Goal: Task Accomplishment & Management: Manage account settings

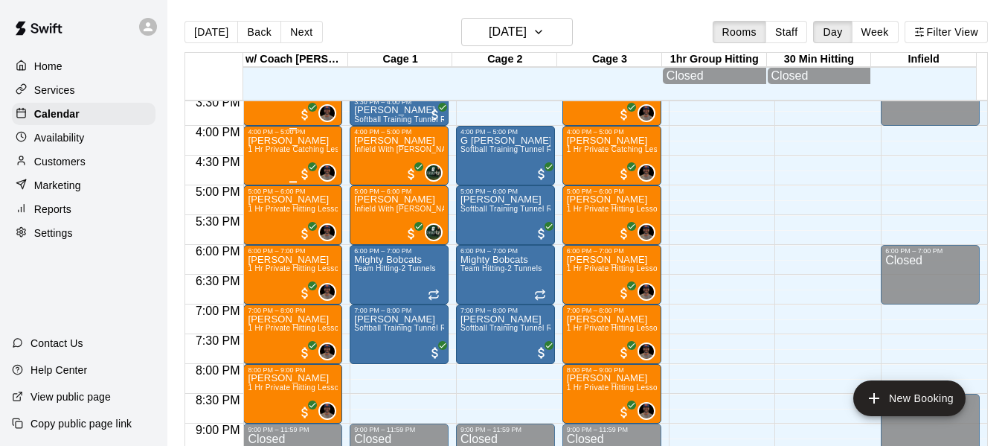
scroll to position [928, 0]
click at [282, 25] on button "Next" at bounding box center [301, 32] width 42 height 22
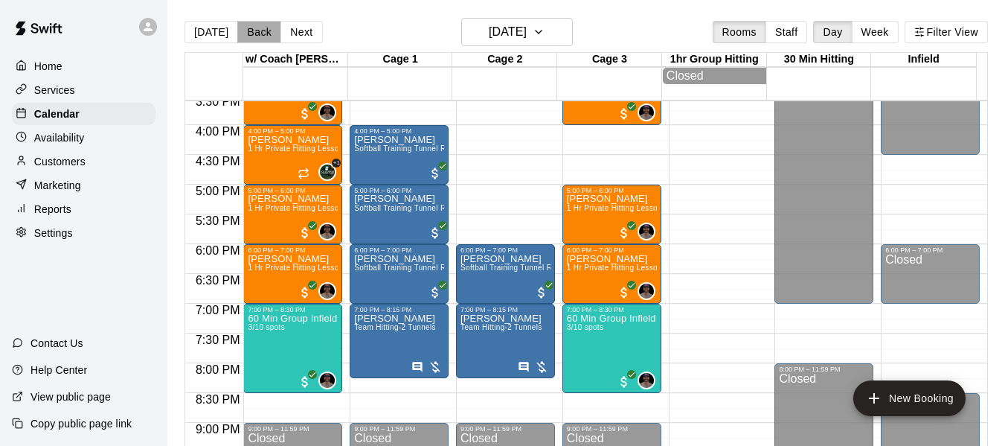
click at [247, 33] on button "Back" at bounding box center [259, 32] width 44 height 22
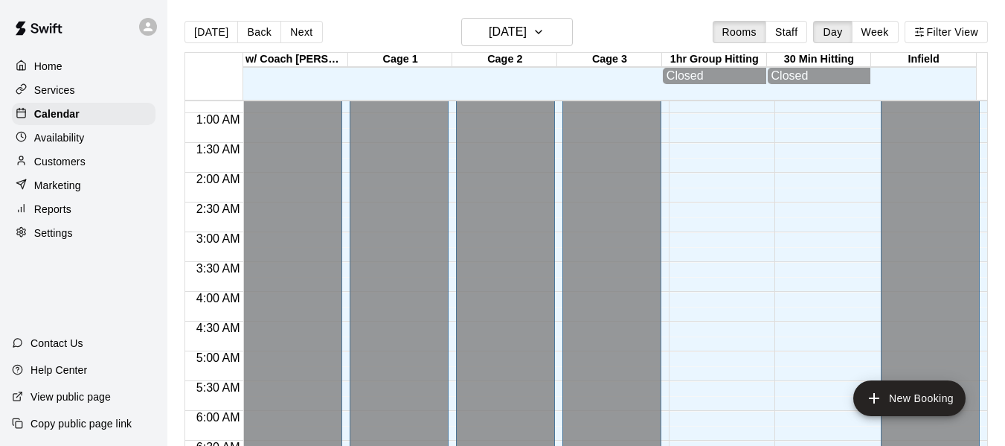
scroll to position [0, 0]
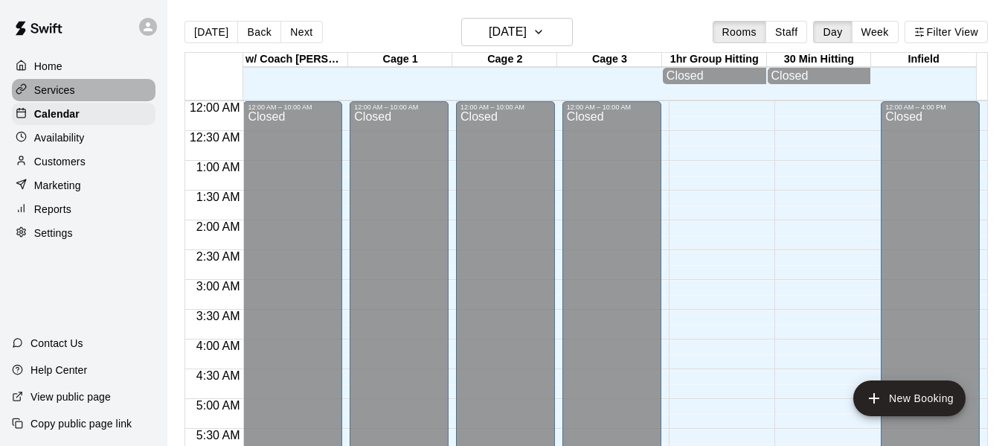
click at [62, 88] on p "Services" at bounding box center [54, 90] width 41 height 15
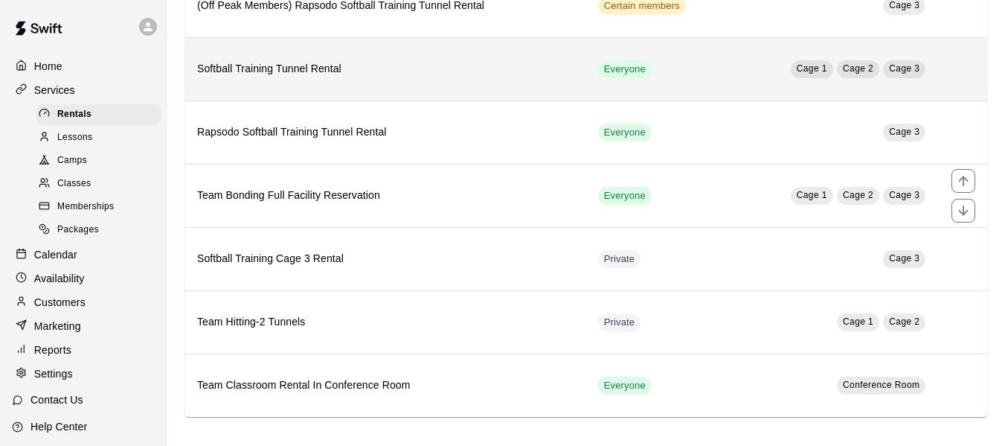
scroll to position [240, 0]
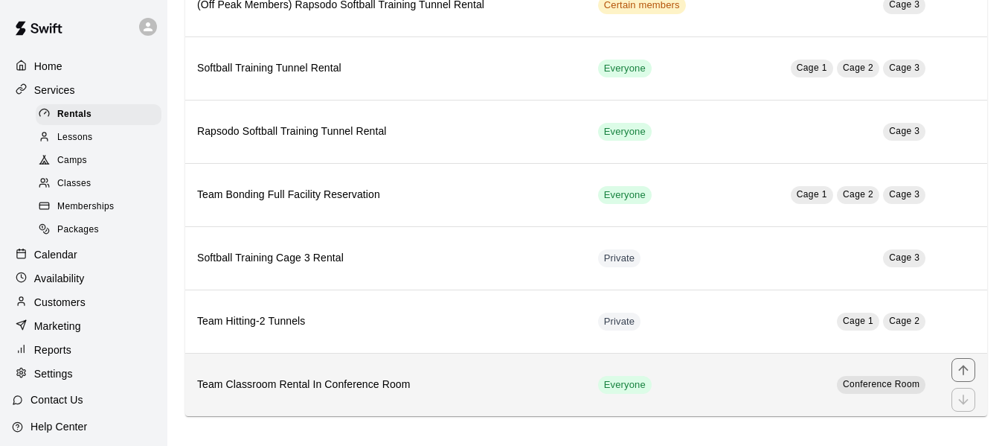
click at [415, 365] on th "Team Classroom Rental In Conference Room" at bounding box center [385, 384] width 401 height 63
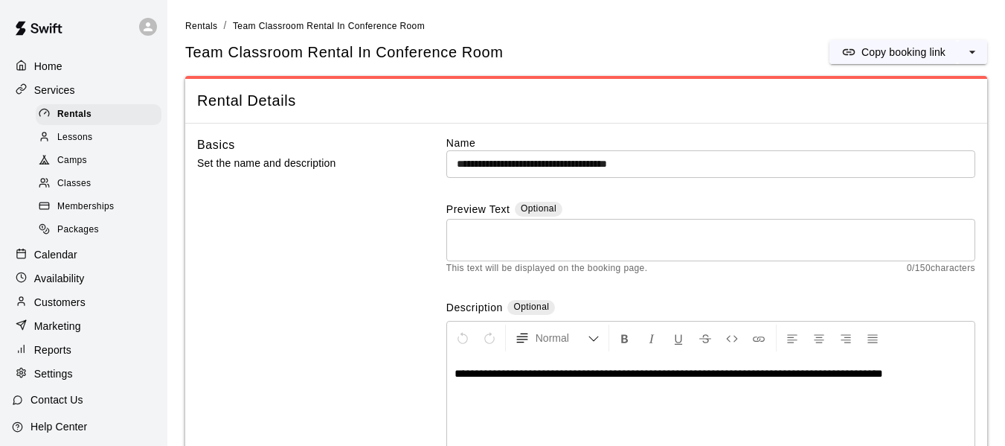
click at [59, 262] on p "Calendar" at bounding box center [55, 254] width 43 height 15
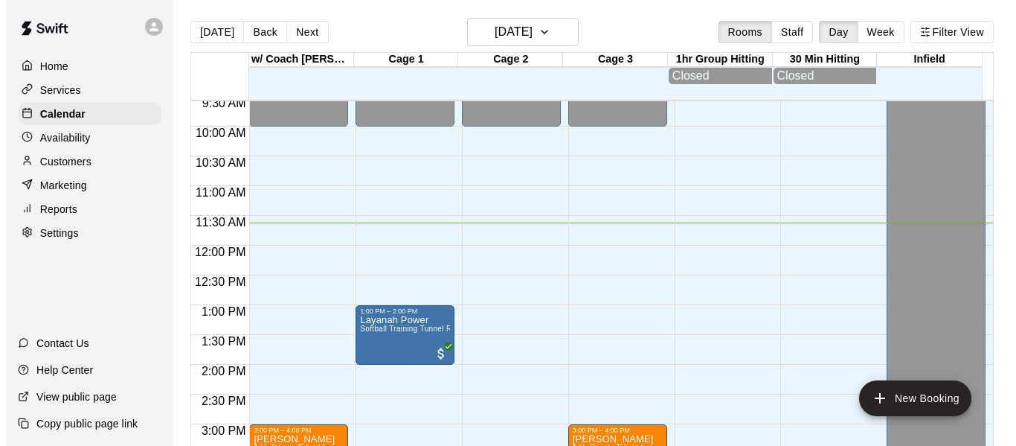
scroll to position [568, 0]
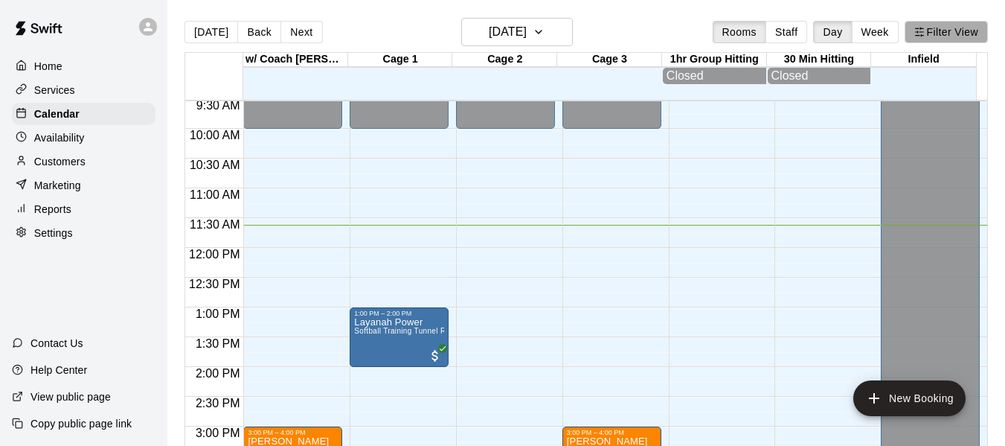
click at [952, 34] on button "Filter View" at bounding box center [946, 32] width 83 height 22
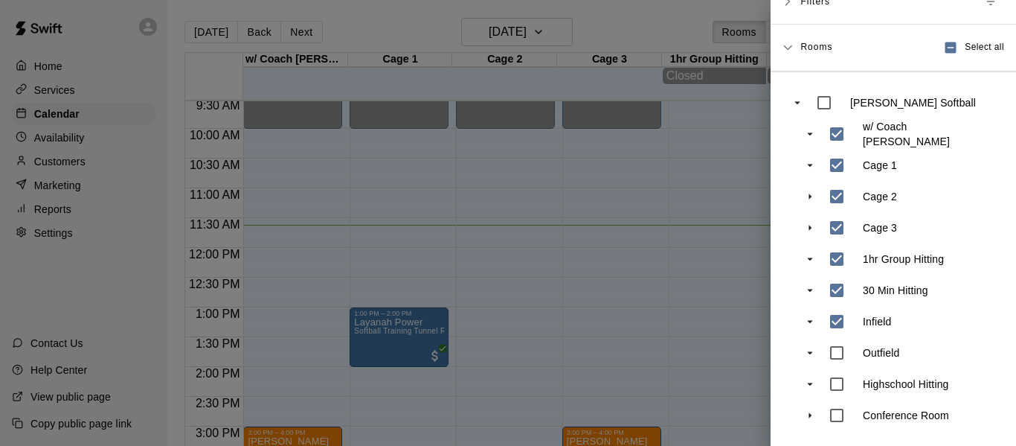
scroll to position [182, 0]
click at [791, 45] on icon at bounding box center [787, 47] width 9 height 5
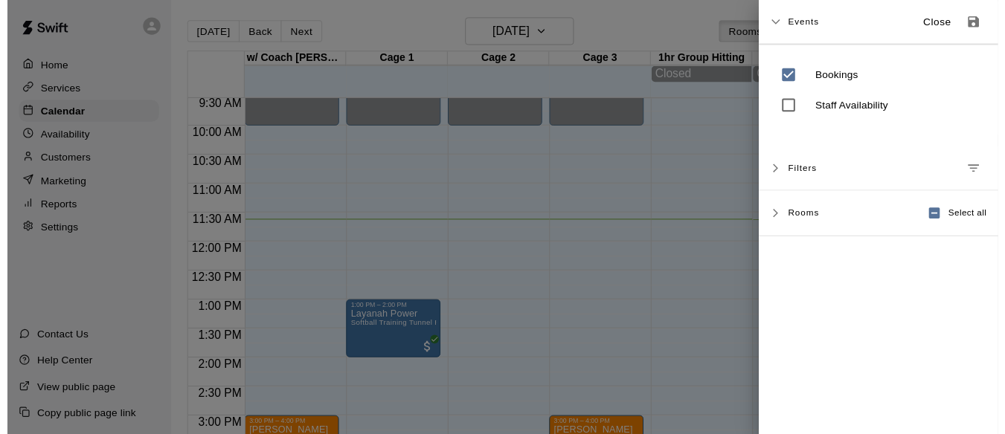
scroll to position [0, 0]
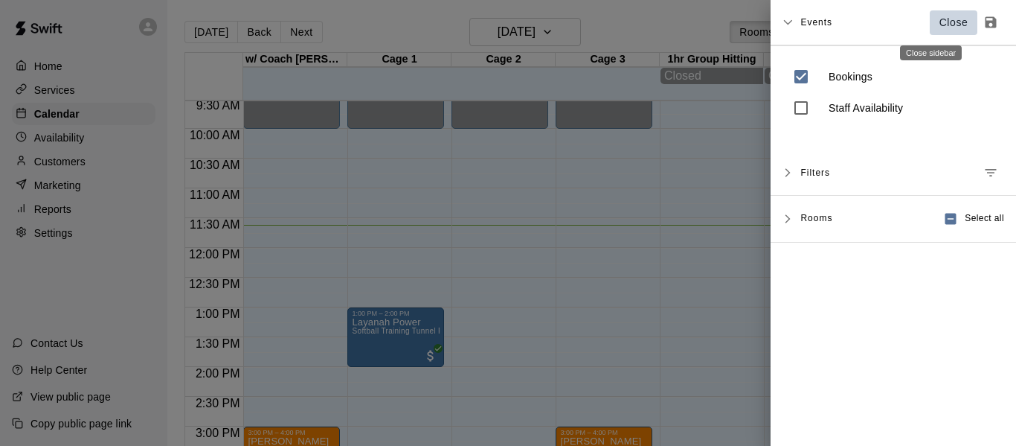
click at [940, 23] on p "Close" at bounding box center [954, 23] width 29 height 16
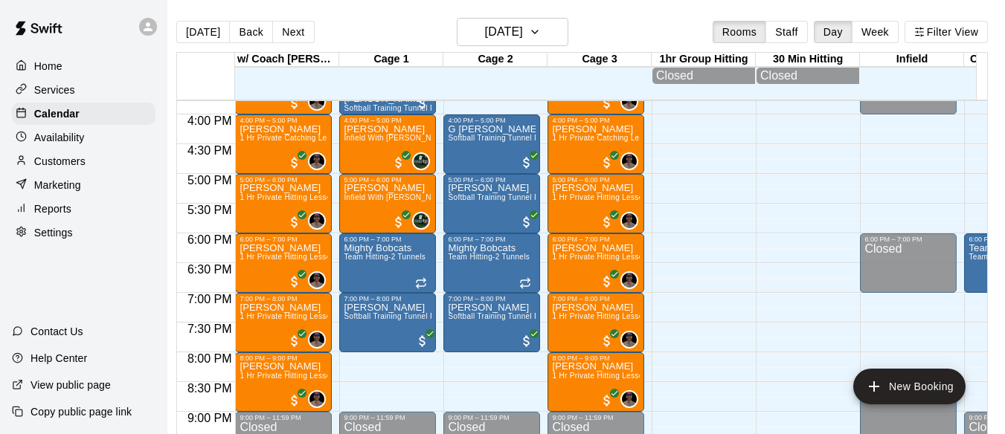
scroll to position [940, 0]
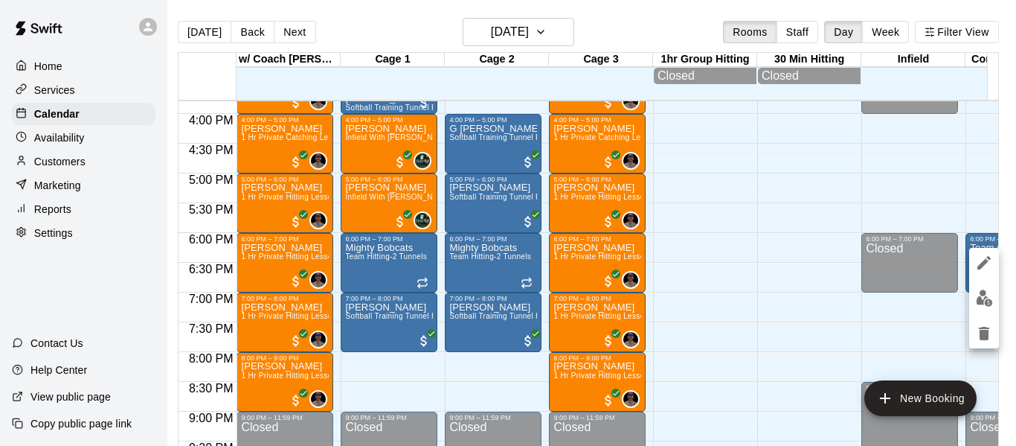
click at [876, 325] on div at bounding box center [508, 223] width 1016 height 446
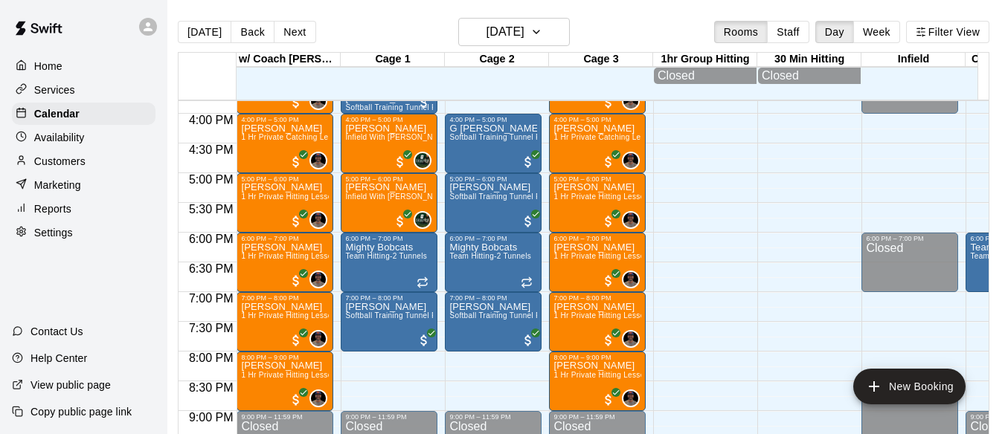
scroll to position [0, 18]
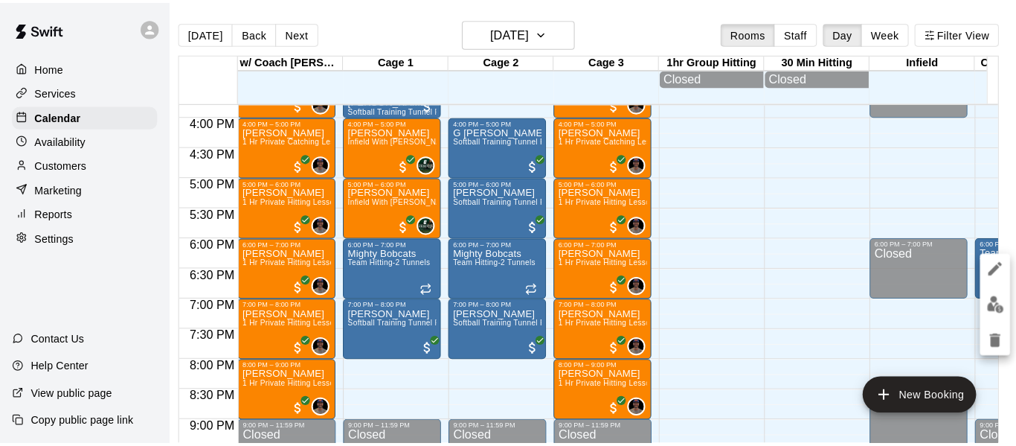
scroll to position [0, 7]
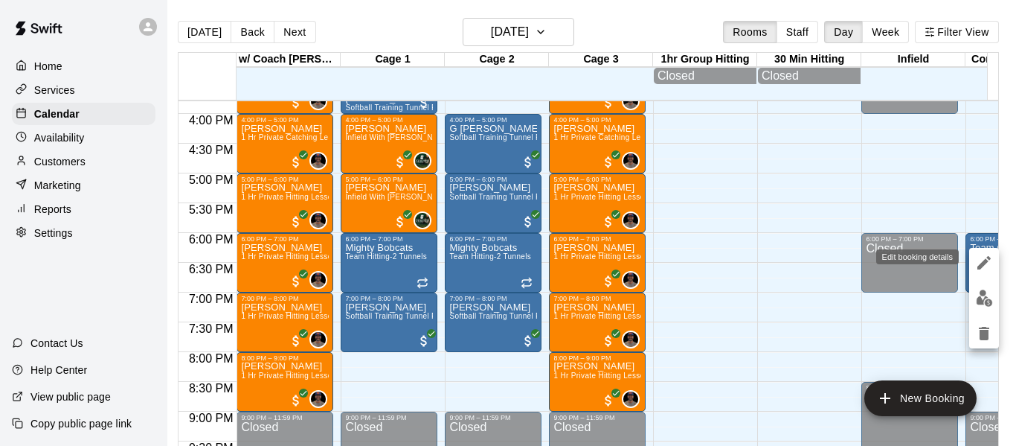
click at [978, 261] on icon "edit" at bounding box center [984, 263] width 18 height 18
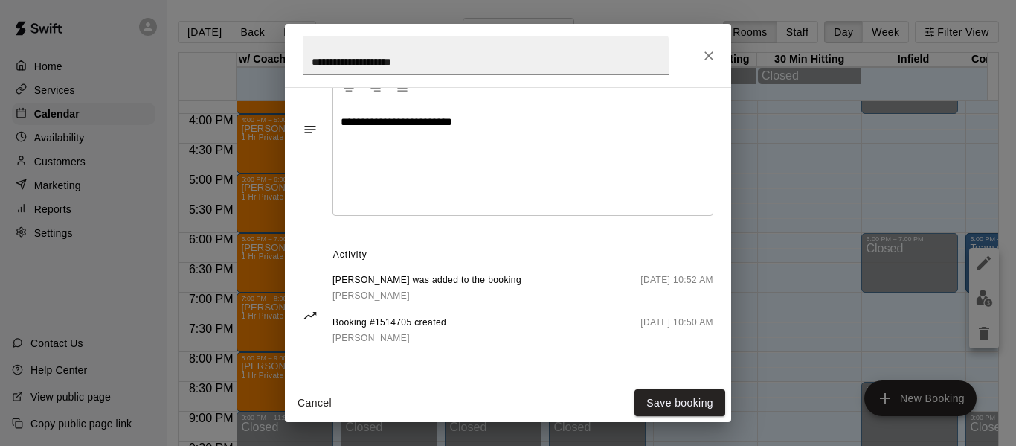
scroll to position [501, 0]
click at [702, 53] on icon "Close" at bounding box center [709, 55] width 15 height 15
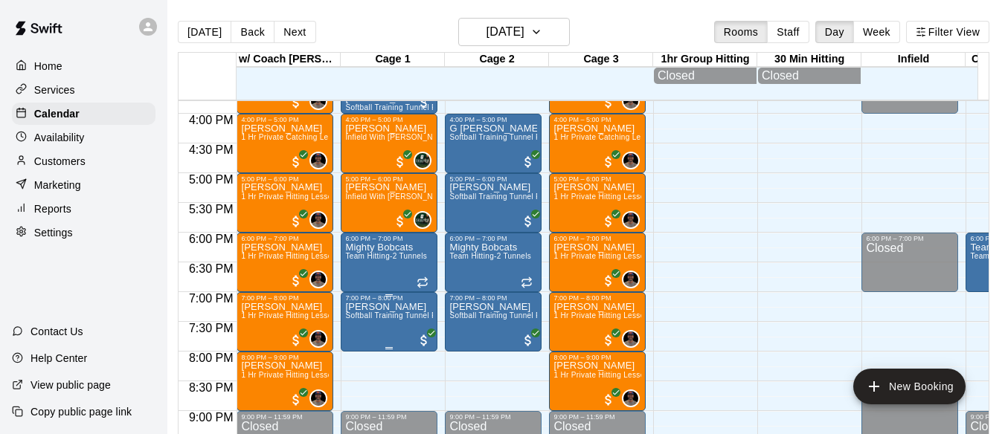
click at [382, 307] on p "[PERSON_NAME]" at bounding box center [389, 307] width 88 height 0
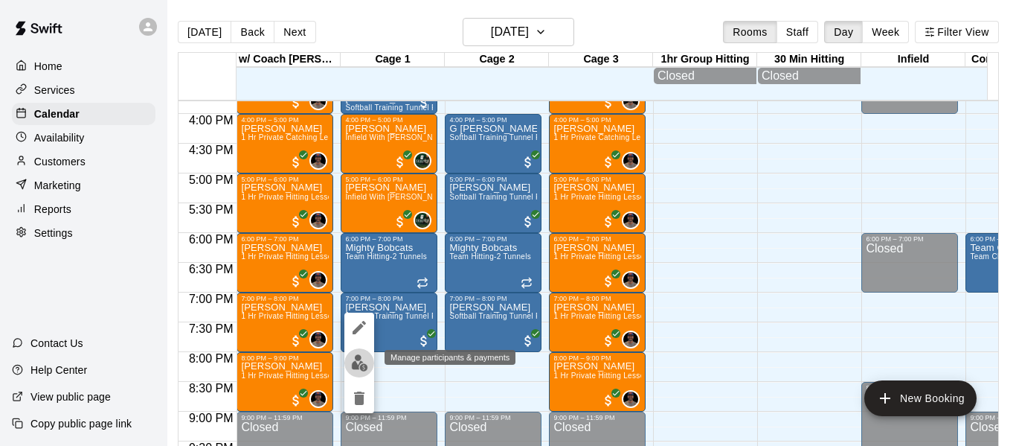
click at [358, 367] on img "edit" at bounding box center [359, 362] width 17 height 17
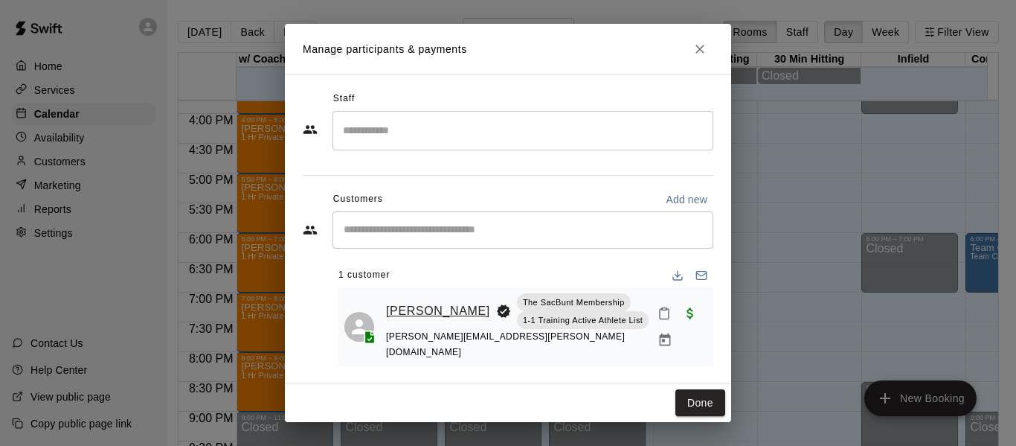
click at [414, 304] on link "[PERSON_NAME]" at bounding box center [438, 310] width 104 height 19
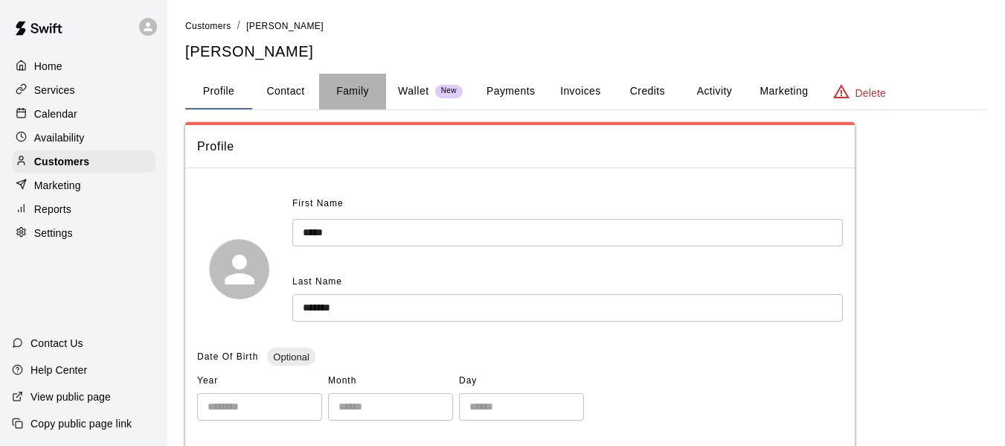
click at [350, 90] on button "Family" at bounding box center [352, 92] width 67 height 36
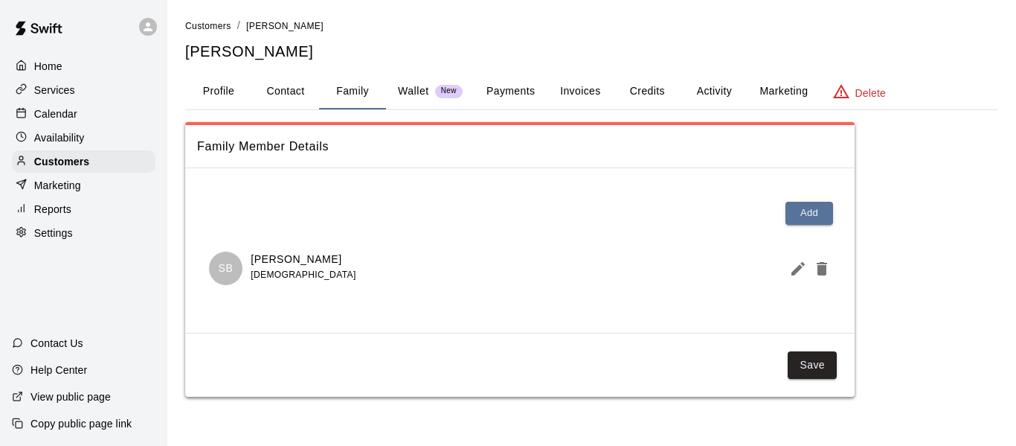
click at [792, 273] on icon "Edit Member" at bounding box center [798, 268] width 13 height 13
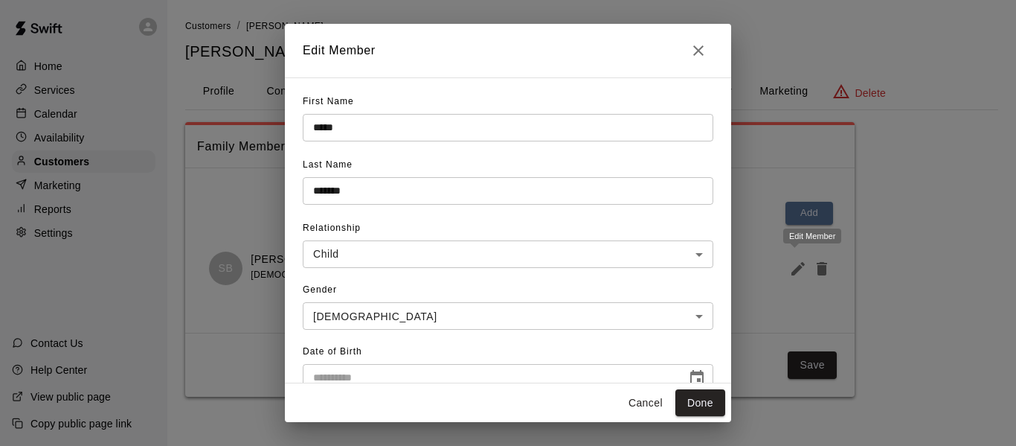
type input "**********"
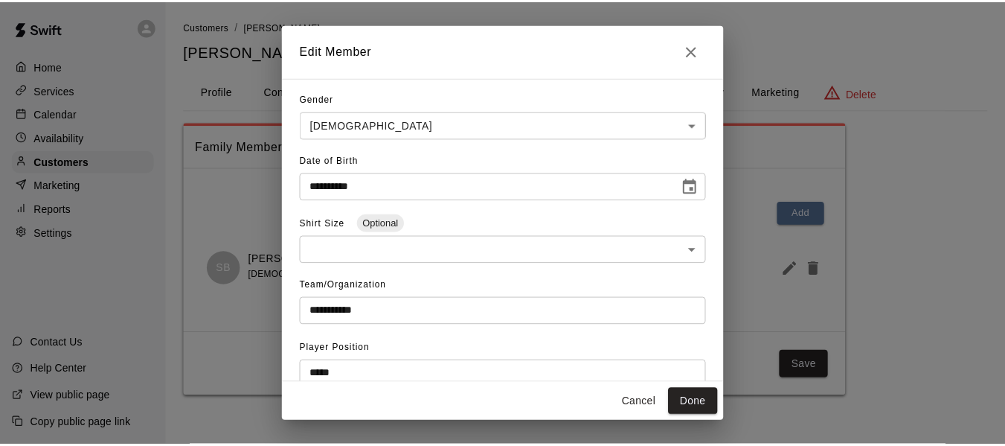
scroll to position [199, 0]
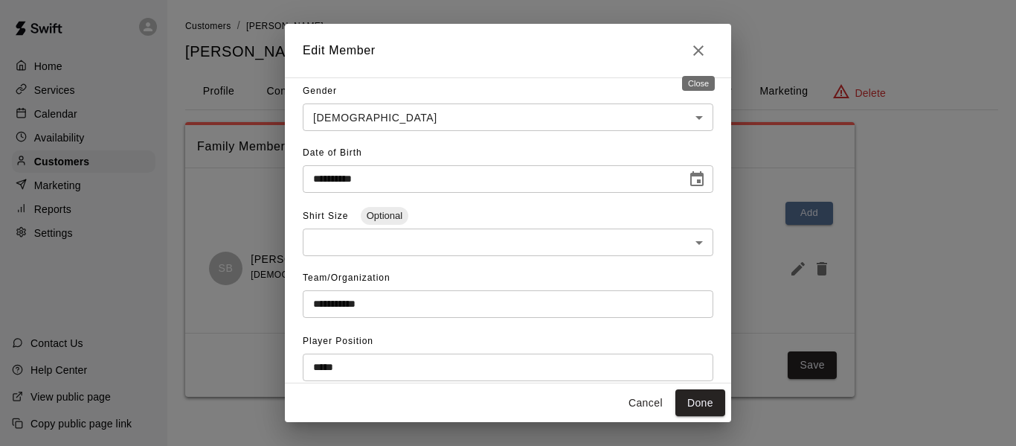
click at [703, 52] on icon "Close" at bounding box center [699, 51] width 18 height 18
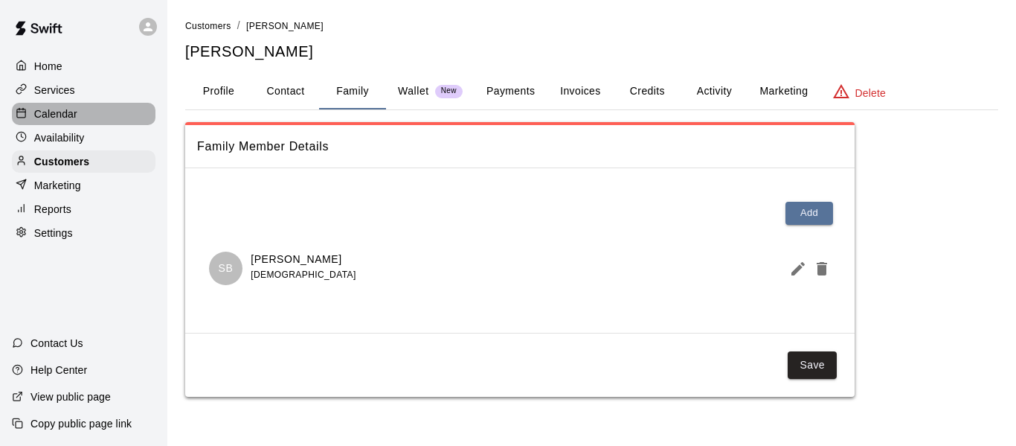
click at [69, 110] on p "Calendar" at bounding box center [55, 113] width 43 height 15
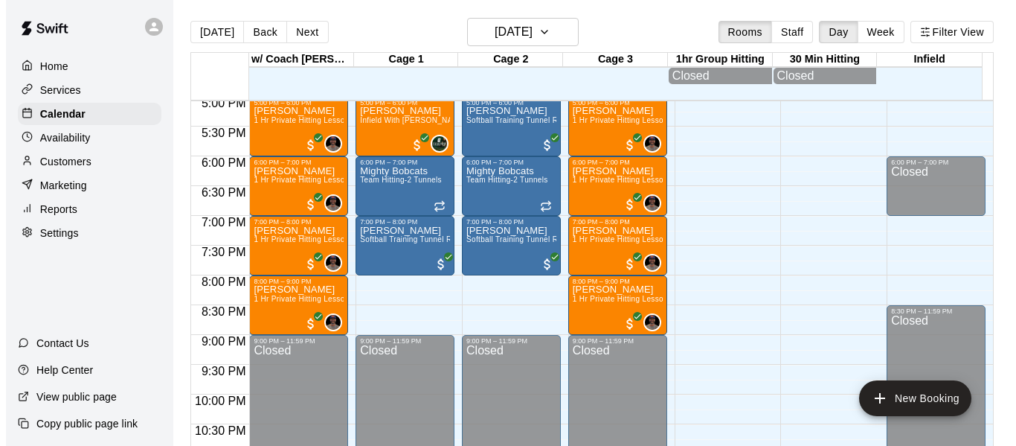
scroll to position [1029, 0]
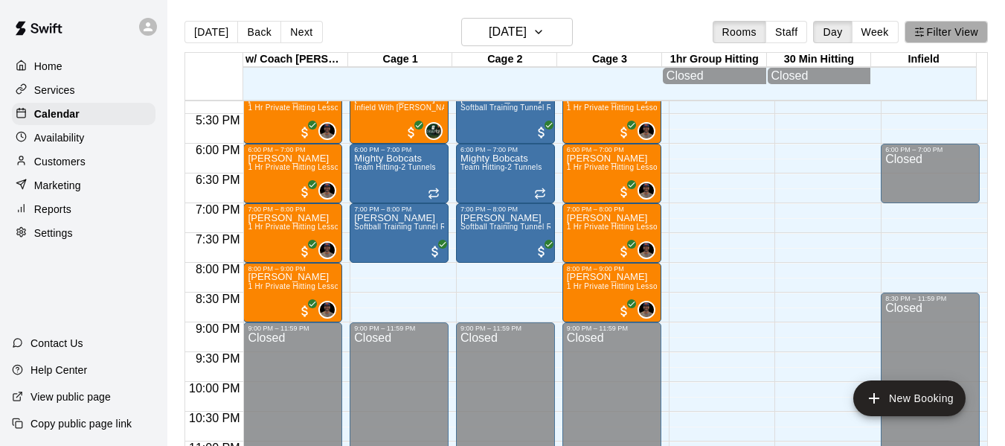
click at [958, 32] on button "Filter View" at bounding box center [946, 32] width 83 height 22
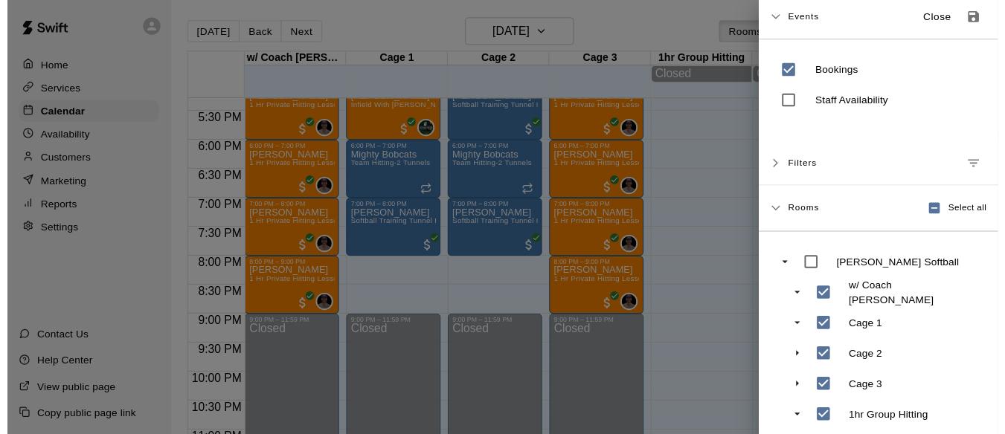
scroll to position [0, 0]
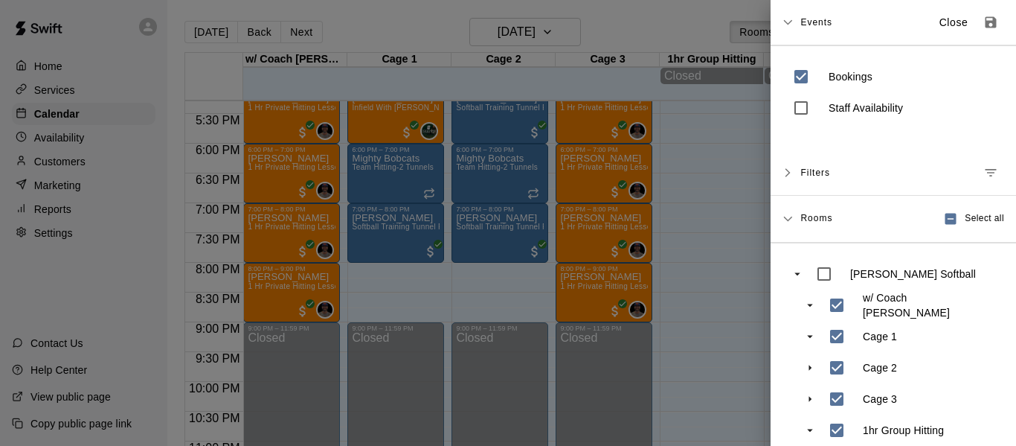
click at [978, 33] on button "Save as default view" at bounding box center [991, 22] width 27 height 27
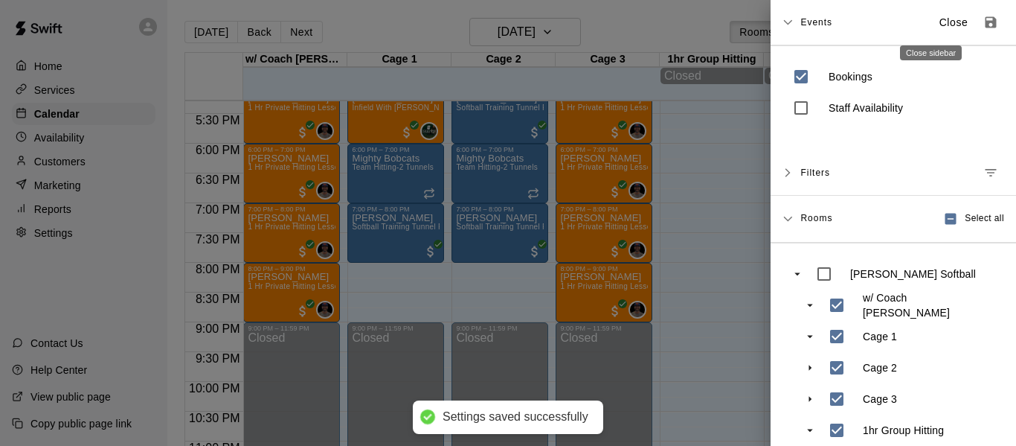
click at [940, 22] on p "Close" at bounding box center [954, 23] width 29 height 16
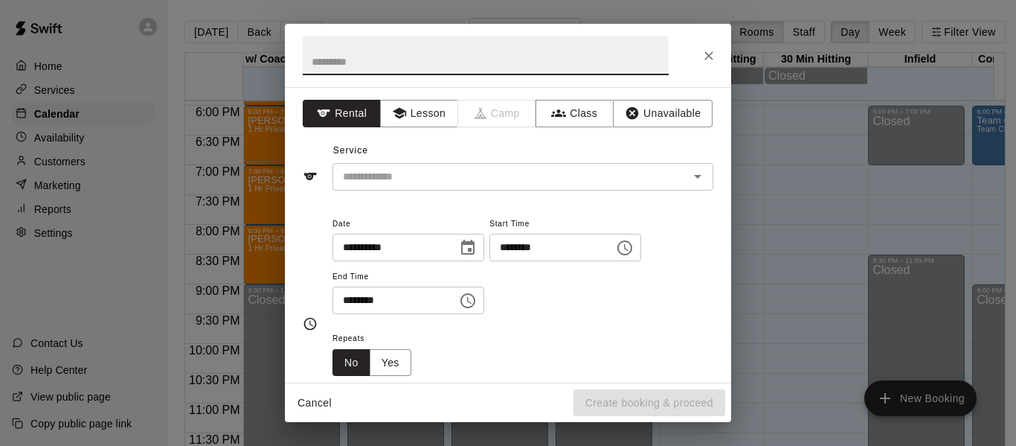
click at [704, 59] on icon "Close" at bounding box center [709, 55] width 15 height 15
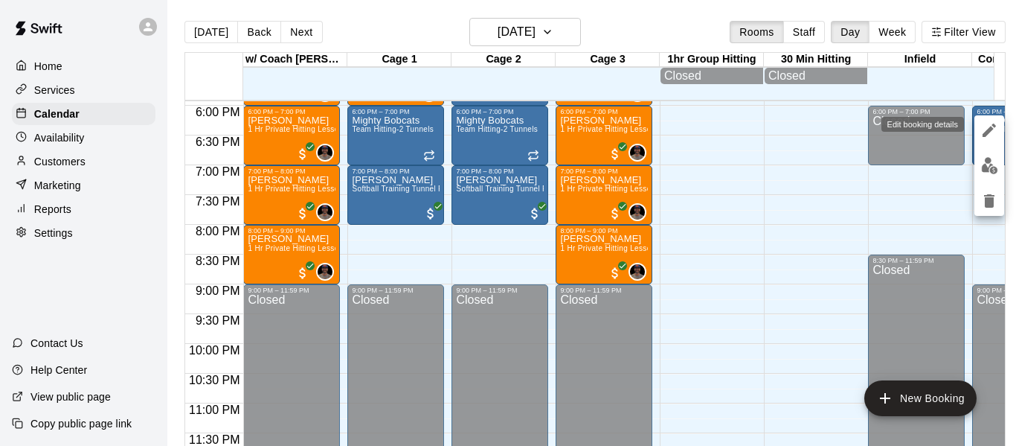
click at [987, 131] on icon "edit" at bounding box center [989, 129] width 13 height 13
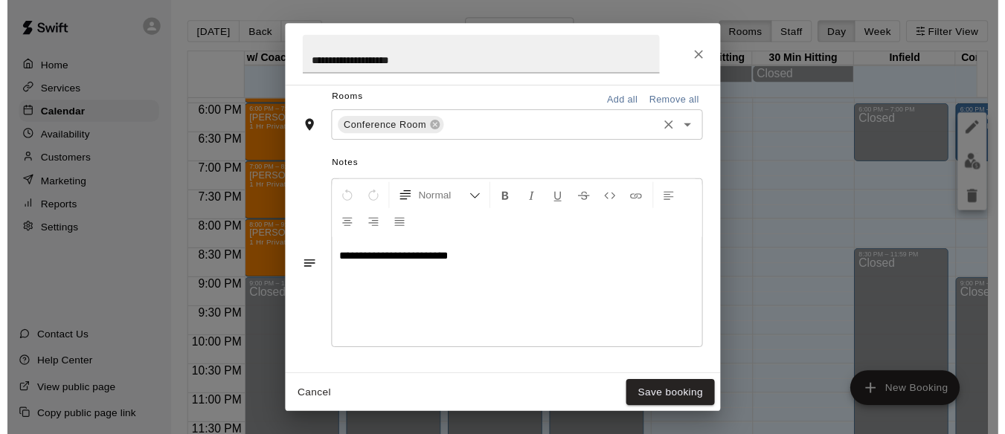
scroll to position [418, 0]
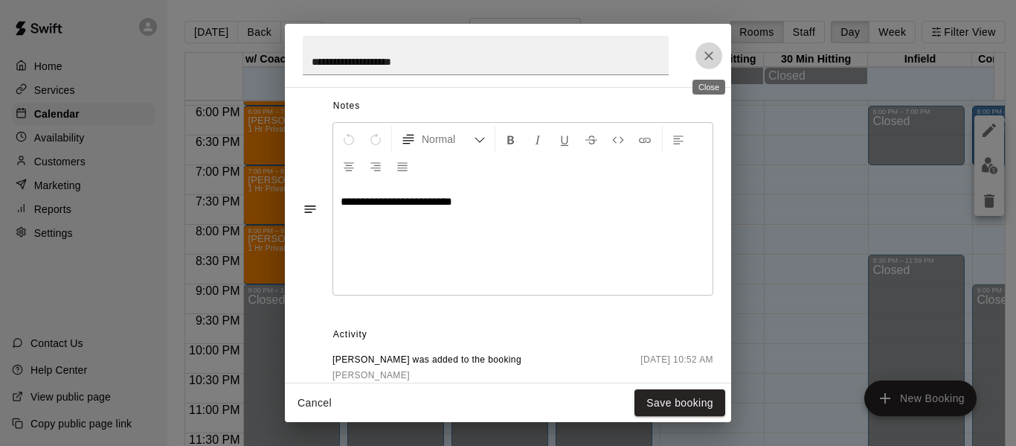
click at [714, 56] on icon "Close" at bounding box center [709, 55] width 15 height 15
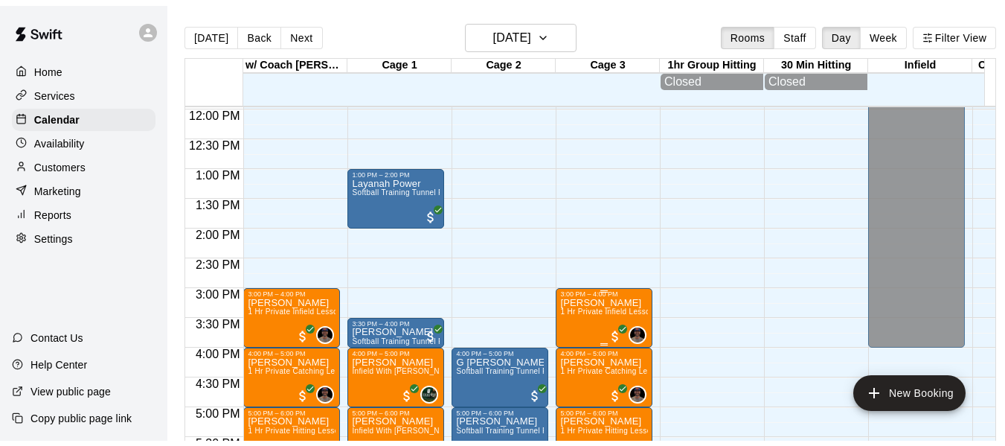
scroll to position [685, 0]
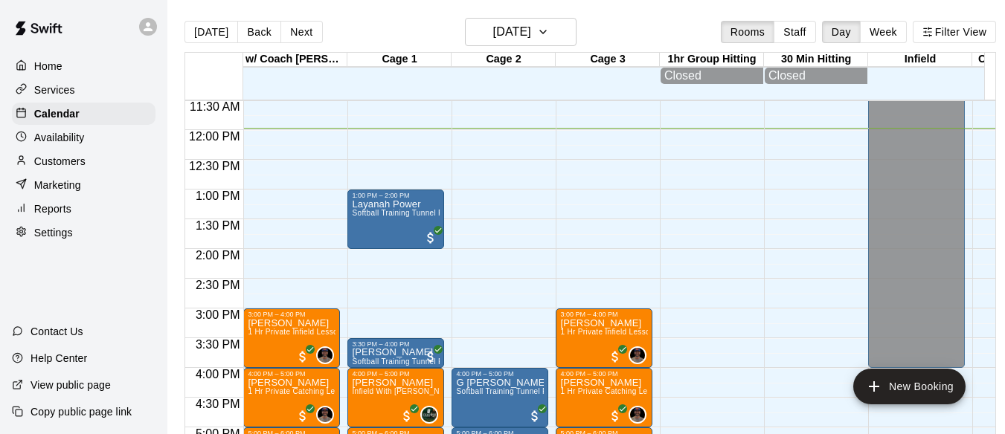
click at [75, 166] on p "Customers" at bounding box center [59, 161] width 51 height 15
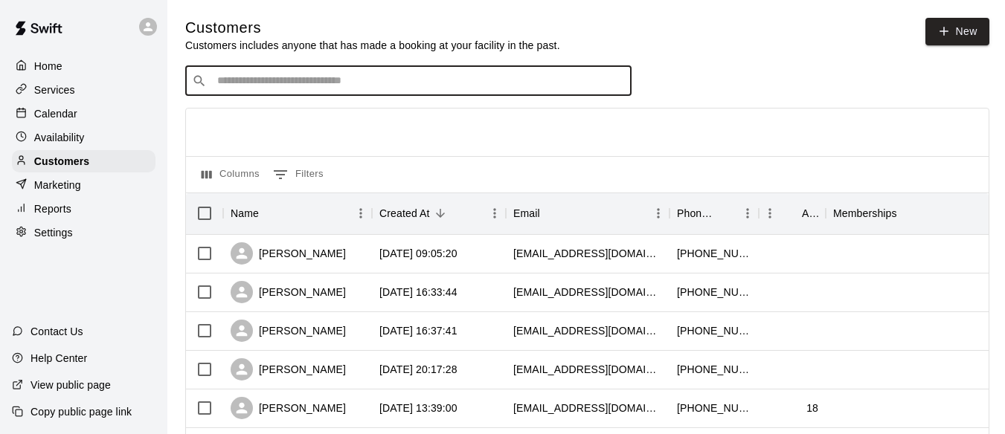
click at [276, 80] on input "Search customers by name or email" at bounding box center [419, 81] width 412 height 15
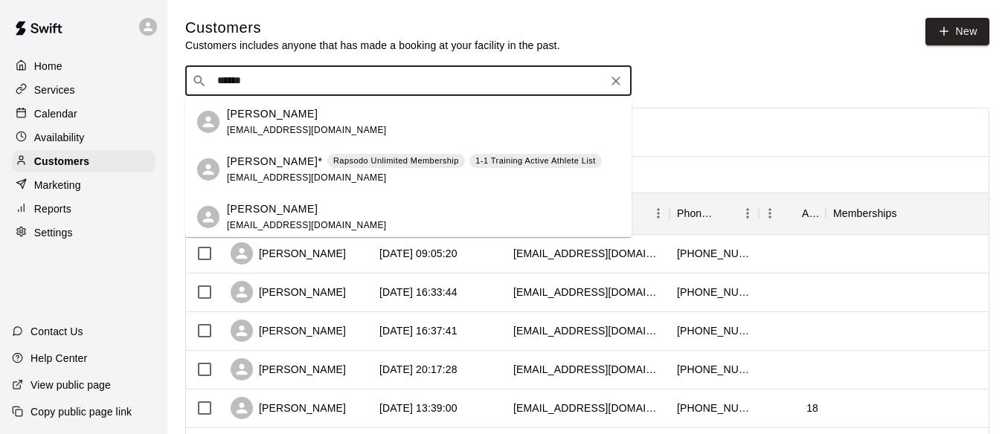
type input "*******"
click at [274, 169] on div "[PERSON_NAME]* Rapsodo Unlimited Membership 1-1 Training Active Athlete List [E…" at bounding box center [414, 170] width 375 height 32
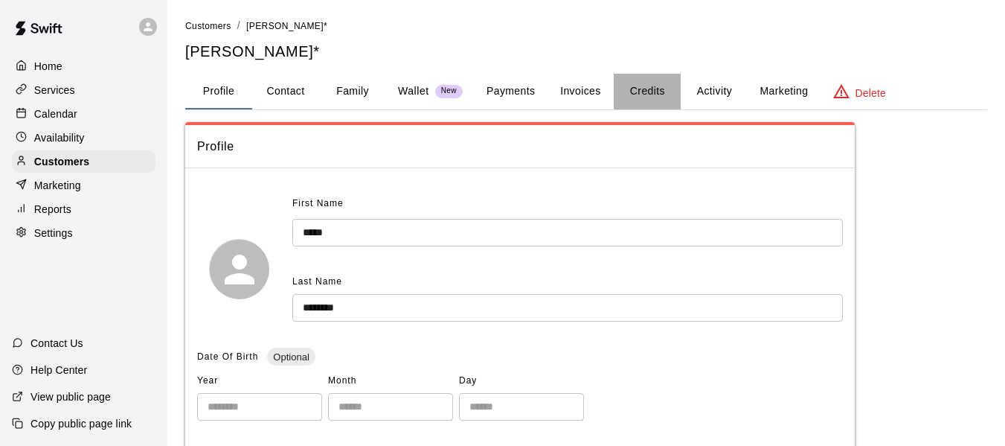
click at [658, 89] on button "Credits" at bounding box center [647, 92] width 67 height 36
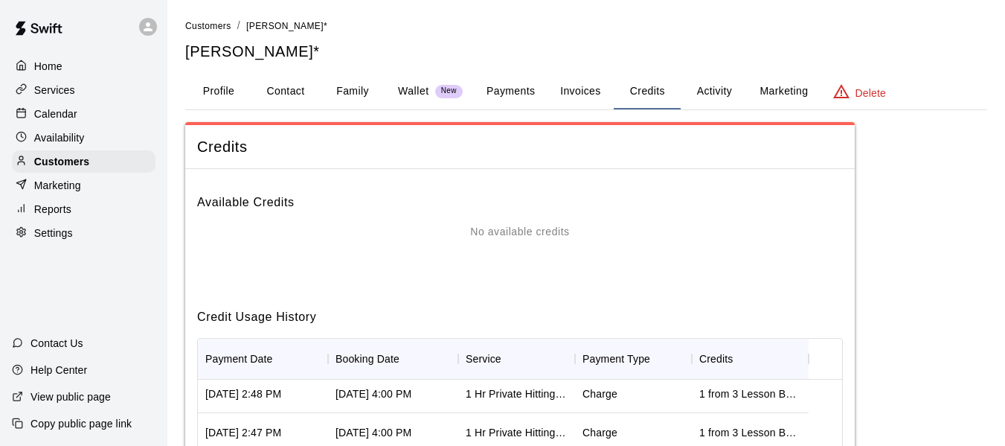
click at [715, 94] on button "Activity" at bounding box center [714, 92] width 67 height 36
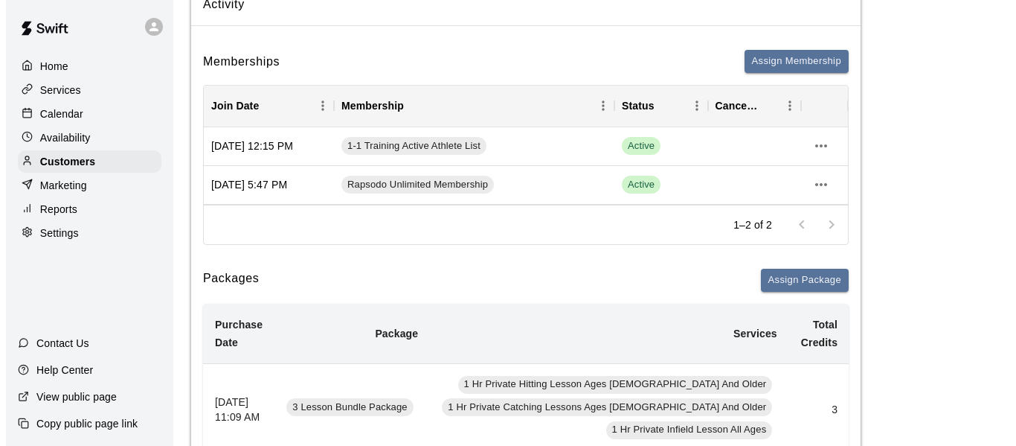
scroll to position [149, 0]
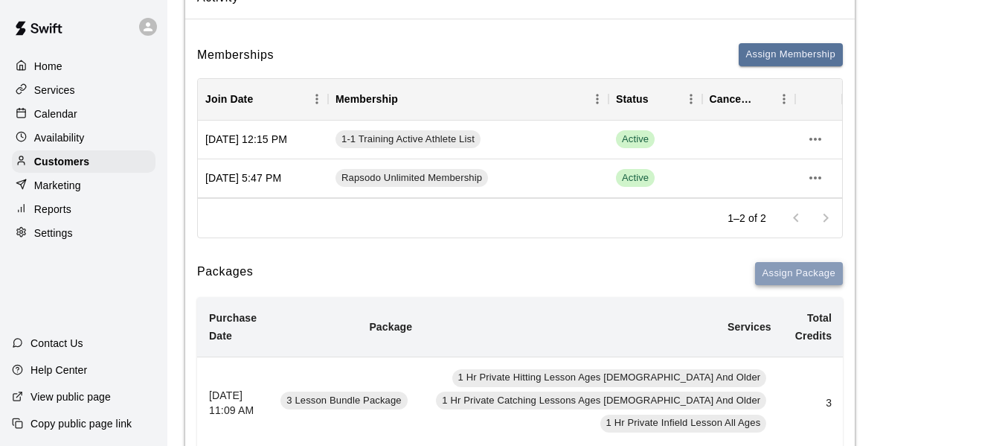
click at [798, 271] on button "Assign Package" at bounding box center [799, 273] width 88 height 23
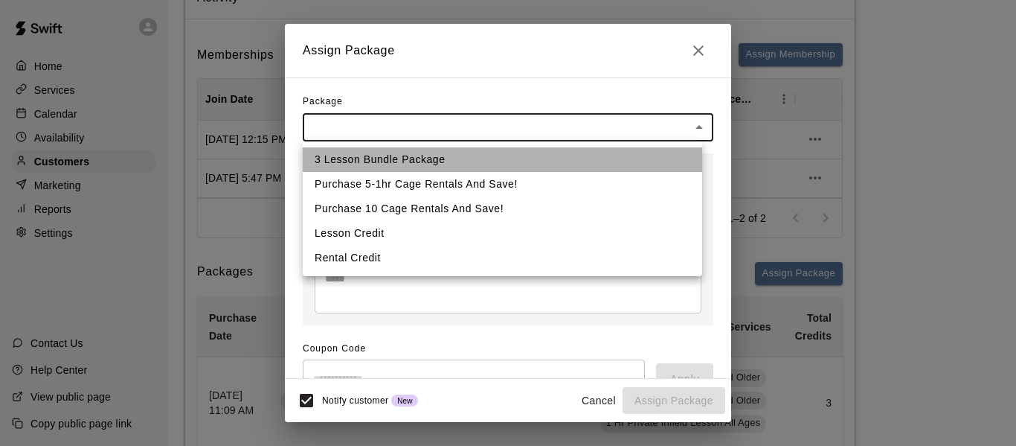
click at [414, 159] on li "3 Lesson Bundle Package" at bounding box center [502, 159] width 399 height 25
type input "**********"
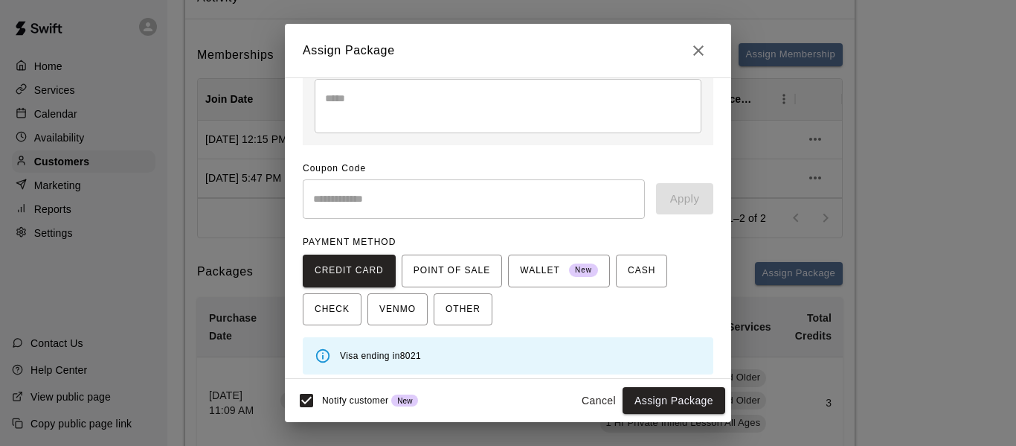
scroll to position [216, 0]
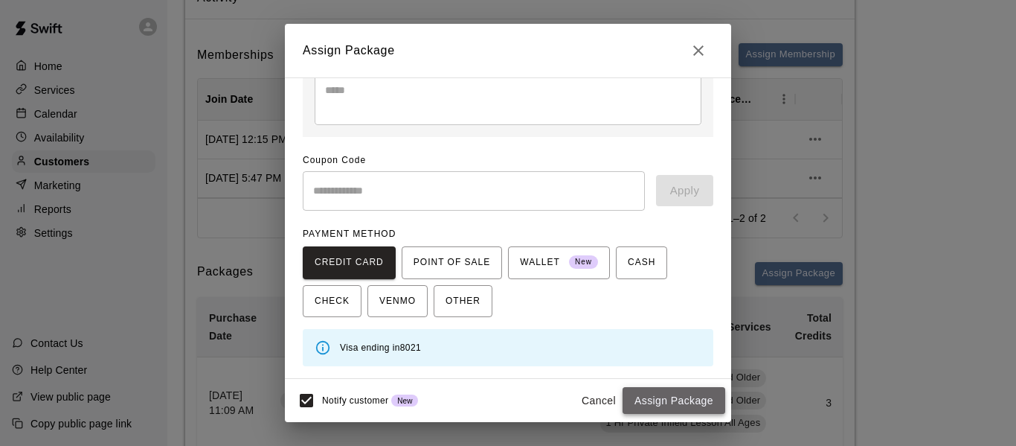
click at [676, 398] on button "Assign Package" at bounding box center [674, 401] width 103 height 28
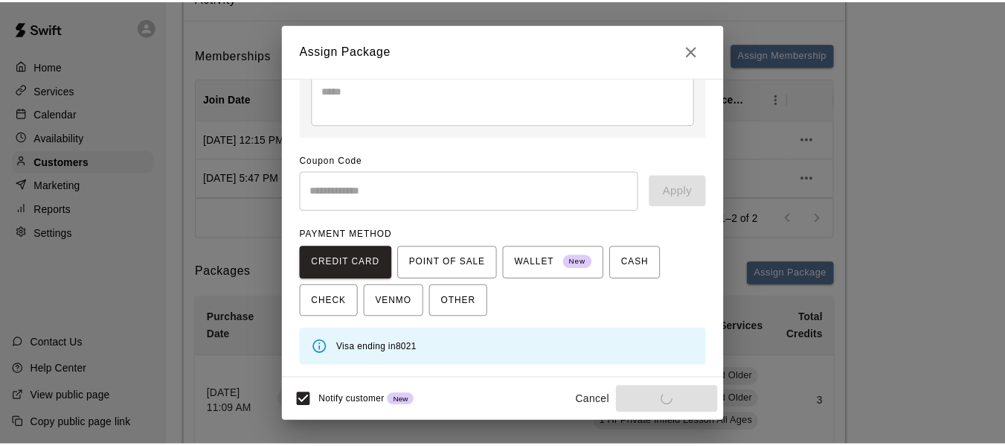
scroll to position [188, 0]
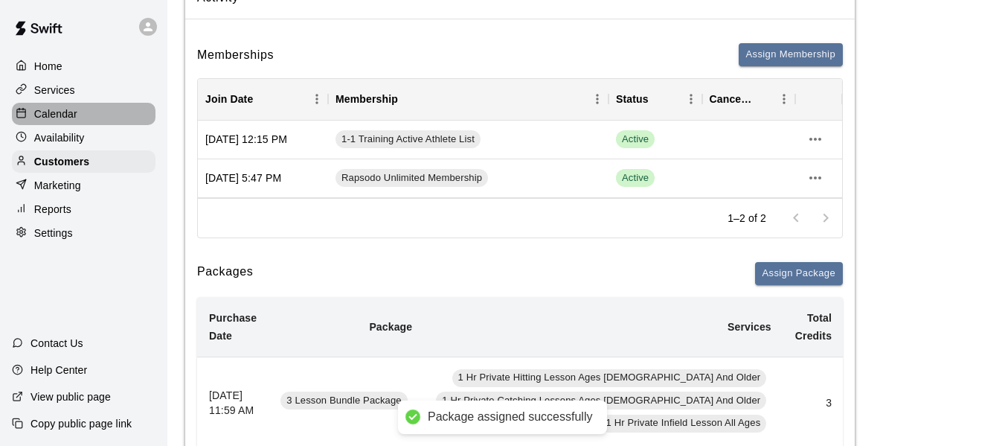
click at [73, 118] on p "Calendar" at bounding box center [55, 113] width 43 height 15
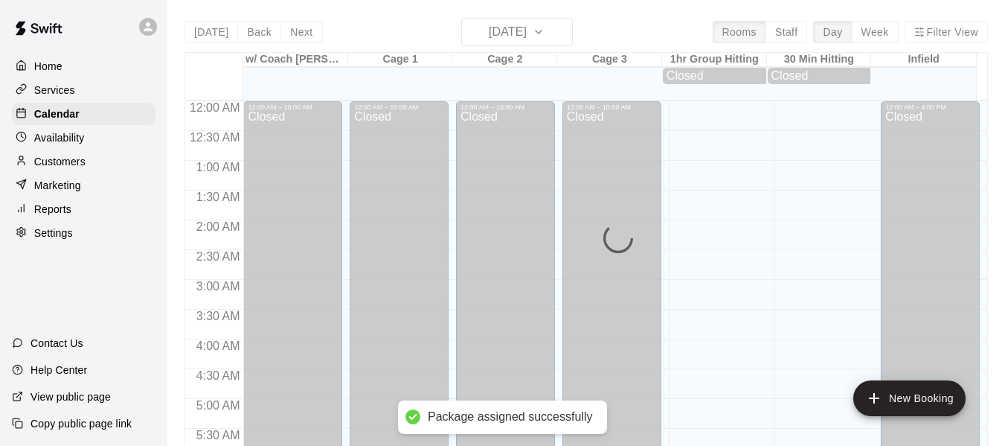
scroll to position [713, 0]
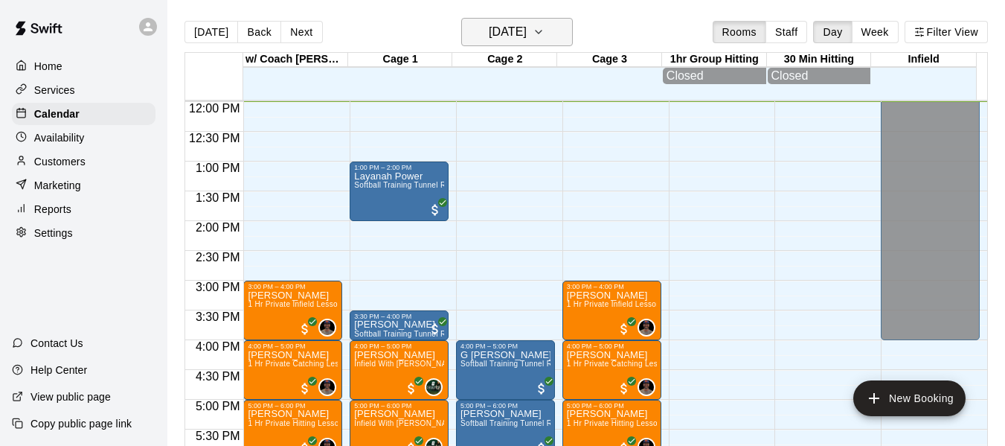
click at [545, 31] on icon "button" at bounding box center [539, 32] width 12 height 18
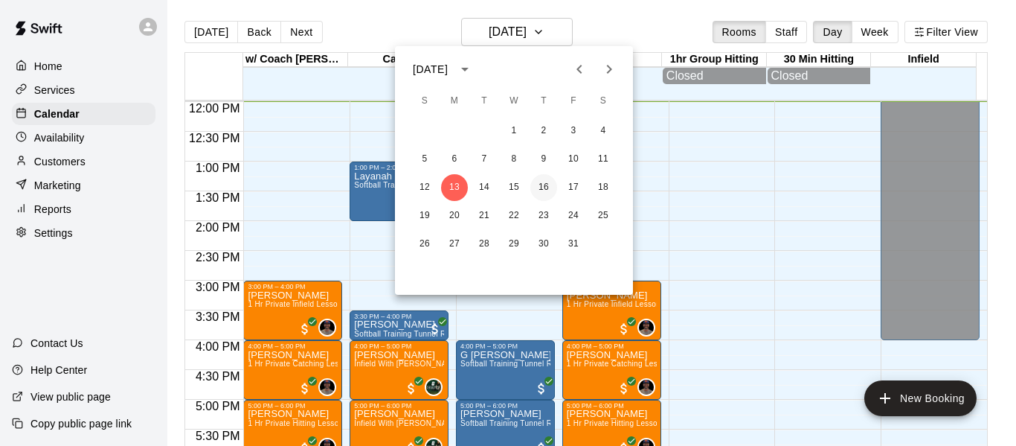
click at [539, 185] on button "16" at bounding box center [543, 187] width 27 height 27
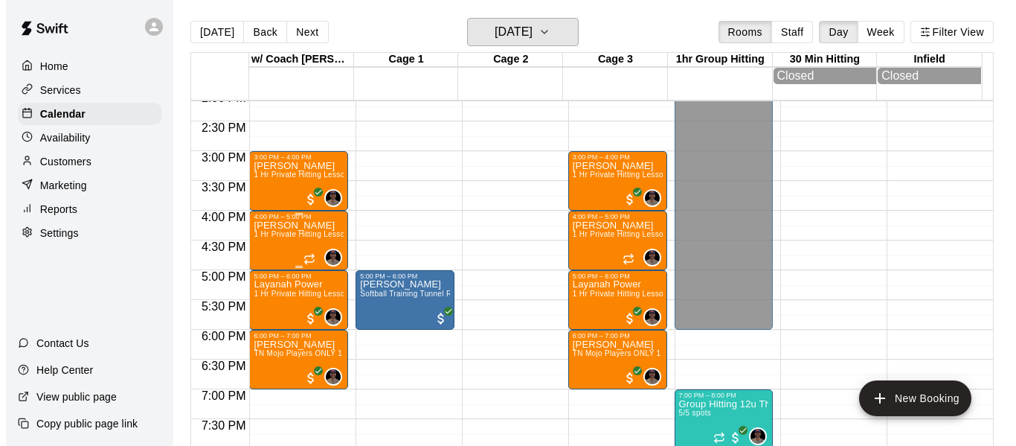
scroll to position [862, 0]
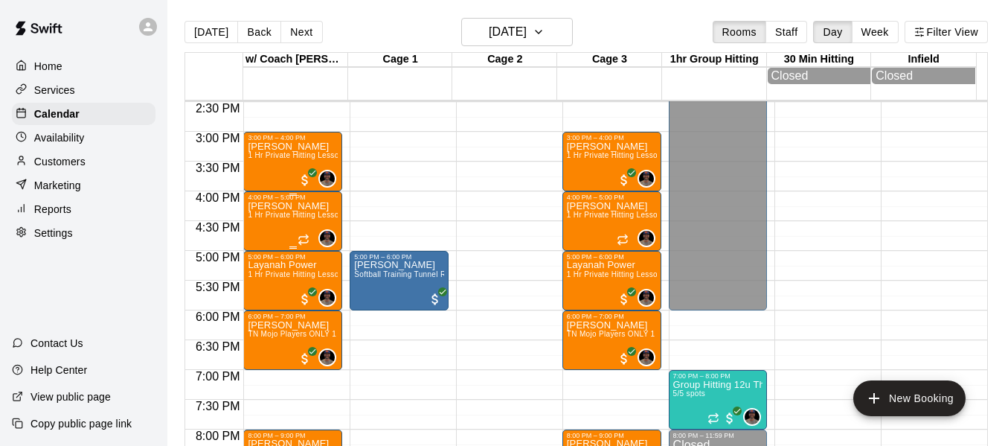
click at [292, 219] on span "1 Hr Private Hitting Lesson Ages [DEMOGRAPHIC_DATA] And Older" at bounding box center [369, 215] width 243 height 8
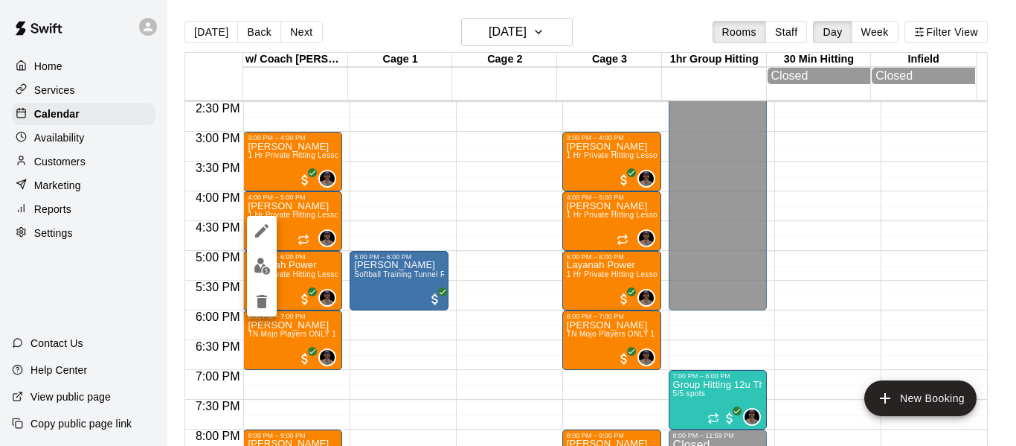
click at [259, 275] on button "edit" at bounding box center [262, 265] width 30 height 29
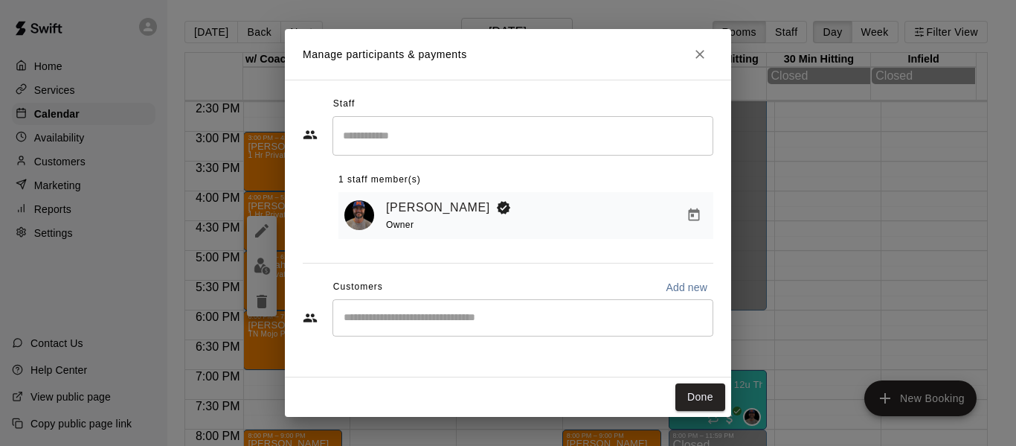
click at [636, 329] on div "​" at bounding box center [523, 317] width 381 height 37
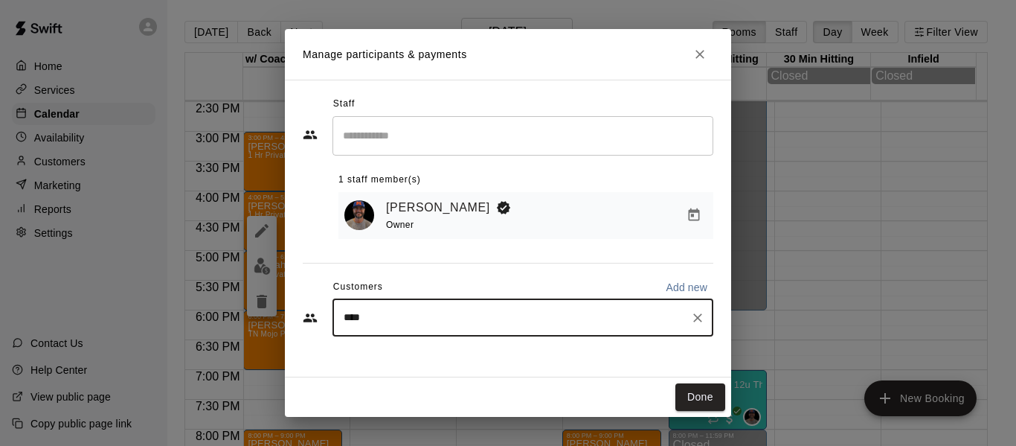
type input "*****"
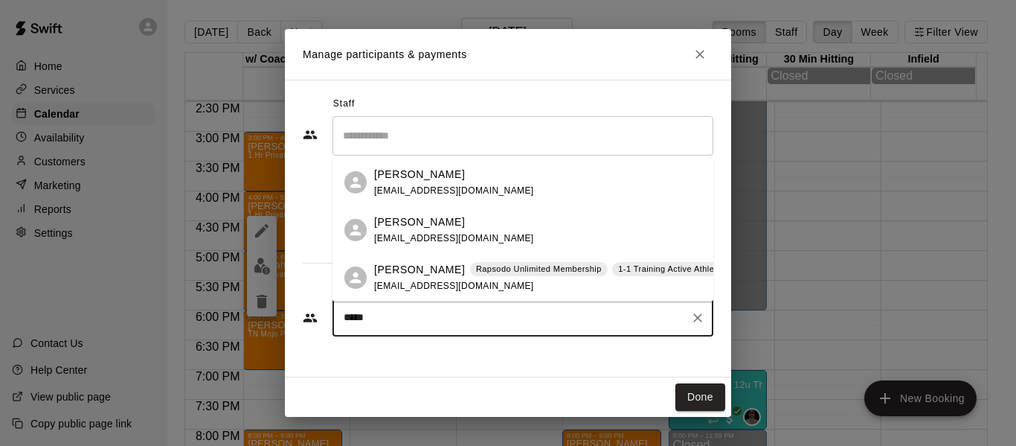
click at [393, 269] on p "[PERSON_NAME]" at bounding box center [419, 270] width 91 height 16
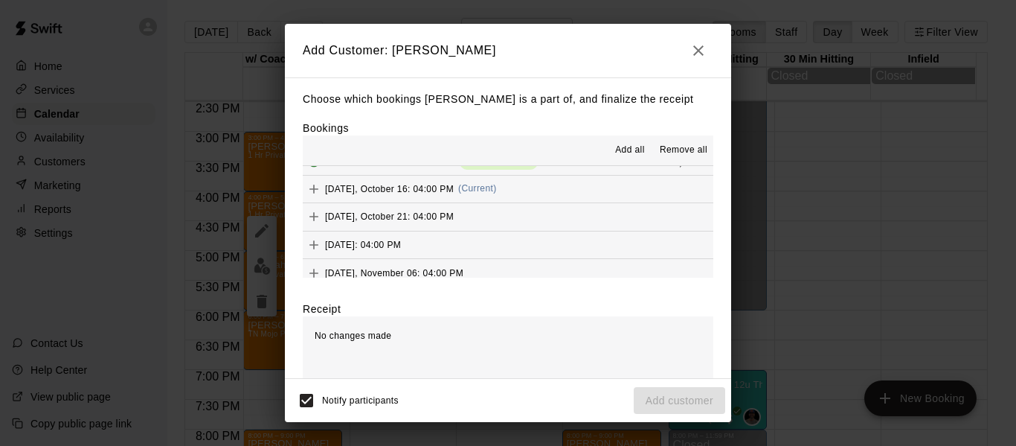
scroll to position [50, 0]
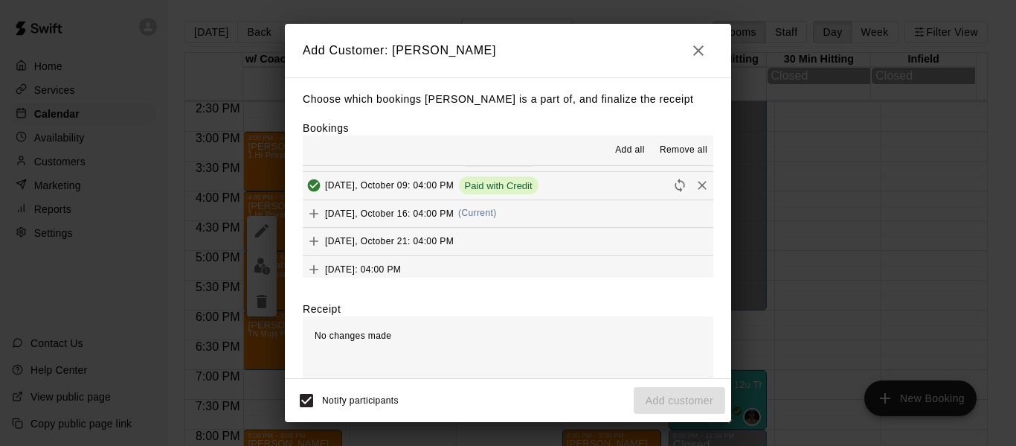
click at [583, 208] on button "[DATE], October 16: 04:00 PM (Current)" at bounding box center [508, 214] width 411 height 28
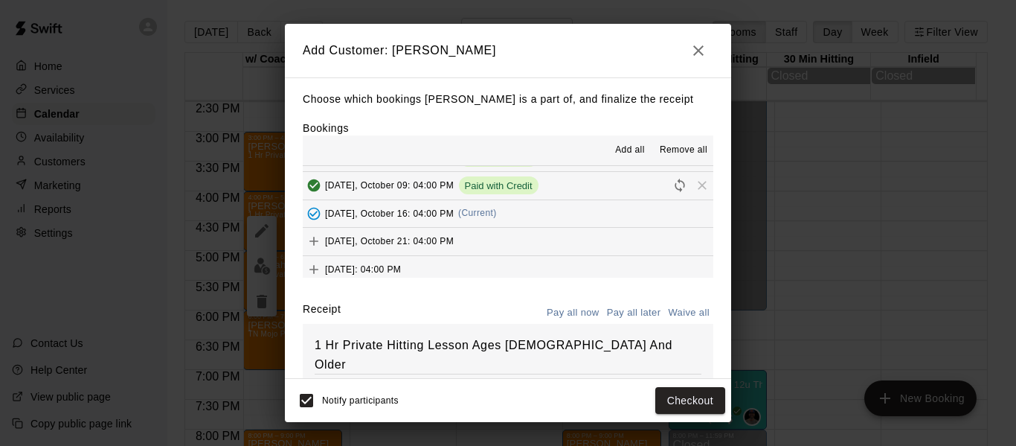
click at [545, 245] on button "[DATE], October 21: 04:00 PM" at bounding box center [508, 242] width 411 height 28
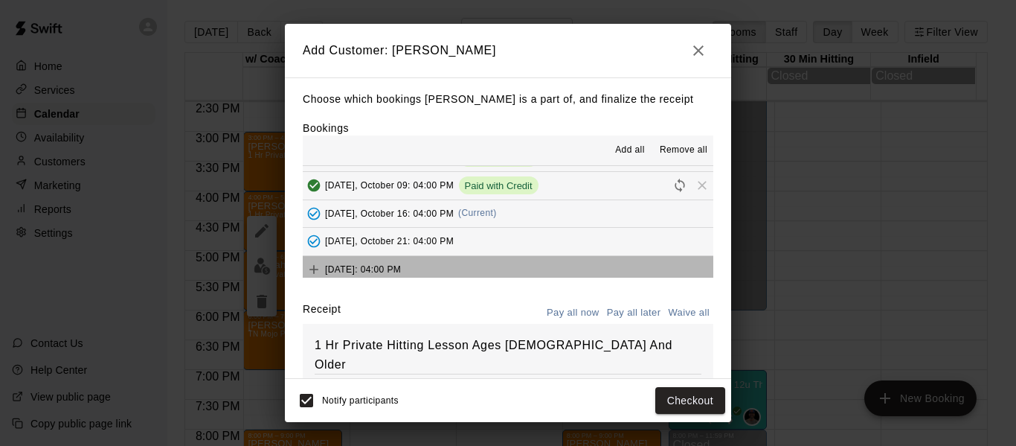
click at [553, 270] on button "[DATE]: 04:00 PM" at bounding box center [508, 270] width 411 height 28
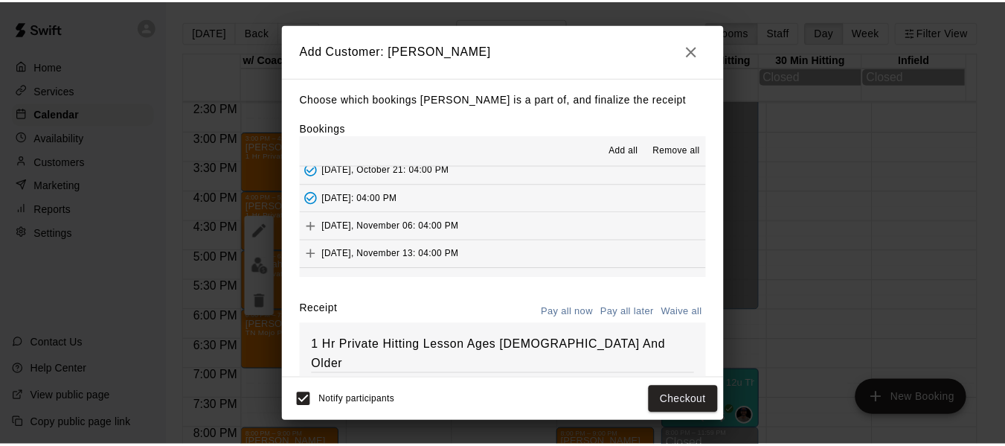
scroll to position [124, 0]
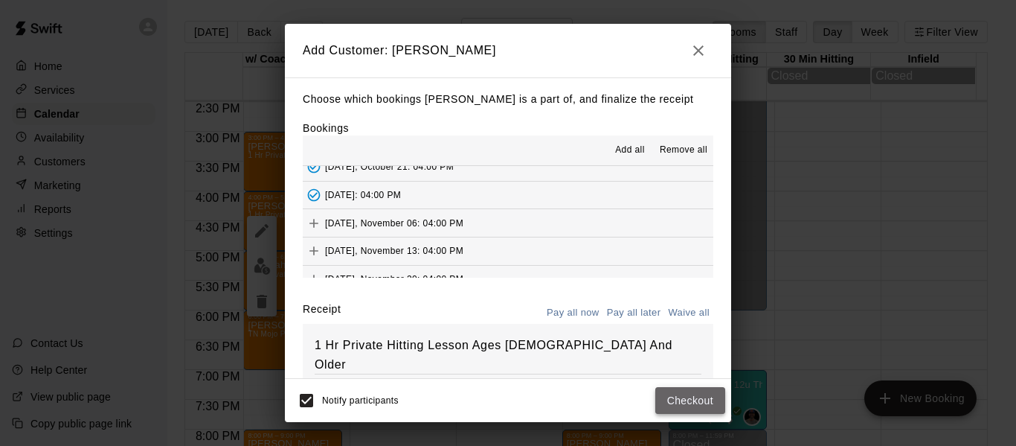
click at [689, 400] on button "Checkout" at bounding box center [690, 401] width 70 height 28
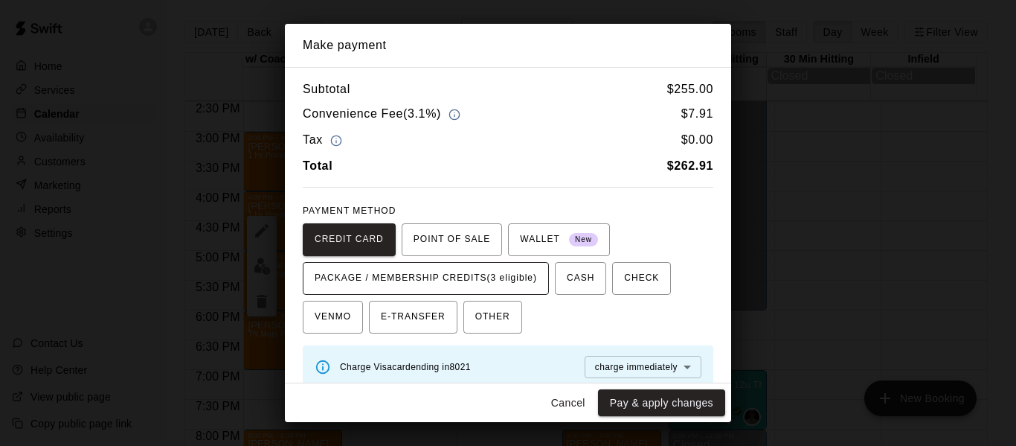
click at [500, 276] on span "PACKAGE / MEMBERSHIP CREDITS (3 eligible)" at bounding box center [426, 278] width 222 height 24
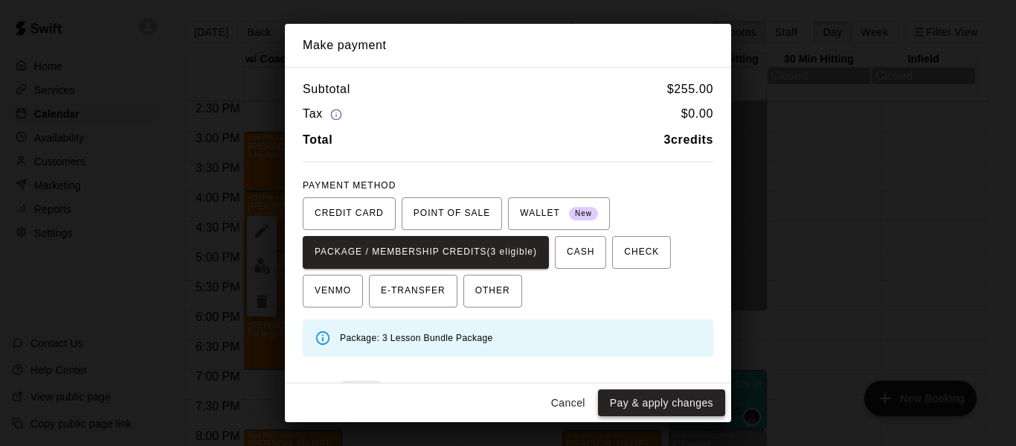
click at [678, 399] on button "Pay & apply changes" at bounding box center [661, 403] width 127 height 28
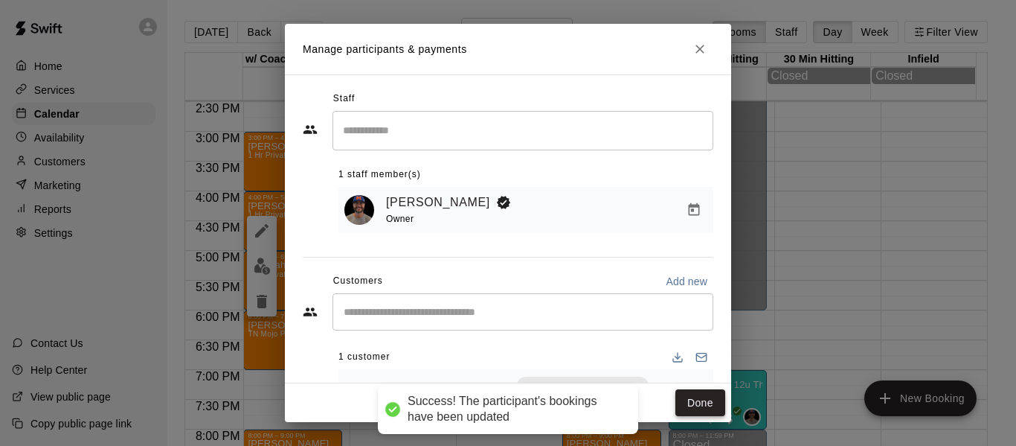
click at [693, 399] on button "Done" at bounding box center [700, 403] width 50 height 28
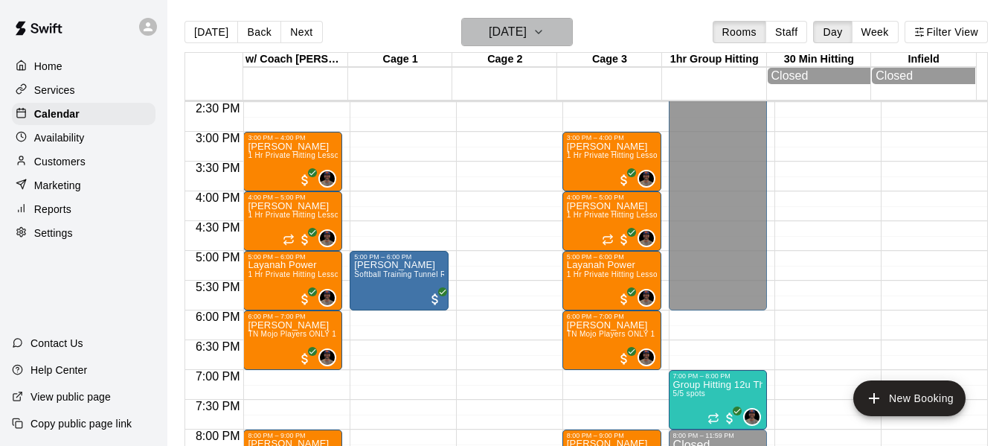
click at [545, 34] on icon "button" at bounding box center [539, 32] width 12 height 18
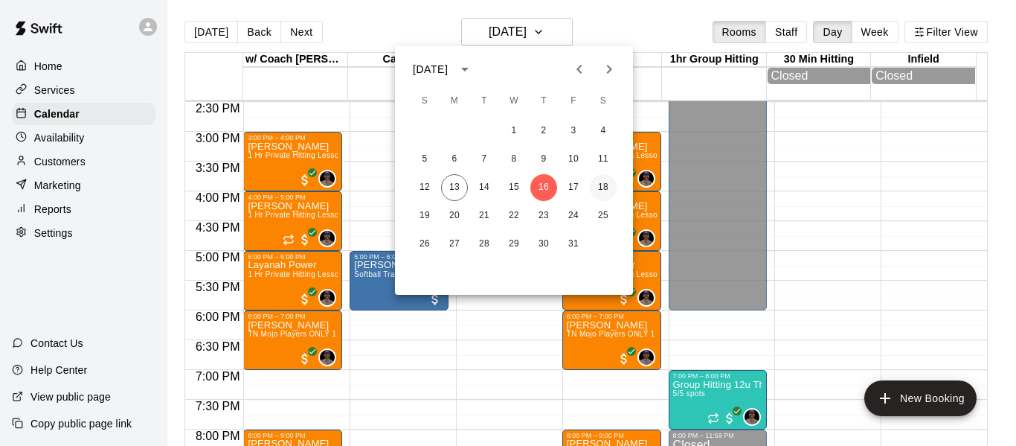
click at [606, 181] on button "18" at bounding box center [603, 187] width 27 height 27
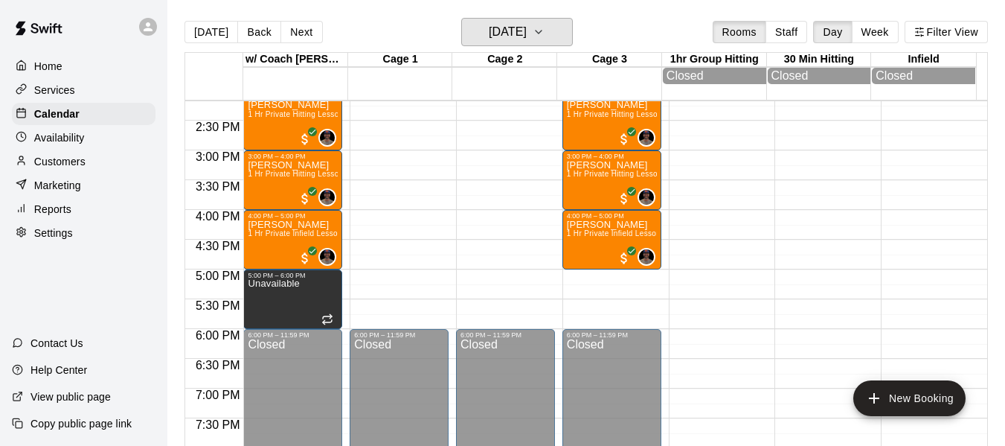
scroll to position [713, 0]
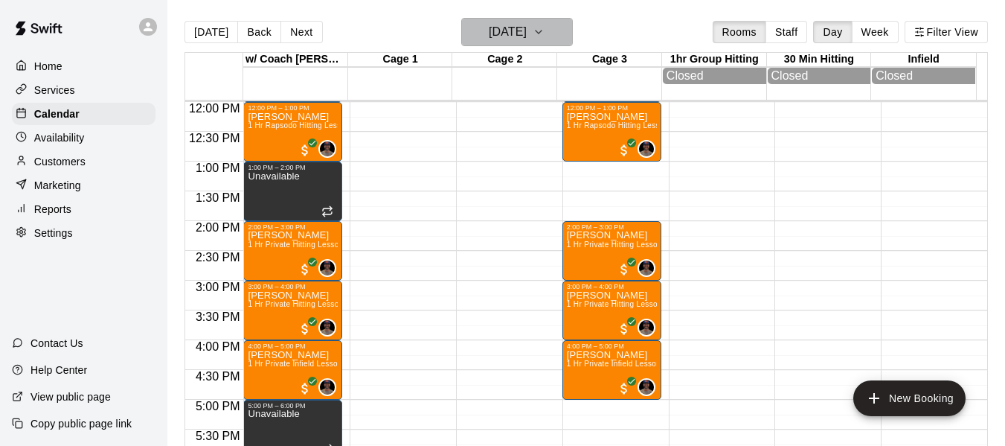
click at [545, 26] on icon "button" at bounding box center [539, 32] width 12 height 18
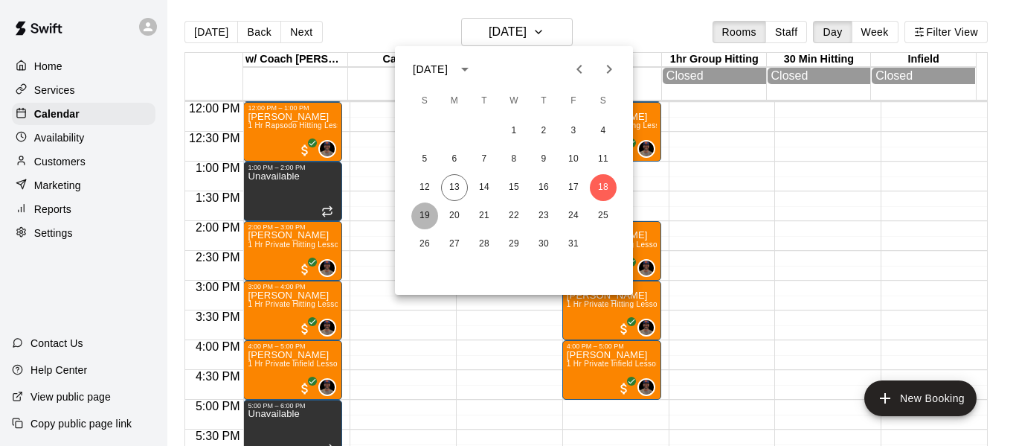
click at [425, 212] on button "19" at bounding box center [424, 215] width 27 height 27
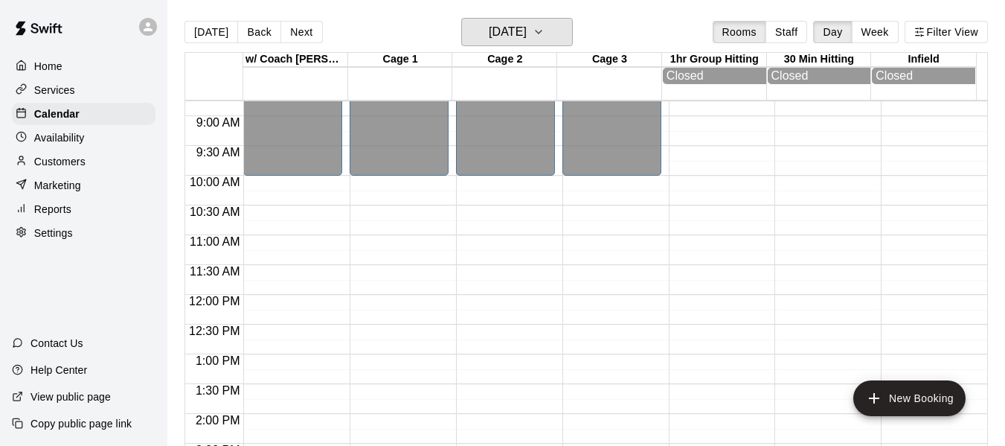
scroll to position [490, 0]
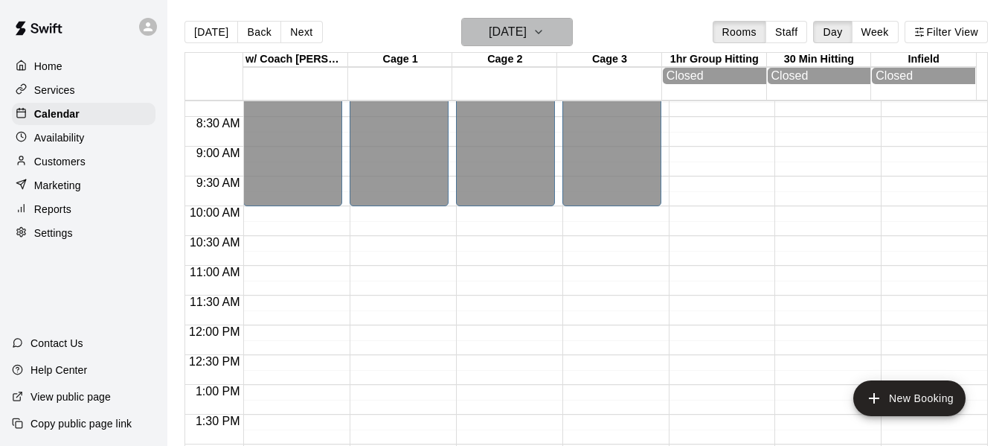
click at [545, 30] on icon "button" at bounding box center [539, 32] width 12 height 18
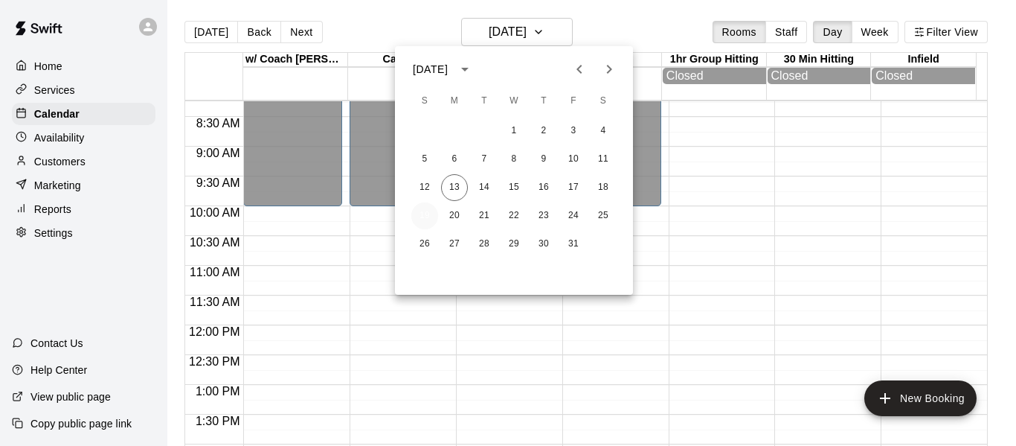
click at [428, 217] on button "19" at bounding box center [424, 215] width 27 height 27
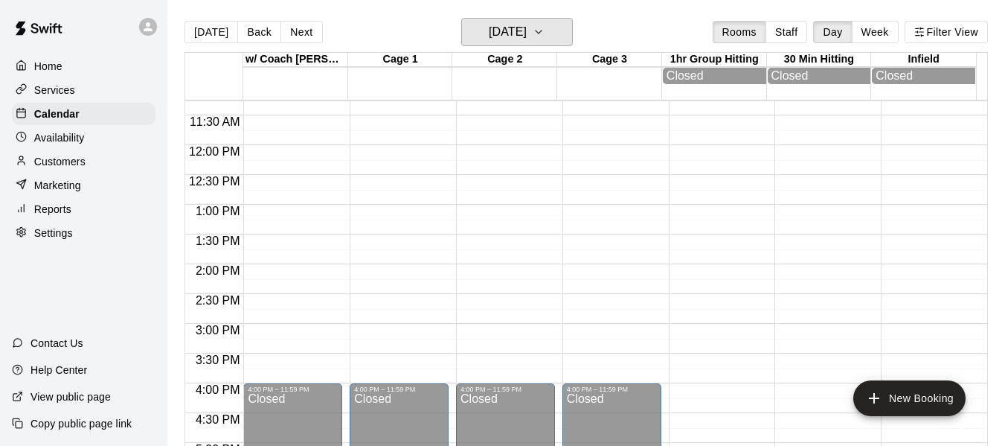
scroll to position [689, 0]
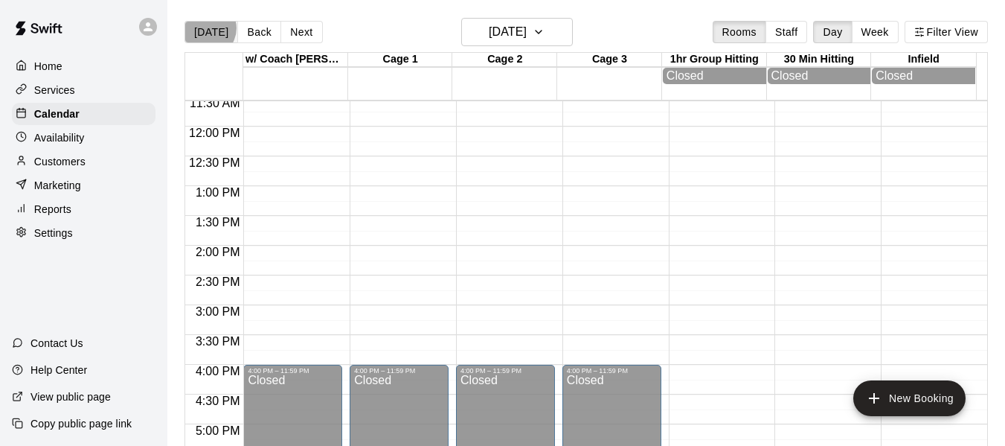
click at [207, 28] on button "[DATE]" at bounding box center [211, 32] width 54 height 22
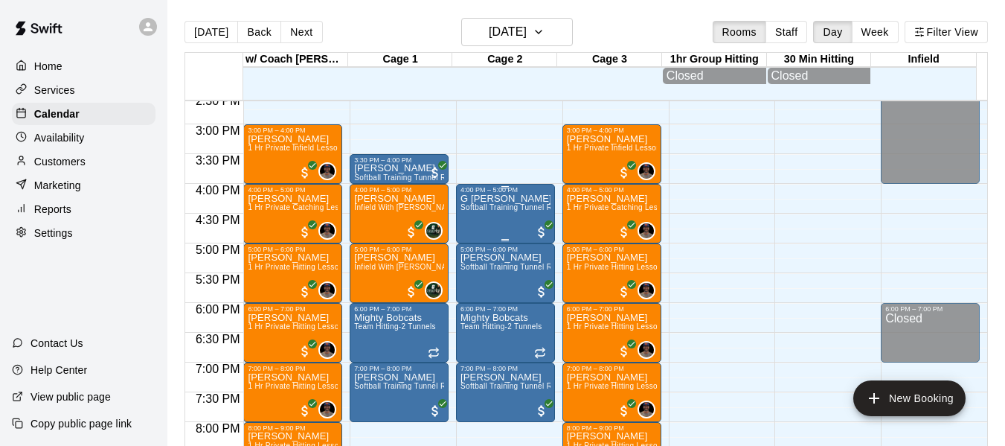
scroll to position [887, 0]
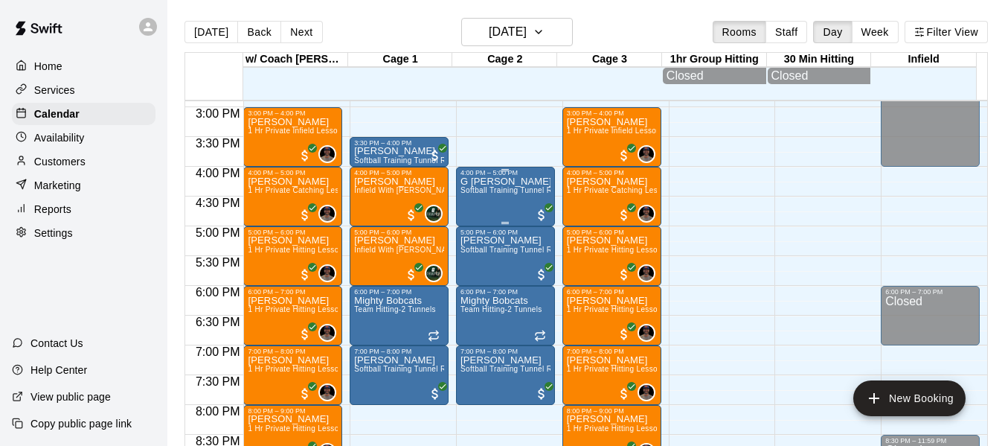
click at [474, 182] on p "G [PERSON_NAME]" at bounding box center [505, 182] width 90 height 0
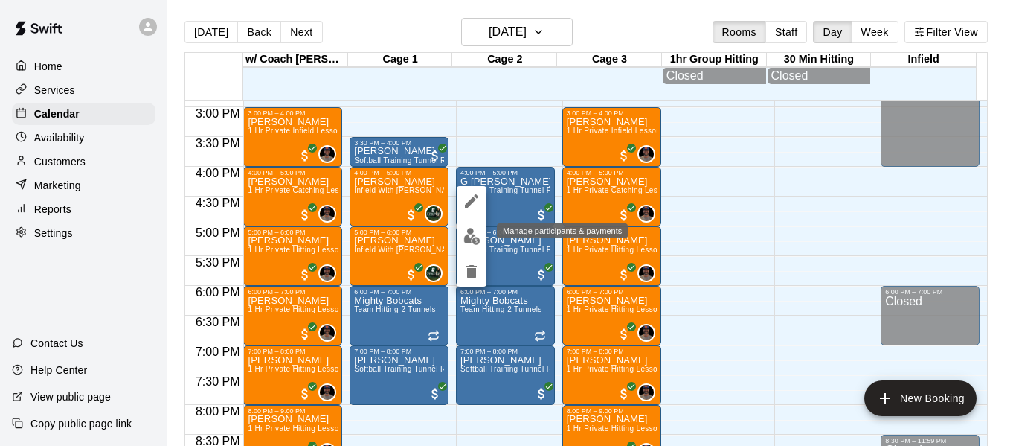
click at [471, 242] on img "edit" at bounding box center [471, 236] width 17 height 17
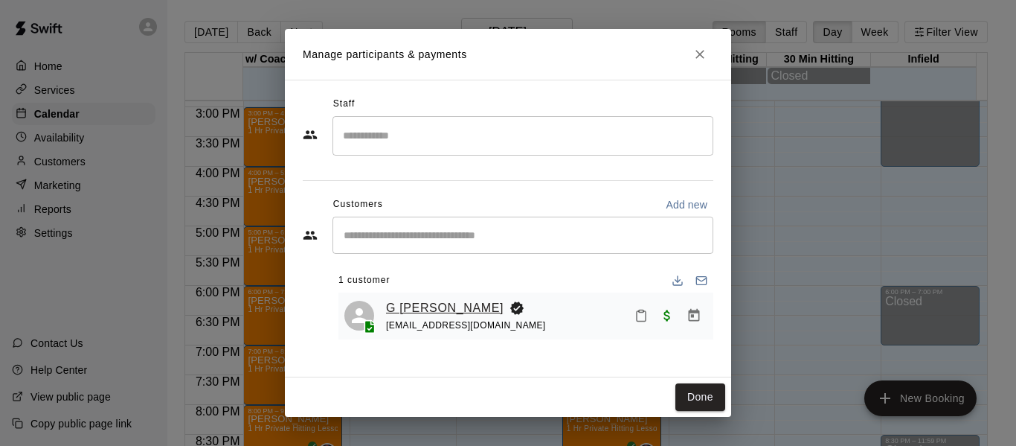
click at [420, 301] on link "G [PERSON_NAME]" at bounding box center [445, 307] width 118 height 19
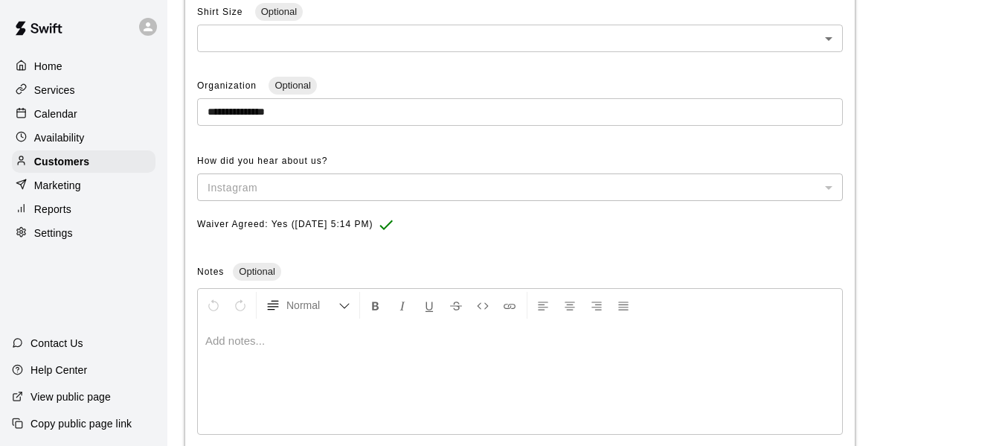
scroll to position [502, 0]
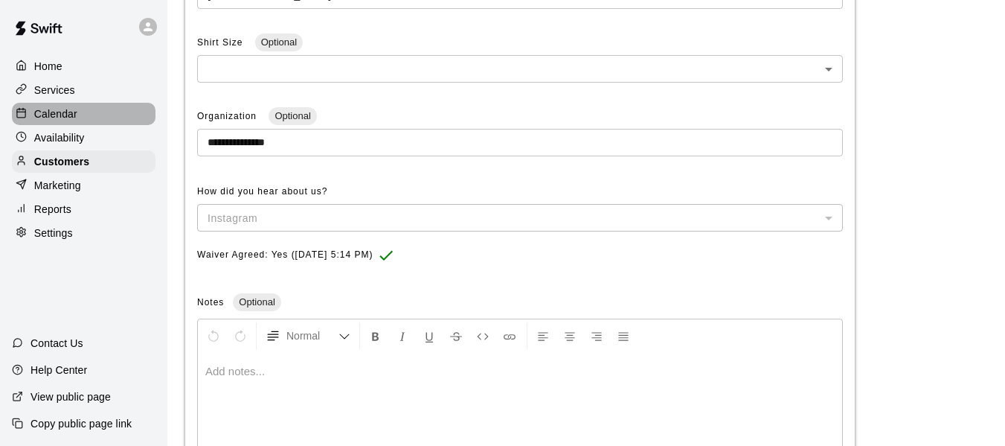
click at [82, 111] on div "Calendar" at bounding box center [84, 114] width 144 height 22
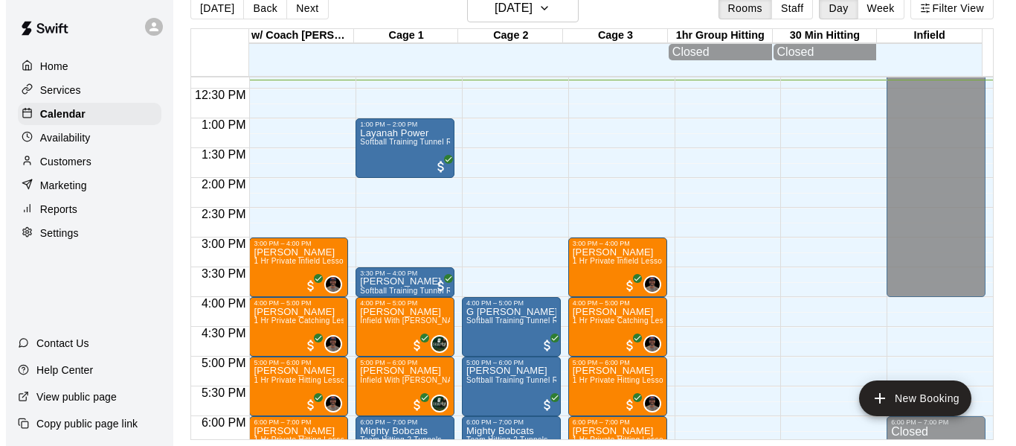
scroll to position [742, 0]
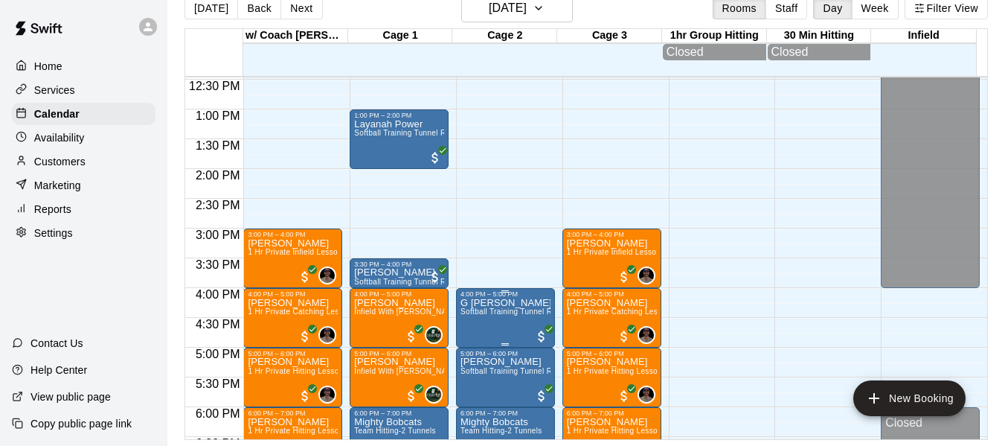
click at [473, 303] on p "G [PERSON_NAME]" at bounding box center [505, 303] width 90 height 0
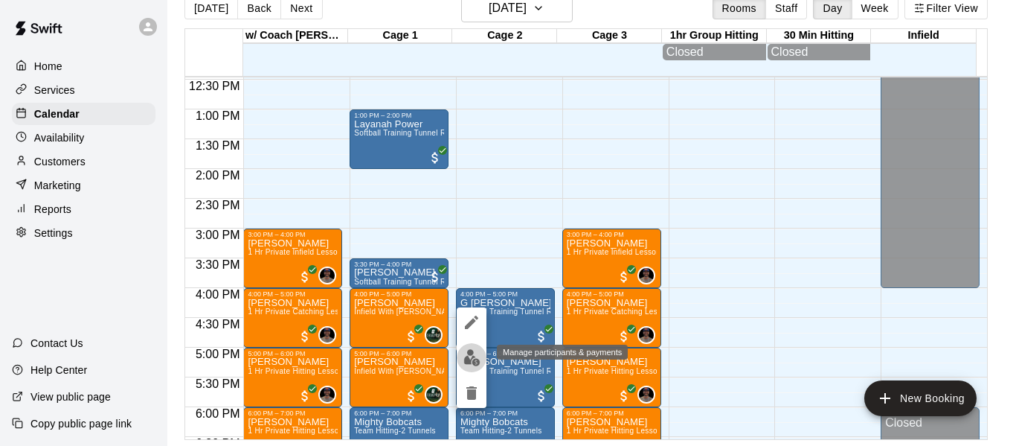
click at [473, 356] on img "edit" at bounding box center [471, 357] width 17 height 17
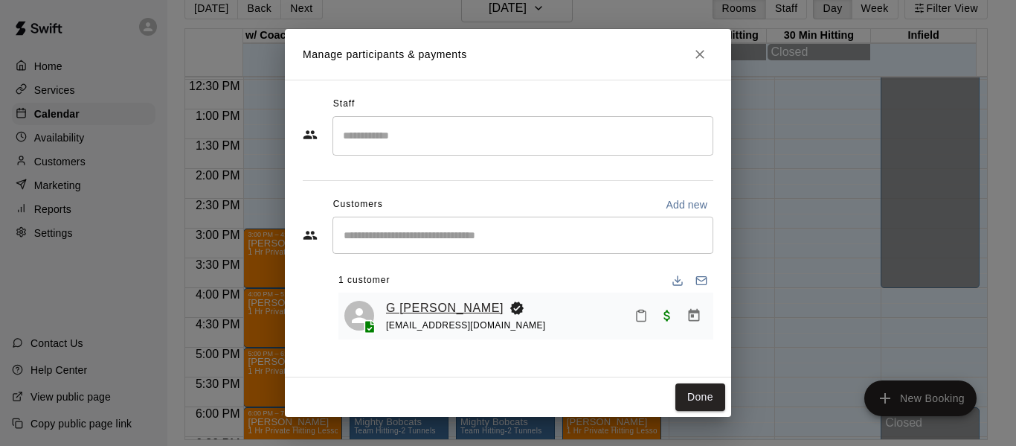
click at [419, 311] on link "G [PERSON_NAME]" at bounding box center [445, 307] width 118 height 19
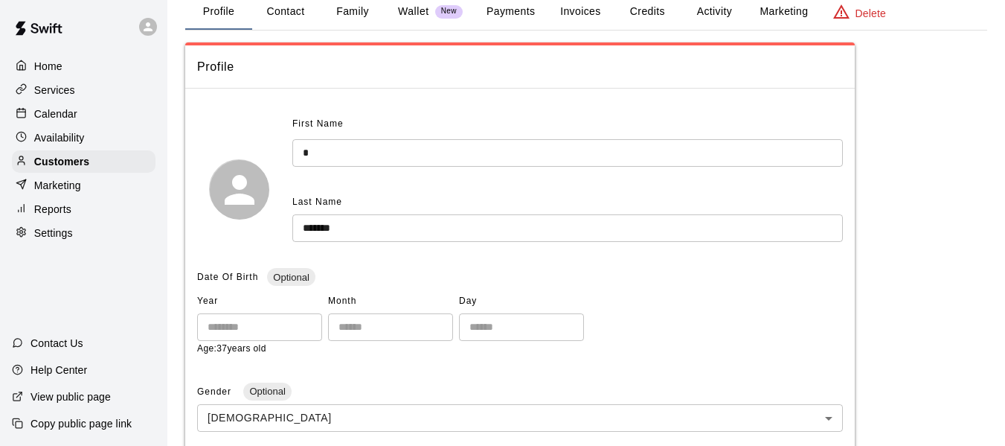
scroll to position [74, 0]
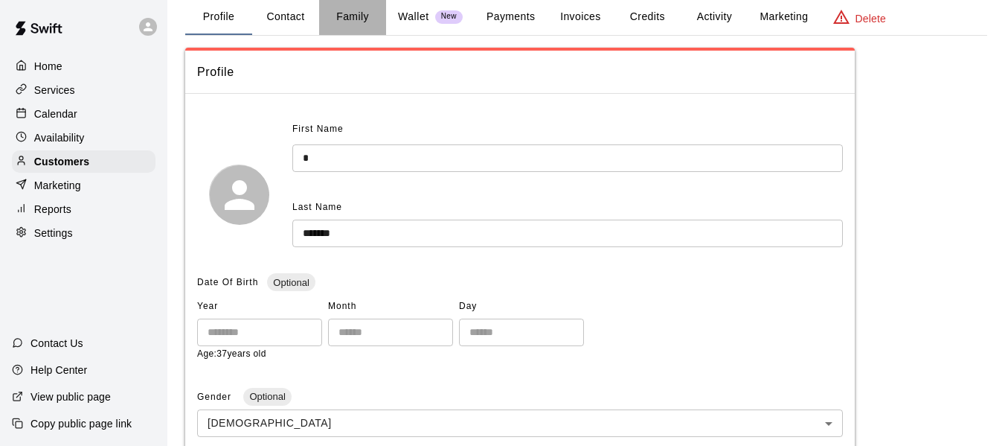
click at [354, 22] on button "Family" at bounding box center [352, 17] width 67 height 36
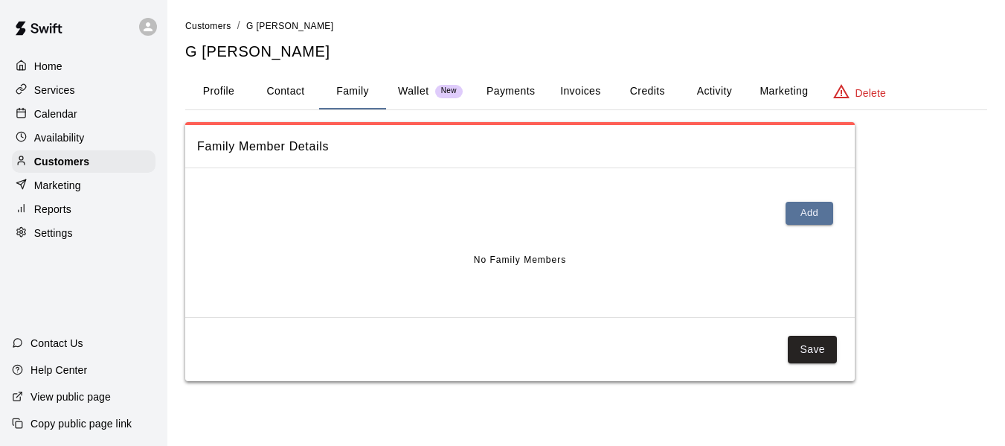
scroll to position [0, 0]
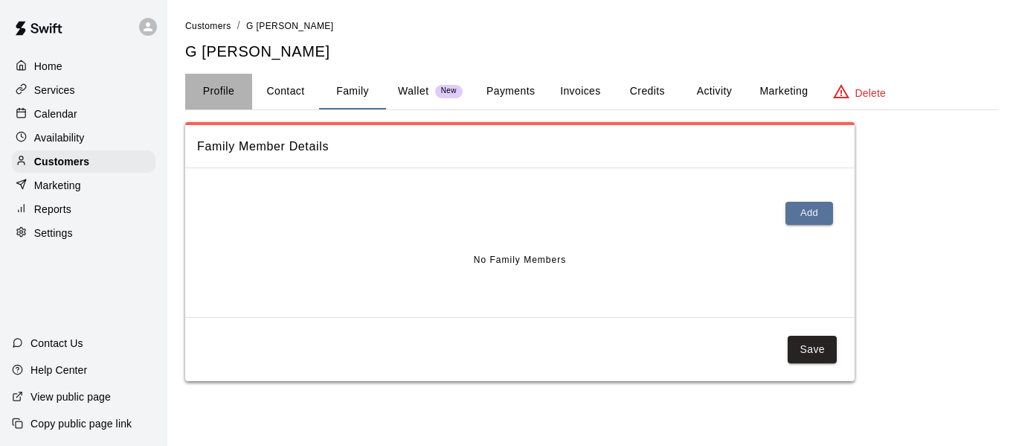
click at [209, 93] on button "Profile" at bounding box center [218, 92] width 67 height 36
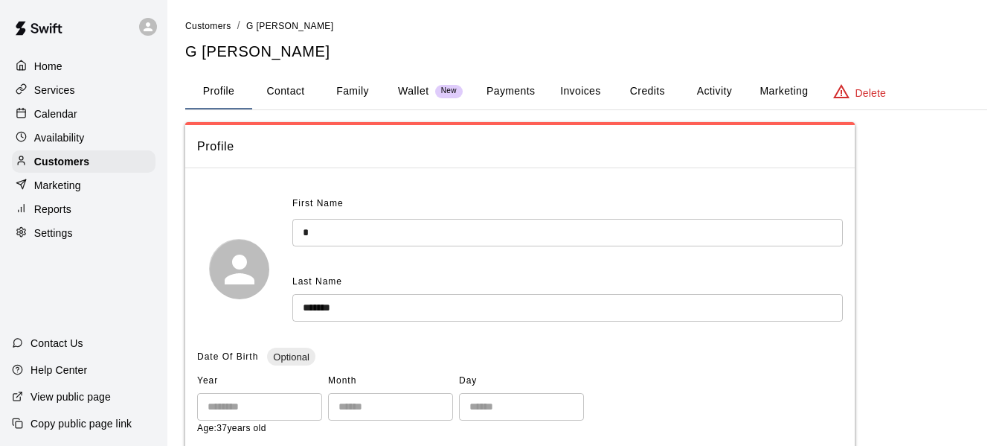
click at [216, 95] on button "Profile" at bounding box center [218, 92] width 67 height 36
click at [71, 121] on p "Calendar" at bounding box center [55, 113] width 43 height 15
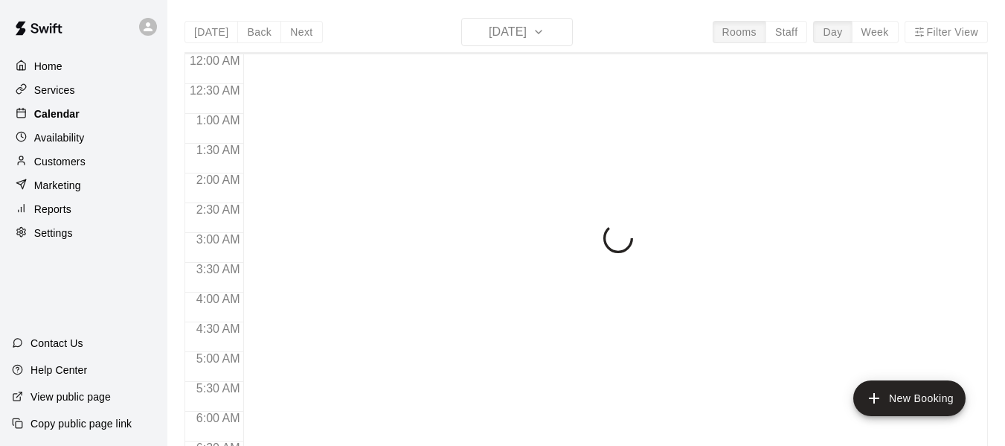
scroll to position [742, 0]
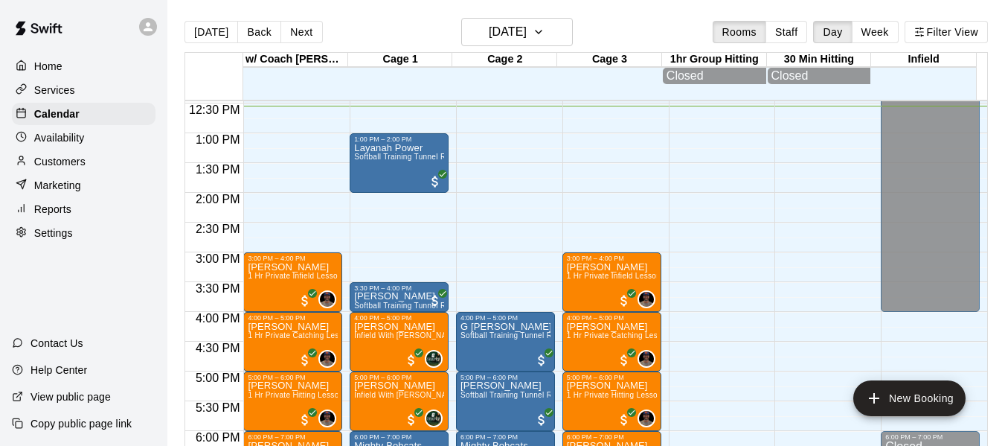
click at [64, 94] on p "Services" at bounding box center [54, 90] width 41 height 15
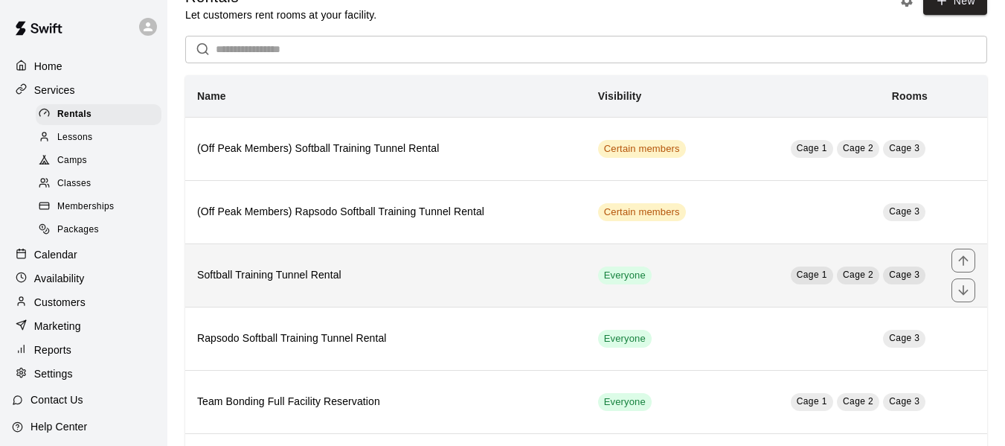
scroll to position [124, 0]
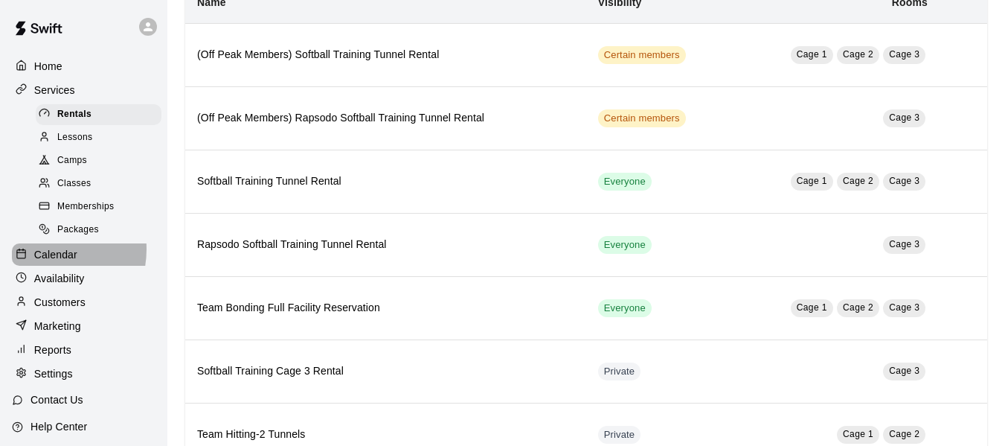
click at [44, 255] on p "Calendar" at bounding box center [55, 254] width 43 height 15
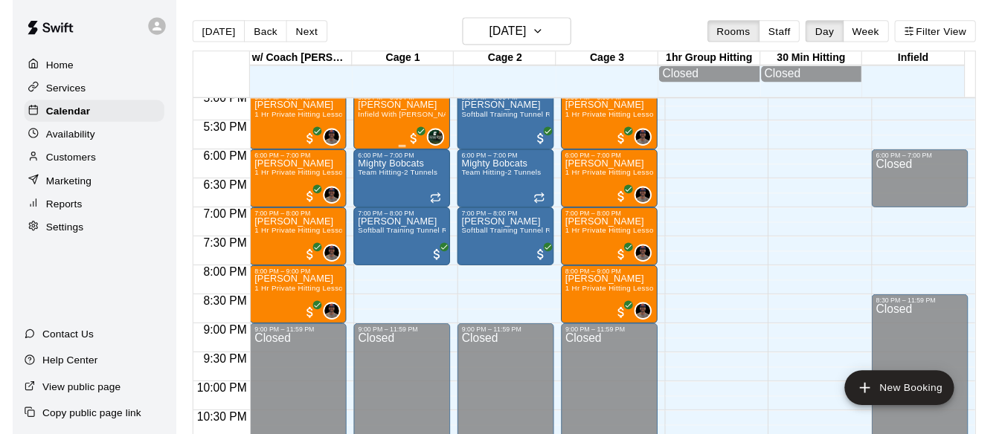
scroll to position [1070, 0]
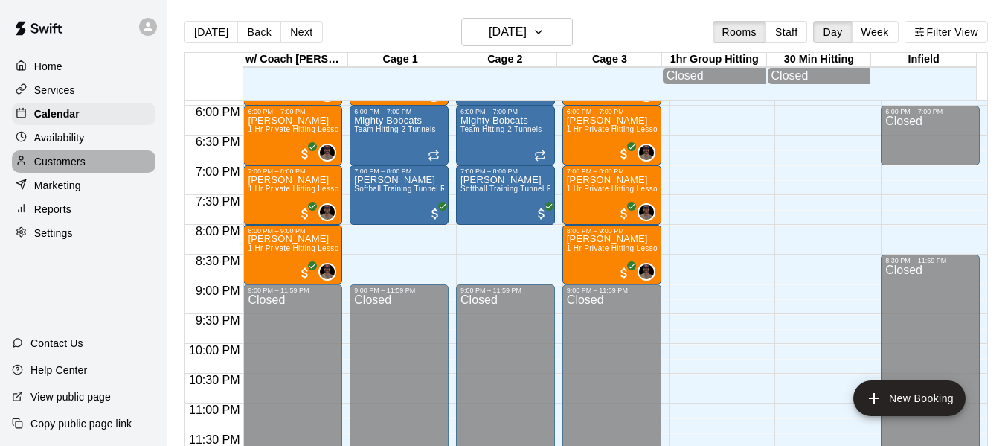
click at [67, 167] on p "Customers" at bounding box center [59, 161] width 51 height 15
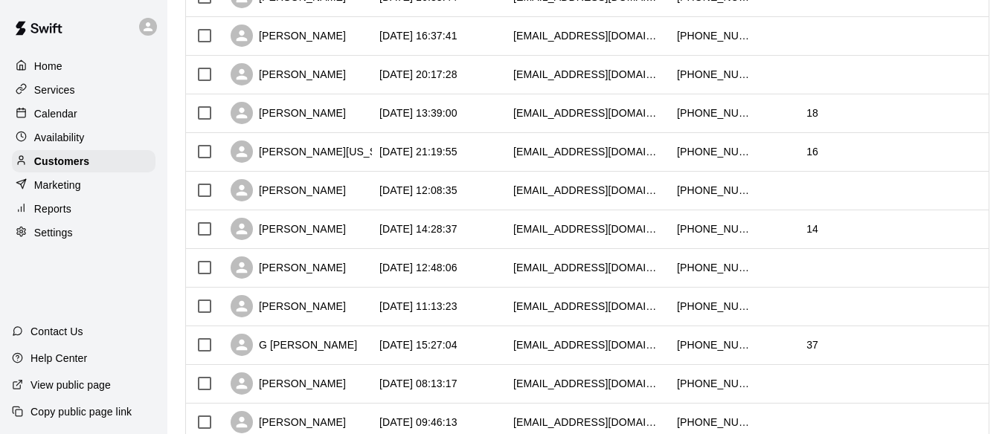
scroll to position [298, 0]
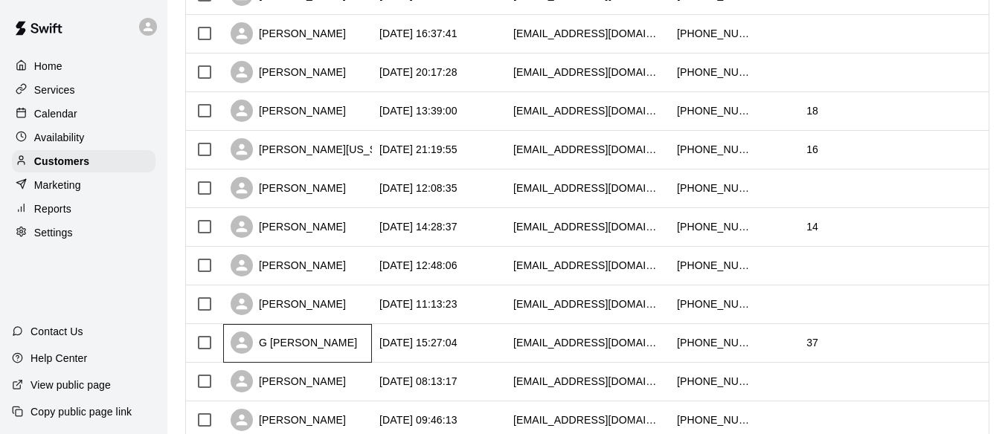
click at [289, 345] on div "G [PERSON_NAME]" at bounding box center [294, 343] width 126 height 22
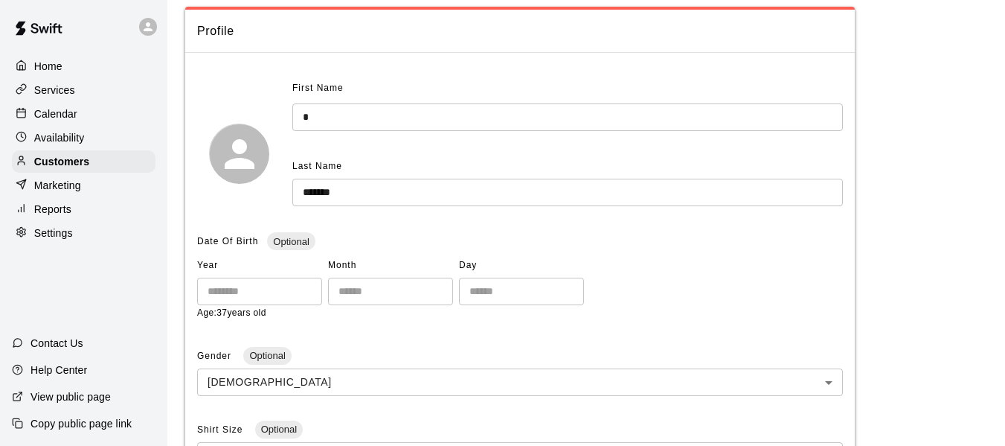
scroll to position [124, 0]
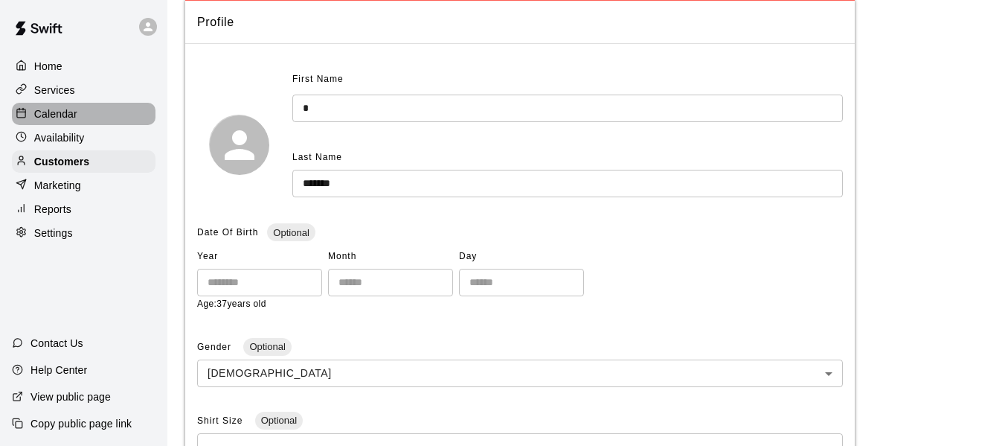
click at [80, 112] on div "Calendar" at bounding box center [84, 114] width 144 height 22
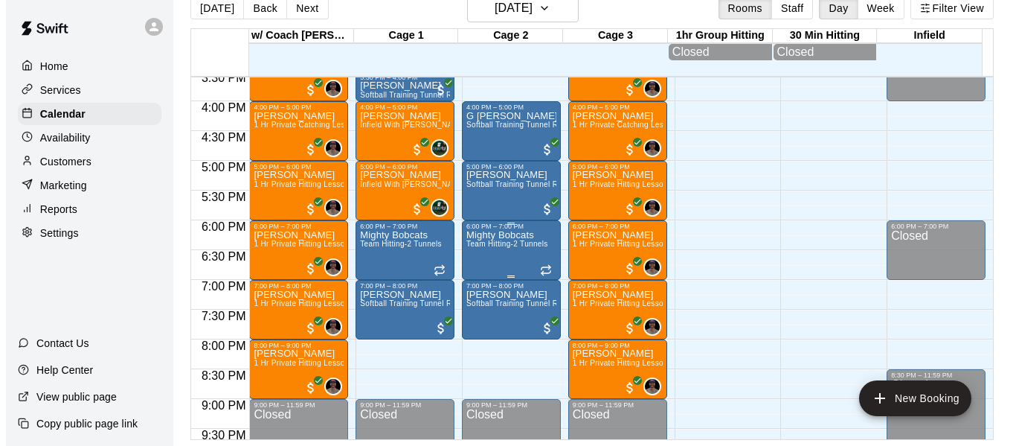
scroll to position [946, 0]
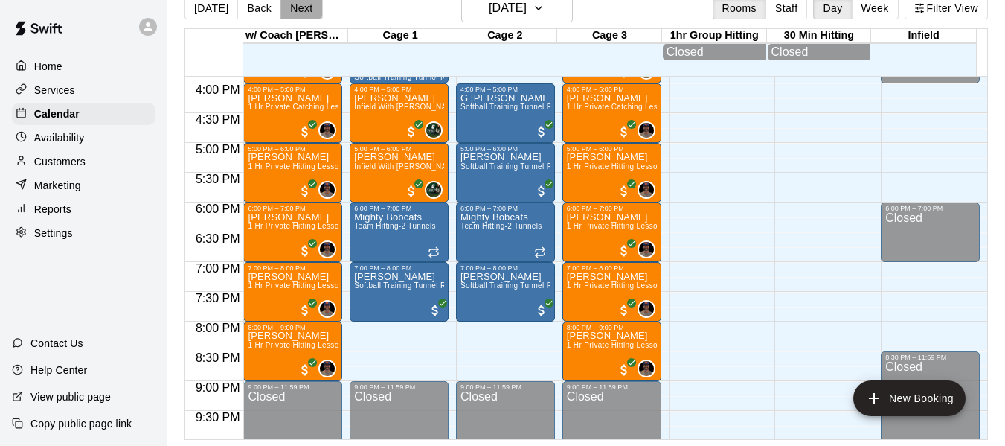
click at [293, 0] on button "Next" at bounding box center [301, 8] width 42 height 22
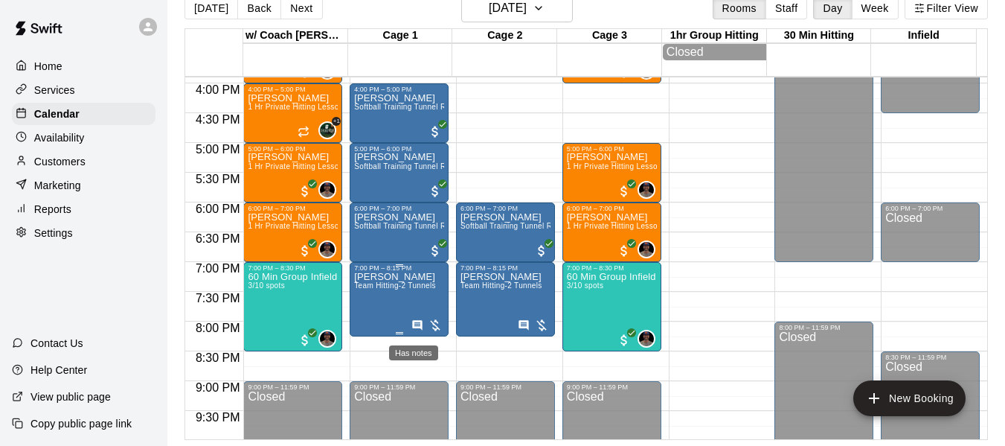
click at [413, 327] on icon "Has notes" at bounding box center [417, 325] width 10 height 10
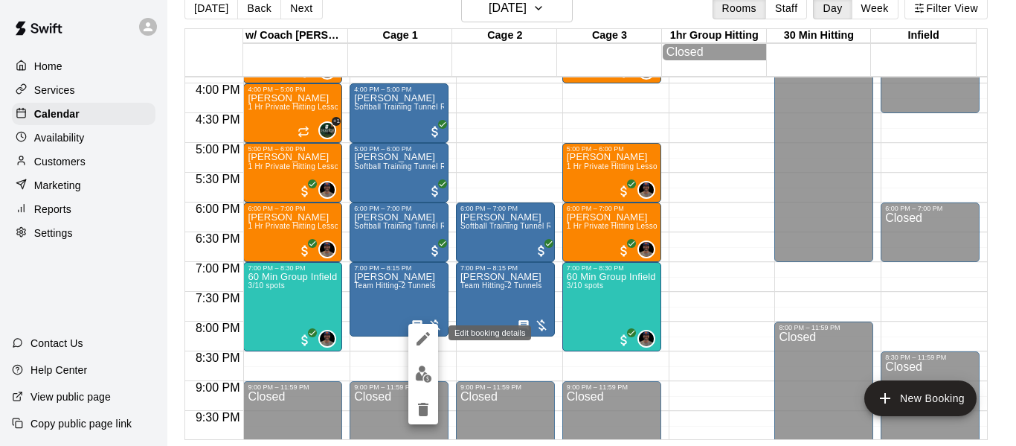
click at [417, 336] on icon "edit" at bounding box center [423, 339] width 18 height 18
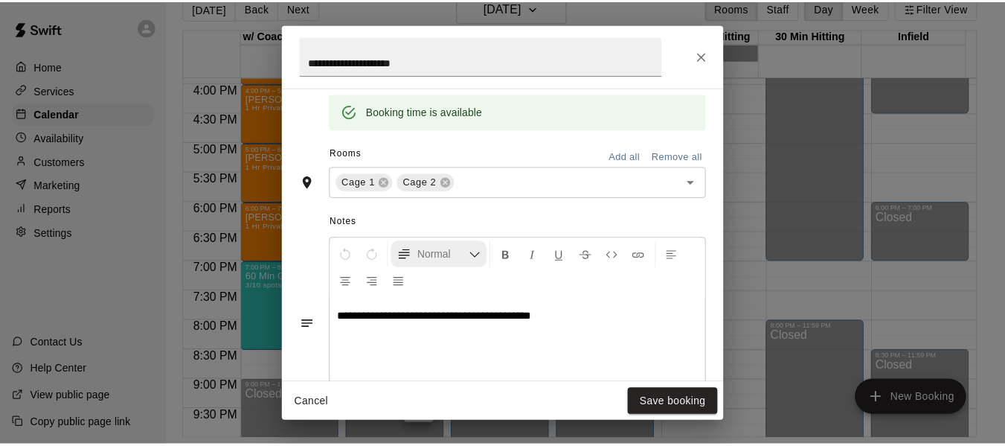
scroll to position [319, 0]
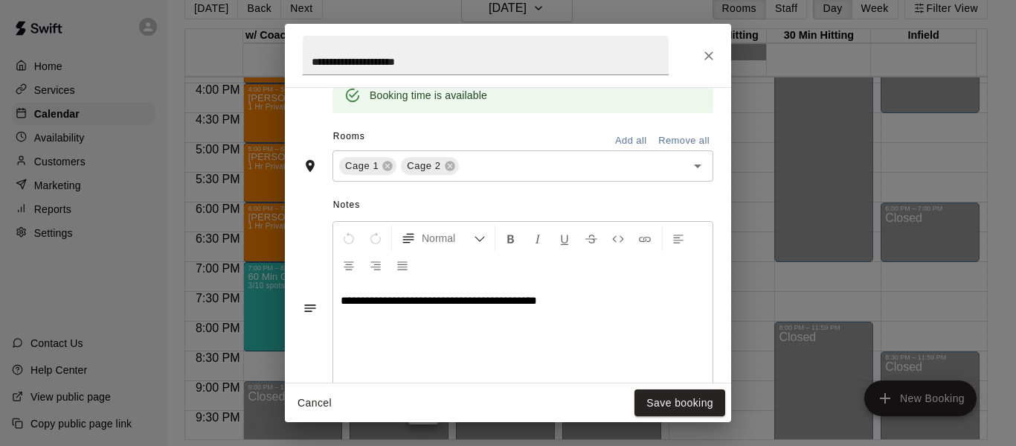
click at [710, 48] on icon "Close" at bounding box center [709, 55] width 15 height 15
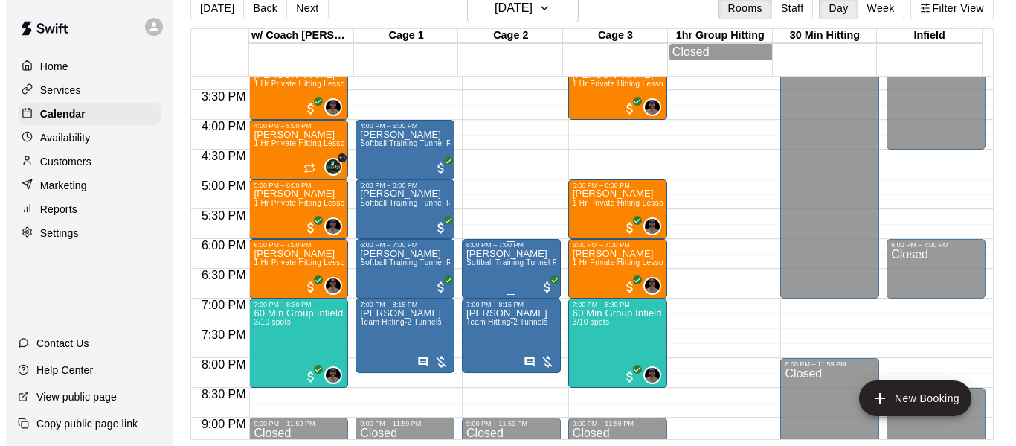
scroll to position [921, 0]
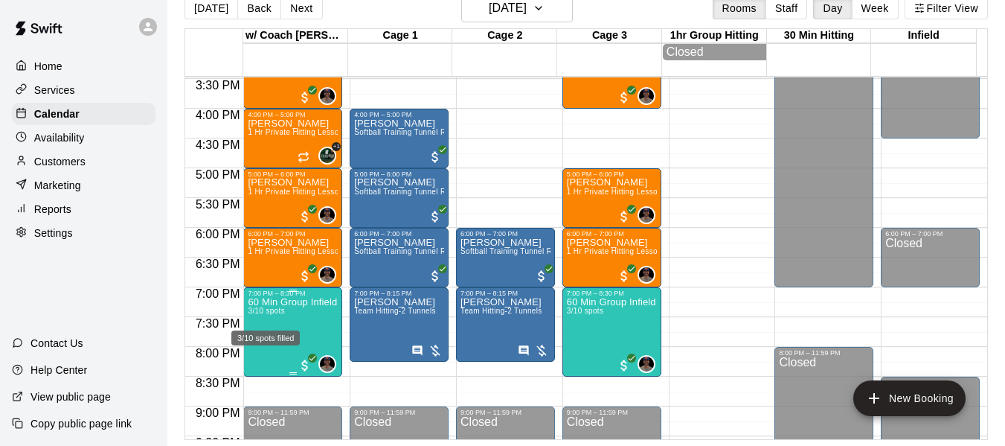
click at [275, 315] on span "3/10 spots" at bounding box center [266, 310] width 36 height 8
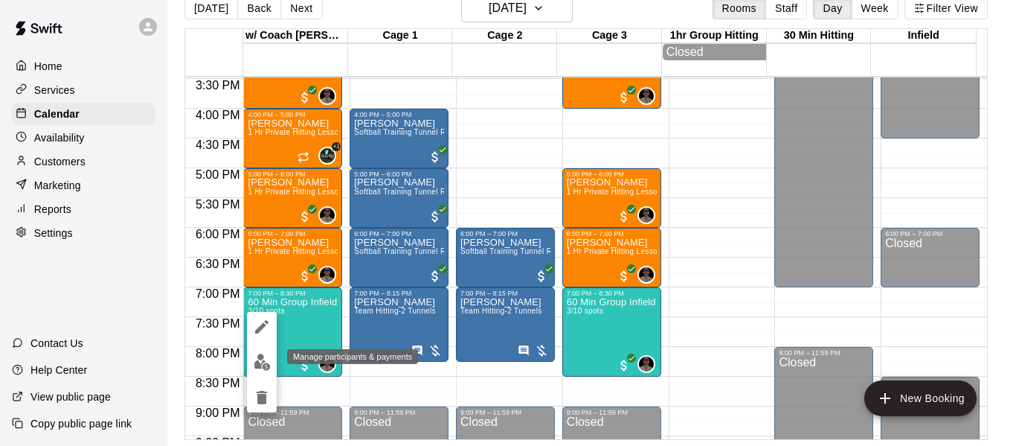
click at [268, 364] on img "edit" at bounding box center [262, 361] width 17 height 17
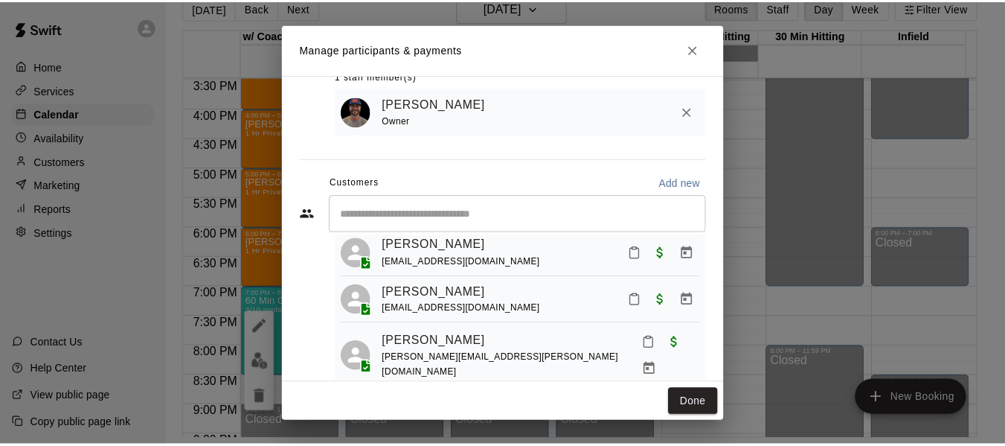
scroll to position [124, 0]
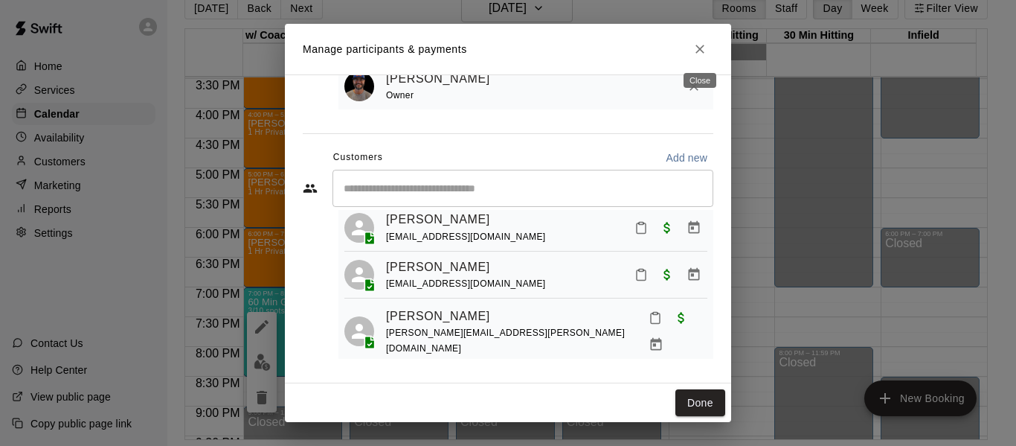
click at [704, 48] on icon "Close" at bounding box center [700, 49] width 15 height 15
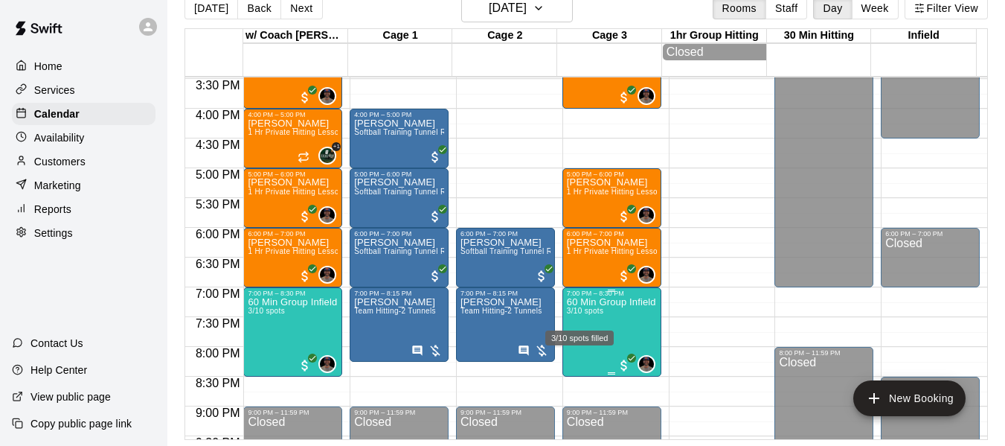
click at [591, 315] on span "3/10 spots" at bounding box center [585, 310] width 36 height 8
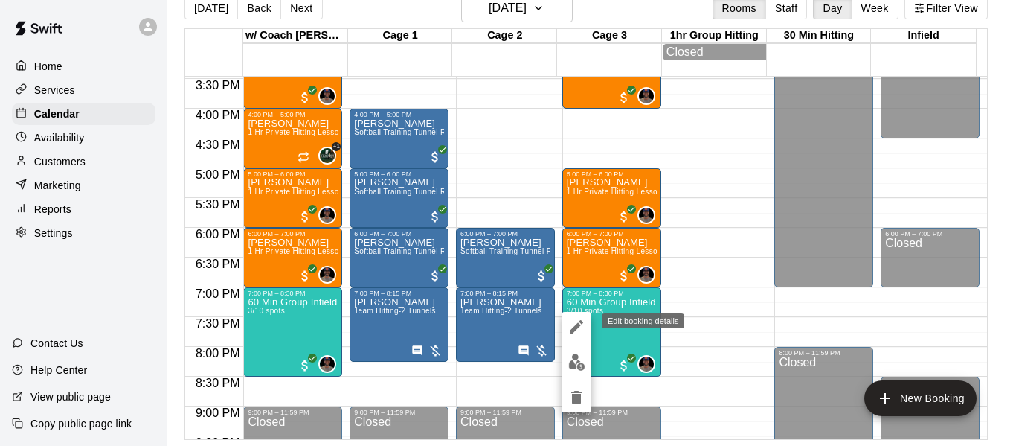
click at [568, 325] on icon "edit" at bounding box center [577, 327] width 18 height 18
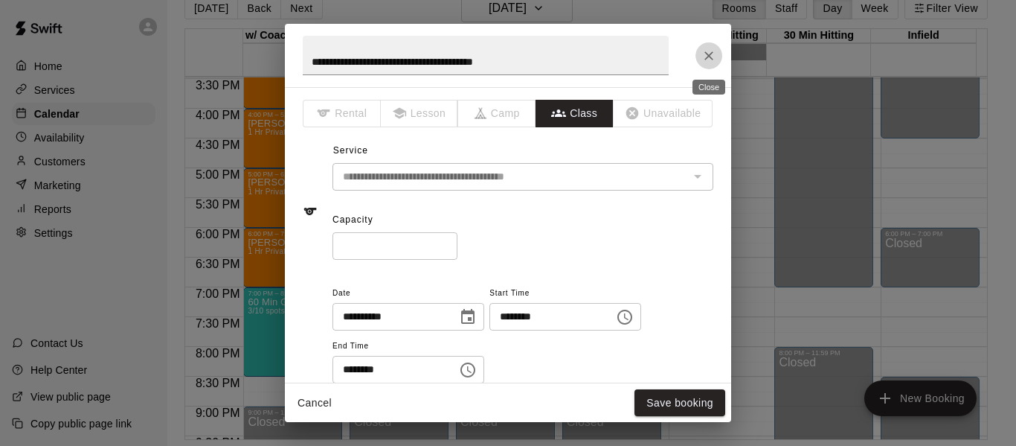
click at [715, 54] on icon "Close" at bounding box center [709, 55] width 15 height 15
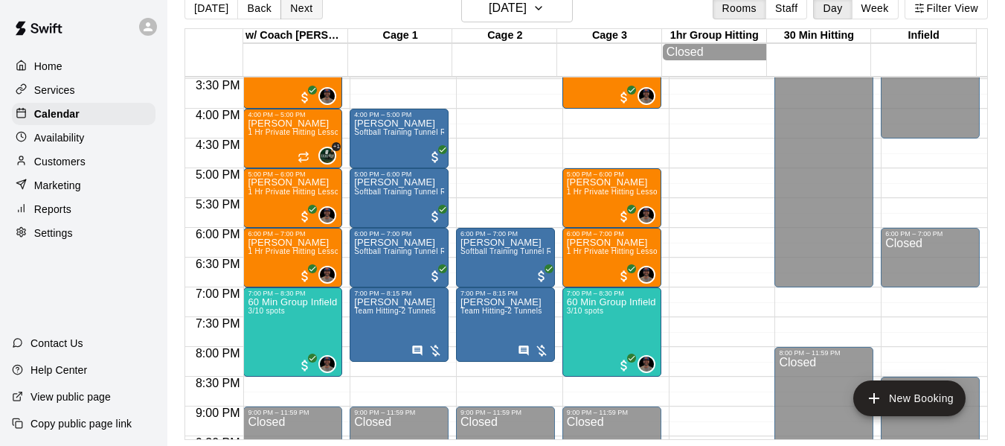
click at [291, 15] on button "Next" at bounding box center [301, 8] width 42 height 22
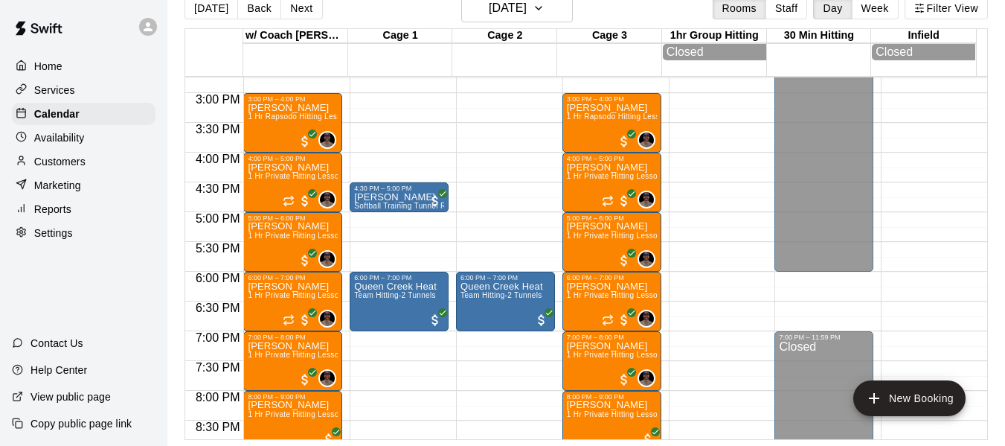
scroll to position [872, 0]
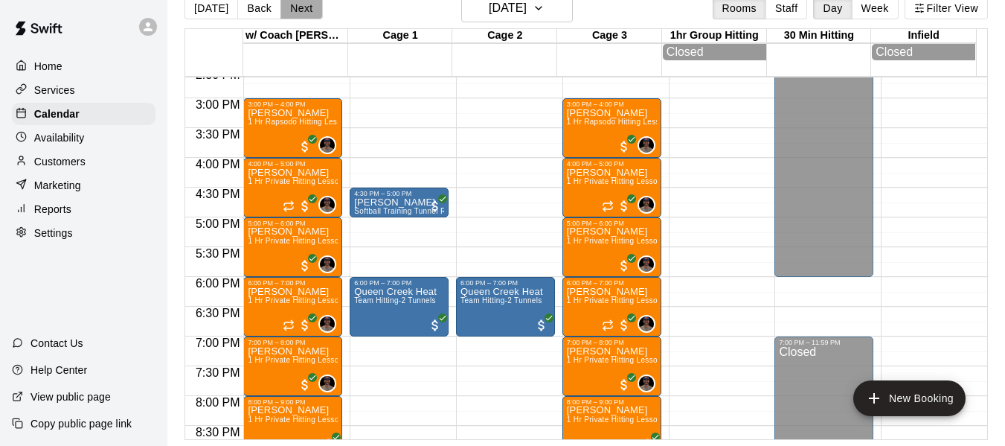
click at [309, 7] on button "Next" at bounding box center [301, 8] width 42 height 22
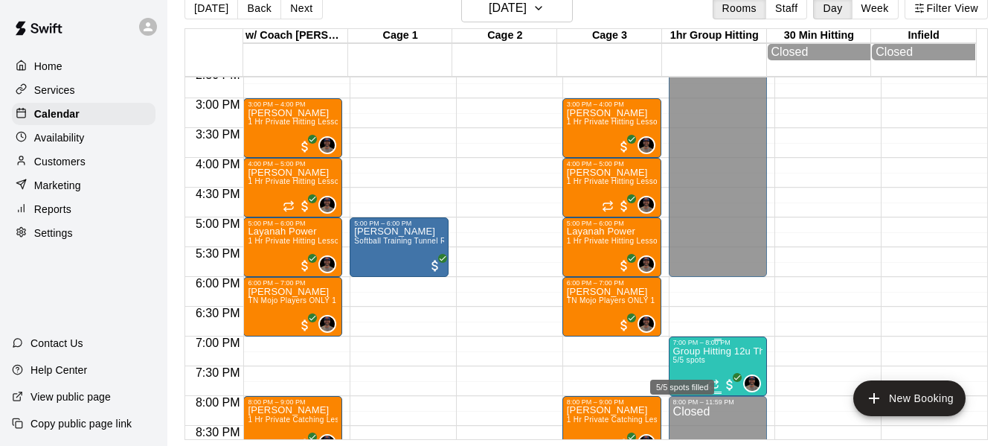
click at [674, 364] on span "5/5 spots" at bounding box center [689, 360] width 33 height 8
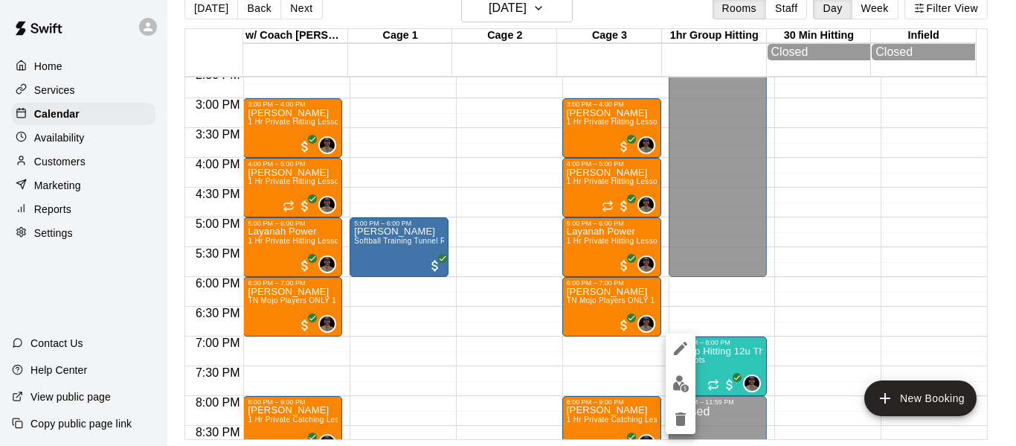
click at [301, 8] on div at bounding box center [508, 223] width 1016 height 446
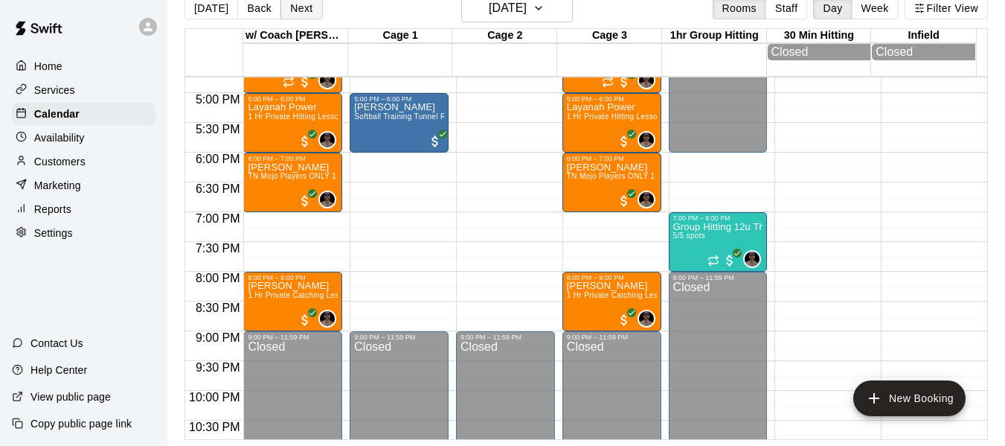
scroll to position [896, 0]
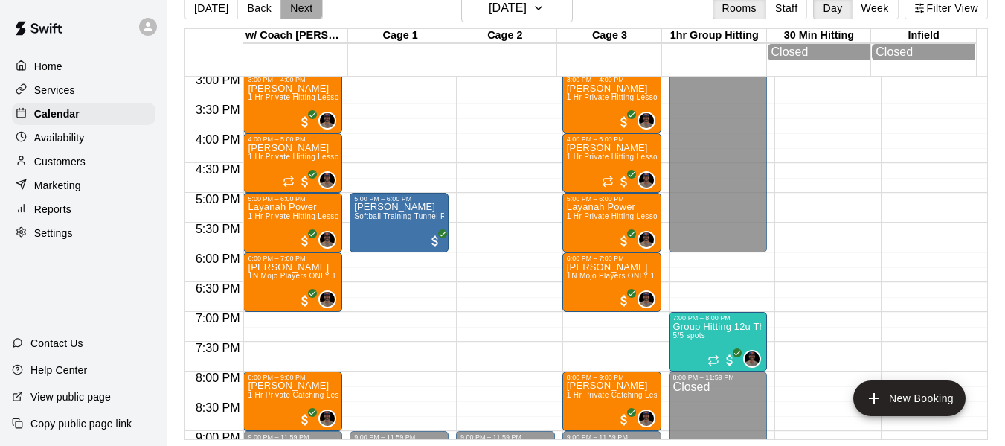
click at [306, 7] on button "Next" at bounding box center [301, 8] width 42 height 22
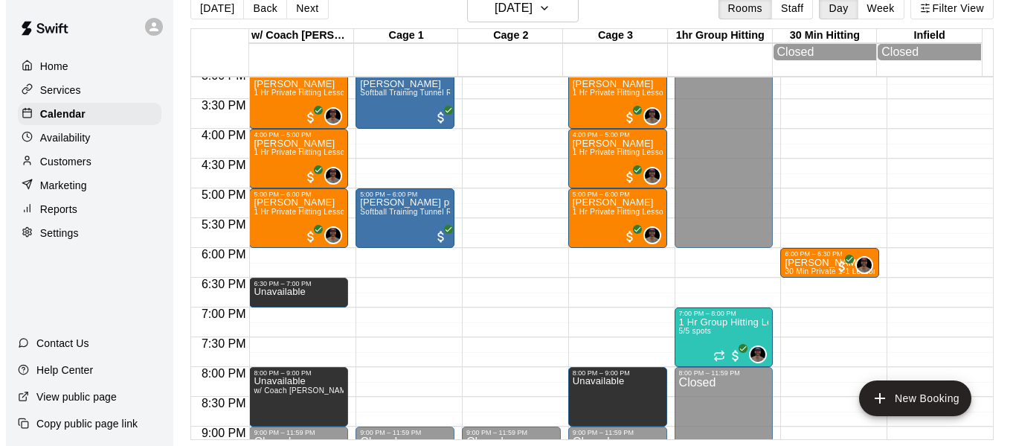
scroll to position [921, 0]
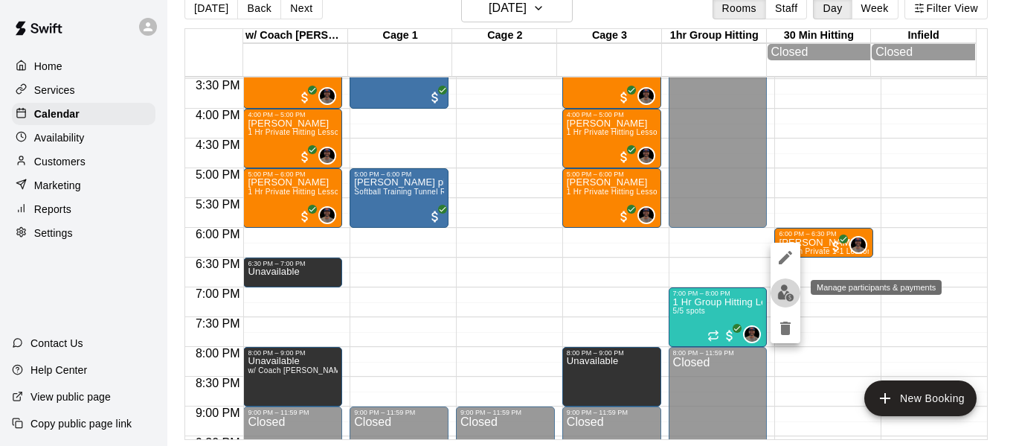
click at [786, 292] on img "edit" at bounding box center [785, 292] width 17 height 17
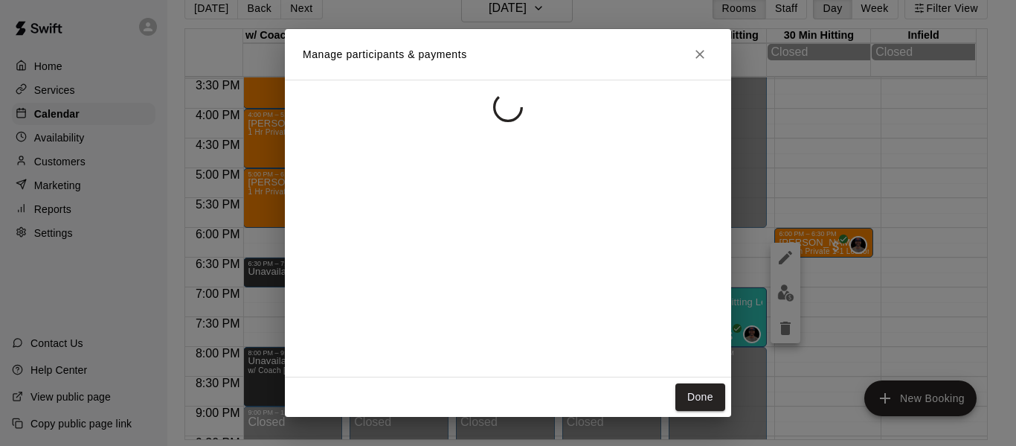
drag, startPoint x: 699, startPoint y: 56, endPoint x: 724, endPoint y: 115, distance: 64.7
click at [700, 56] on icon "Close" at bounding box center [700, 54] width 15 height 15
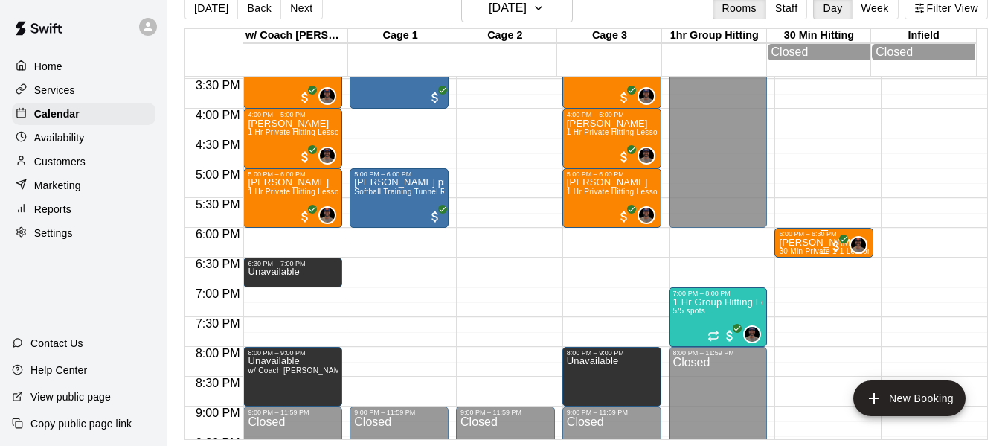
click at [779, 253] on span "30 Min Private 1-1 Lessons Ages [DEMOGRAPHIC_DATA] And Older" at bounding box center [901, 251] width 244 height 8
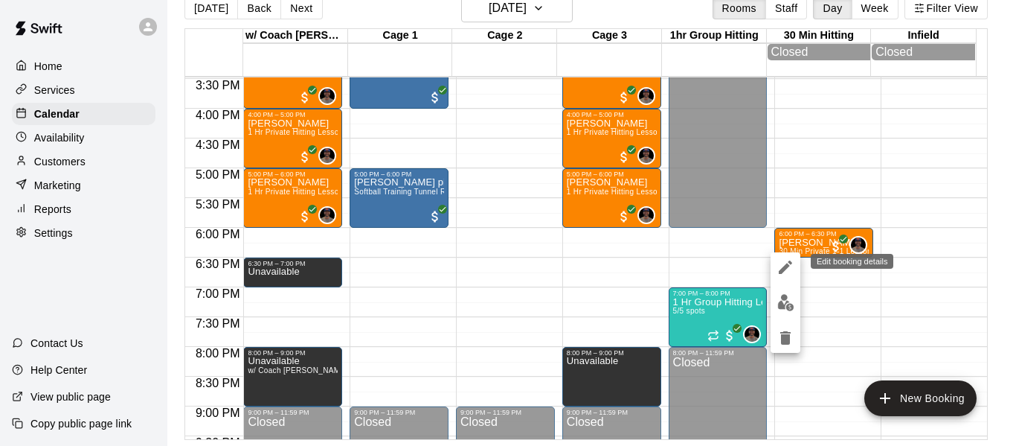
click at [777, 266] on icon "edit" at bounding box center [786, 267] width 18 height 18
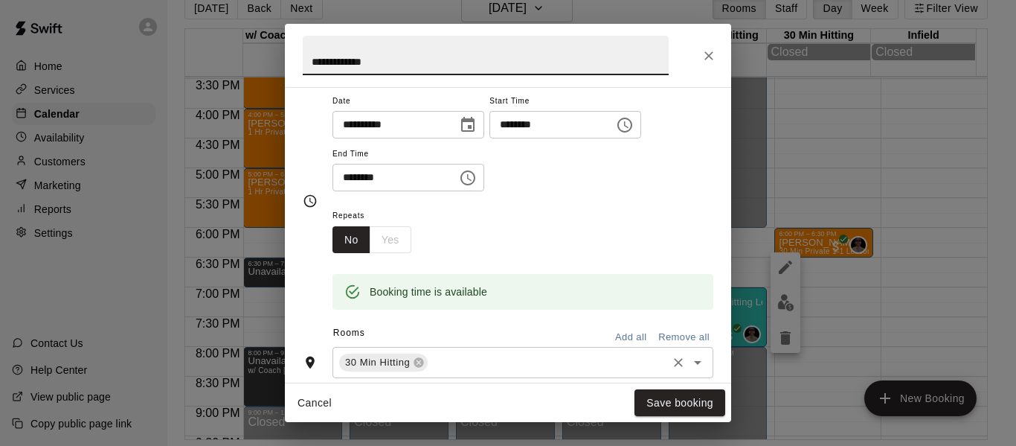
scroll to position [149, 0]
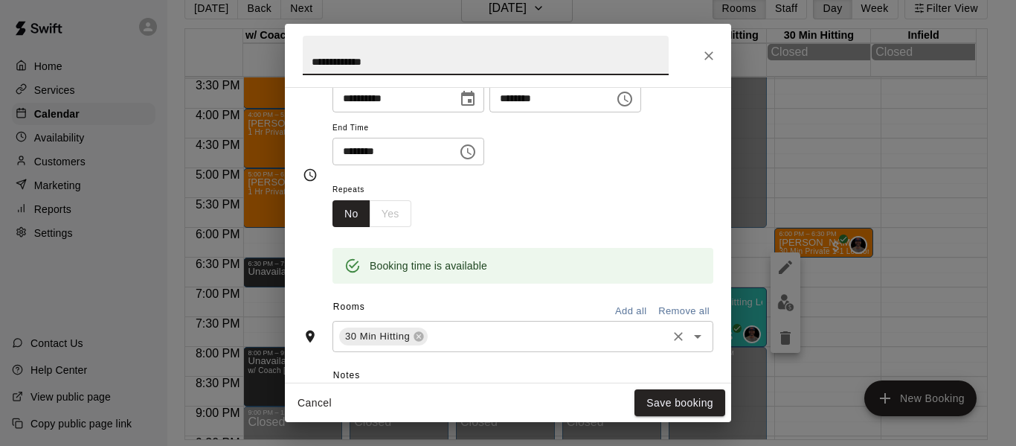
click at [460, 327] on input "text" at bounding box center [547, 336] width 235 height 19
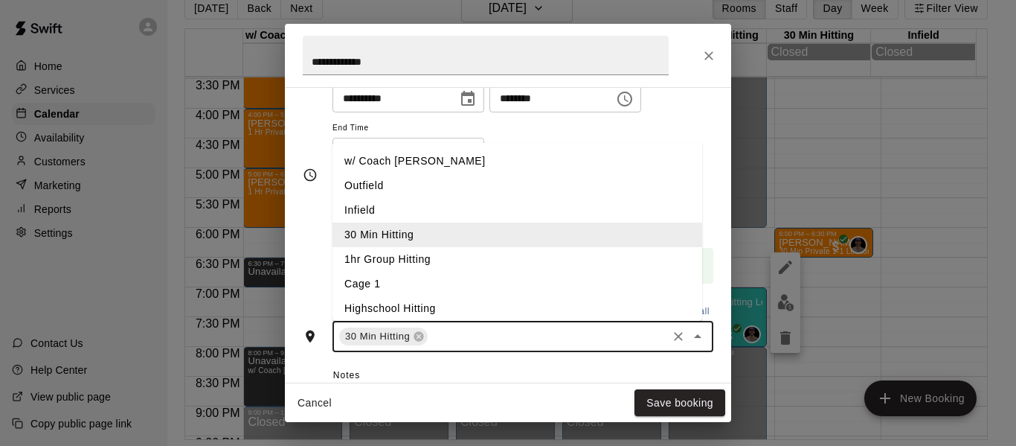
click at [440, 158] on li "w/ Coach [PERSON_NAME]" at bounding box center [518, 161] width 370 height 25
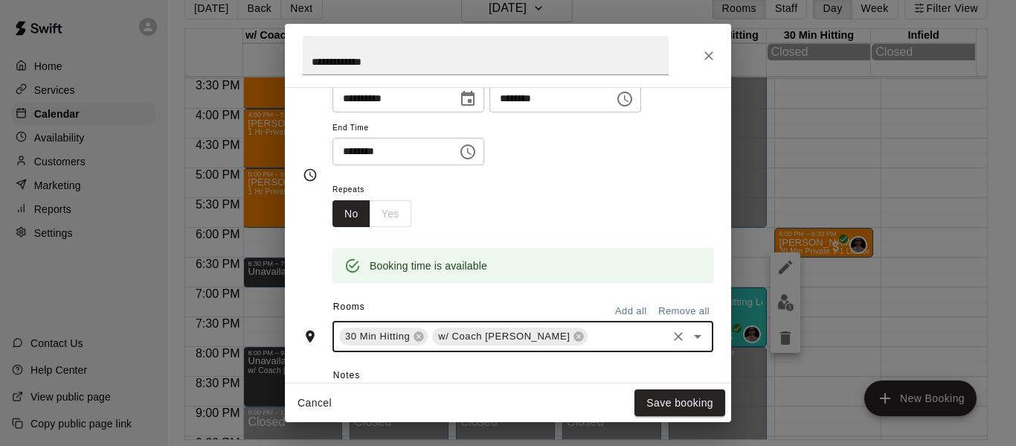
click at [590, 337] on input "text" at bounding box center [627, 336] width 75 height 19
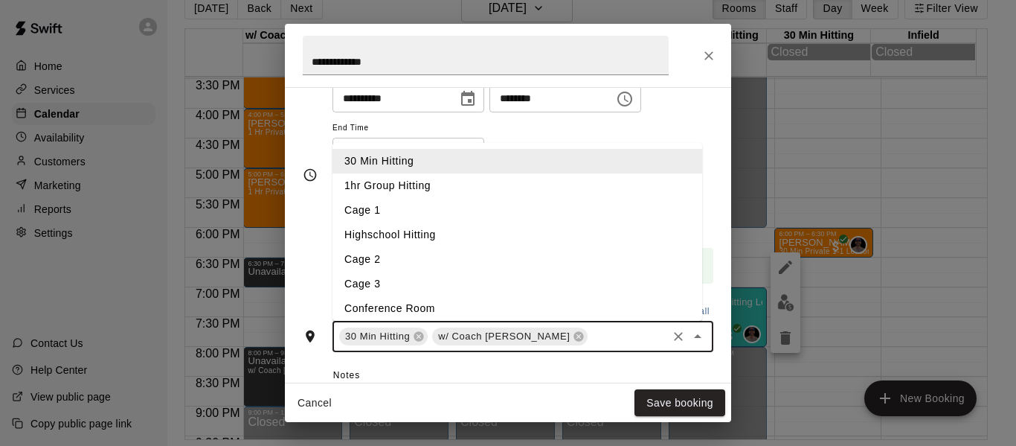
scroll to position [79, 0]
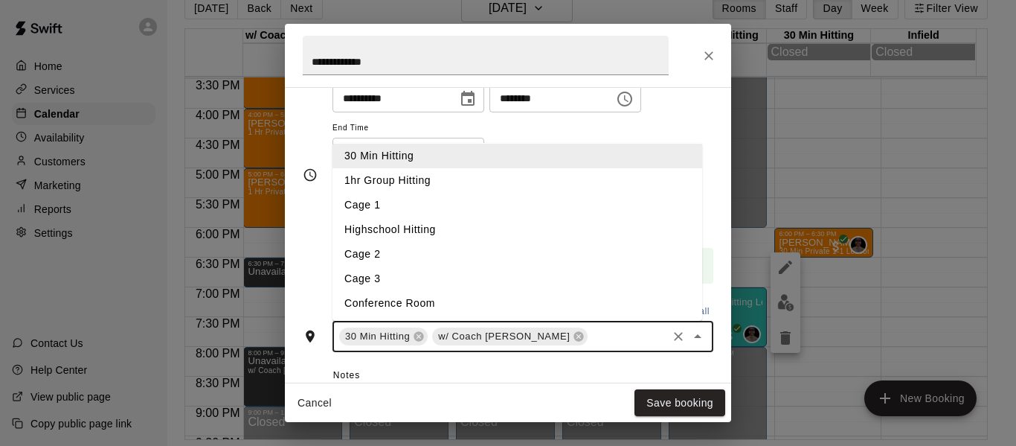
click at [415, 283] on li "Cage 3" at bounding box center [518, 278] width 370 height 25
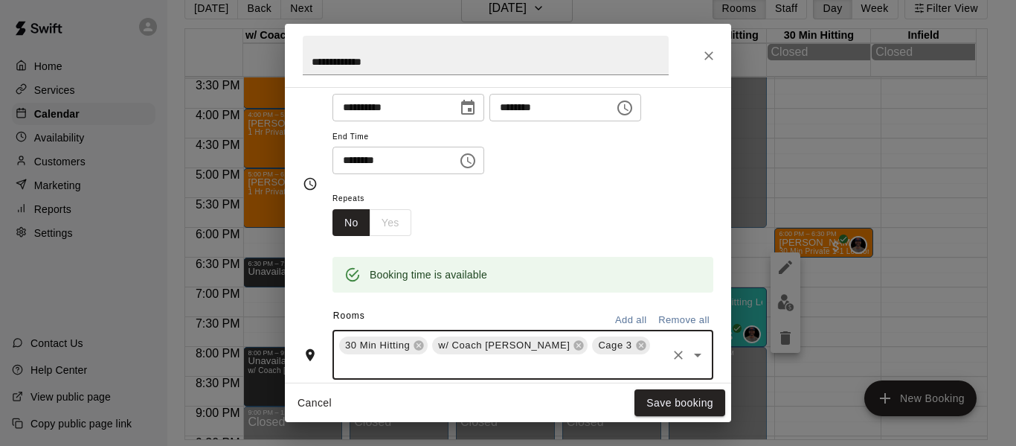
scroll to position [149, 0]
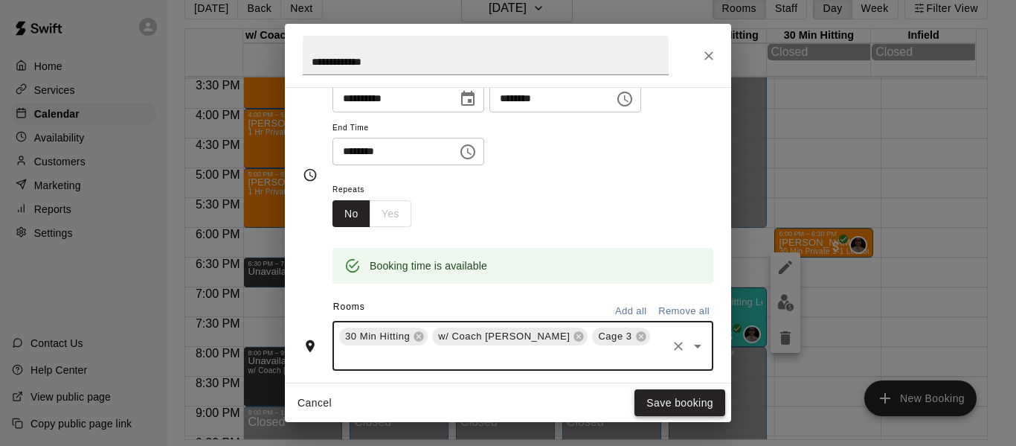
click at [672, 399] on button "Save booking" at bounding box center [680, 403] width 91 height 28
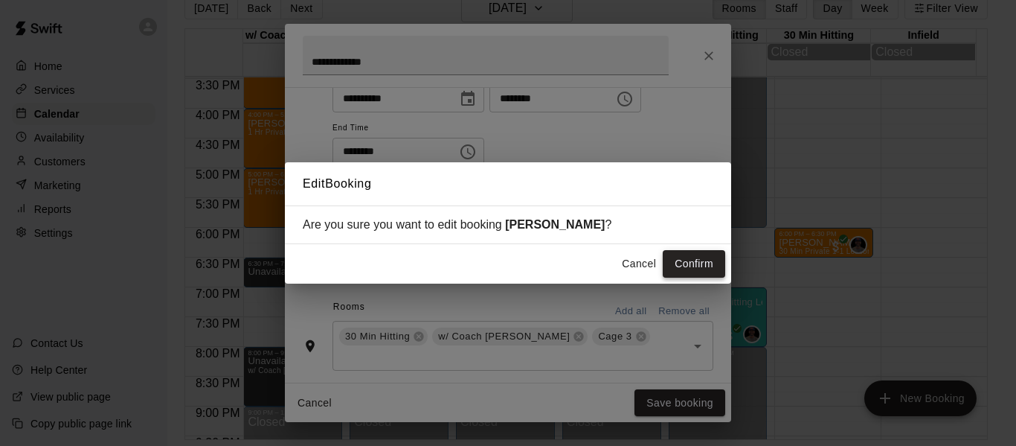
click at [670, 260] on button "Confirm" at bounding box center [694, 264] width 62 height 28
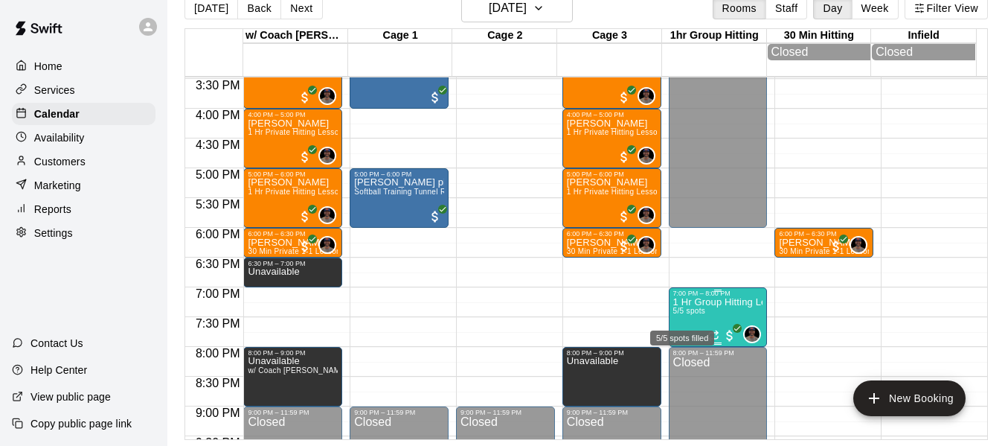
click at [685, 315] on span "5/5 spots" at bounding box center [689, 310] width 33 height 8
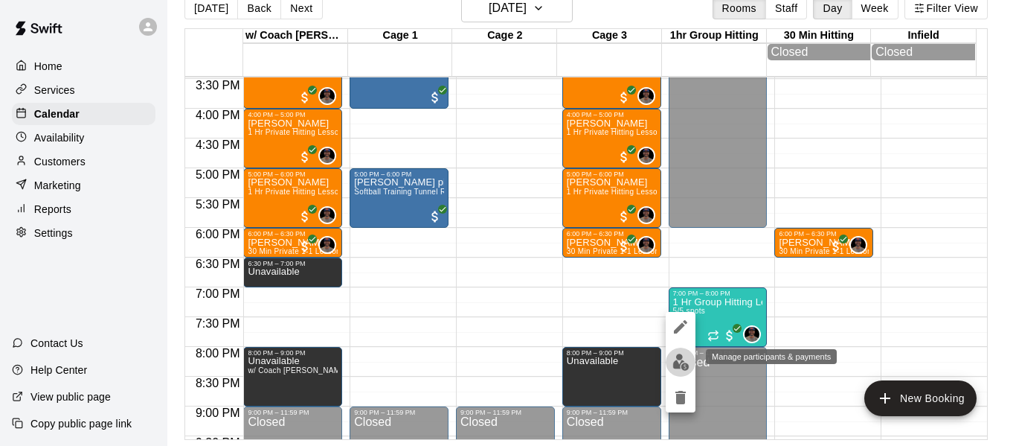
click at [681, 356] on img "edit" at bounding box center [681, 361] width 17 height 17
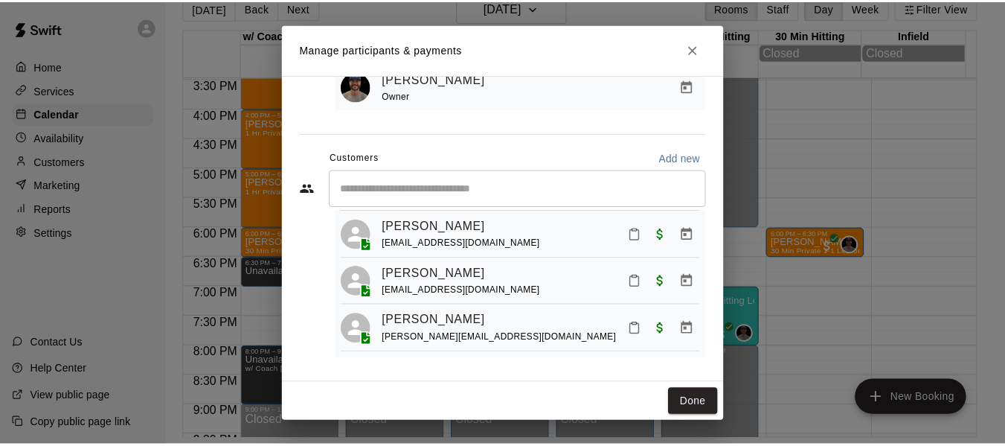
scroll to position [179, 0]
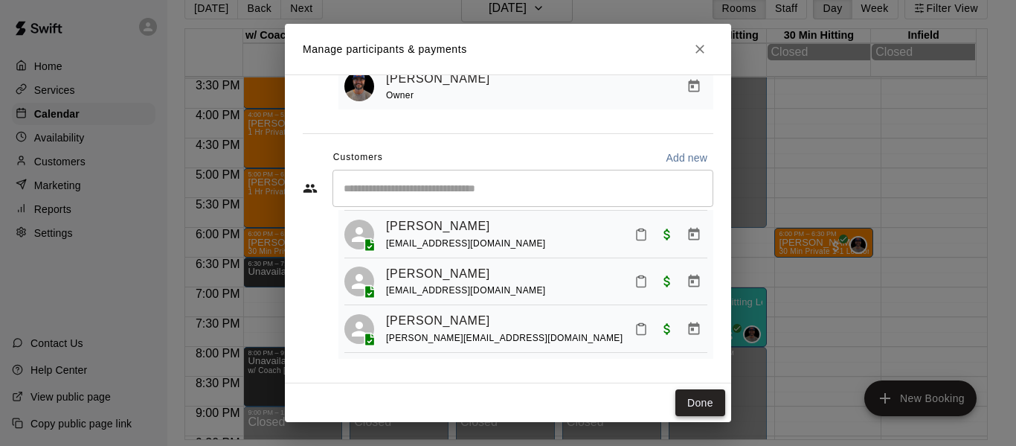
click at [698, 397] on button "Done" at bounding box center [700, 403] width 50 height 28
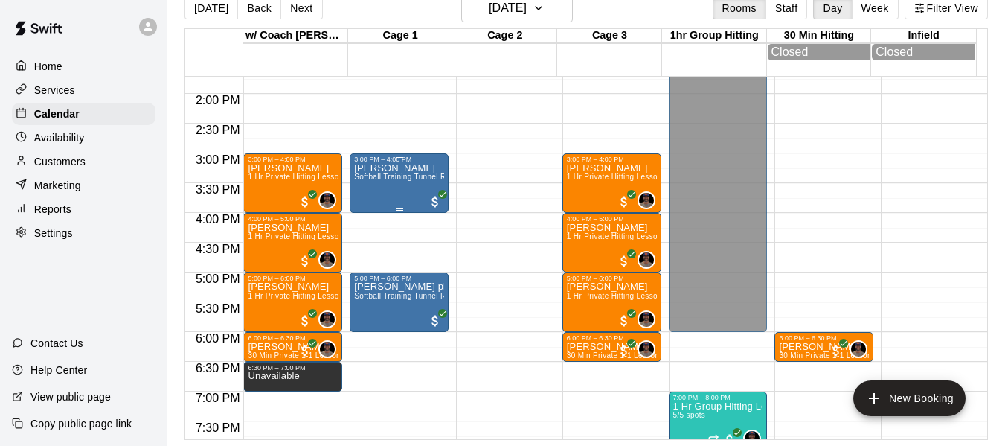
scroll to position [822, 0]
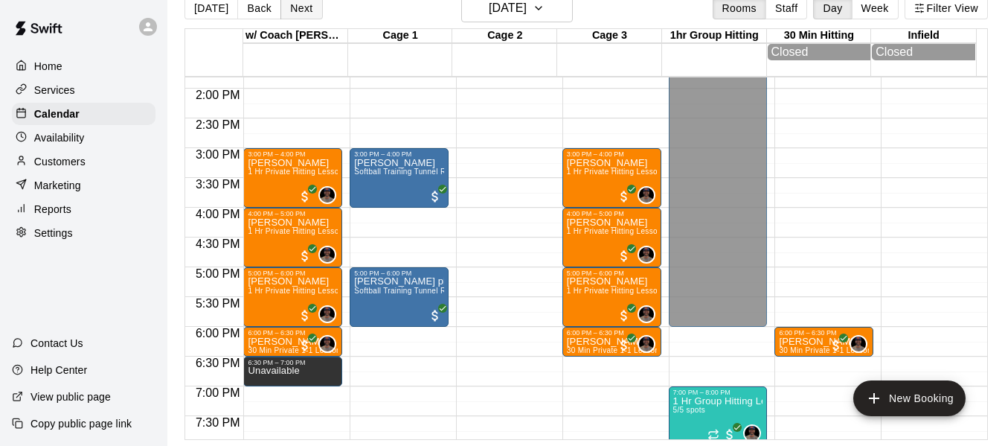
click at [303, 11] on button "Next" at bounding box center [301, 8] width 42 height 22
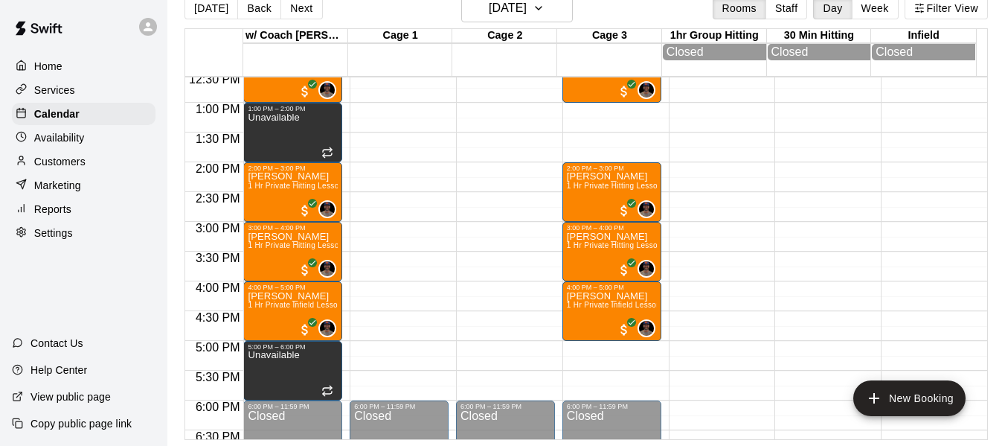
scroll to position [748, 0]
click at [193, 14] on button "[DATE]" at bounding box center [211, 8] width 54 height 22
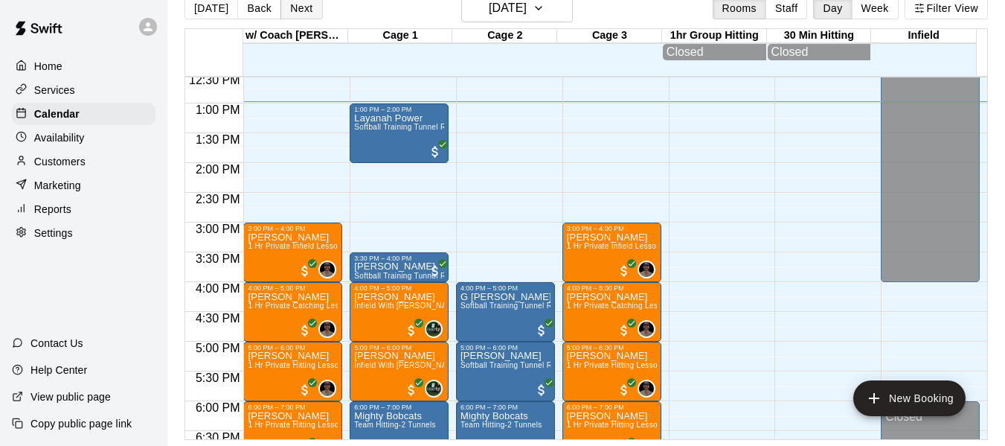
click at [301, 7] on button "Next" at bounding box center [301, 8] width 42 height 22
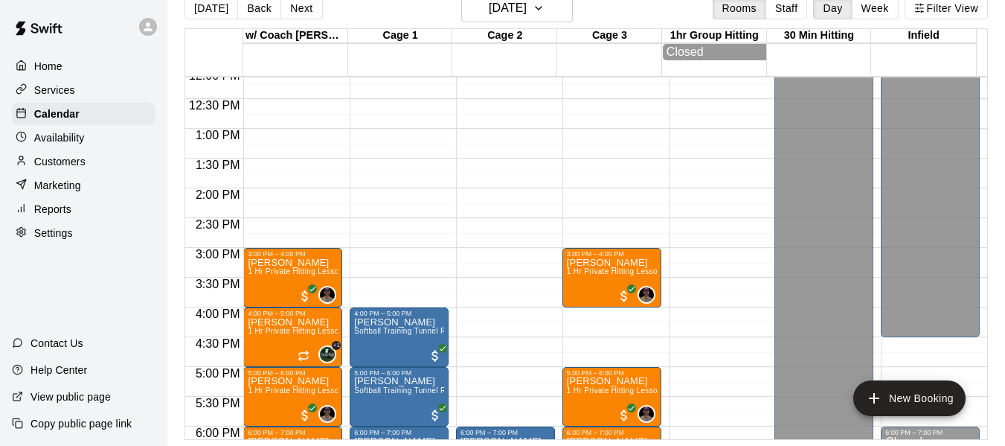
scroll to position [673, 0]
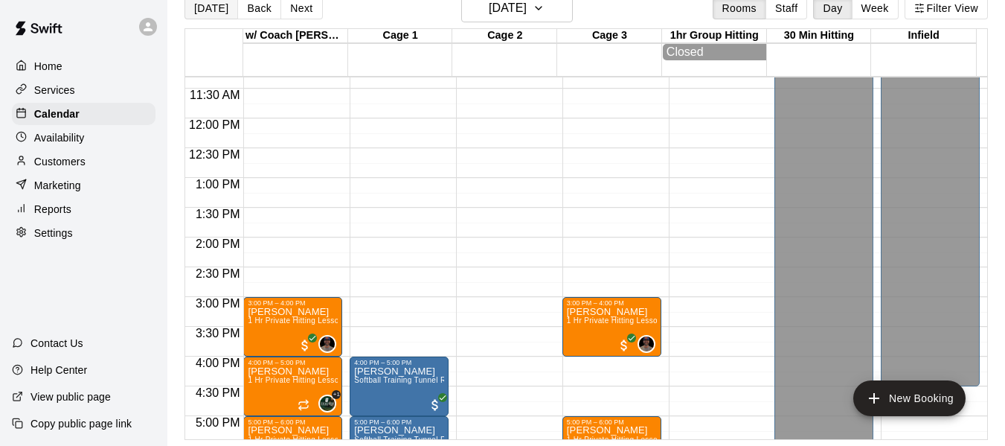
click at [205, 10] on button "[DATE]" at bounding box center [211, 8] width 54 height 22
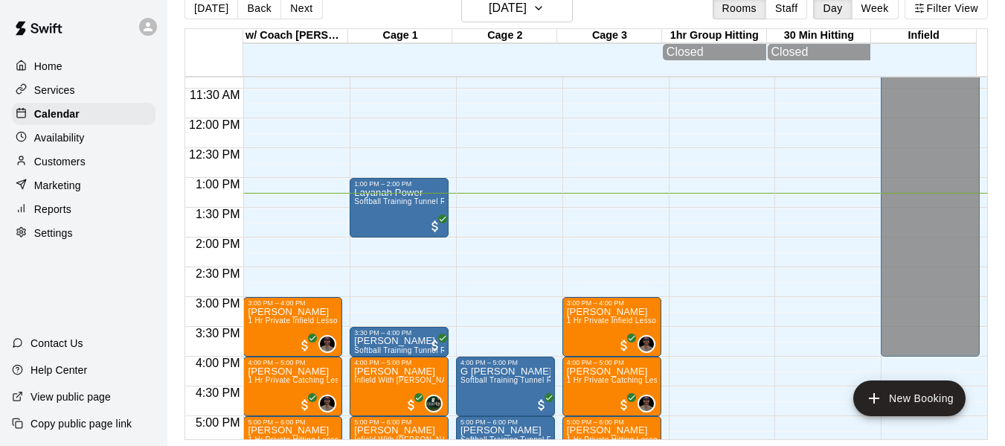
click at [65, 94] on p "Services" at bounding box center [54, 90] width 41 height 15
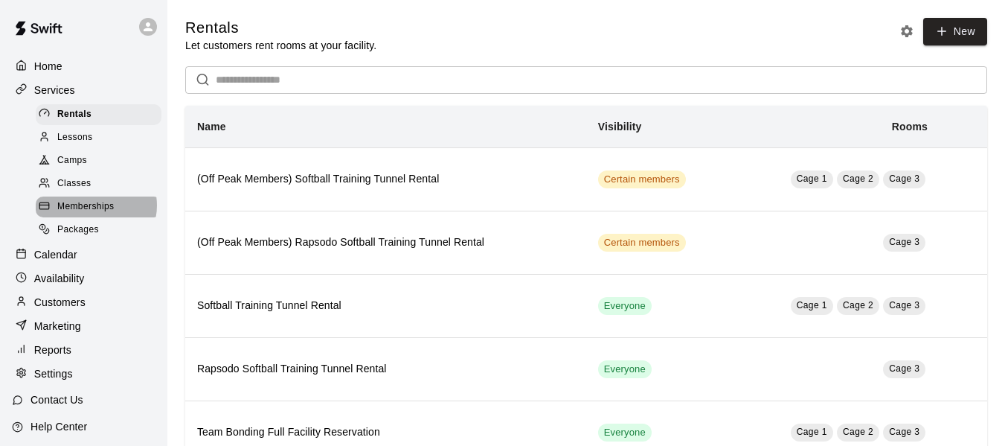
click at [95, 211] on span "Memberships" at bounding box center [85, 206] width 57 height 15
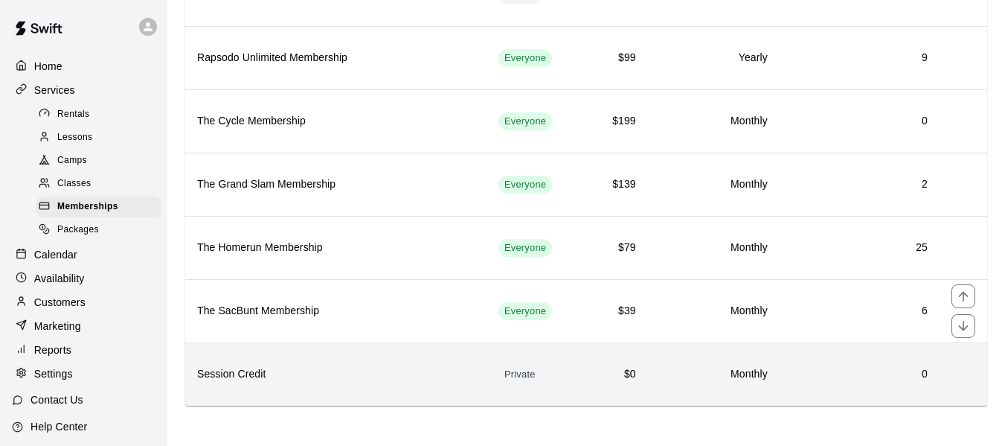
scroll to position [251, 0]
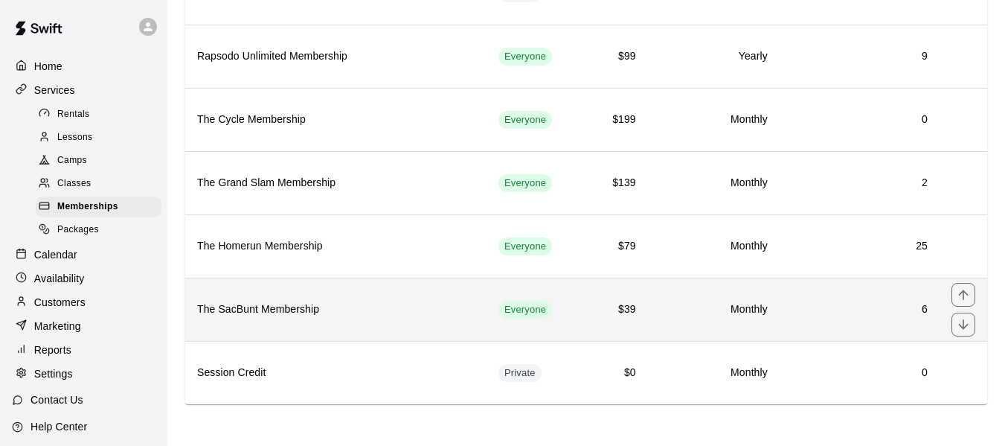
click at [277, 301] on h6 "The SacBunt Membership" at bounding box center [335, 309] width 277 height 16
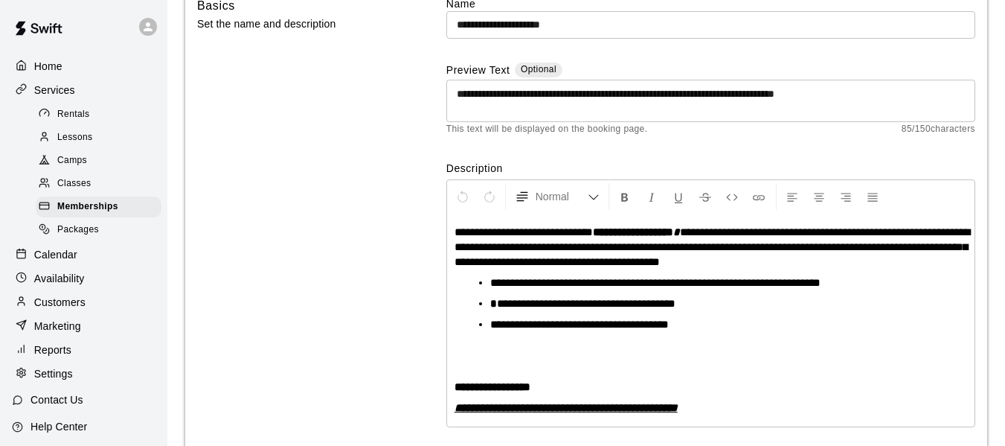
scroll to position [257, 0]
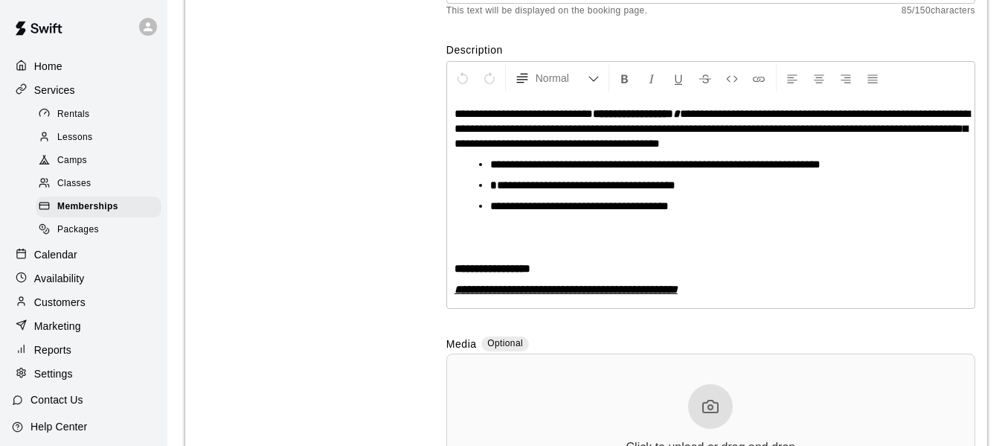
click at [68, 261] on p "Calendar" at bounding box center [55, 254] width 43 height 15
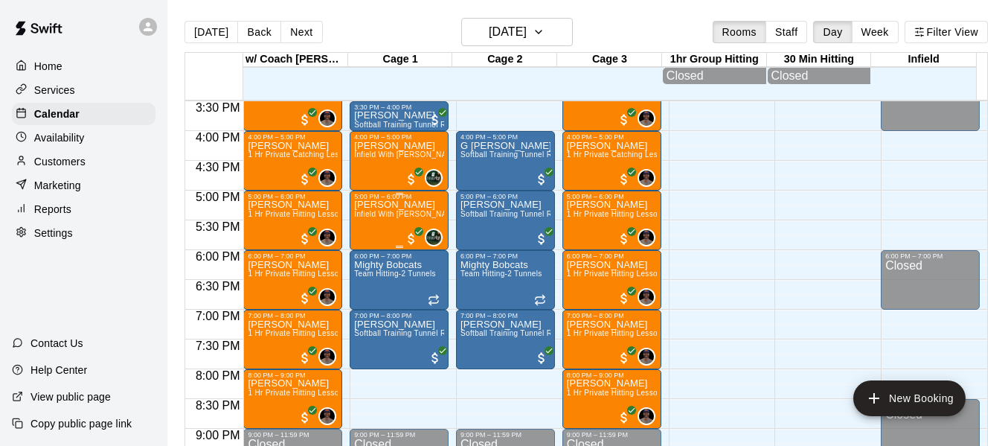
scroll to position [940, 0]
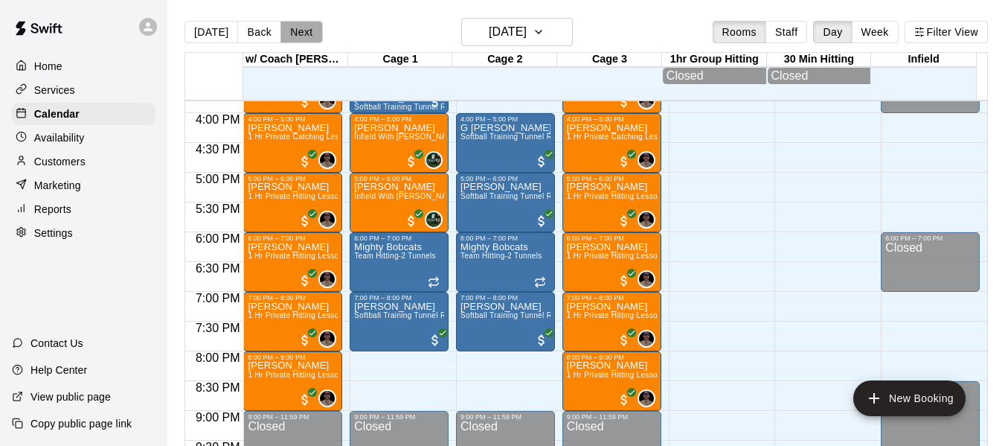
click at [304, 28] on button "Next" at bounding box center [301, 32] width 42 height 22
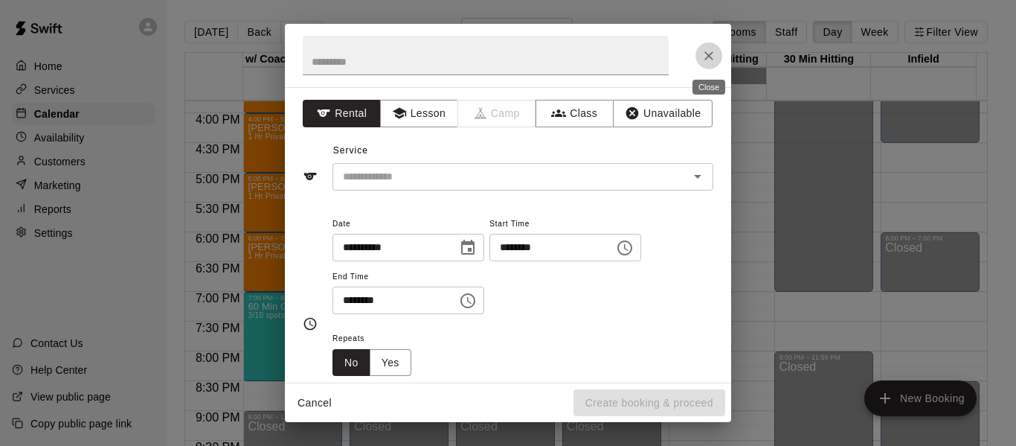
click at [704, 62] on icon "Close" at bounding box center [709, 55] width 15 height 15
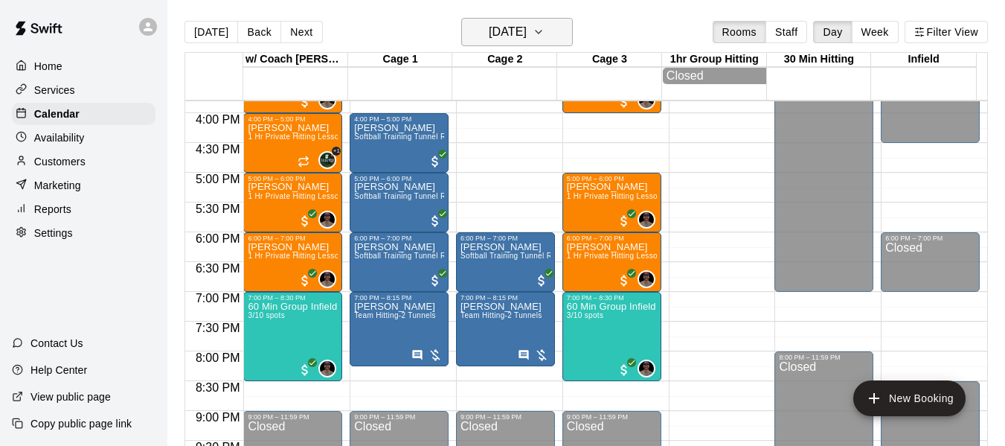
click at [545, 31] on icon "button" at bounding box center [539, 32] width 12 height 18
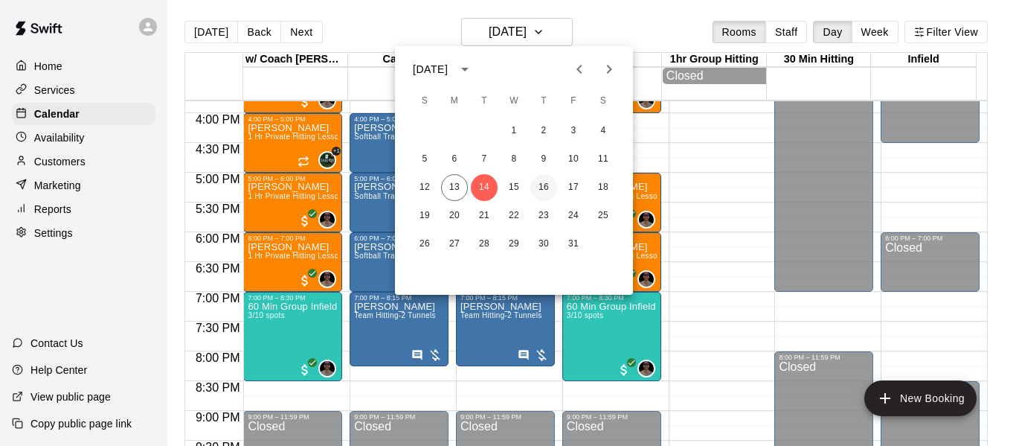
click at [553, 184] on button "16" at bounding box center [543, 187] width 27 height 27
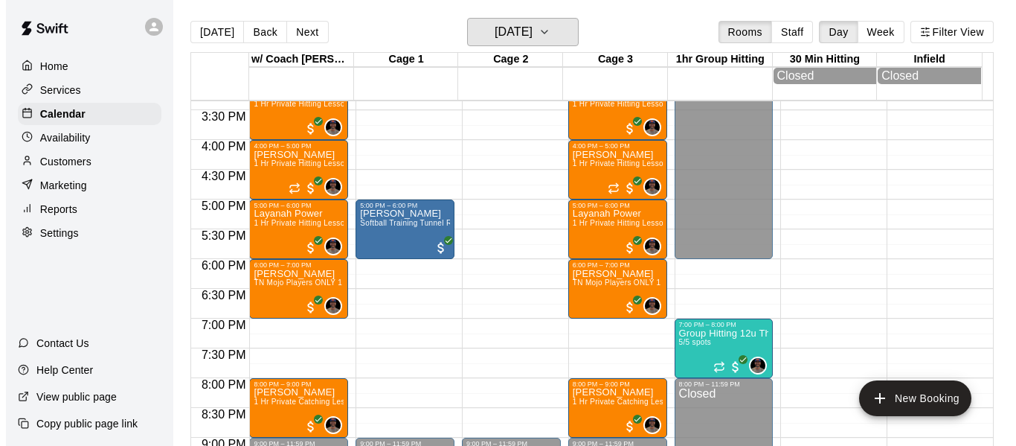
scroll to position [916, 0]
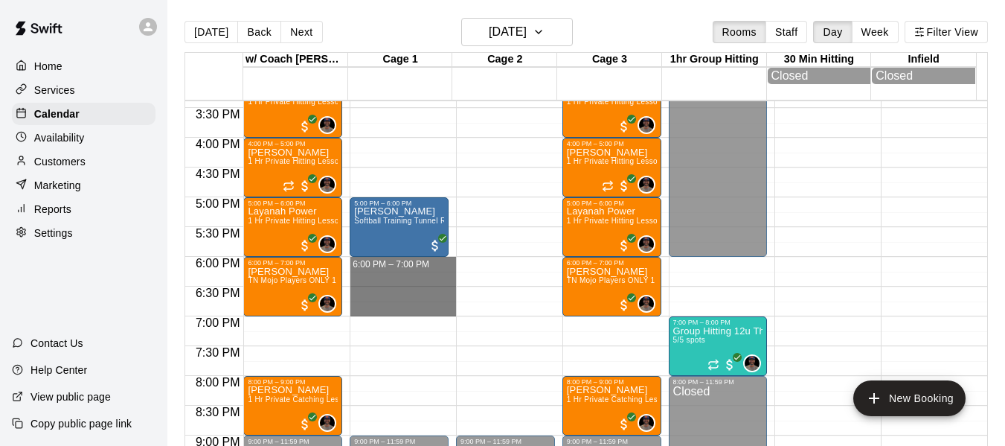
drag, startPoint x: 375, startPoint y: 266, endPoint x: 371, endPoint y: 309, distance: 44.0
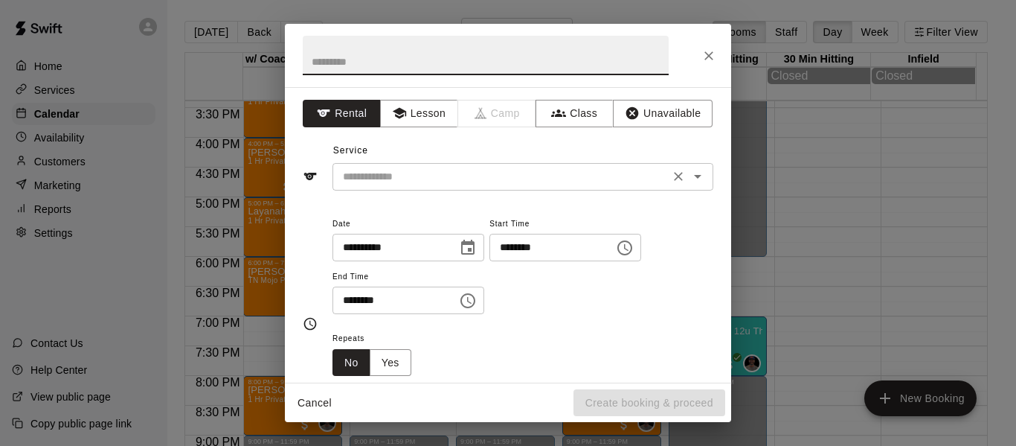
click at [395, 182] on input "text" at bounding box center [501, 176] width 328 height 19
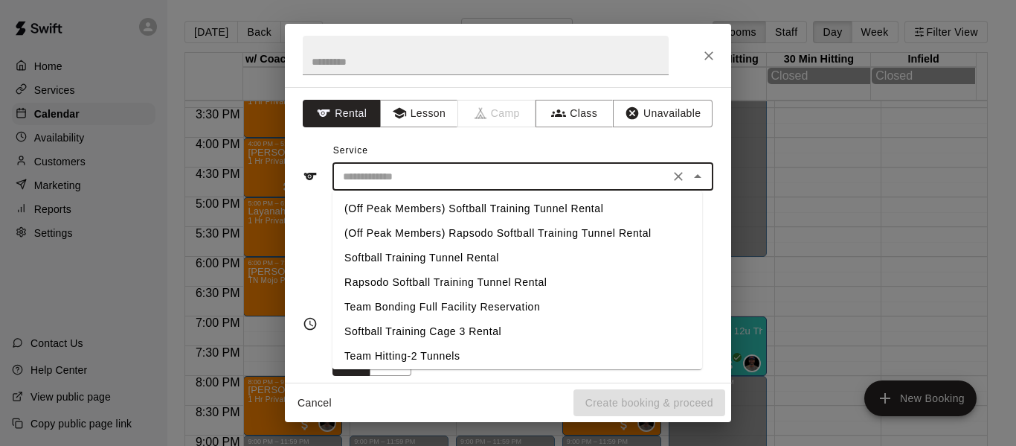
click at [402, 353] on li "Team Hitting-2 Tunnels" at bounding box center [518, 356] width 370 height 25
type input "**********"
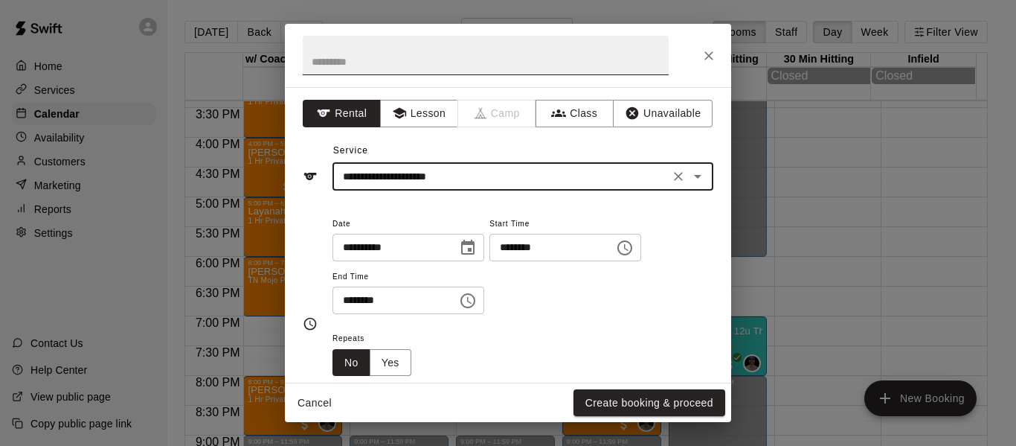
click at [388, 51] on input "text" at bounding box center [486, 55] width 366 height 39
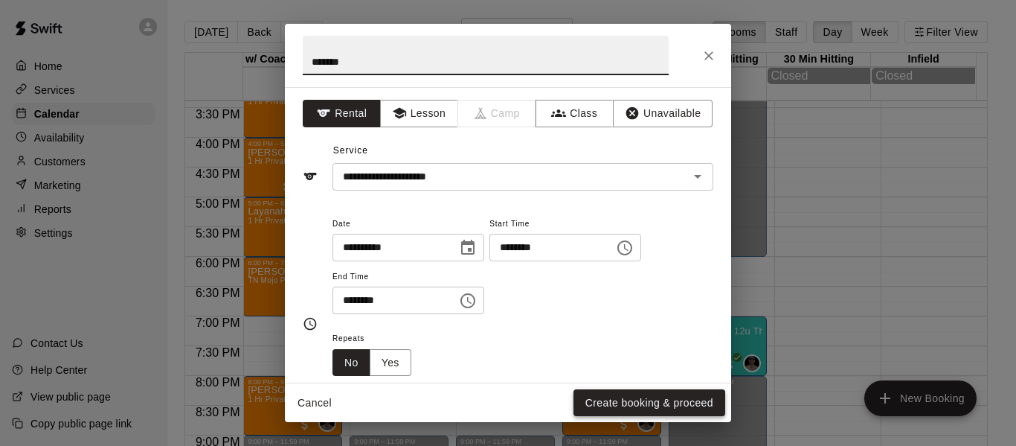
type input "*******"
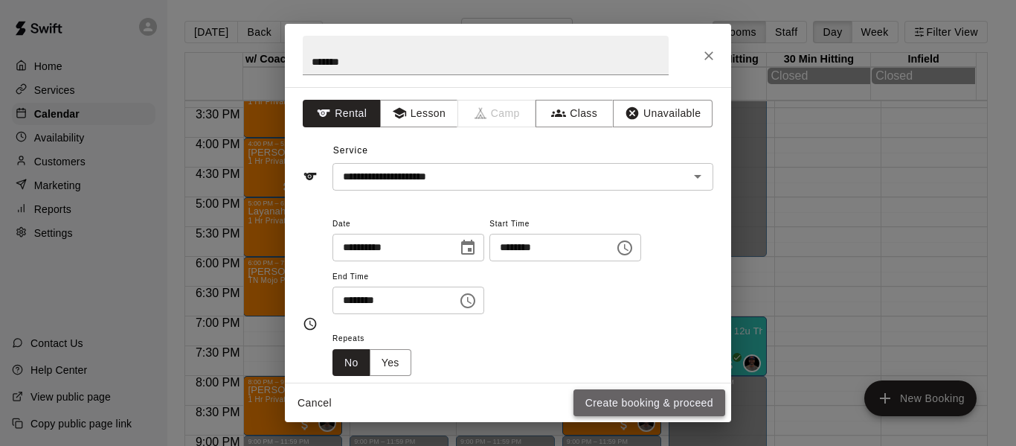
click at [620, 398] on button "Create booking & proceed" at bounding box center [650, 403] width 152 height 28
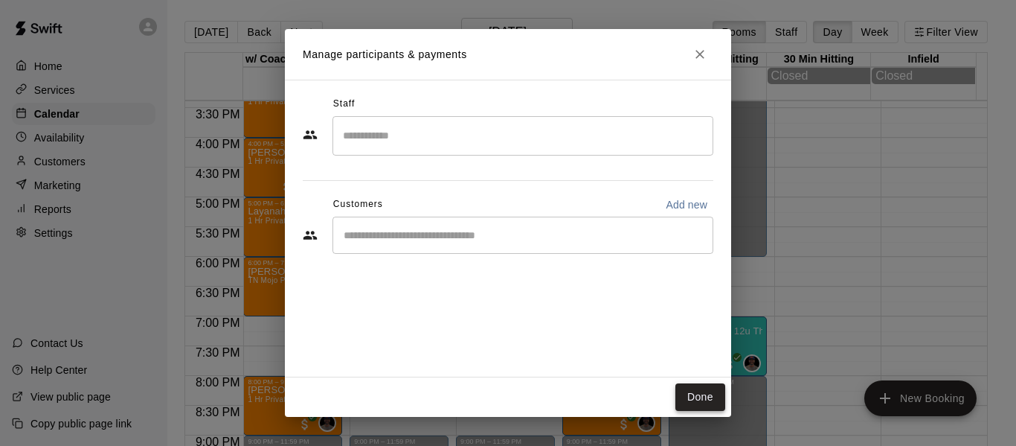
click at [697, 393] on button "Done" at bounding box center [700, 397] width 50 height 28
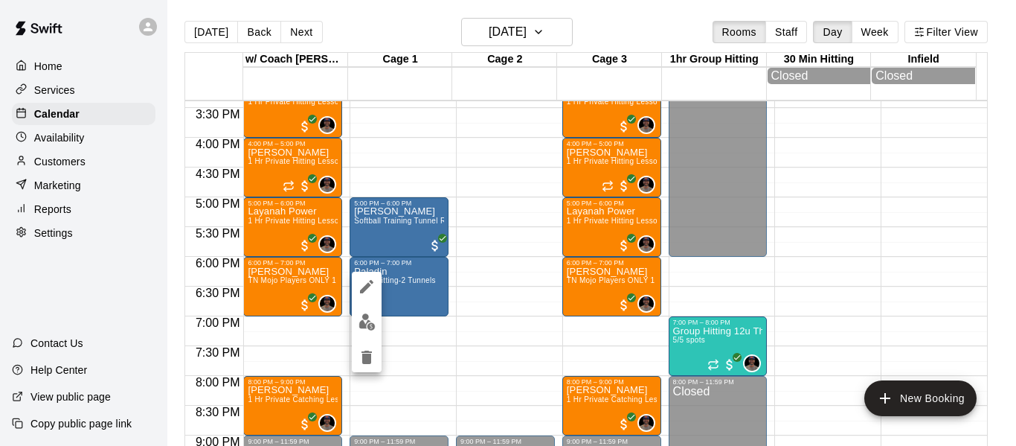
click at [365, 289] on icon "edit" at bounding box center [366, 286] width 13 height 13
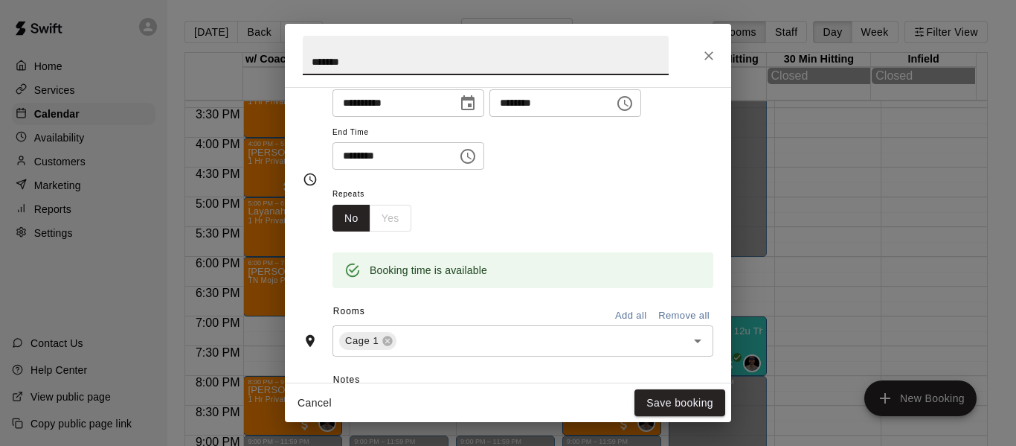
scroll to position [149, 0]
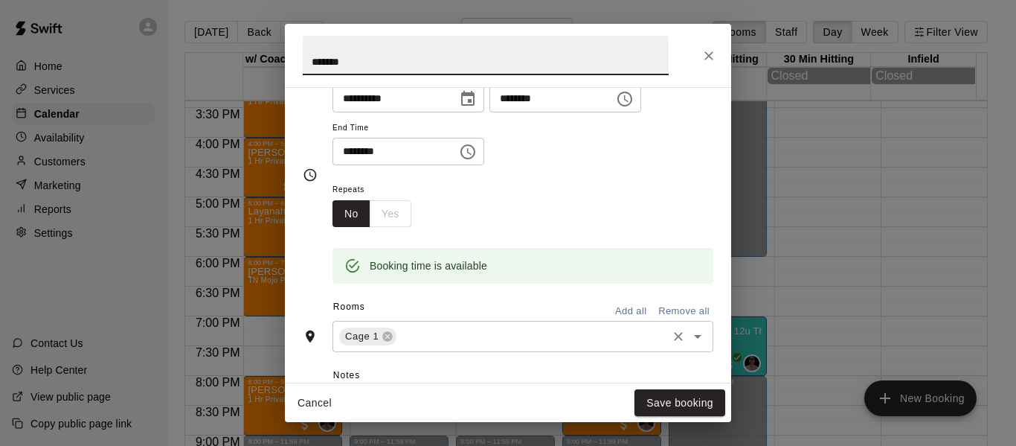
click at [428, 338] on input "text" at bounding box center [532, 336] width 266 height 19
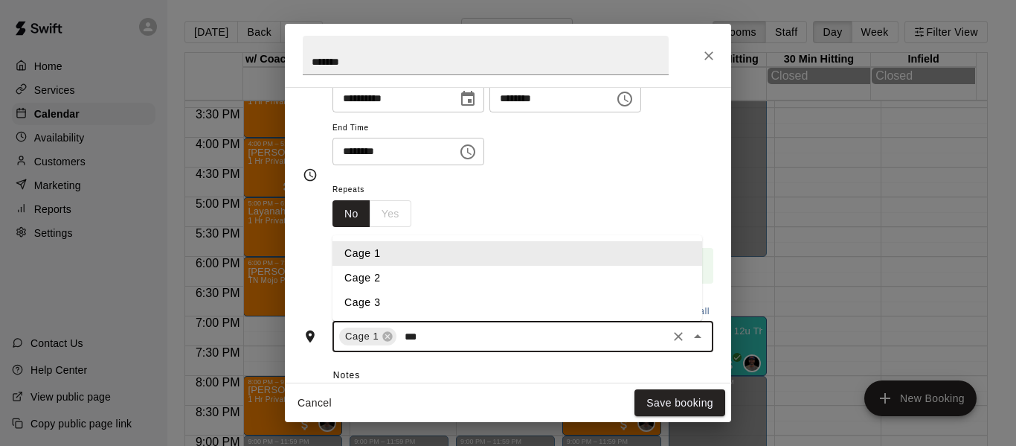
type input "****"
click at [386, 277] on li "Cage 2" at bounding box center [518, 278] width 370 height 25
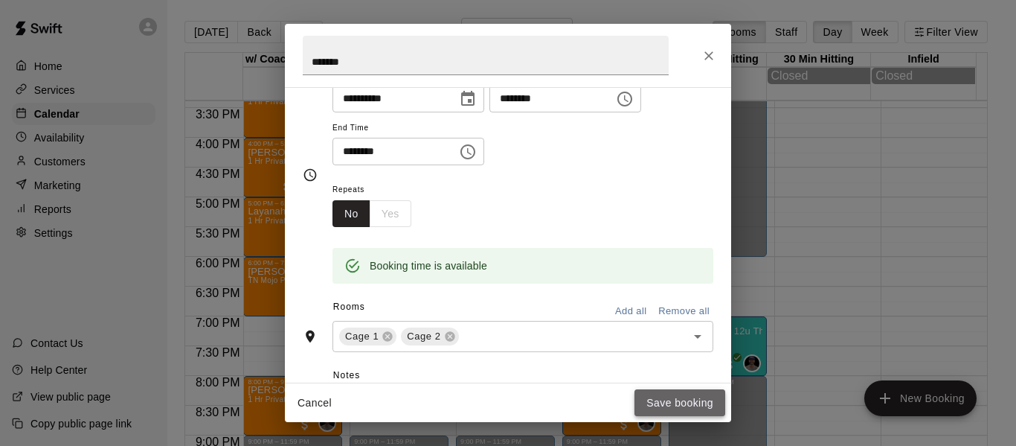
click at [669, 402] on button "Save booking" at bounding box center [680, 403] width 91 height 28
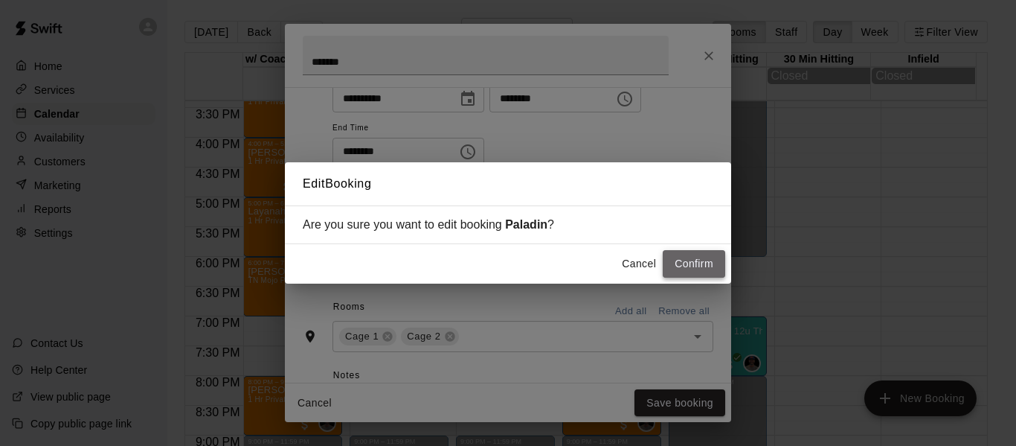
click at [696, 267] on button "Confirm" at bounding box center [694, 264] width 62 height 28
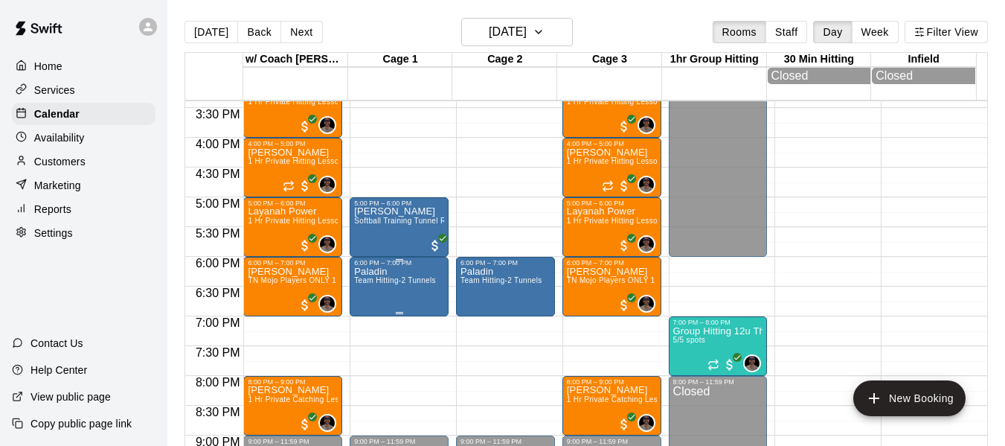
click at [368, 272] on p "Paladin" at bounding box center [395, 272] width 82 height 0
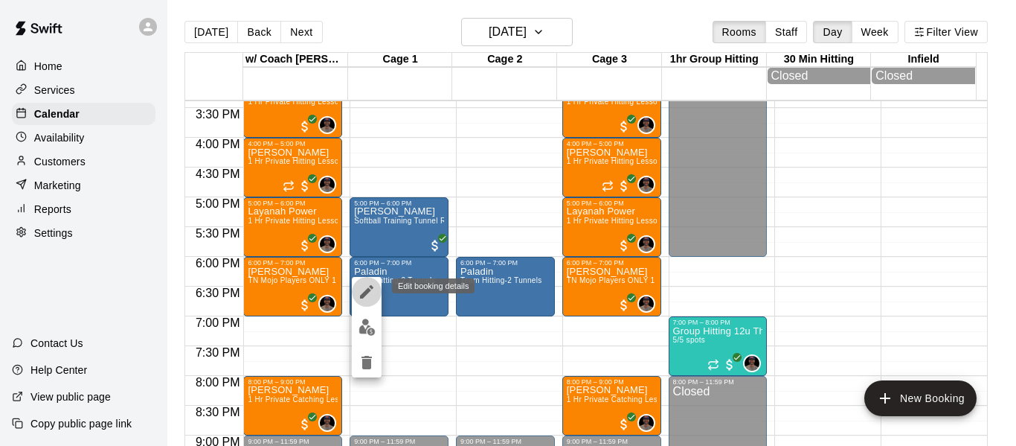
click at [367, 292] on icon "edit" at bounding box center [366, 291] width 13 height 13
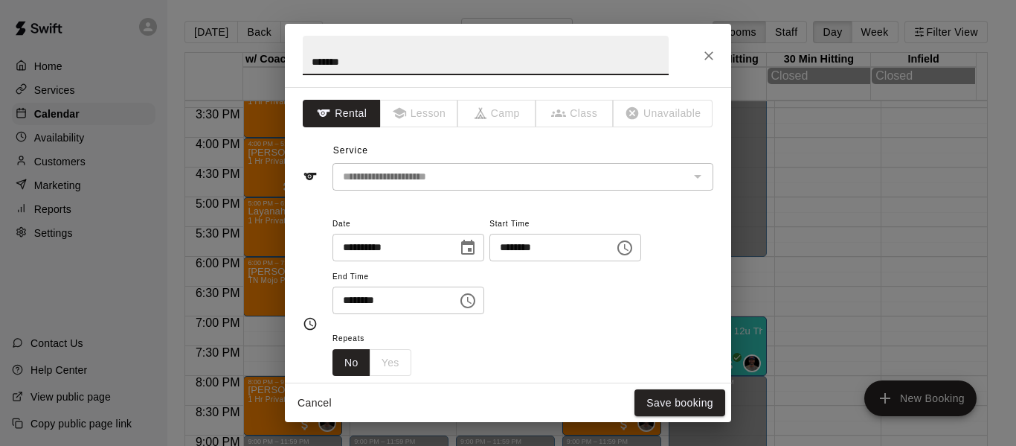
click at [404, 63] on input "*******" at bounding box center [486, 55] width 366 height 39
type input "**********"
click at [687, 400] on button "Save booking" at bounding box center [680, 403] width 91 height 28
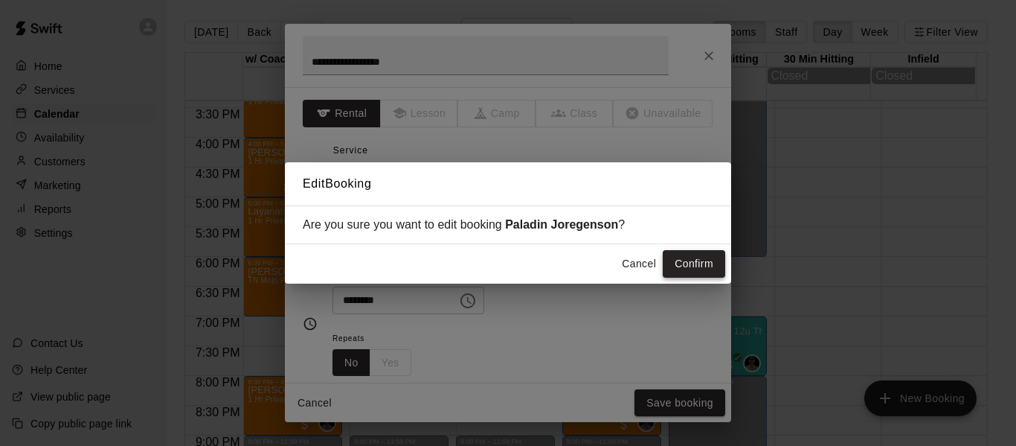
click at [695, 266] on button "Confirm" at bounding box center [694, 264] width 62 height 28
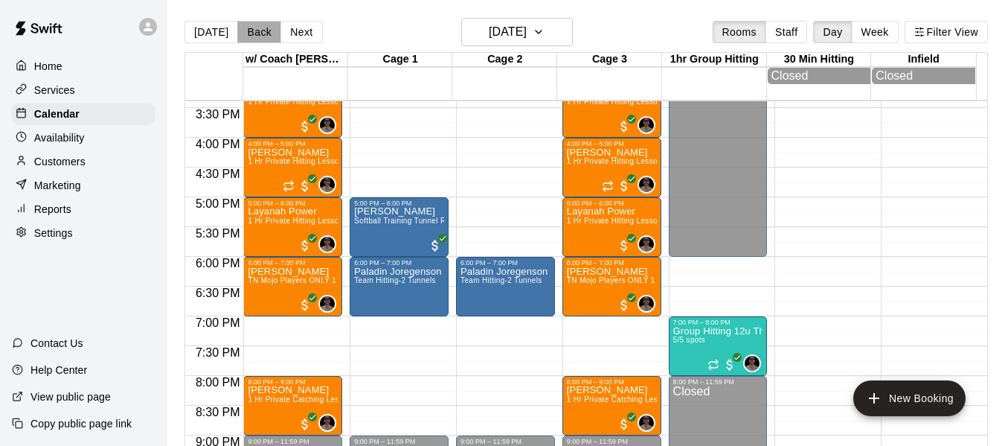
click at [253, 36] on button "Back" at bounding box center [259, 32] width 44 height 22
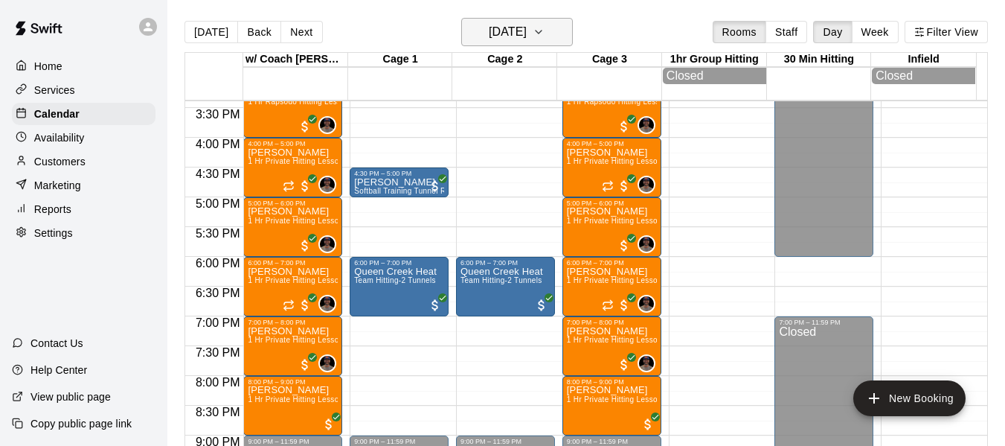
click at [545, 31] on icon "button" at bounding box center [539, 32] width 12 height 18
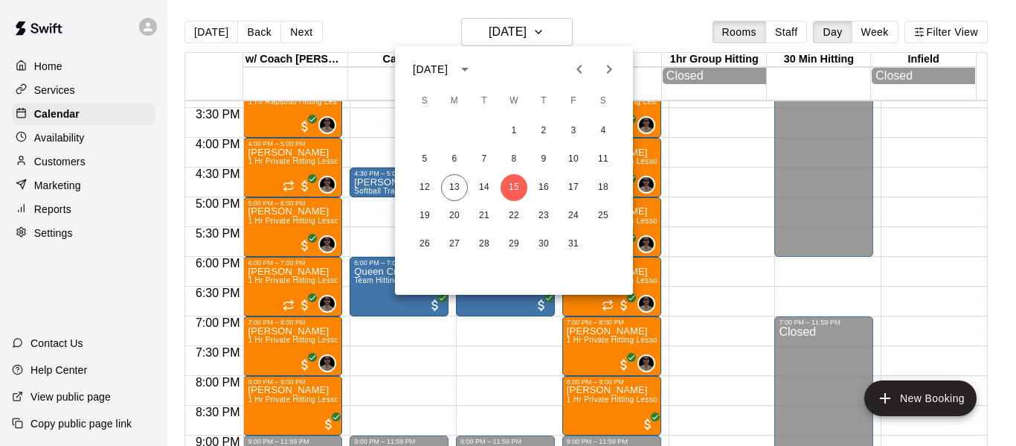
click at [422, 369] on div at bounding box center [508, 223] width 1016 height 446
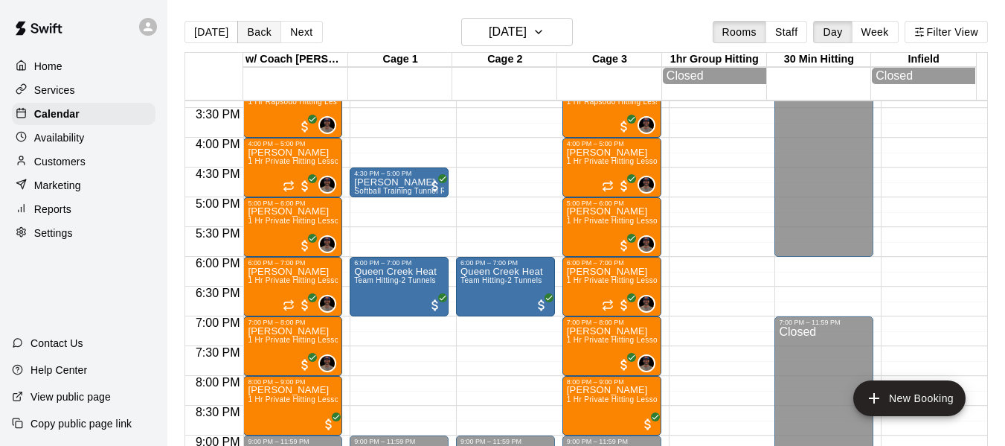
click at [254, 39] on button "Back" at bounding box center [259, 32] width 44 height 22
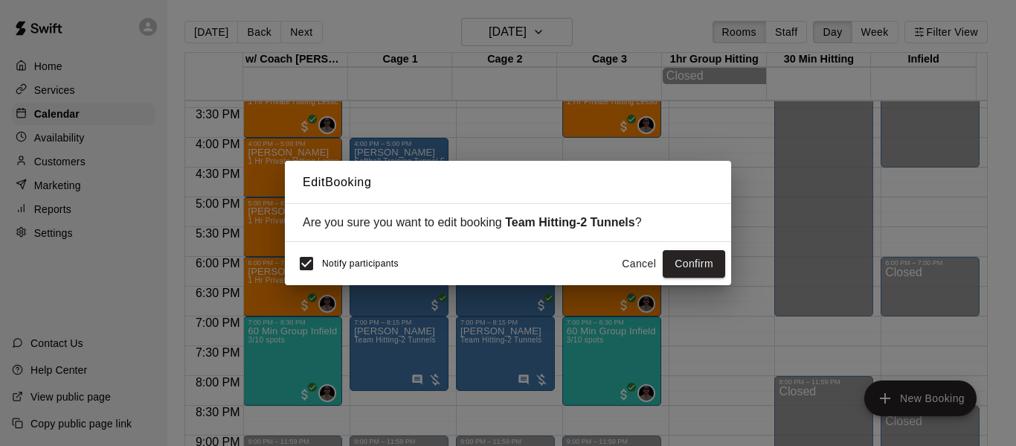
click at [649, 265] on button "Cancel" at bounding box center [639, 264] width 48 height 28
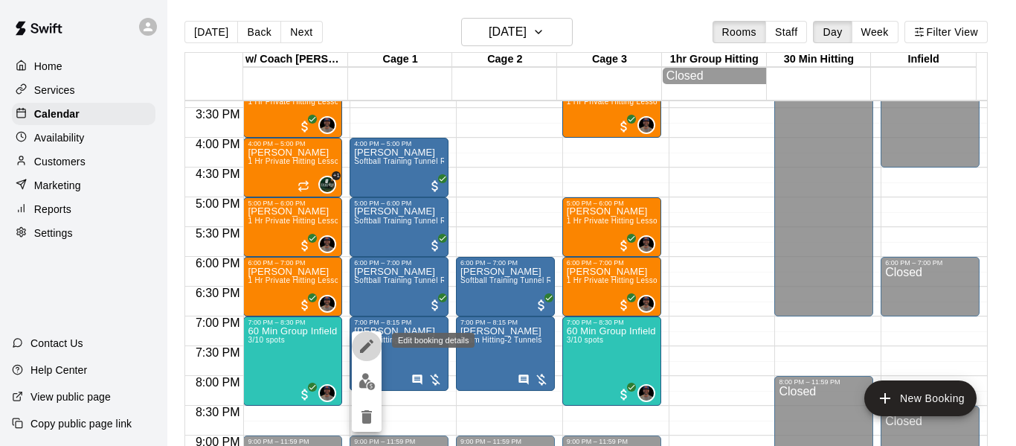
click at [368, 346] on icon "edit" at bounding box center [366, 345] width 13 height 13
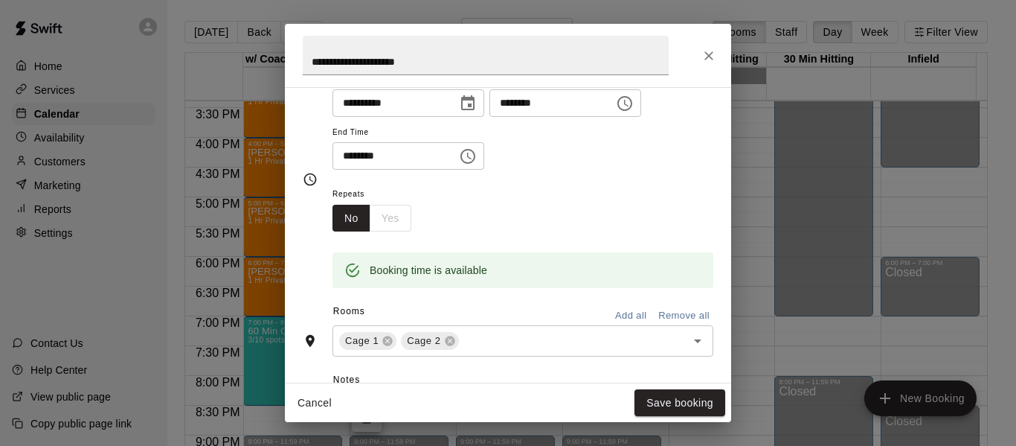
scroll to position [96, 0]
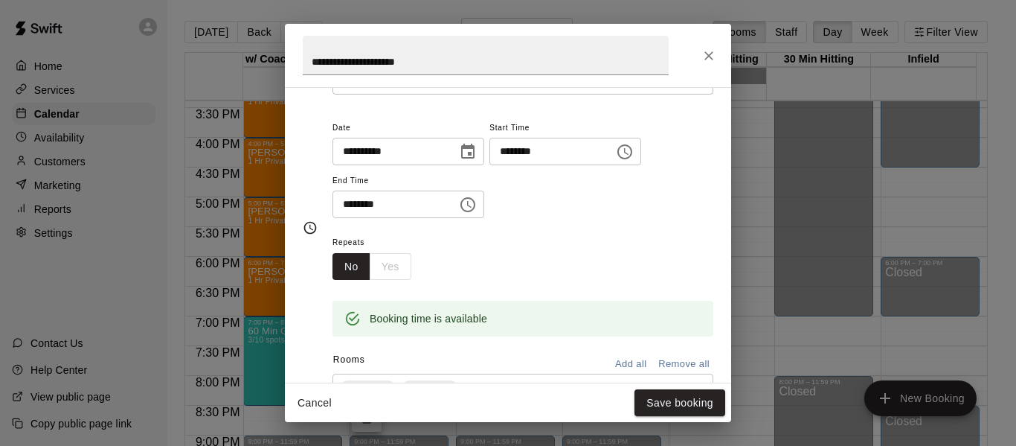
click at [477, 199] on icon "Choose time, selected time is 8:15 PM" at bounding box center [468, 205] width 18 height 18
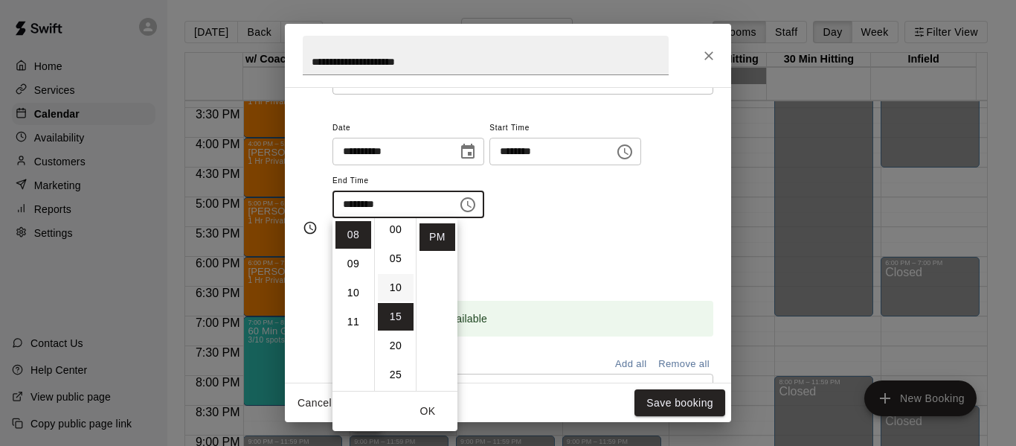
scroll to position [0, 0]
click at [394, 232] on li "00" at bounding box center [396, 235] width 36 height 28
type input "********"
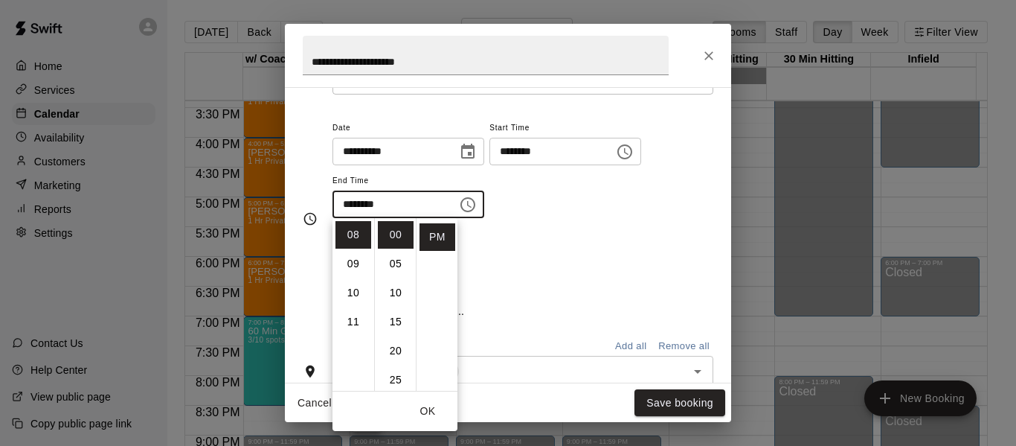
scroll to position [2, 0]
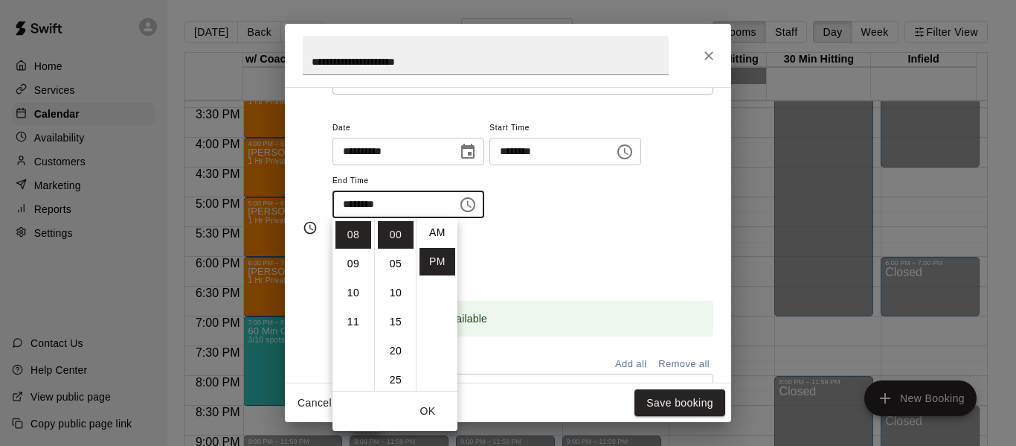
click at [570, 303] on div "Booking time is available" at bounding box center [523, 319] width 381 height 36
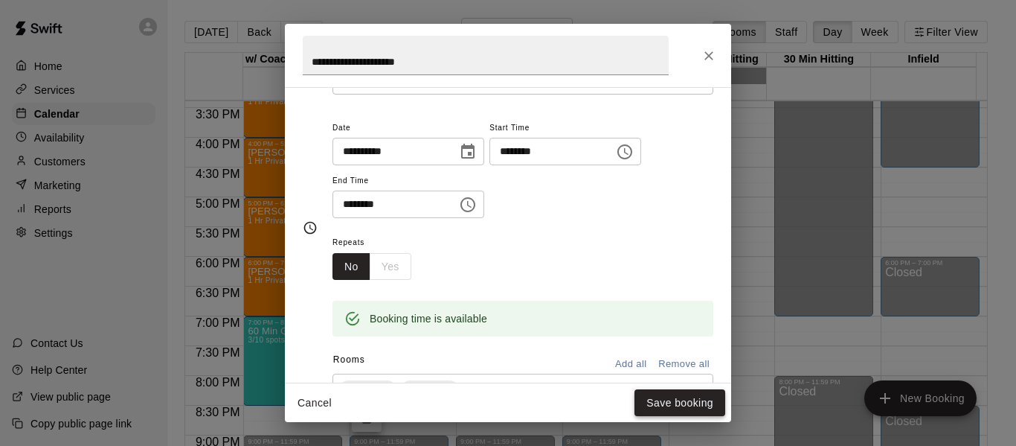
click at [656, 401] on button "Save booking" at bounding box center [680, 403] width 91 height 28
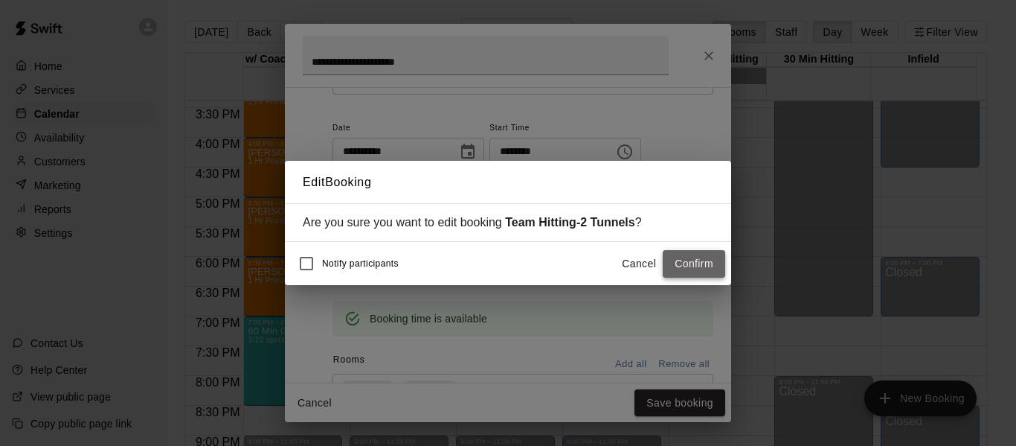
click at [667, 263] on button "Confirm" at bounding box center [694, 264] width 62 height 28
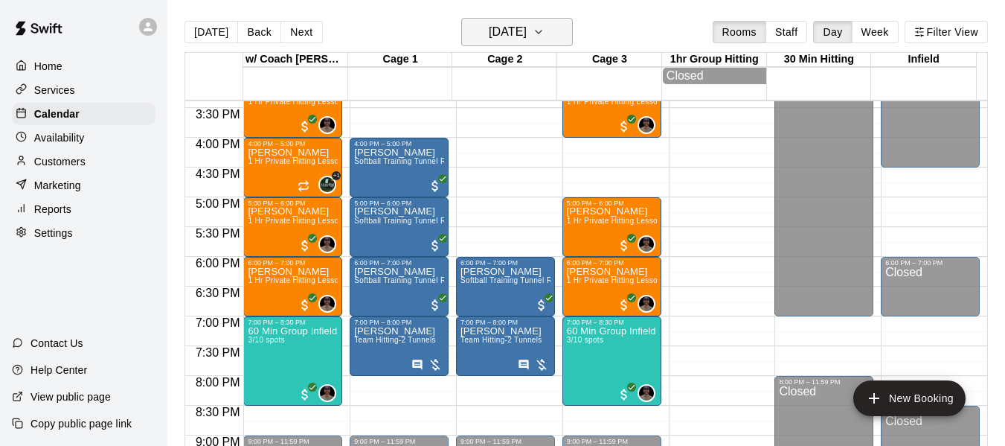
click at [567, 24] on button "[DATE]" at bounding box center [517, 32] width 112 height 28
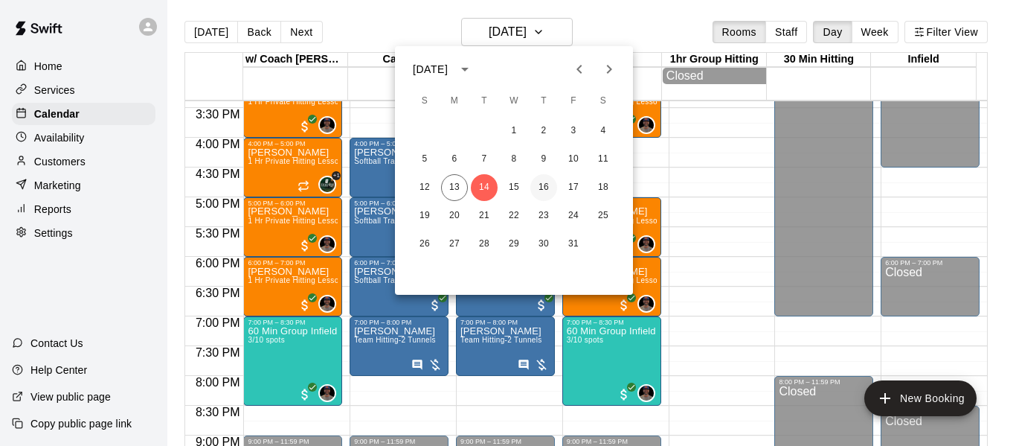
click at [545, 190] on button "16" at bounding box center [543, 187] width 27 height 27
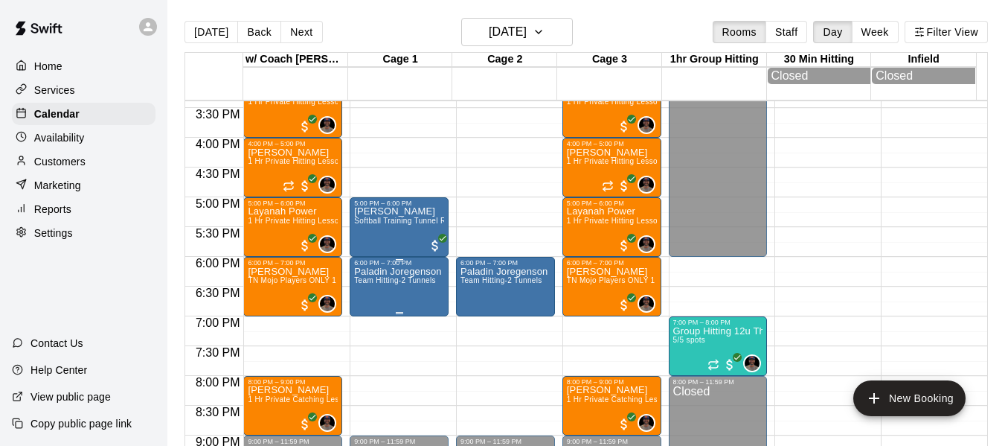
click at [396, 281] on span "Team Hitting-2 Tunnels" at bounding box center [395, 280] width 82 height 8
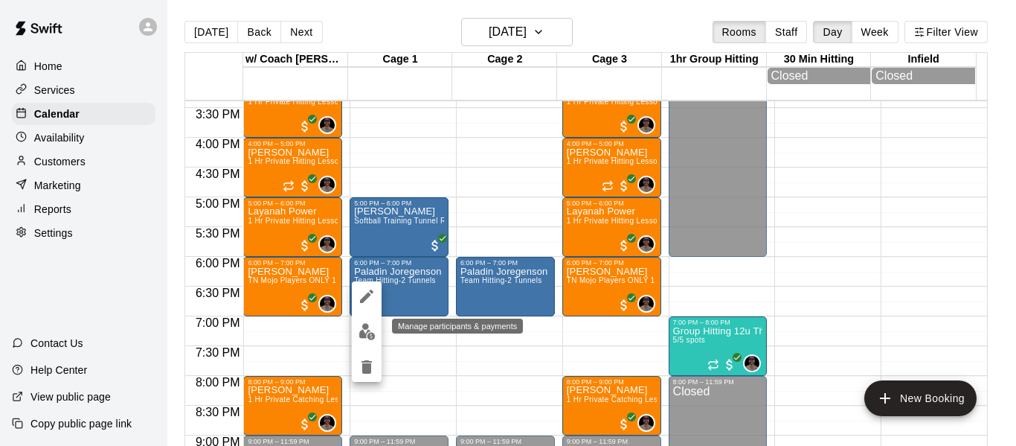
click at [344, 336] on div at bounding box center [508, 223] width 1016 height 446
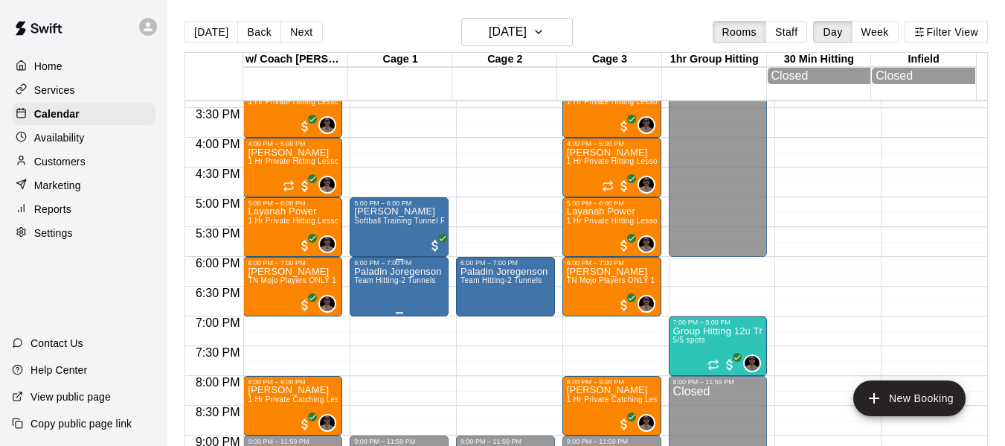
click at [382, 284] on span "Team Hitting-2 Tunnels" at bounding box center [395, 280] width 82 height 8
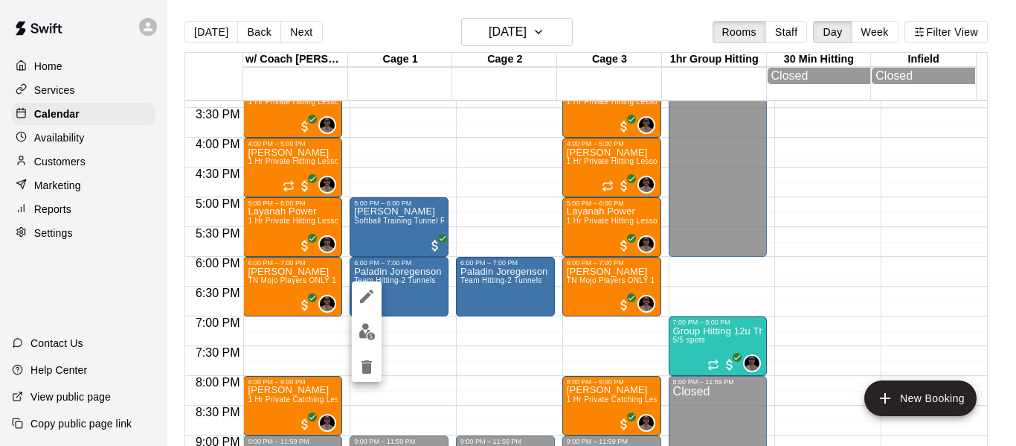
click at [366, 329] on img "edit" at bounding box center [367, 331] width 17 height 17
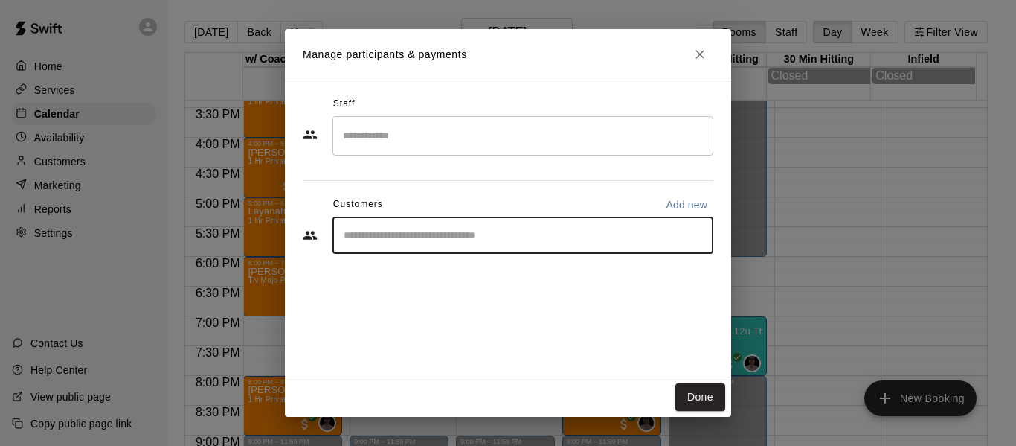
click at [458, 242] on input "Start typing to search customers..." at bounding box center [522, 235] width 367 height 15
type input "*****"
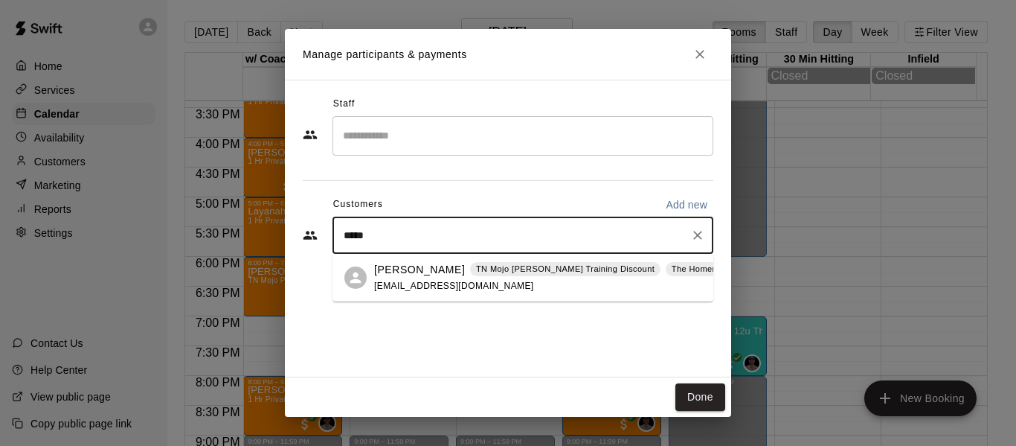
click at [456, 280] on span "[EMAIL_ADDRESS][DOMAIN_NAME]" at bounding box center [454, 285] width 160 height 10
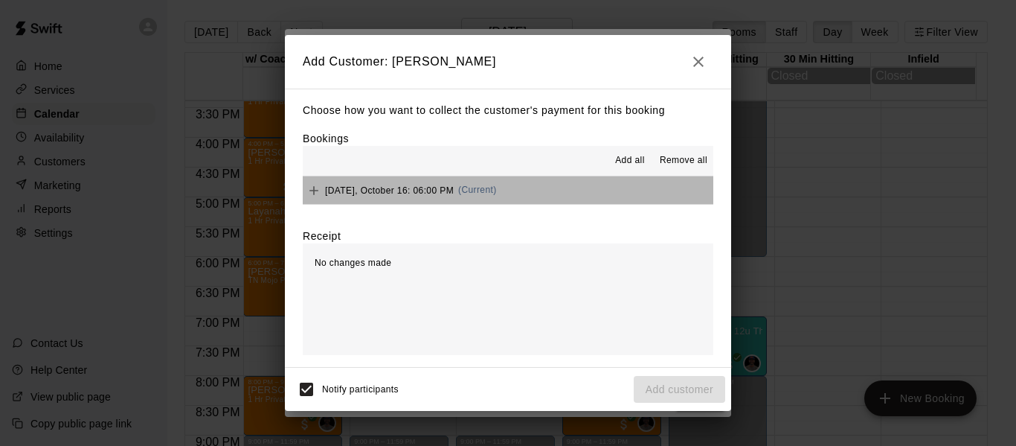
click at [565, 195] on button "[DATE], October 16: 06:00 PM (Current)" at bounding box center [508, 190] width 411 height 28
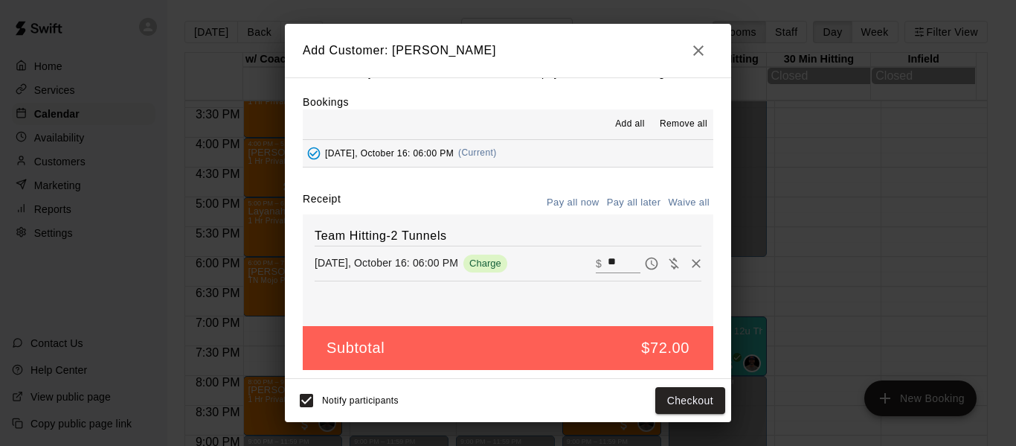
scroll to position [31, 0]
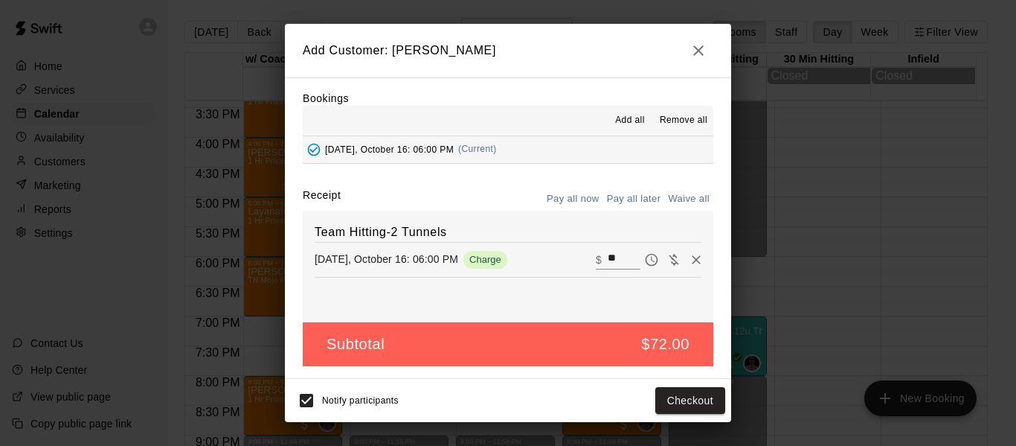
click at [625, 198] on button "Pay all later" at bounding box center [634, 198] width 62 height 23
click at [663, 405] on button "Add customer" at bounding box center [680, 401] width 92 height 28
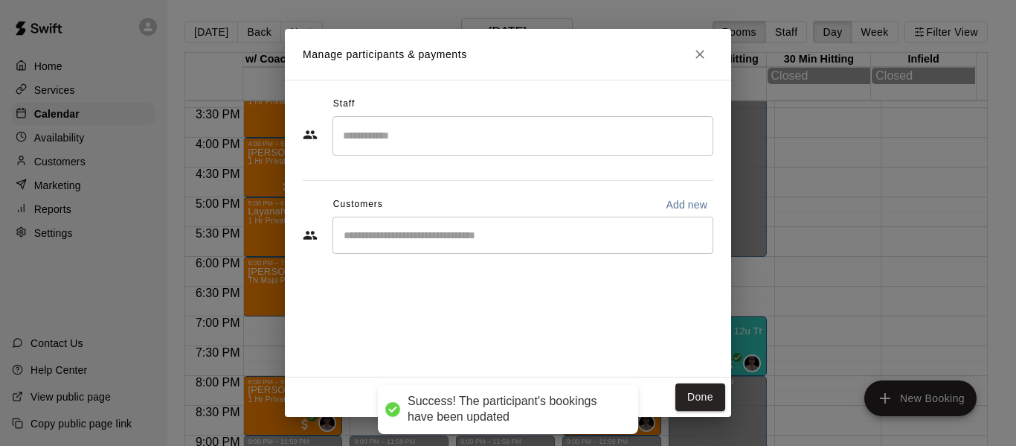
scroll to position [0, 0]
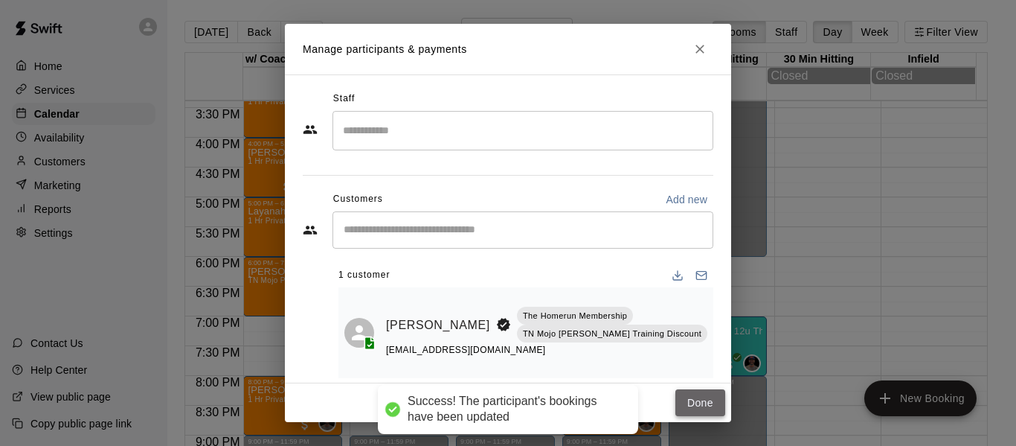
click at [704, 399] on button "Done" at bounding box center [700, 403] width 50 height 28
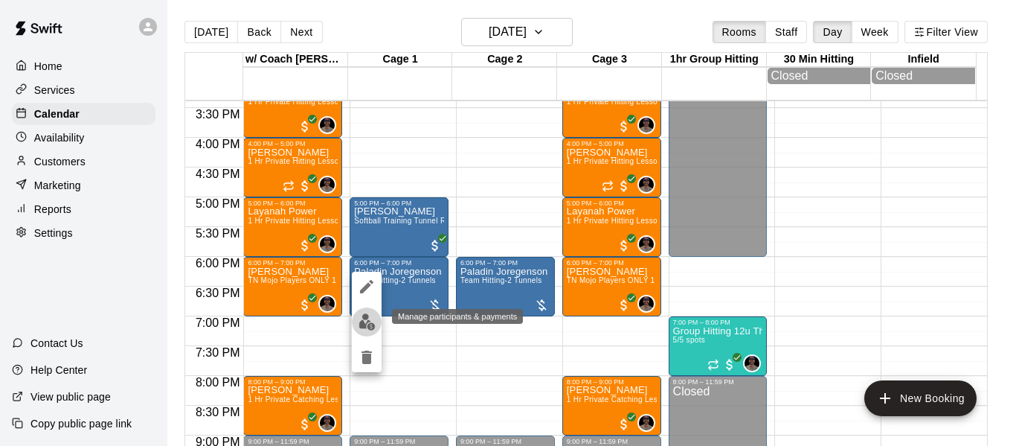
click at [361, 319] on img "edit" at bounding box center [367, 321] width 17 height 17
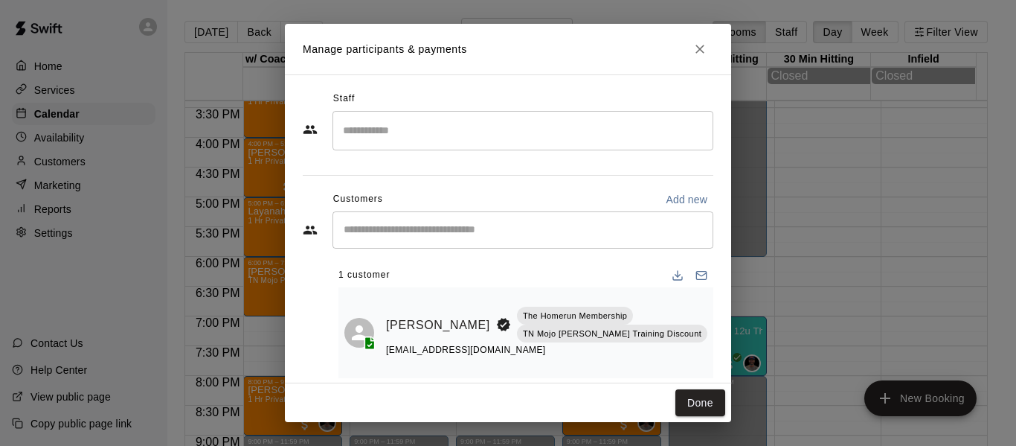
click at [713, 351] on icon "Manage bookings & payment" at bounding box center [720, 358] width 15 height 15
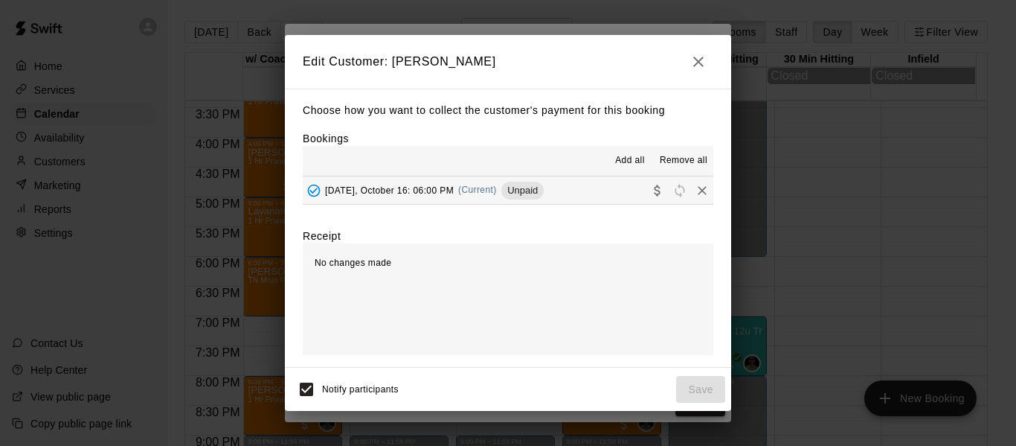
click at [611, 184] on button "[DATE], October 16: 06:00 PM (Current) Unpaid" at bounding box center [508, 190] width 411 height 28
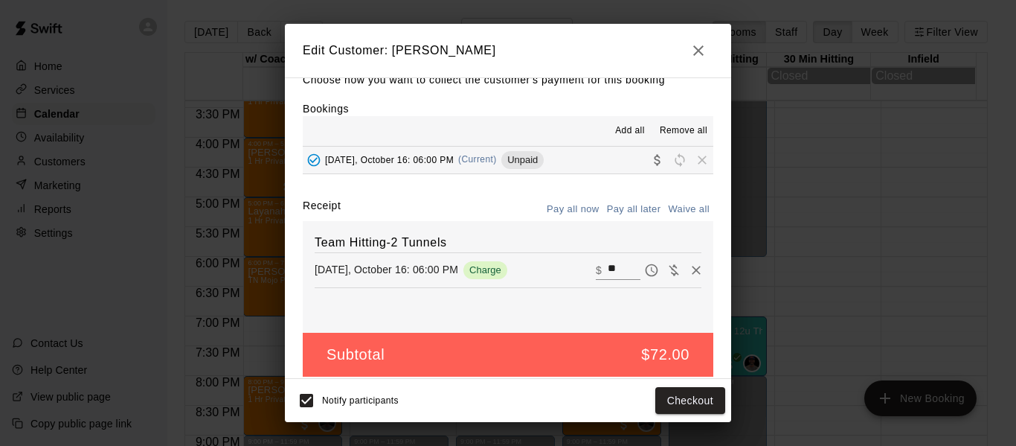
scroll to position [31, 0]
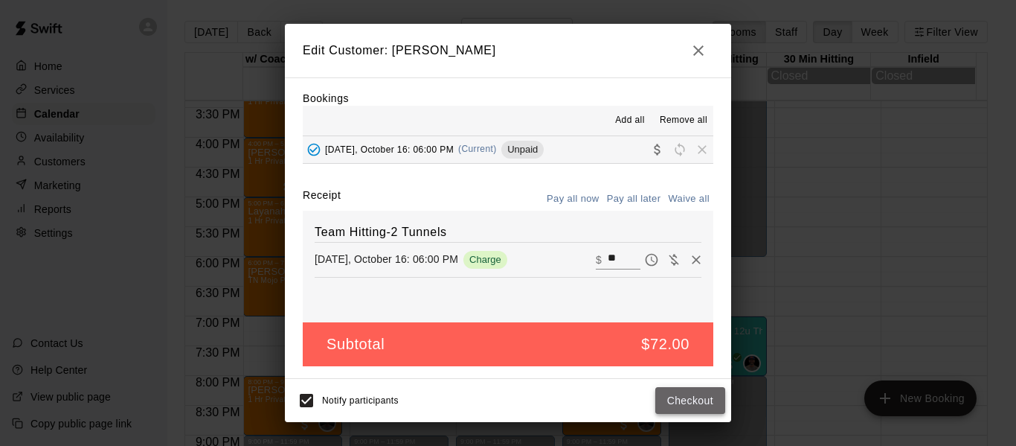
click at [671, 404] on button "Checkout" at bounding box center [690, 401] width 70 height 28
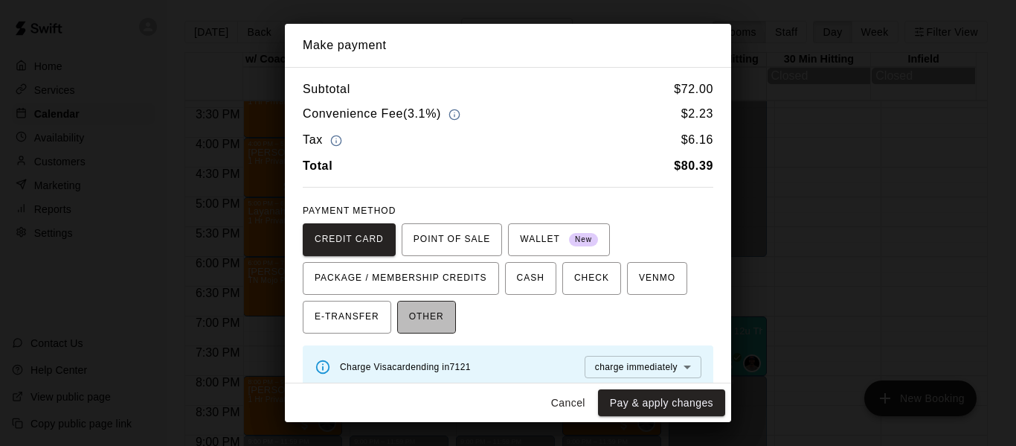
click at [442, 318] on span "OTHER" at bounding box center [426, 317] width 35 height 24
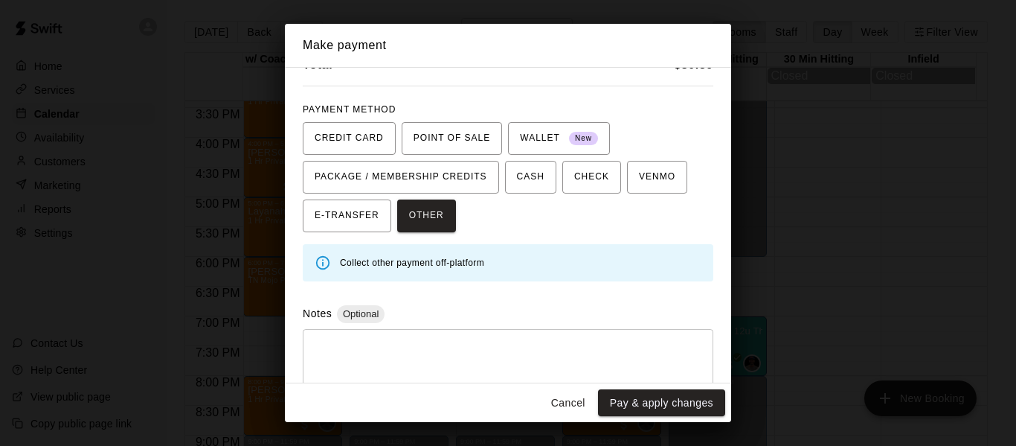
scroll to position [129, 0]
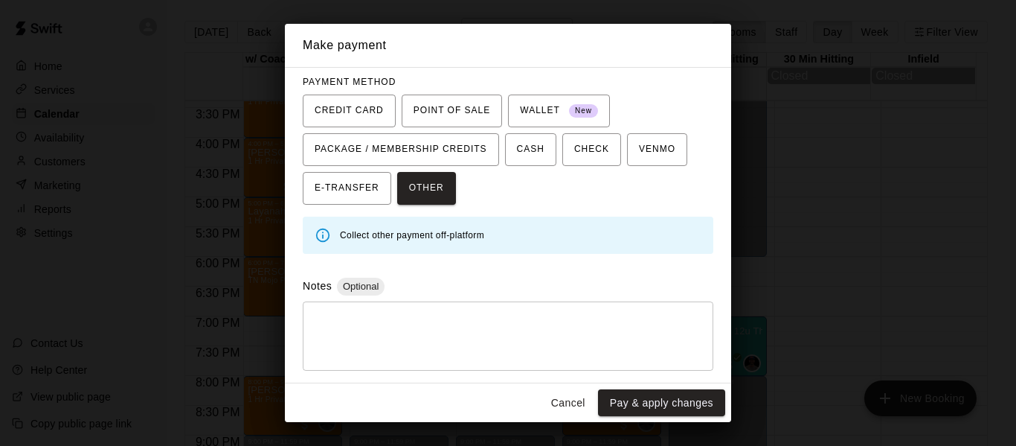
click at [471, 322] on textarea at bounding box center [508, 335] width 390 height 45
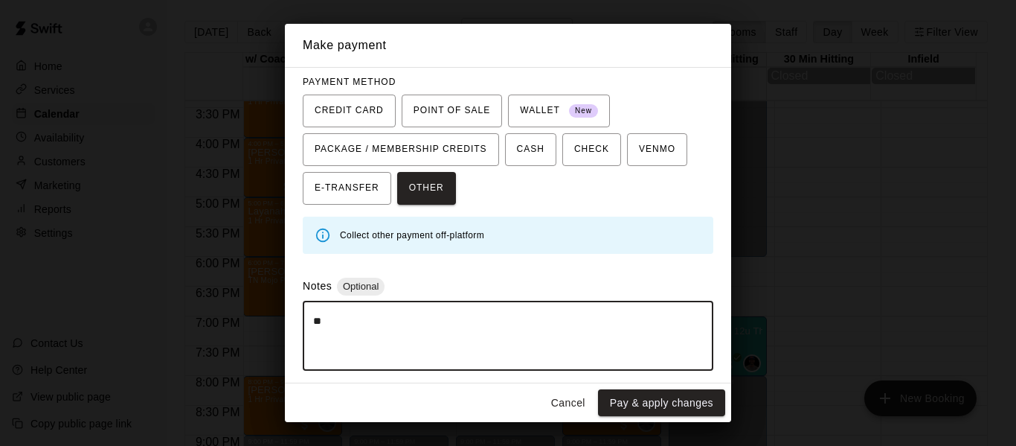
type textarea "*"
type textarea "**********"
click at [655, 401] on button "Pay & apply changes" at bounding box center [661, 403] width 127 height 28
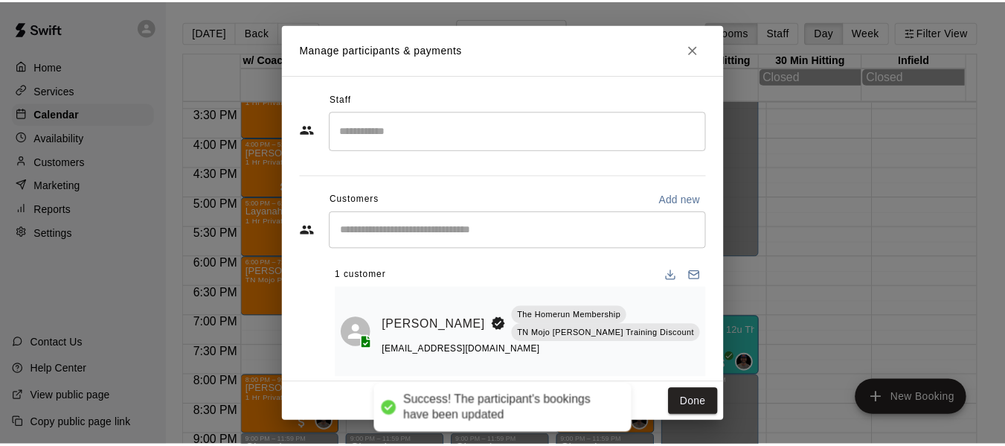
scroll to position [0, 0]
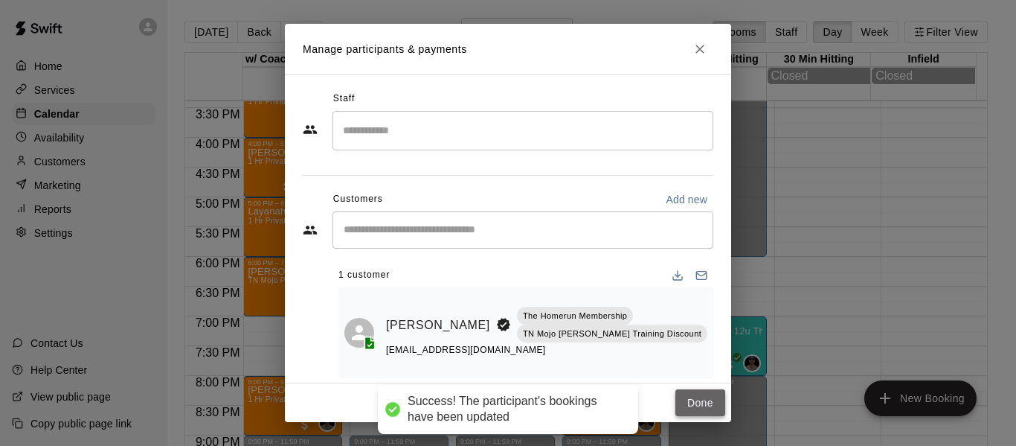
click at [695, 402] on button "Done" at bounding box center [700, 403] width 50 height 28
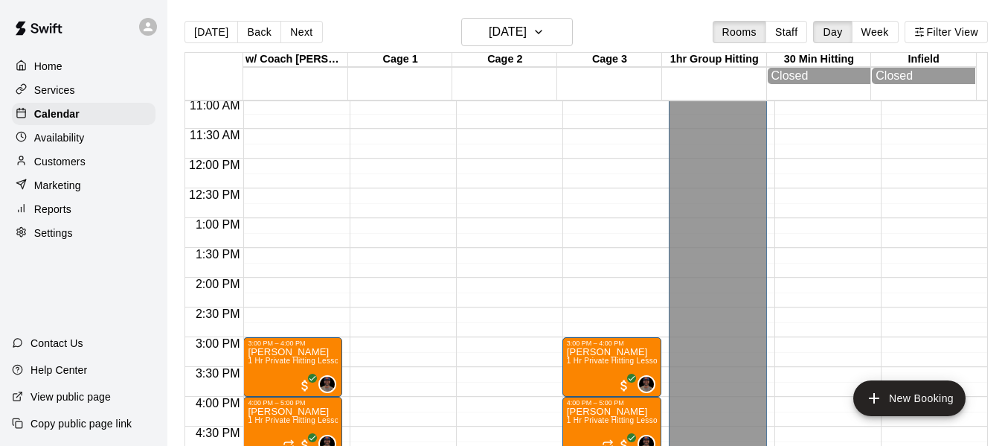
scroll to position [816, 0]
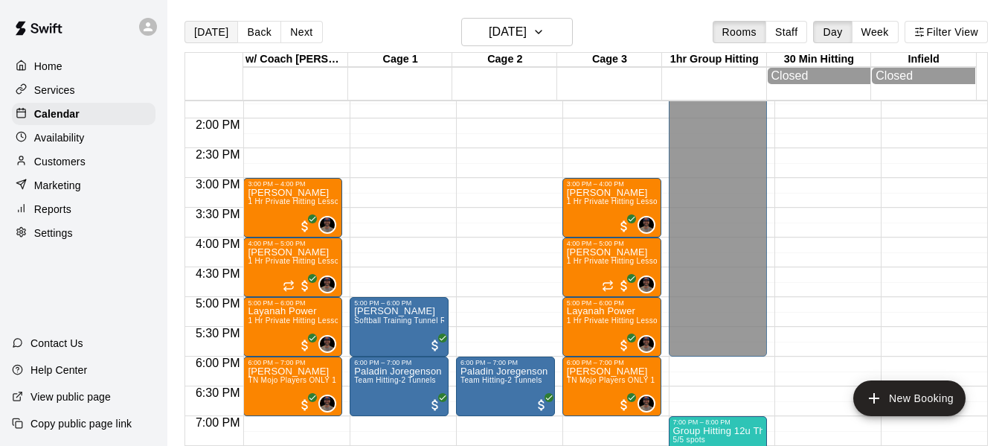
click at [209, 31] on button "[DATE]" at bounding box center [211, 32] width 54 height 22
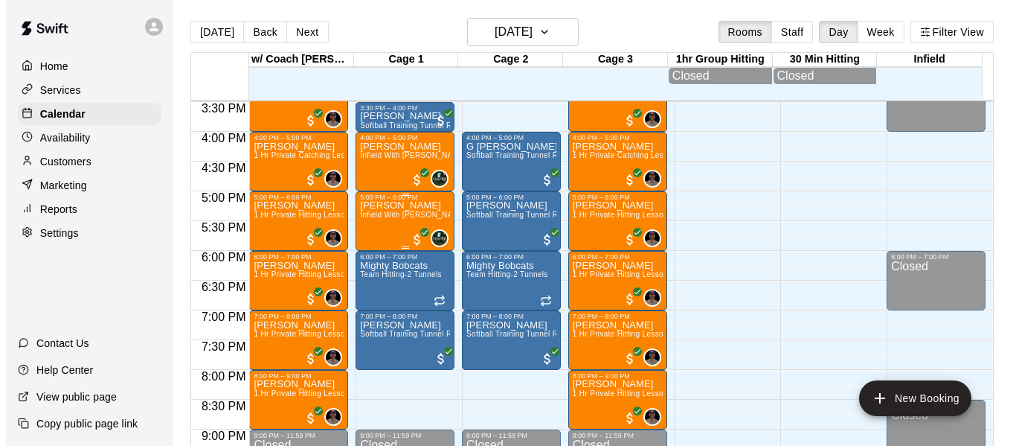
scroll to position [965, 0]
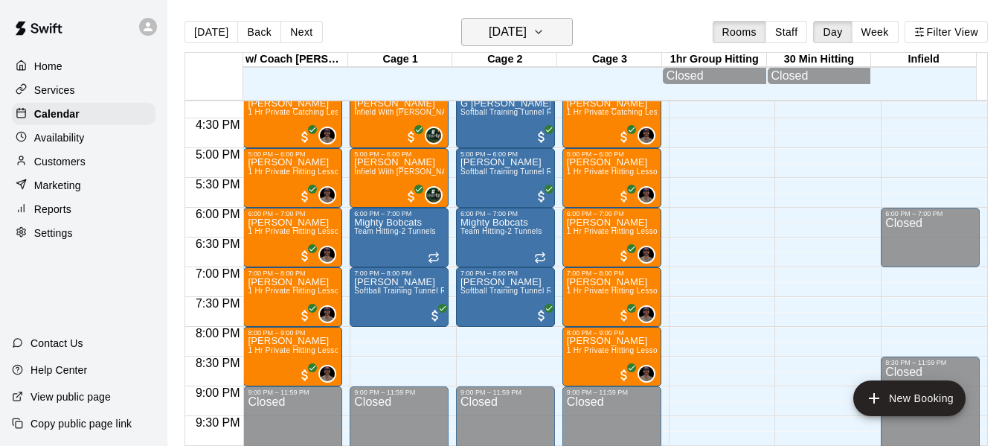
click at [545, 28] on icon "button" at bounding box center [539, 32] width 12 height 18
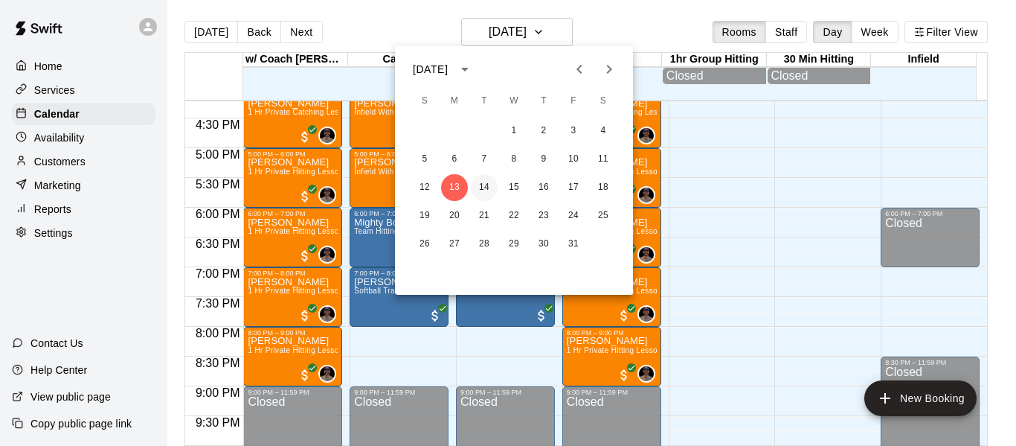
click at [486, 188] on button "14" at bounding box center [484, 187] width 27 height 27
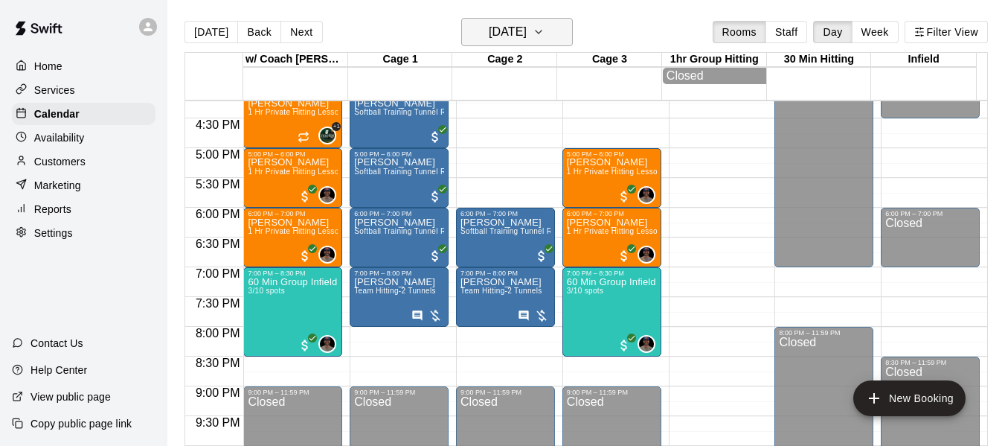
click at [553, 29] on button "[DATE]" at bounding box center [517, 32] width 112 height 28
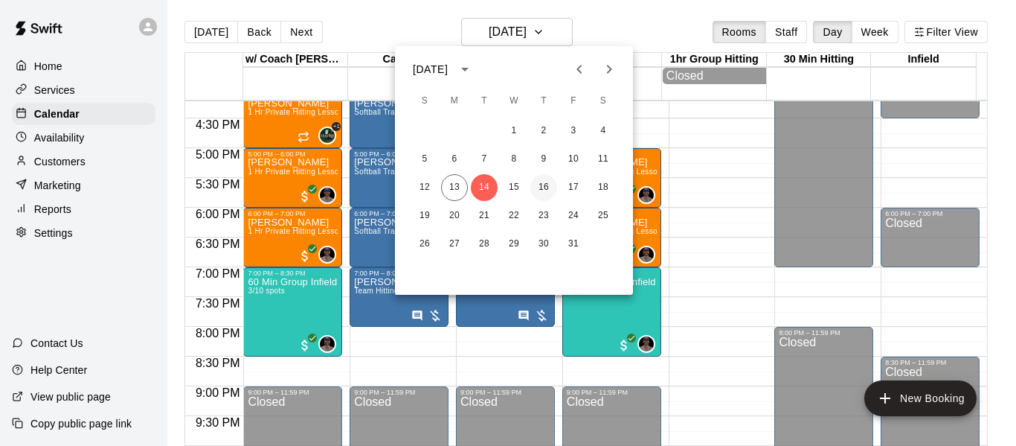
click at [550, 183] on button "16" at bounding box center [543, 187] width 27 height 27
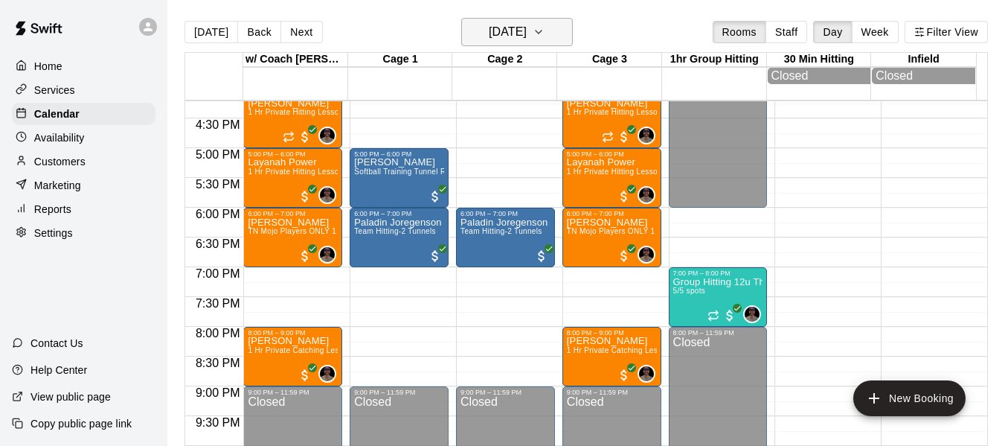
click at [545, 28] on icon "button" at bounding box center [539, 32] width 12 height 18
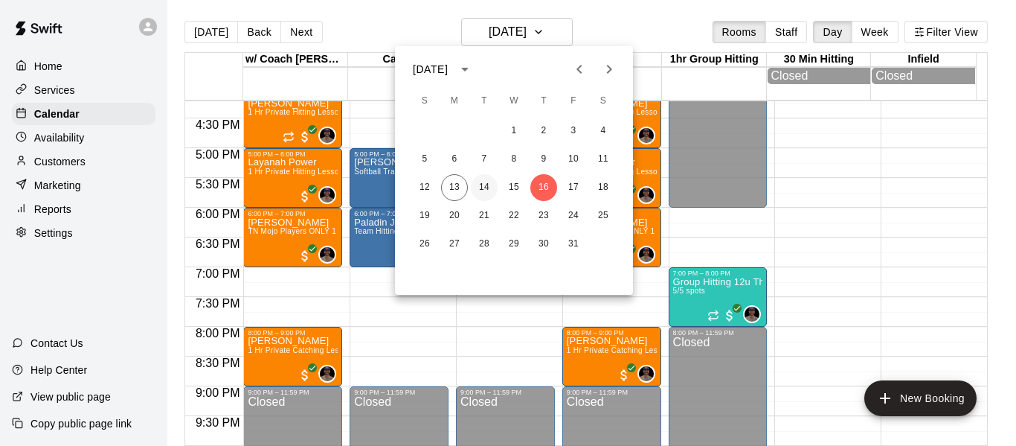
click at [486, 190] on button "14" at bounding box center [484, 187] width 27 height 27
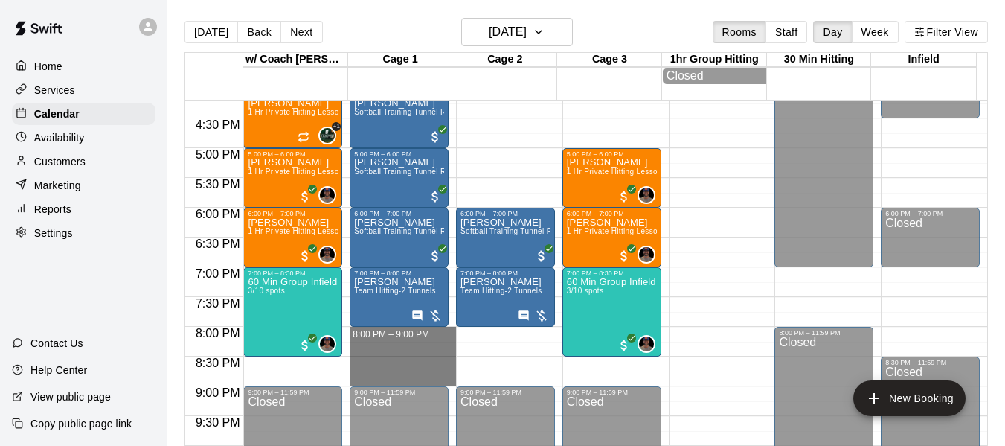
drag, startPoint x: 364, startPoint y: 336, endPoint x: 371, endPoint y: 379, distance: 43.8
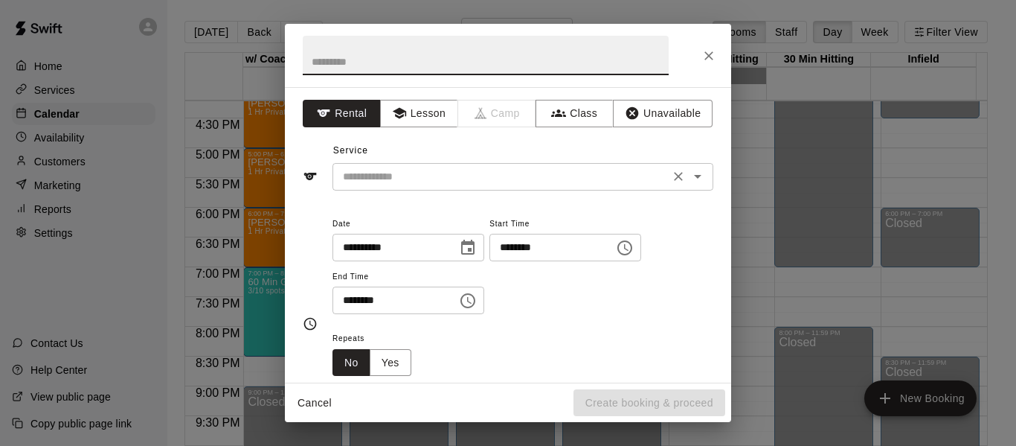
click at [455, 182] on input "text" at bounding box center [501, 176] width 328 height 19
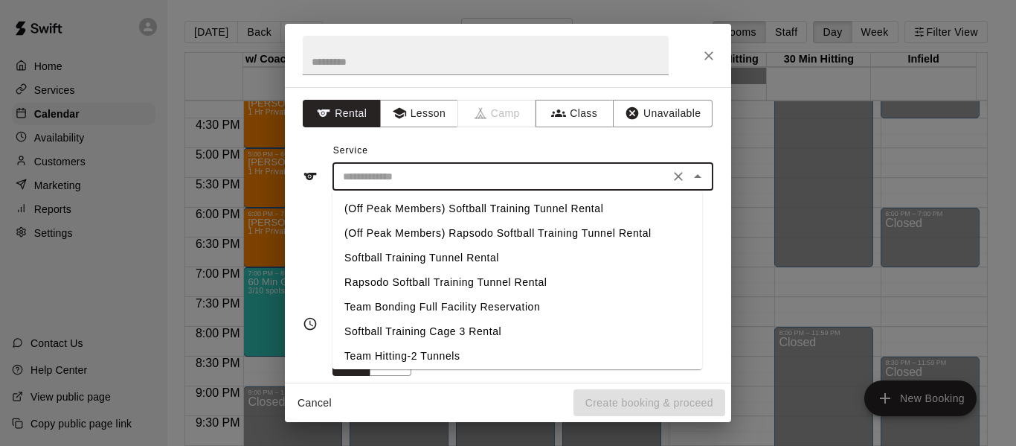
click at [439, 356] on li "Team Hitting-2 Tunnels" at bounding box center [518, 356] width 370 height 25
type input "**********"
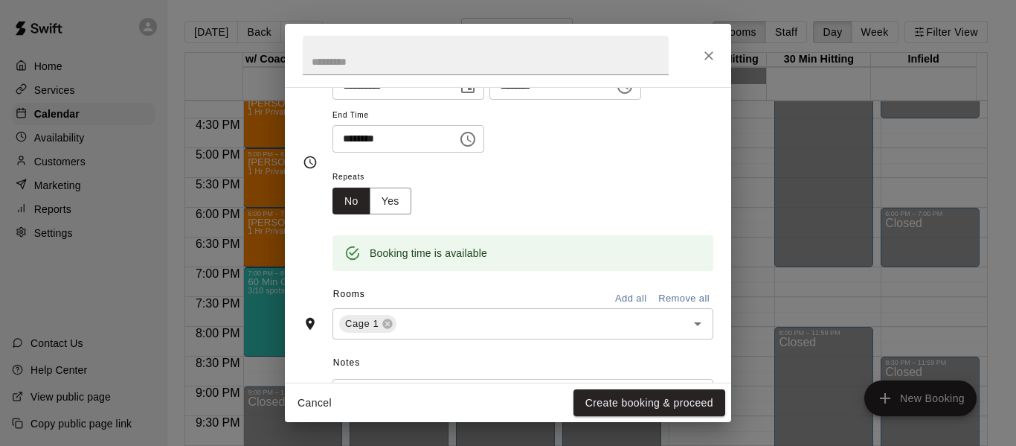
scroll to position [199, 0]
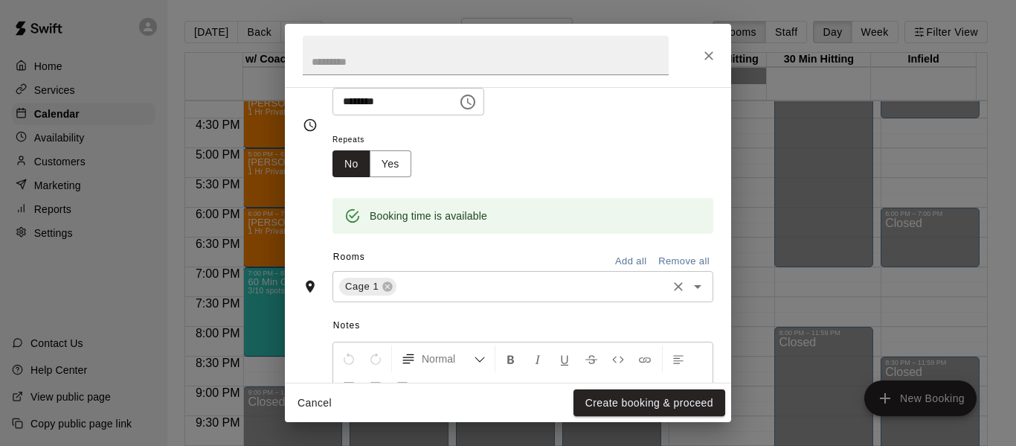
click at [463, 286] on input "text" at bounding box center [532, 286] width 266 height 19
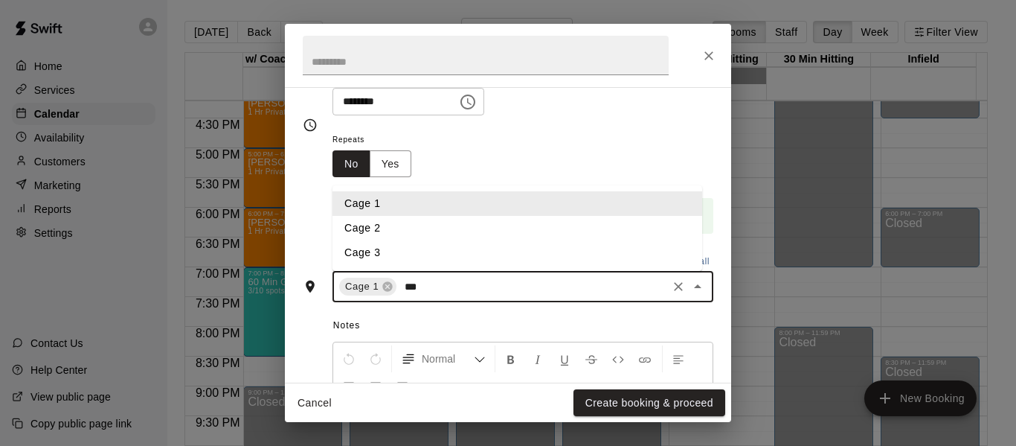
type input "****"
click at [430, 228] on li "Cage 2" at bounding box center [518, 228] width 370 height 25
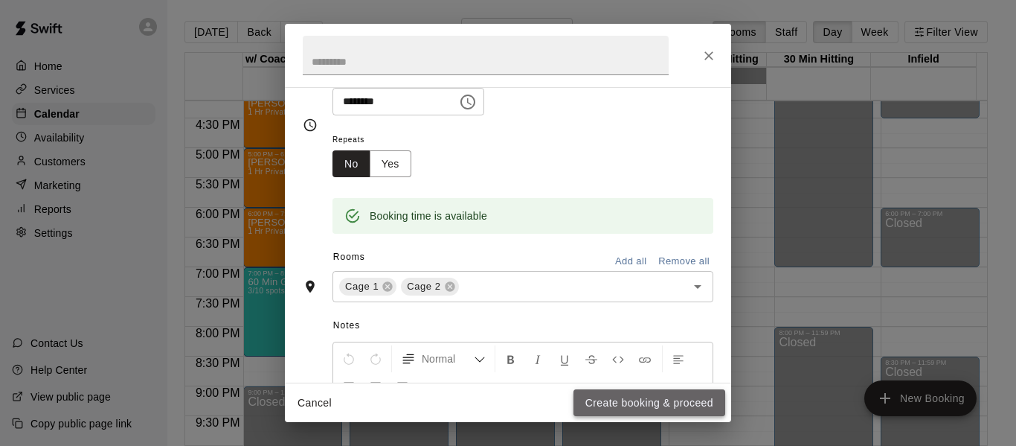
click at [635, 399] on button "Create booking & proceed" at bounding box center [650, 403] width 152 height 28
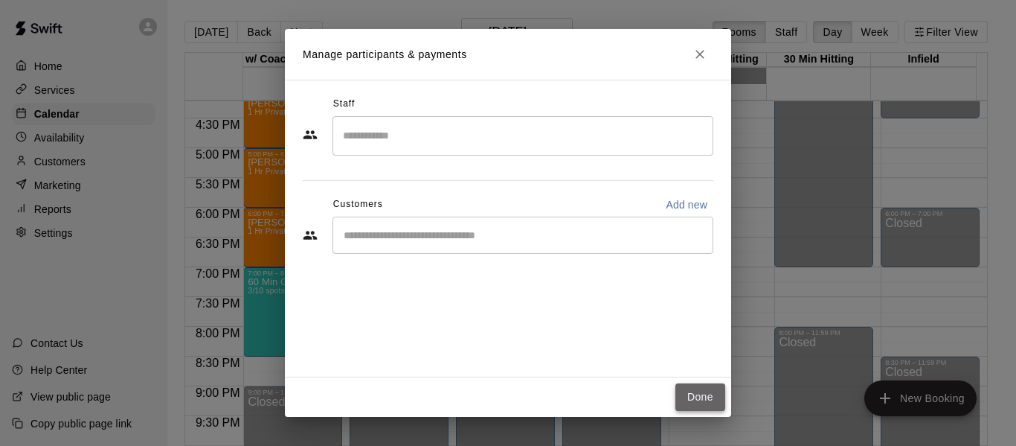
click at [700, 392] on button "Done" at bounding box center [700, 397] width 50 height 28
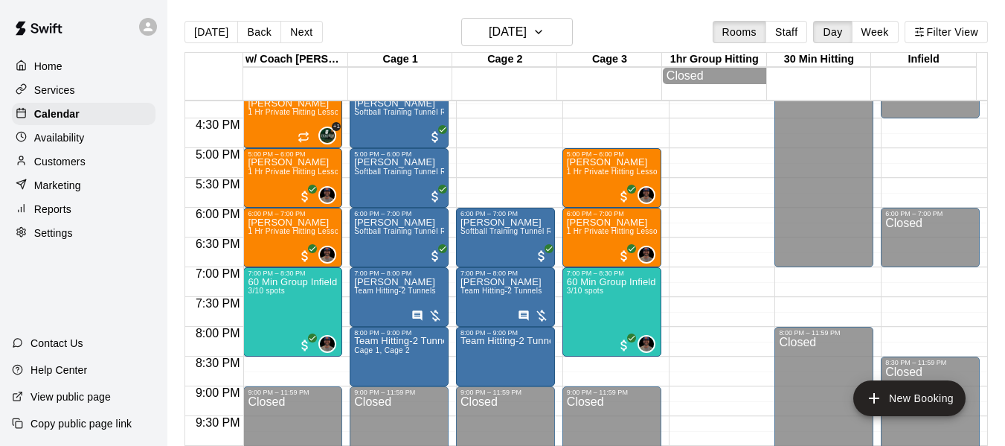
click at [564, 16] on main "[DATE] Back [DATE][DATE] Rooms Staff Day Week Filter View w/ Coach [PERSON_NAME…" at bounding box center [586, 234] width 838 height 469
click at [545, 34] on icon "button" at bounding box center [539, 32] width 12 height 18
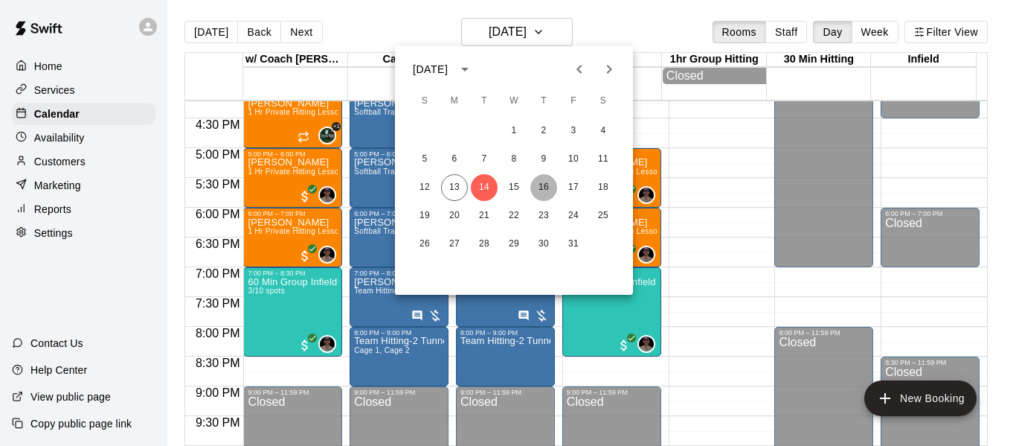
click at [540, 182] on button "16" at bounding box center [543, 187] width 27 height 27
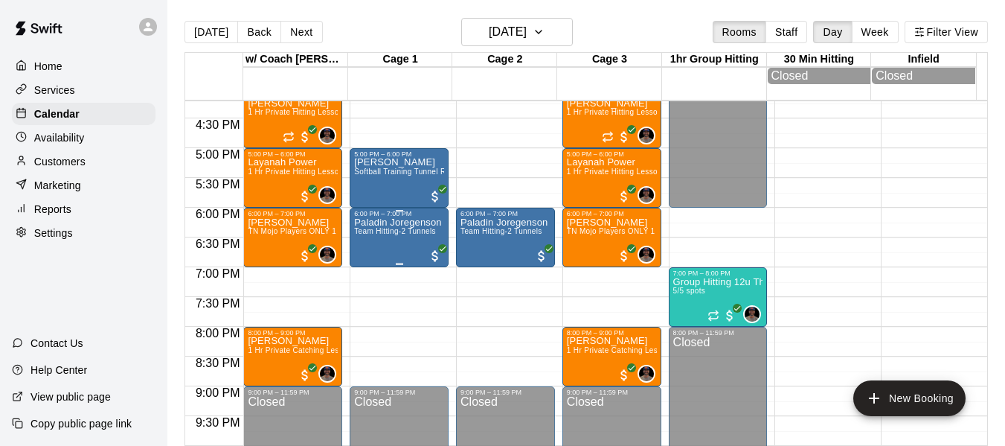
click at [394, 235] on span "Team Hitting-2 Tunnels" at bounding box center [395, 231] width 82 height 8
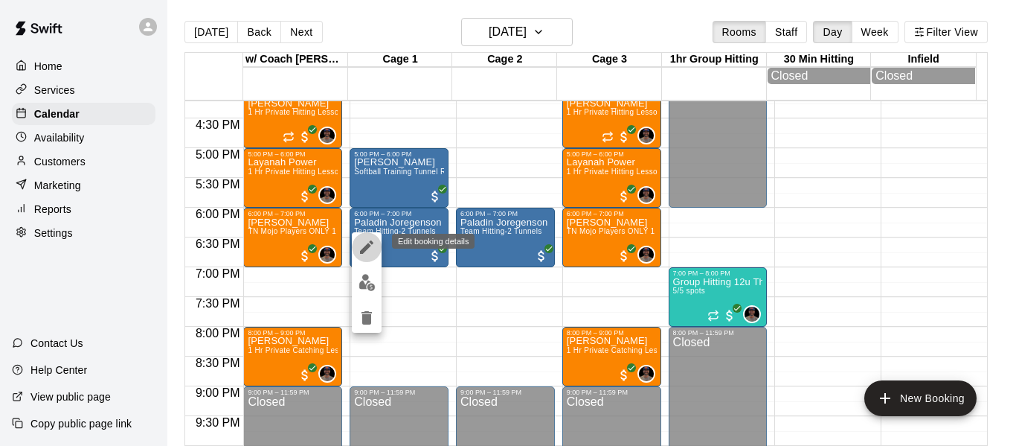
click at [362, 253] on icon "edit" at bounding box center [366, 246] width 13 height 13
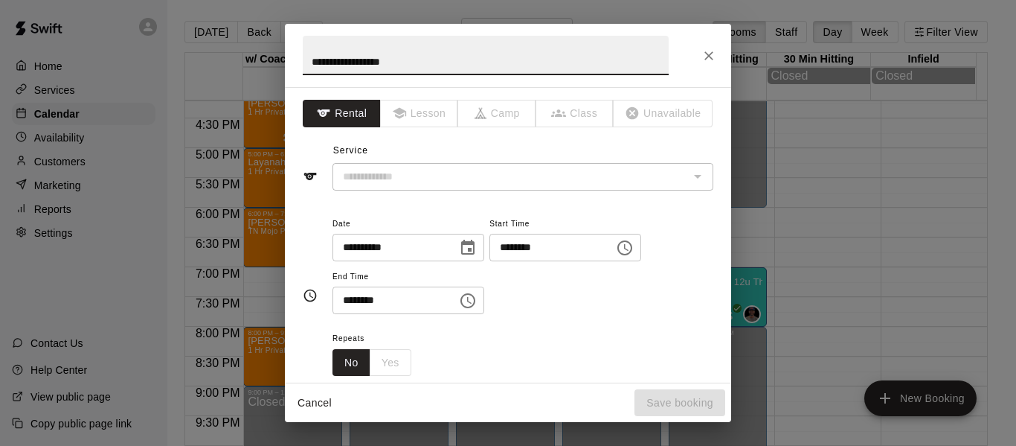
type input "**********"
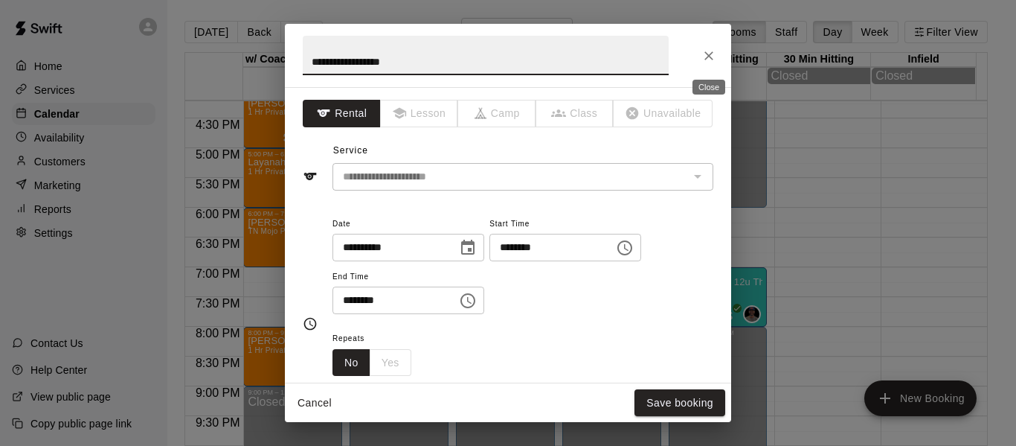
click at [708, 57] on icon "Close" at bounding box center [709, 55] width 15 height 15
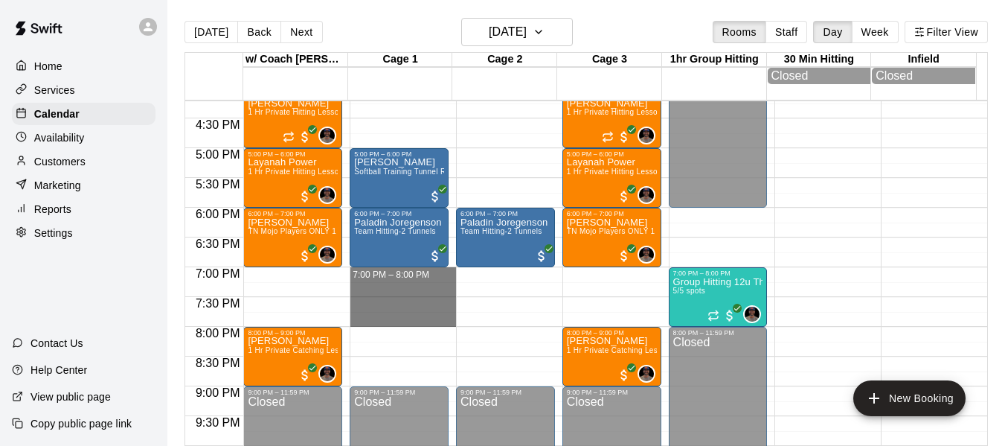
drag, startPoint x: 362, startPoint y: 276, endPoint x: 370, endPoint y: 318, distance: 43.2
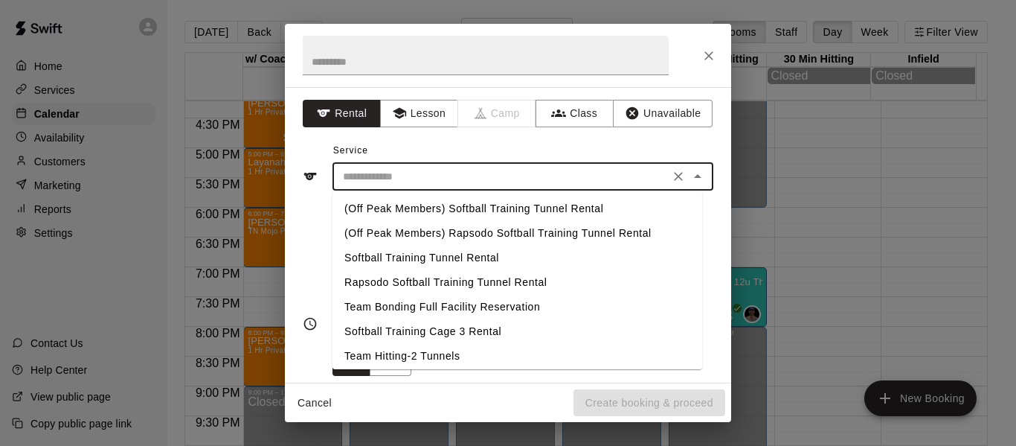
click at [402, 175] on input "text" at bounding box center [501, 176] width 328 height 19
click at [402, 353] on li "Team Hitting-2 Tunnels" at bounding box center [518, 356] width 370 height 25
type input "**********"
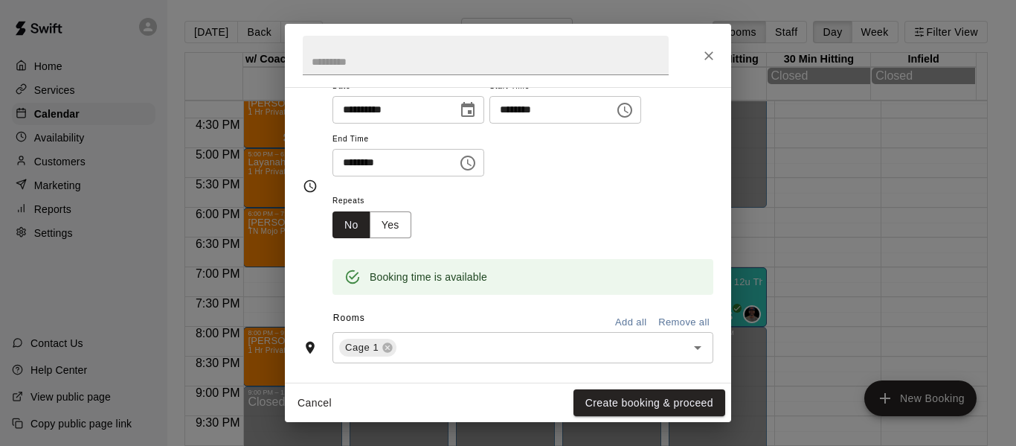
scroll to position [173, 0]
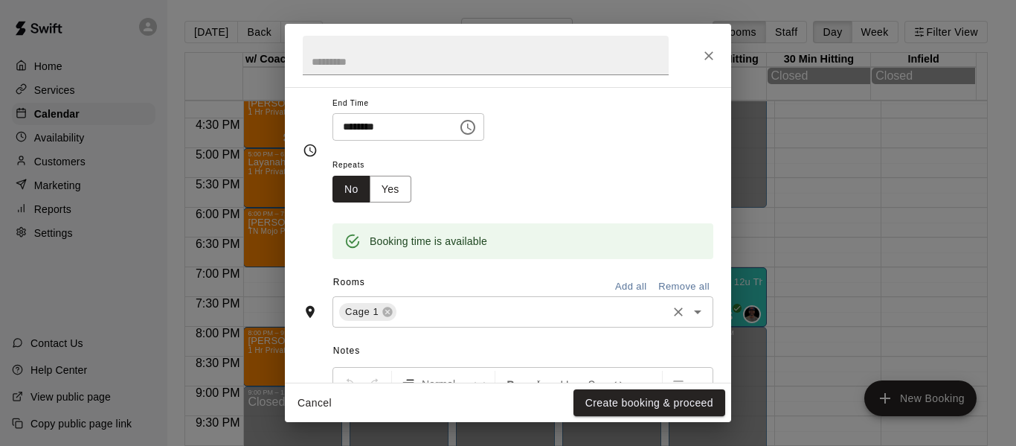
click at [427, 315] on input "text" at bounding box center [532, 312] width 266 height 19
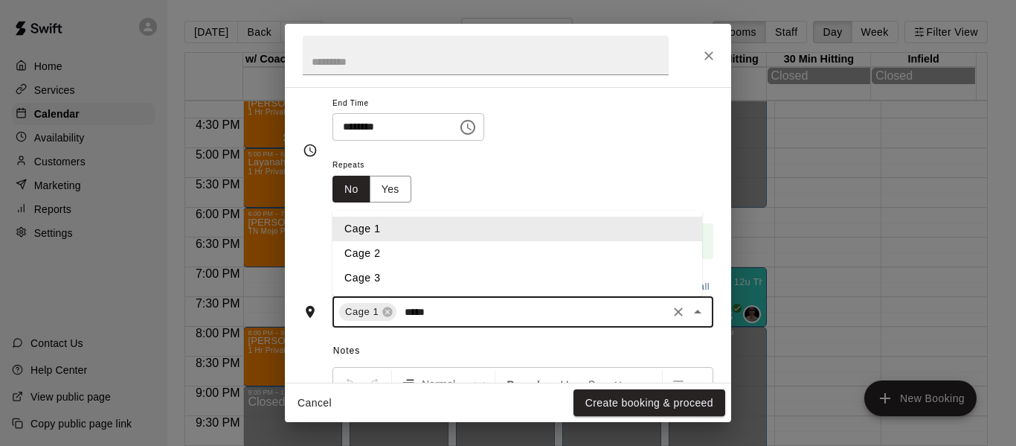
type input "******"
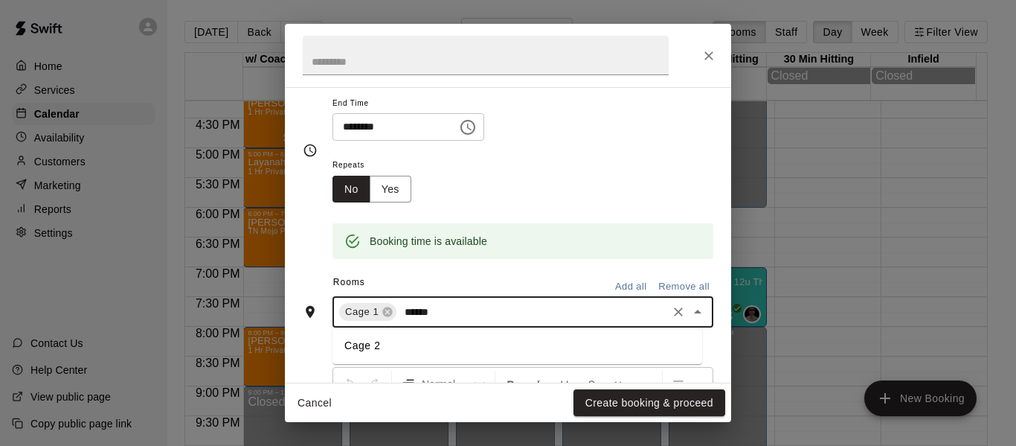
click at [372, 350] on li "Cage 2" at bounding box center [518, 345] width 370 height 25
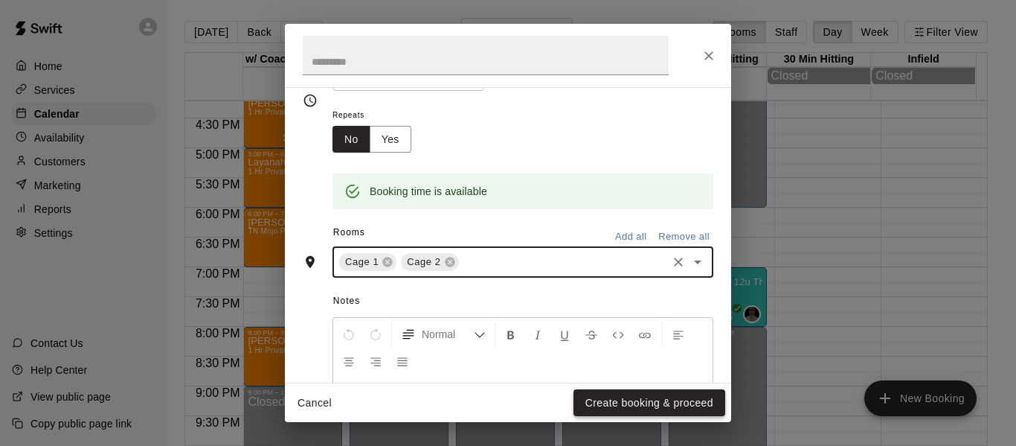
scroll to position [248, 0]
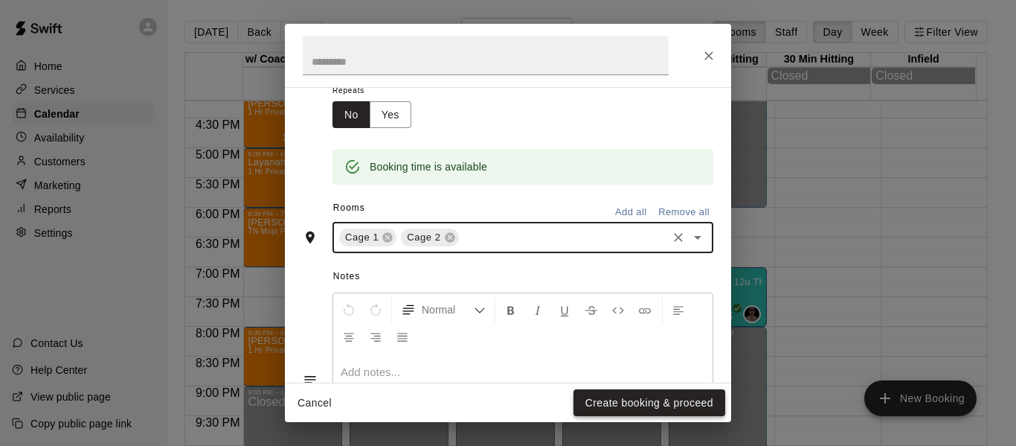
click at [649, 402] on button "Create booking & proceed" at bounding box center [650, 403] width 152 height 28
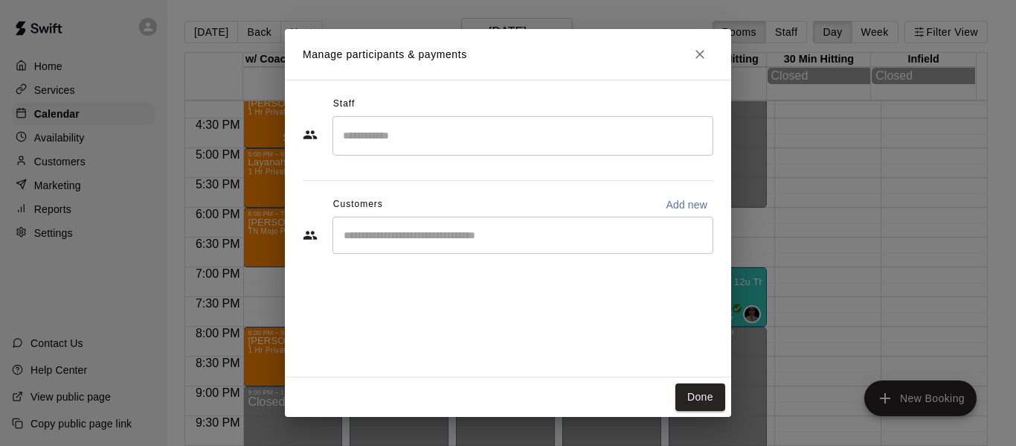
click at [463, 222] on div "​" at bounding box center [523, 234] width 381 height 37
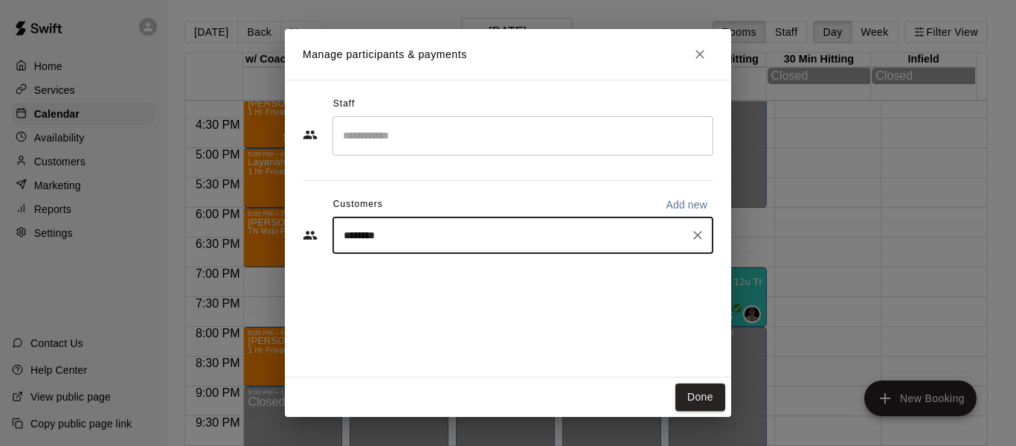
click at [446, 237] on input "*******" at bounding box center [511, 235] width 345 height 15
type input "*****"
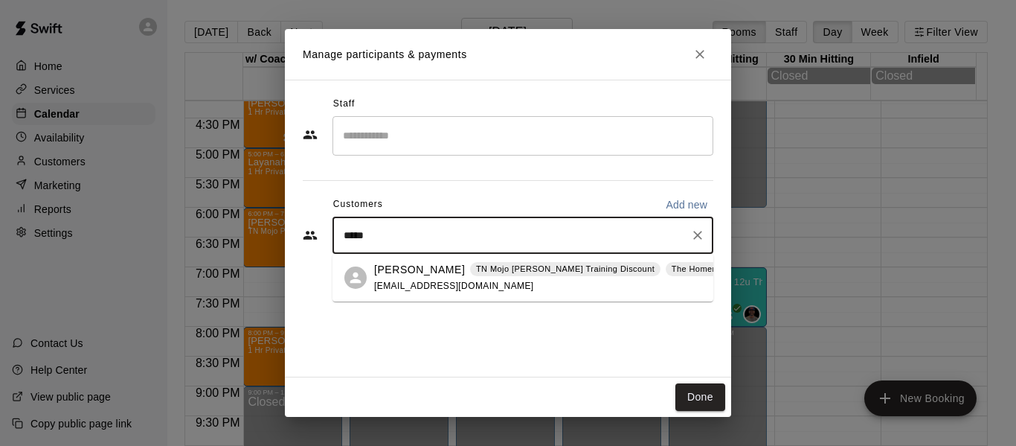
click at [414, 271] on p "[PERSON_NAME]" at bounding box center [419, 270] width 91 height 16
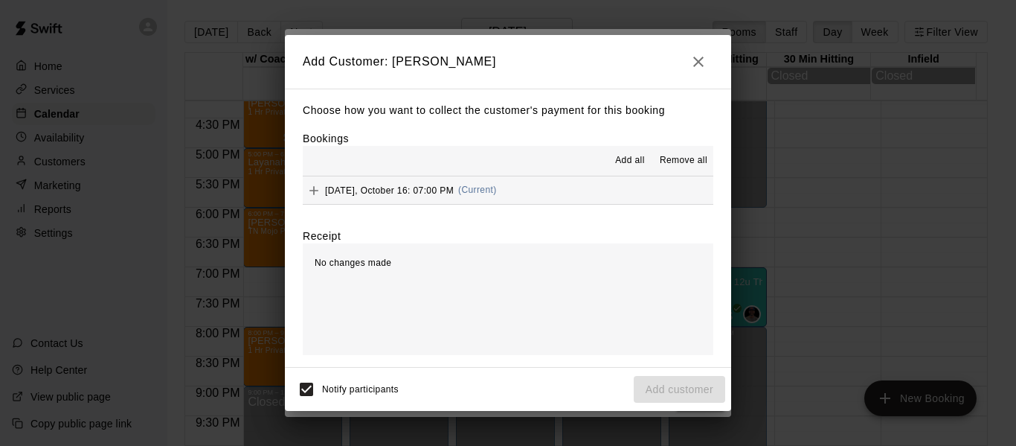
click at [594, 188] on button "[DATE], October 16: 07:00 PM (Current)" at bounding box center [508, 190] width 411 height 28
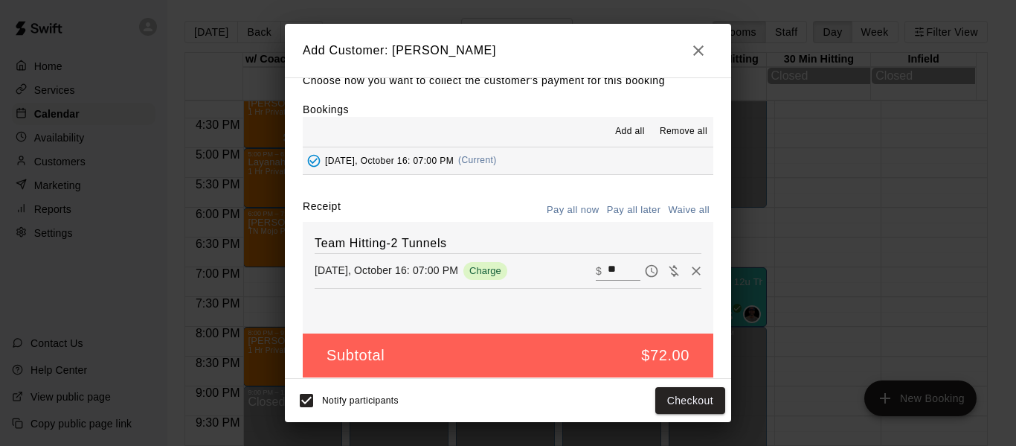
scroll to position [31, 0]
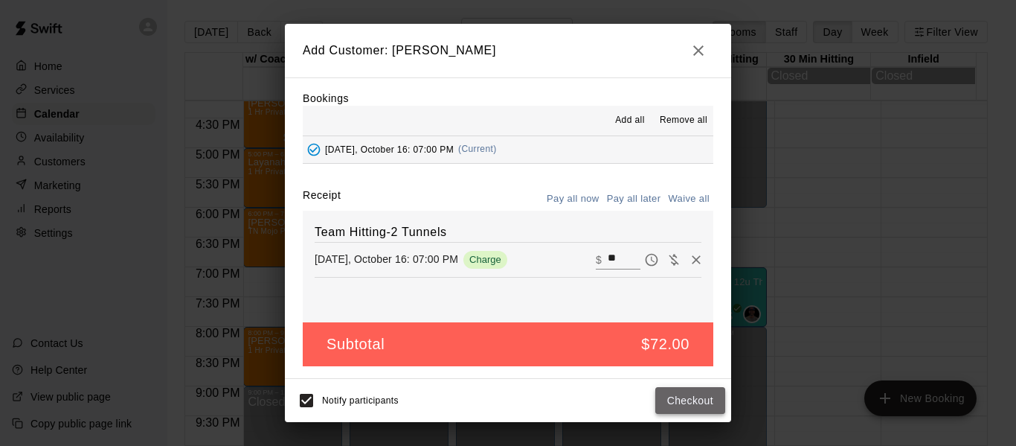
click at [691, 402] on button "Checkout" at bounding box center [690, 401] width 70 height 28
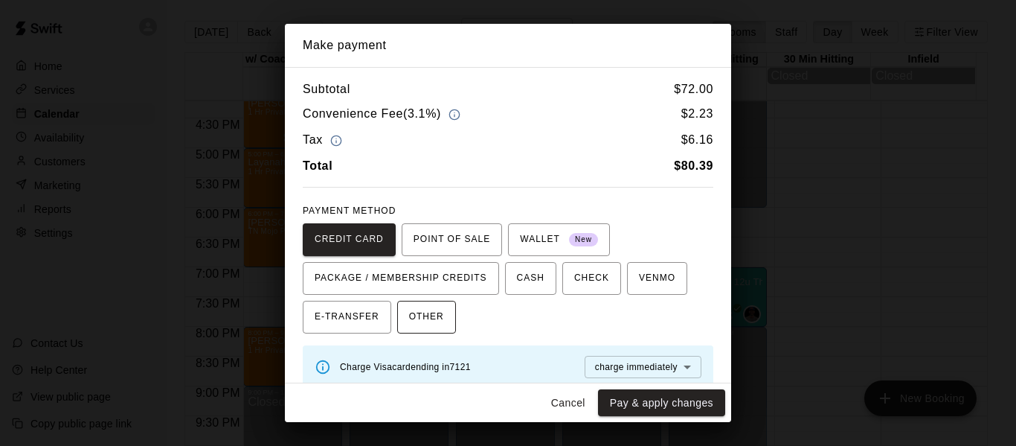
click at [431, 324] on span "OTHER" at bounding box center [426, 317] width 35 height 24
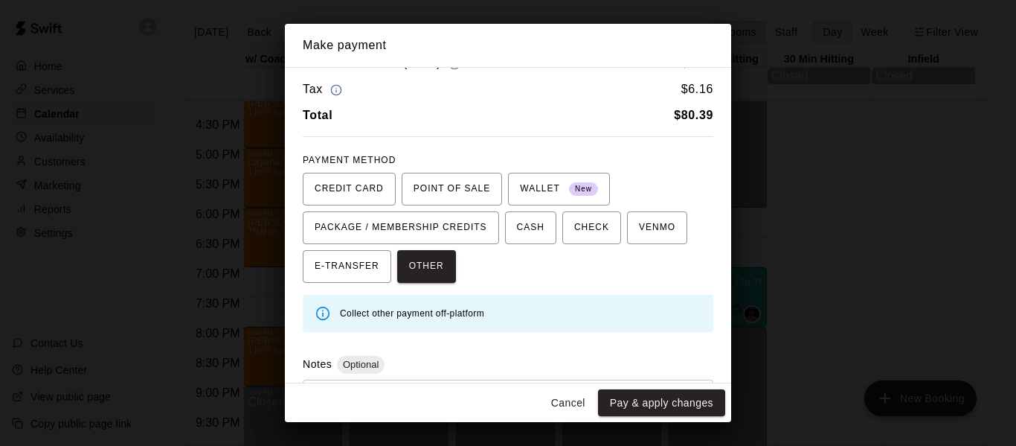
scroll to position [129, 0]
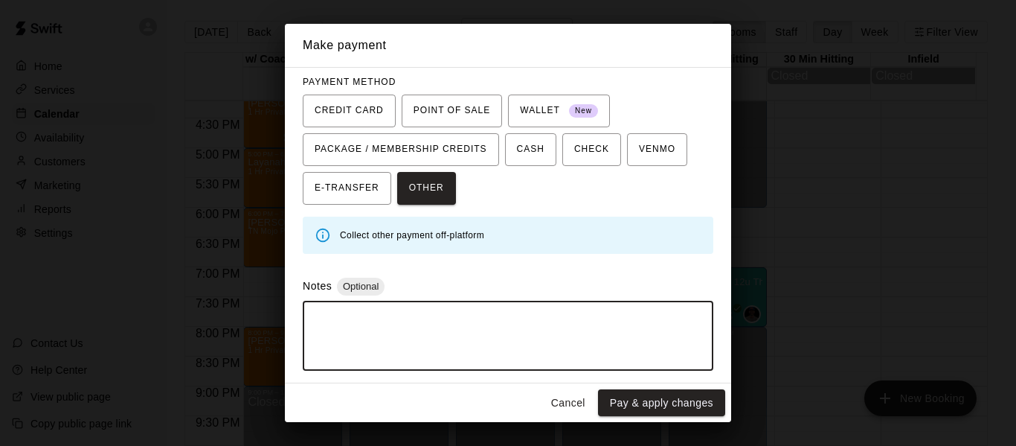
click at [437, 330] on textarea at bounding box center [508, 335] width 390 height 45
type textarea "**********"
click at [626, 399] on button "Pay & apply changes" at bounding box center [661, 403] width 127 height 28
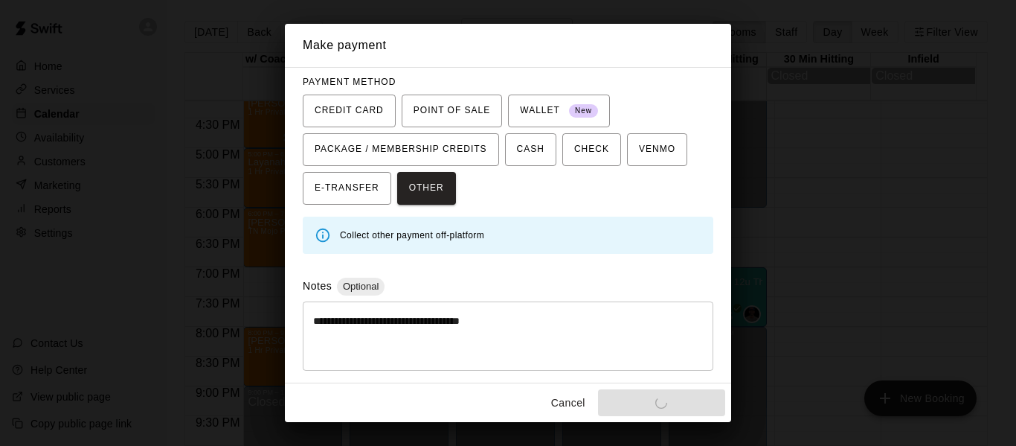
scroll to position [0, 0]
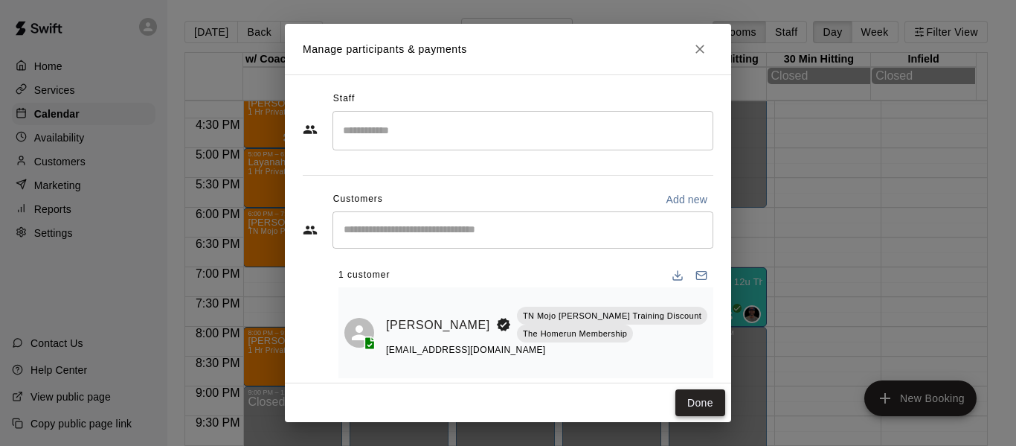
click at [695, 399] on button "Done" at bounding box center [700, 403] width 50 height 28
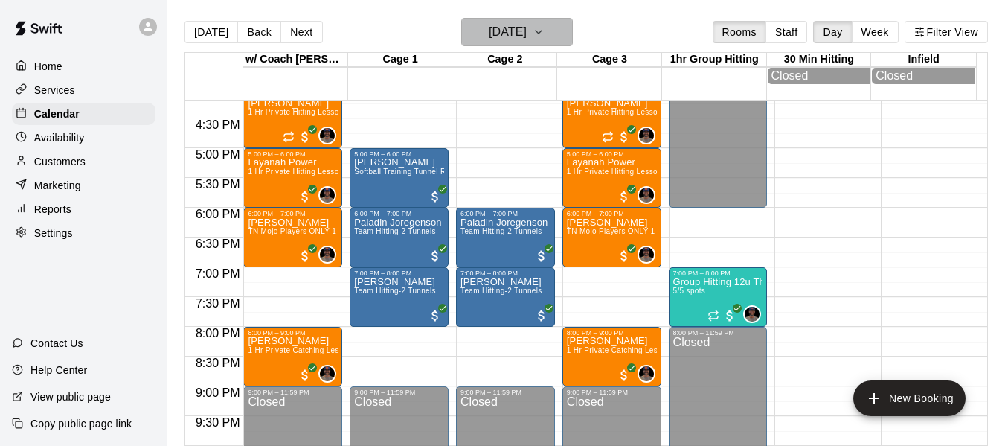
click at [545, 32] on icon "button" at bounding box center [539, 32] width 12 height 18
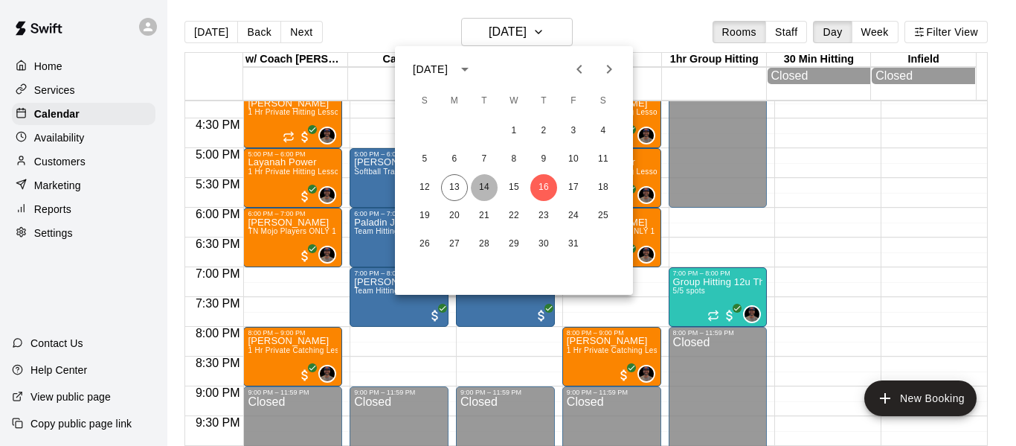
click at [494, 184] on button "14" at bounding box center [484, 187] width 27 height 27
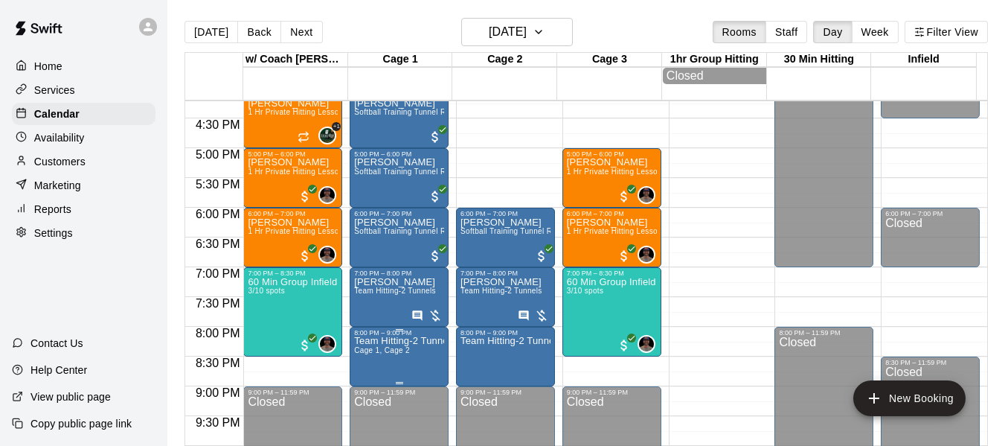
click at [377, 354] on span "Cage 1, Cage 2" at bounding box center [382, 350] width 56 height 8
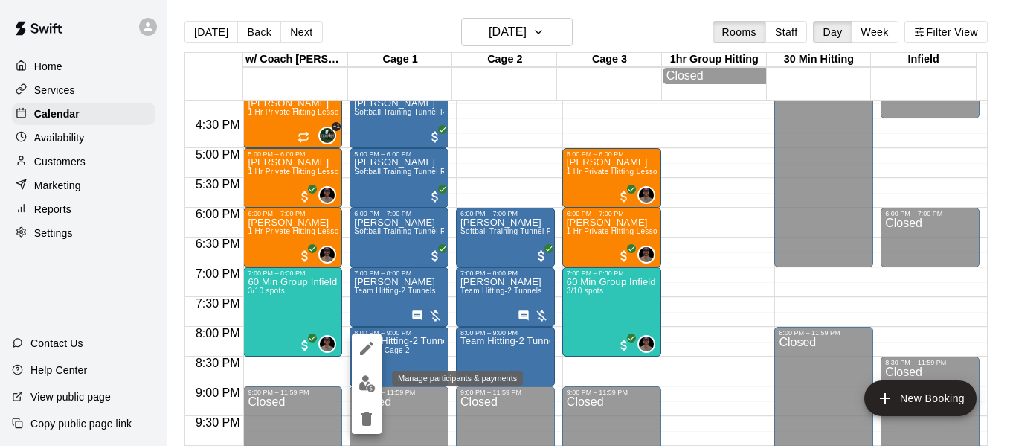
click at [362, 388] on img "edit" at bounding box center [367, 383] width 17 height 17
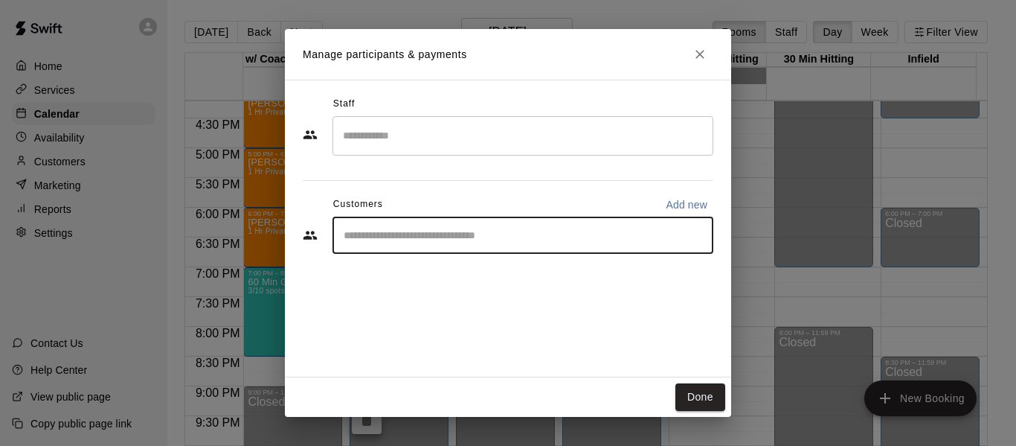
drag, startPoint x: 382, startPoint y: 228, endPoint x: 388, endPoint y: 216, distance: 13.7
click at [382, 228] on input "Start typing to search customers..." at bounding box center [522, 235] width 367 height 15
type input "******"
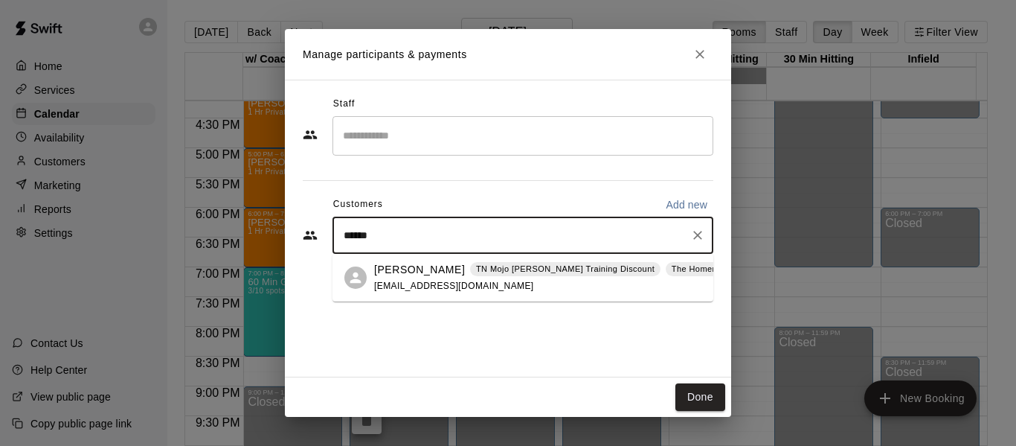
click at [382, 272] on p "[PERSON_NAME]" at bounding box center [419, 270] width 91 height 16
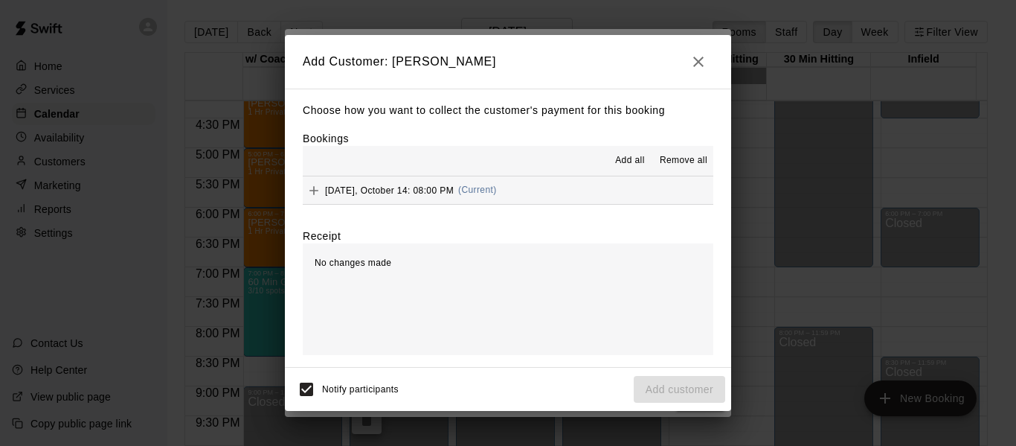
click at [593, 189] on button "[DATE], October 14: 08:00 PM (Current)" at bounding box center [508, 190] width 411 height 28
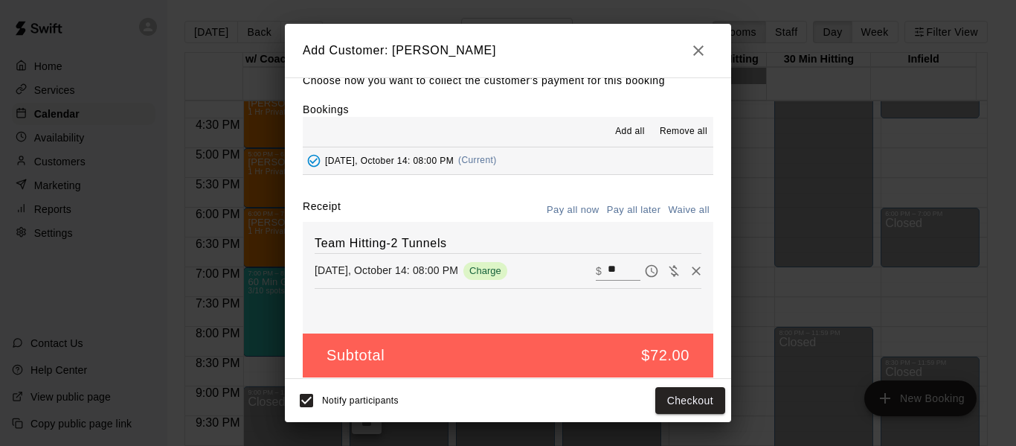
scroll to position [31, 0]
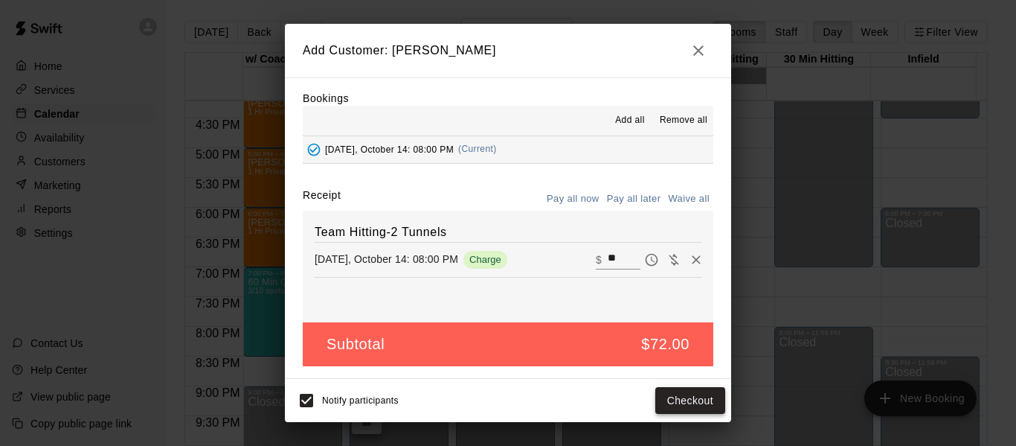
click at [686, 398] on button "Checkout" at bounding box center [690, 401] width 70 height 28
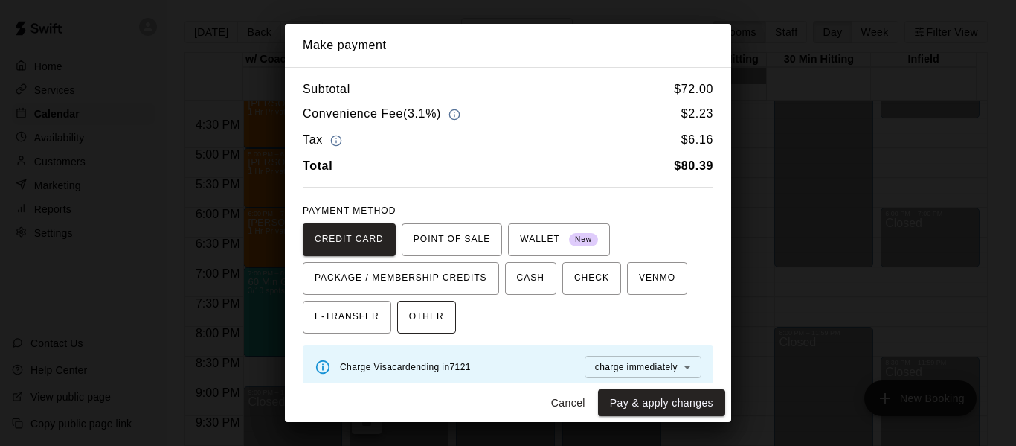
click at [421, 321] on span "OTHER" at bounding box center [426, 317] width 35 height 24
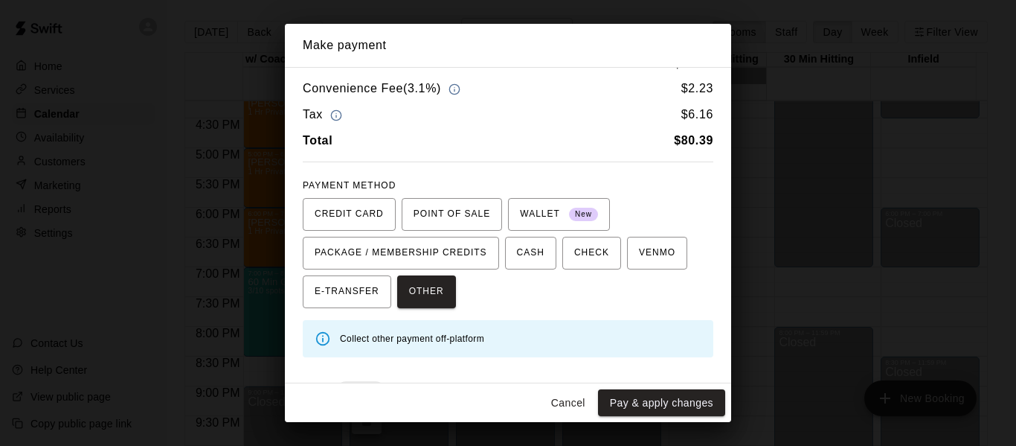
scroll to position [124, 0]
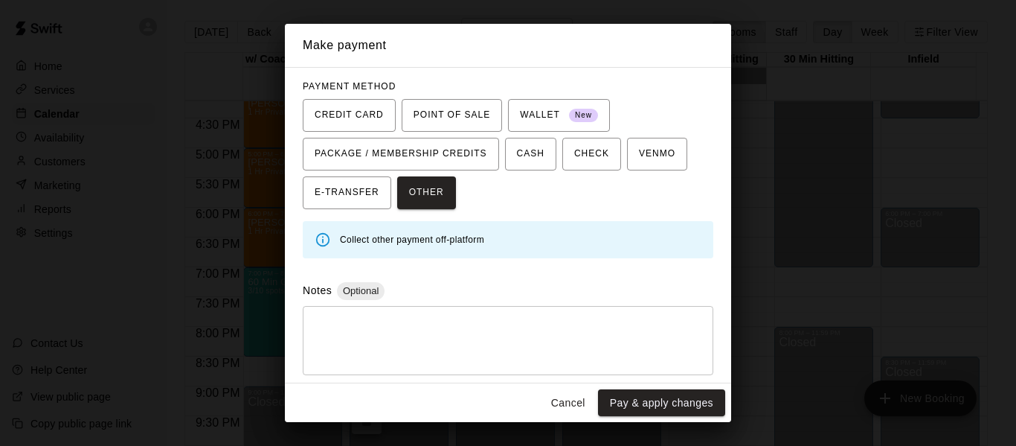
click at [430, 333] on textarea at bounding box center [508, 340] width 390 height 45
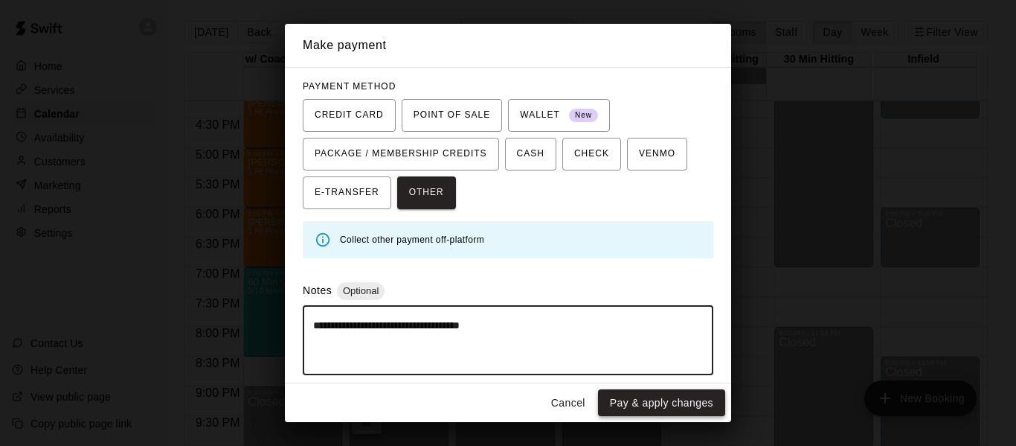
type textarea "**********"
click at [626, 393] on button "Pay & apply changes" at bounding box center [661, 403] width 127 height 28
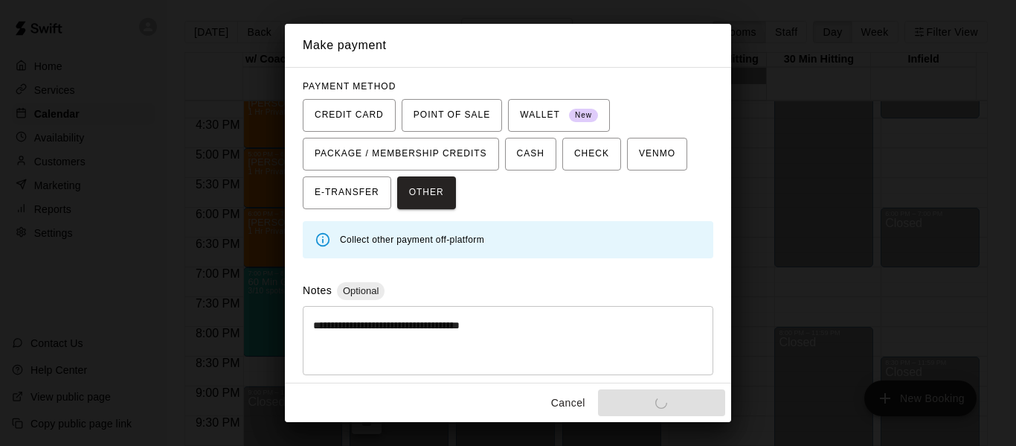
scroll to position [0, 0]
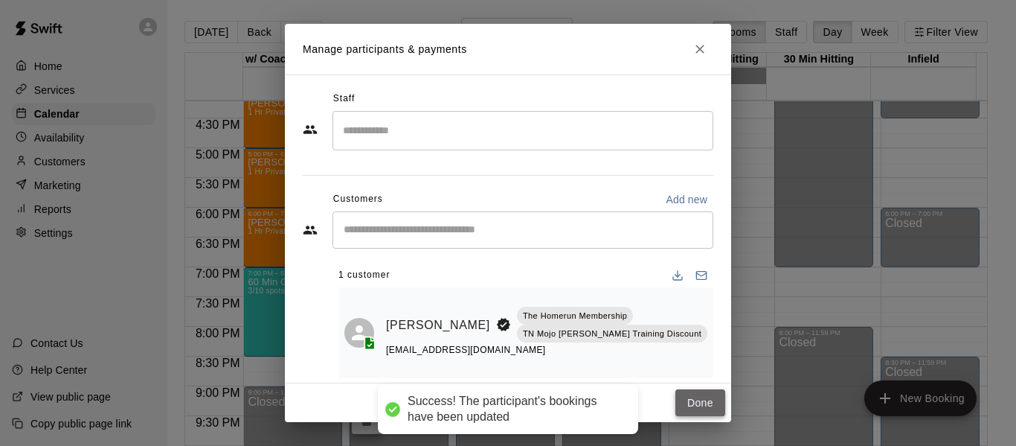
click at [698, 401] on button "Done" at bounding box center [700, 403] width 50 height 28
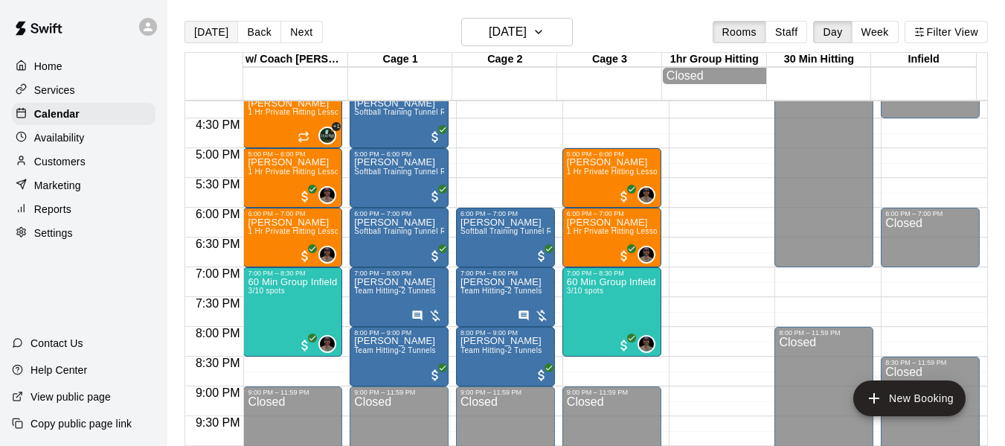
click at [212, 26] on button "[DATE]" at bounding box center [211, 32] width 54 height 22
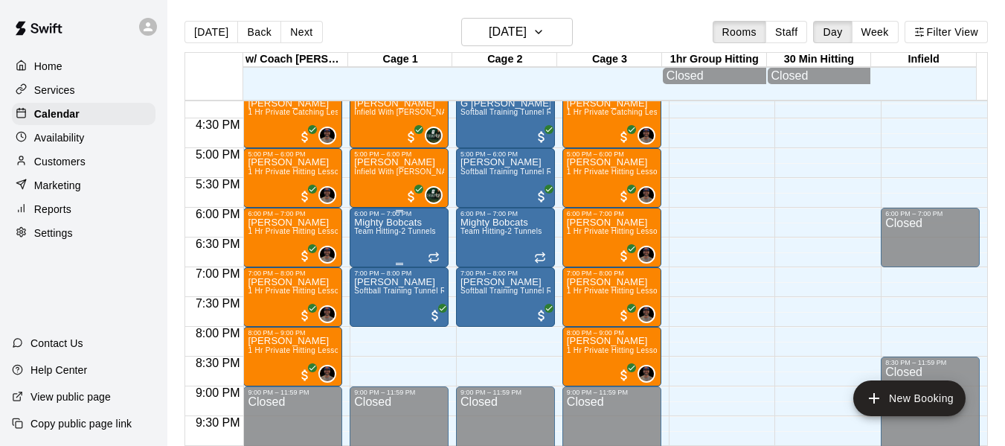
click at [430, 265] on div at bounding box center [399, 264] width 90 height 2
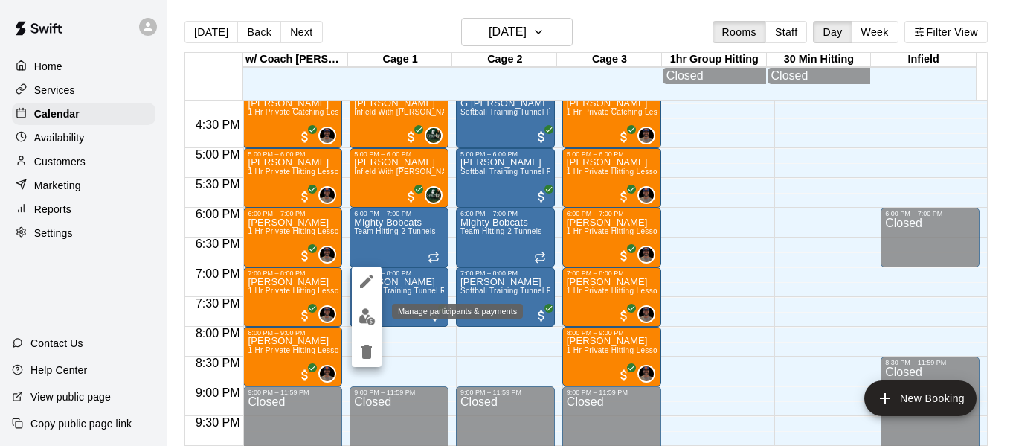
click at [361, 309] on img "edit" at bounding box center [367, 316] width 17 height 17
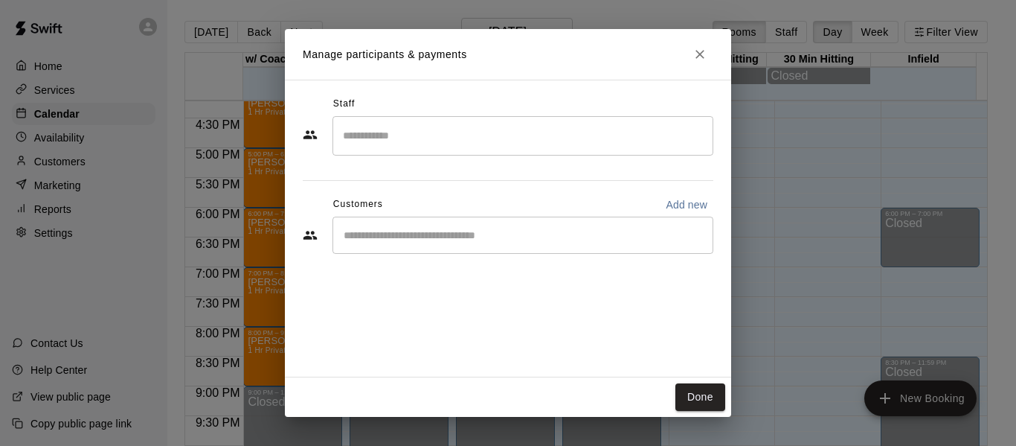
click at [441, 246] on div "​" at bounding box center [523, 234] width 381 height 37
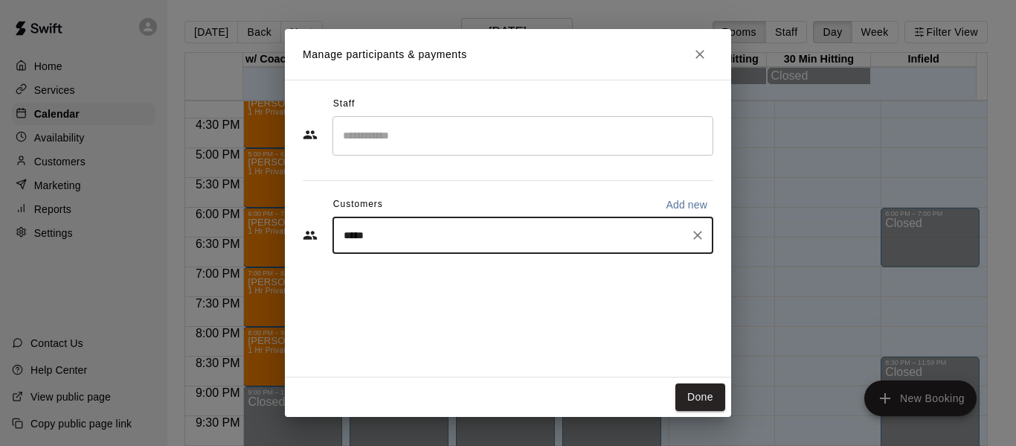
type input "******"
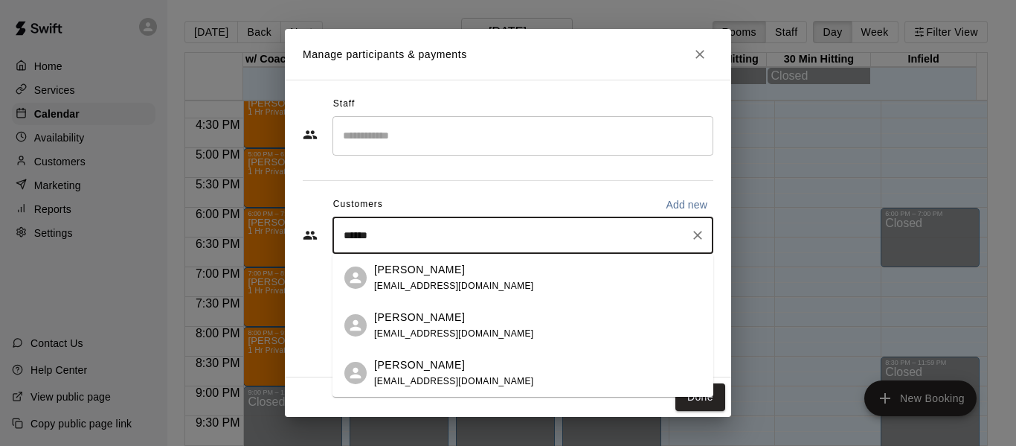
click at [432, 370] on p "[PERSON_NAME]" at bounding box center [419, 365] width 91 height 16
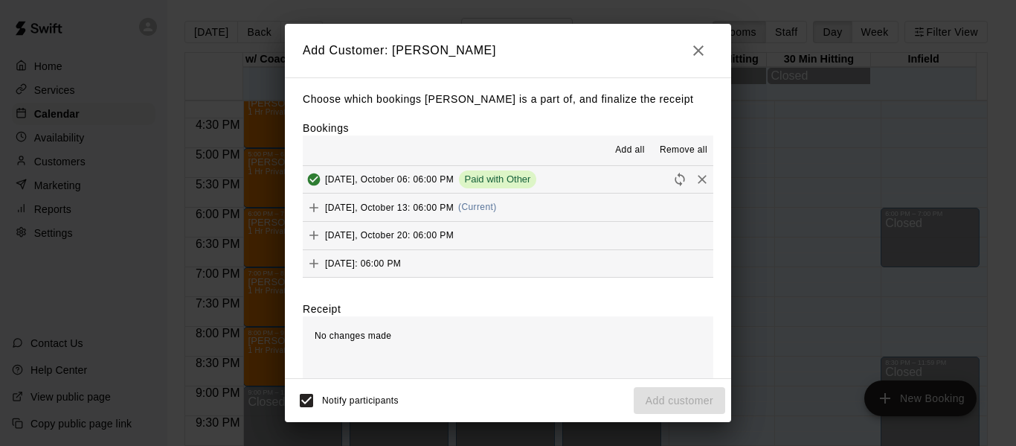
click at [550, 205] on button "[DATE], October 13: 06:00 PM (Current)" at bounding box center [508, 207] width 411 height 28
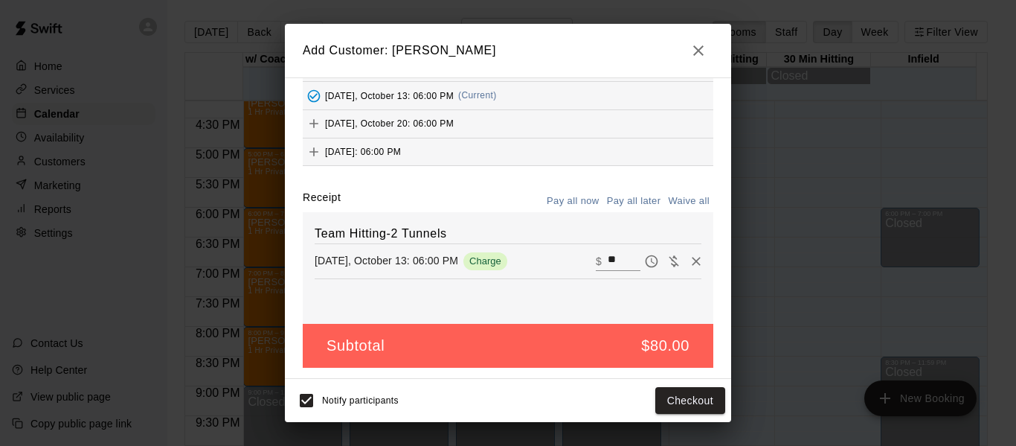
scroll to position [115, 0]
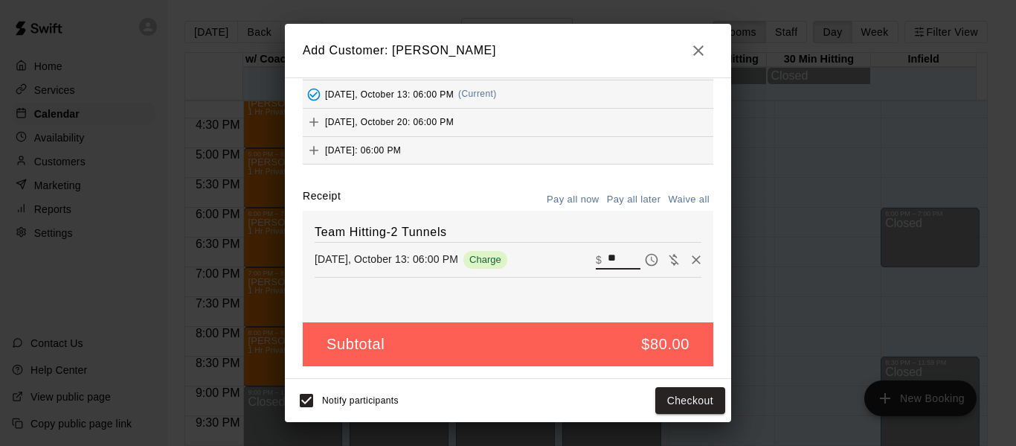
drag, startPoint x: 598, startPoint y: 253, endPoint x: 571, endPoint y: 257, distance: 27.0
click at [571, 257] on div "[DATE], October 13: 06:00 PM Charge ​ $ **" at bounding box center [508, 259] width 387 height 22
type input "**"
click at [678, 400] on button "Checkout" at bounding box center [690, 401] width 70 height 28
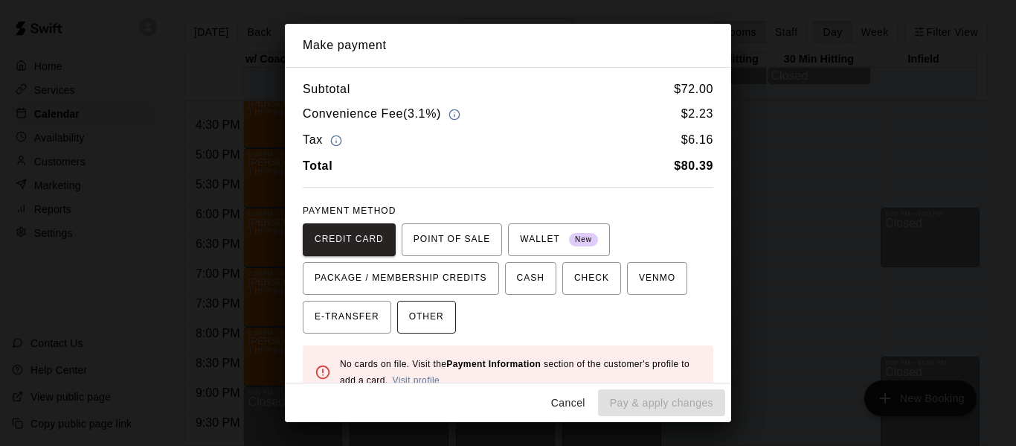
click at [434, 326] on span "OTHER" at bounding box center [426, 317] width 35 height 24
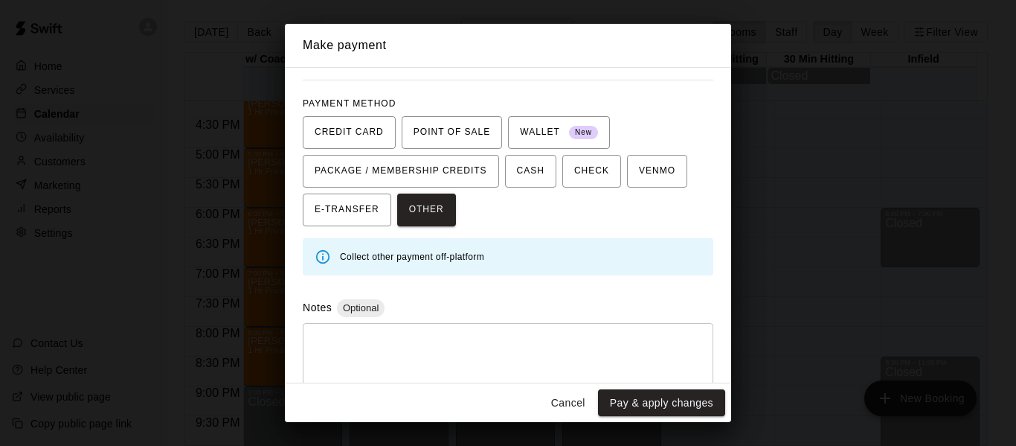
scroll to position [129, 0]
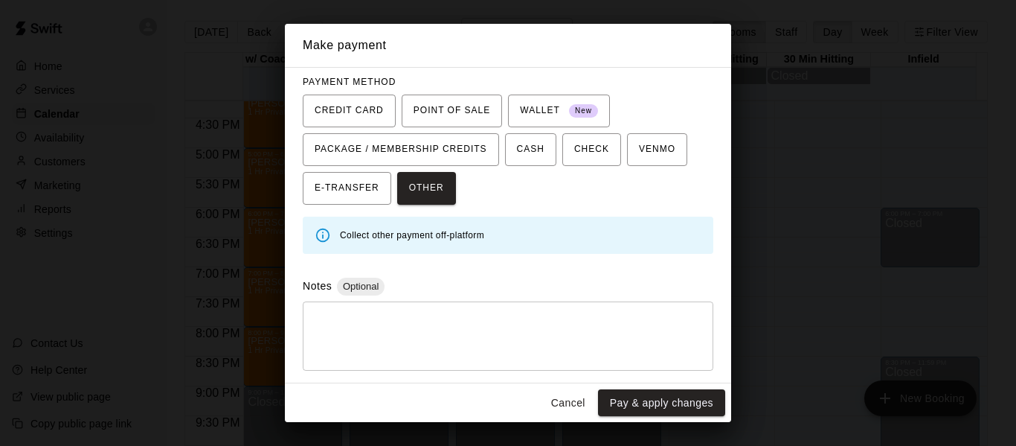
click at [457, 334] on textarea at bounding box center [508, 335] width 390 height 45
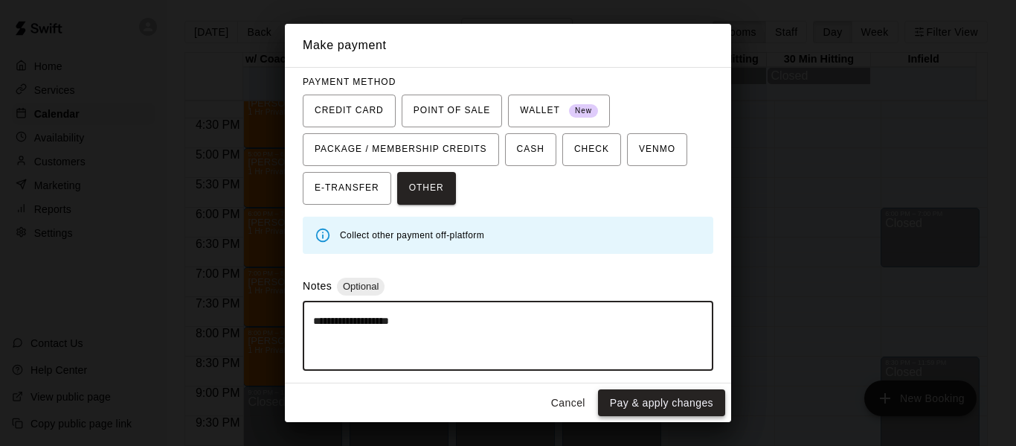
type textarea "**********"
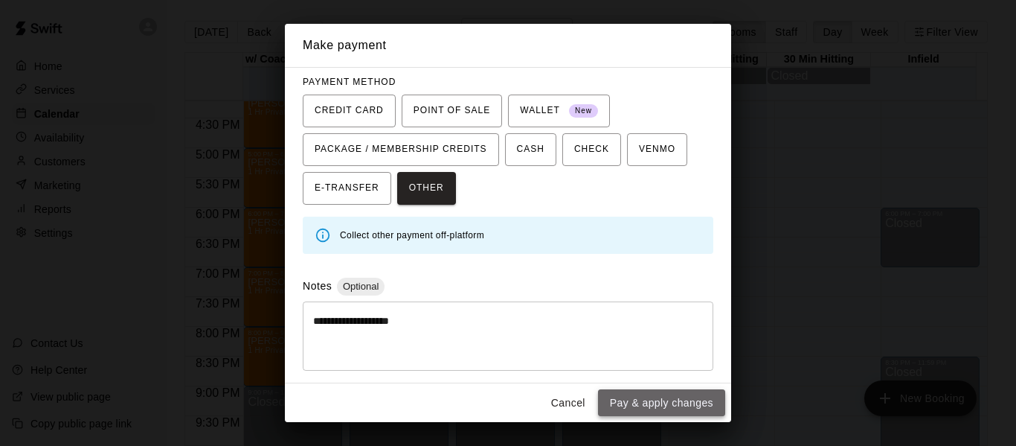
click at [693, 405] on button "Pay & apply changes" at bounding box center [661, 403] width 127 height 28
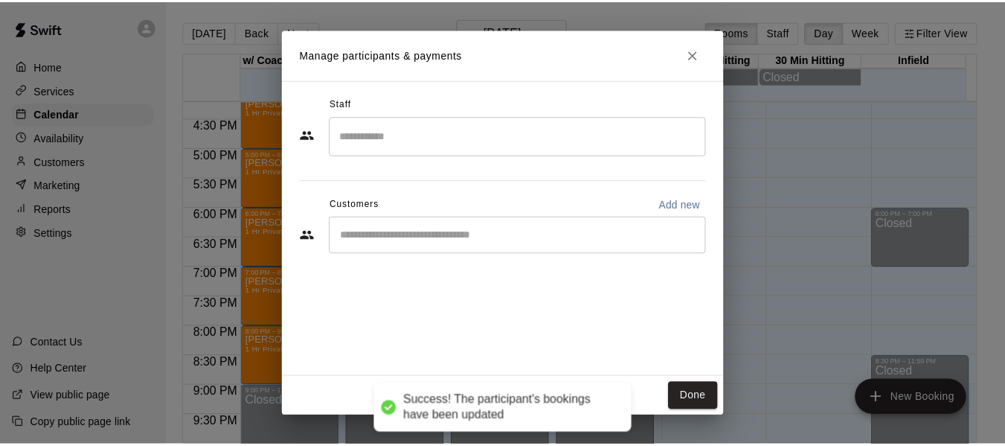
scroll to position [63, 0]
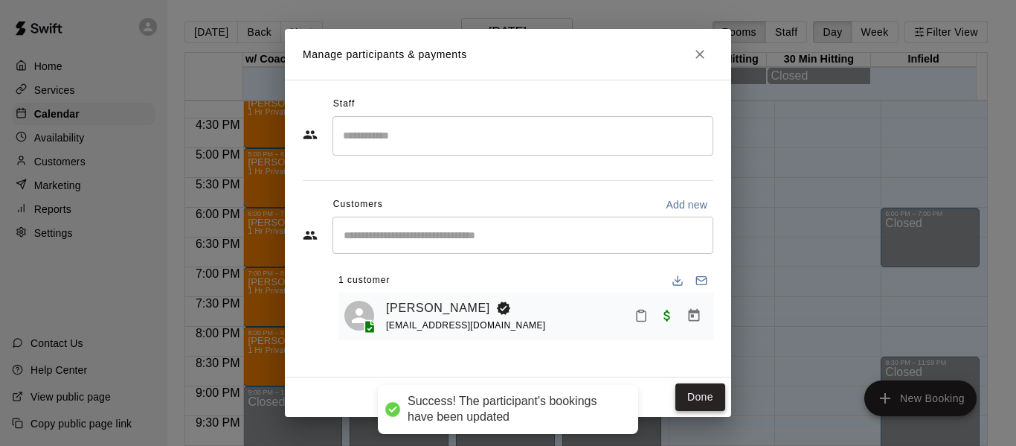
click at [697, 397] on button "Done" at bounding box center [700, 397] width 50 height 28
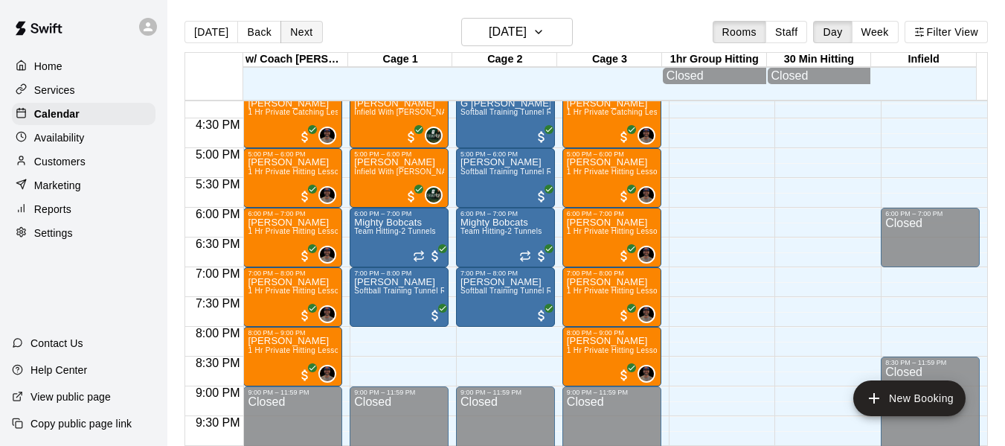
click at [298, 29] on button "Next" at bounding box center [301, 32] width 42 height 22
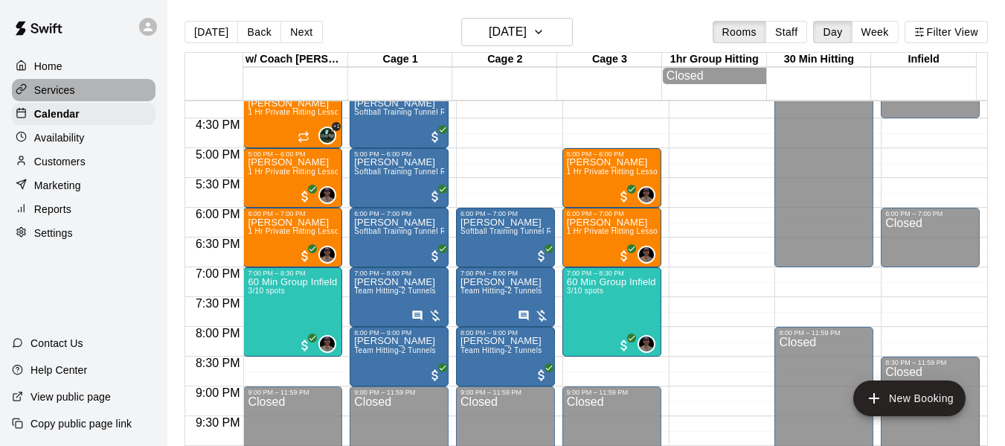
click at [68, 89] on p "Services" at bounding box center [54, 90] width 41 height 15
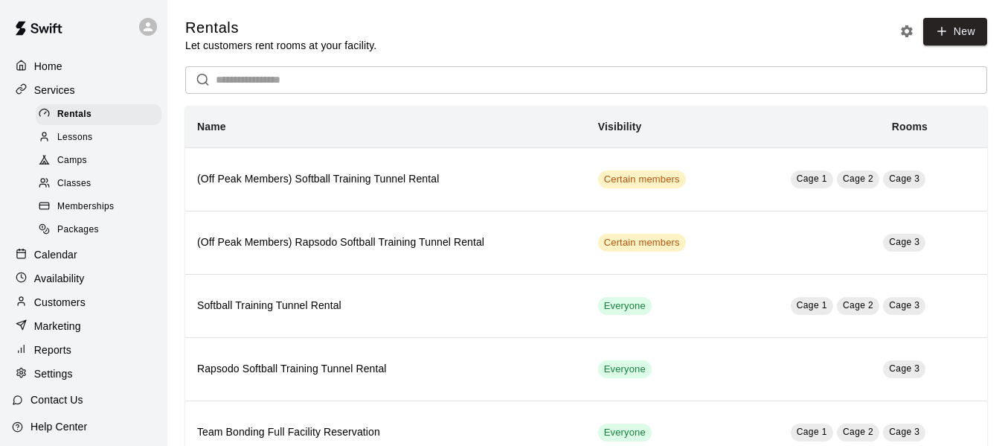
click at [94, 213] on span "Memberships" at bounding box center [85, 206] width 57 height 15
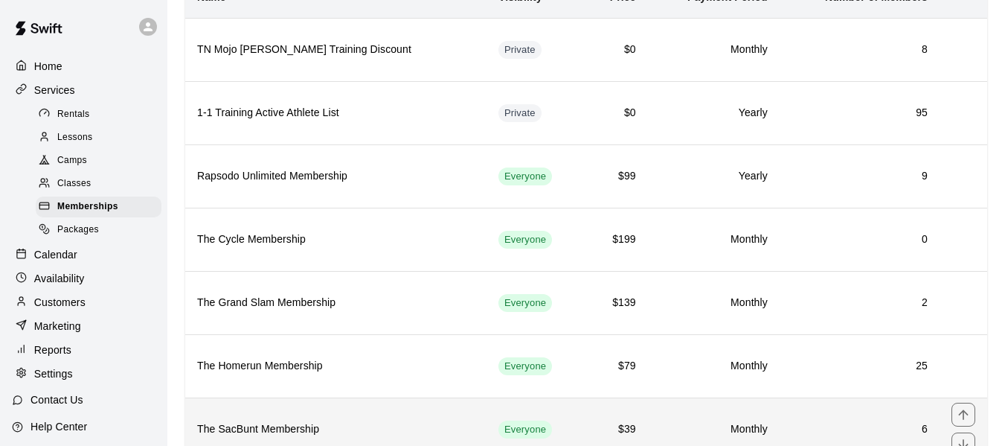
scroll to position [223, 0]
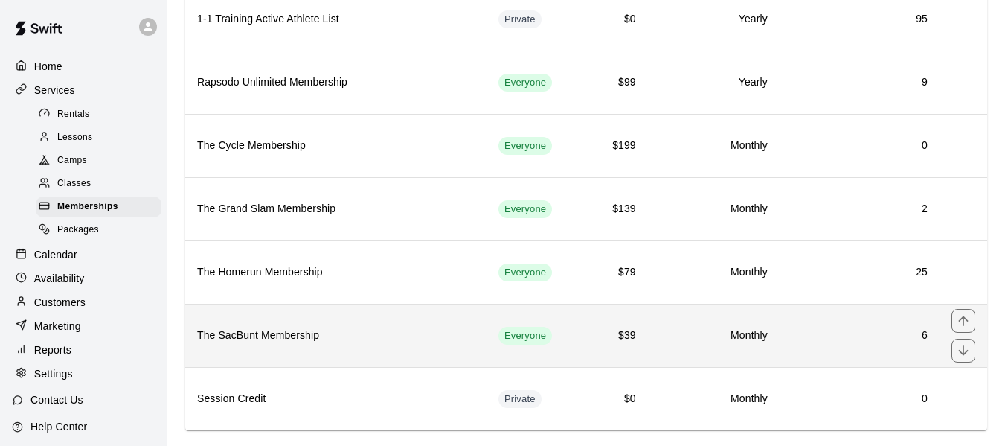
click at [265, 334] on h6 "The SacBunt Membership" at bounding box center [335, 335] width 277 height 16
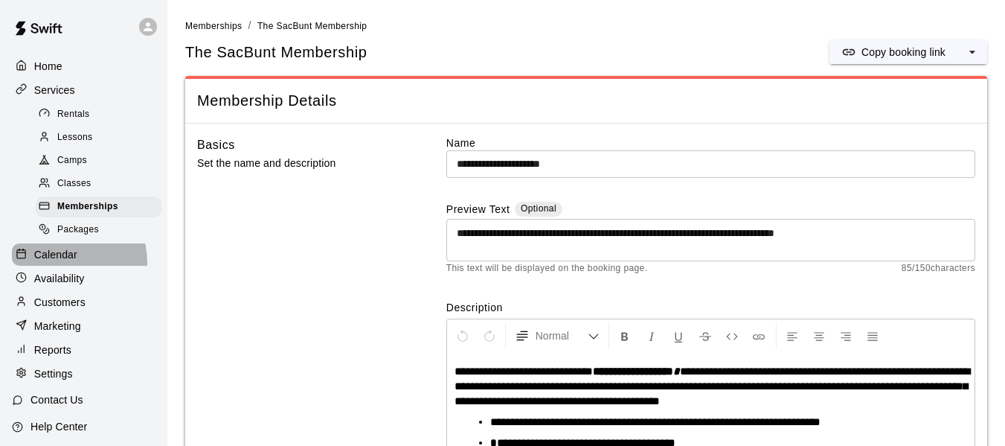
click at [64, 262] on p "Calendar" at bounding box center [55, 254] width 43 height 15
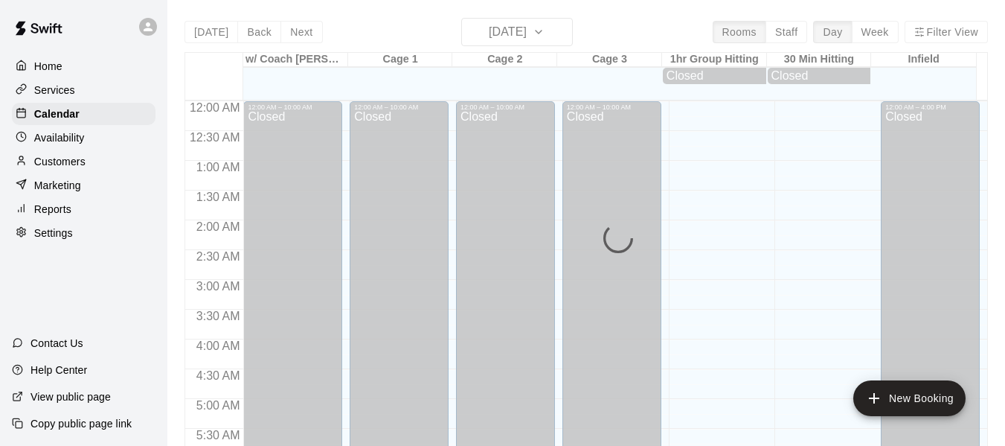
scroll to position [823, 0]
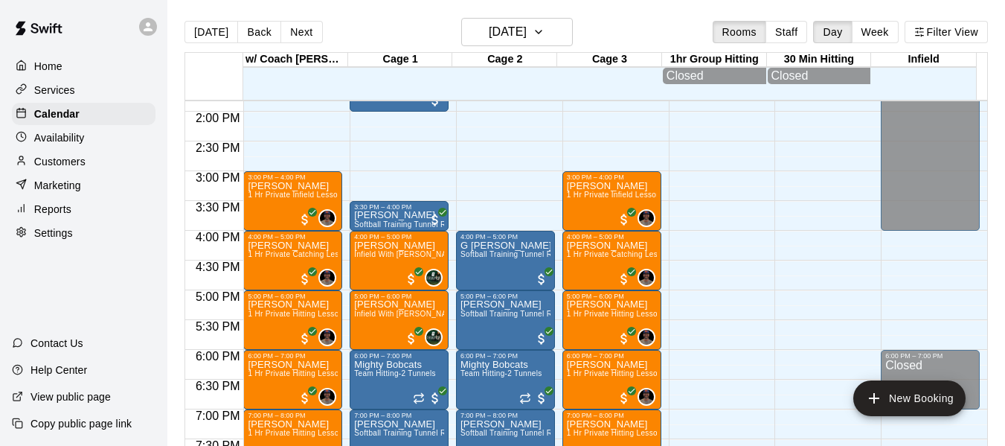
click at [86, 158] on div "Customers" at bounding box center [84, 161] width 144 height 22
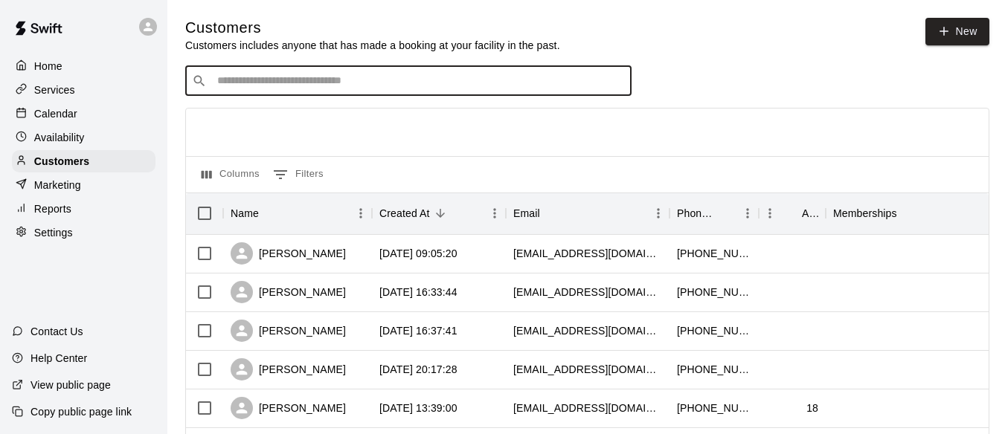
click at [362, 75] on input "Search customers by name or email" at bounding box center [419, 81] width 412 height 15
type input "*****"
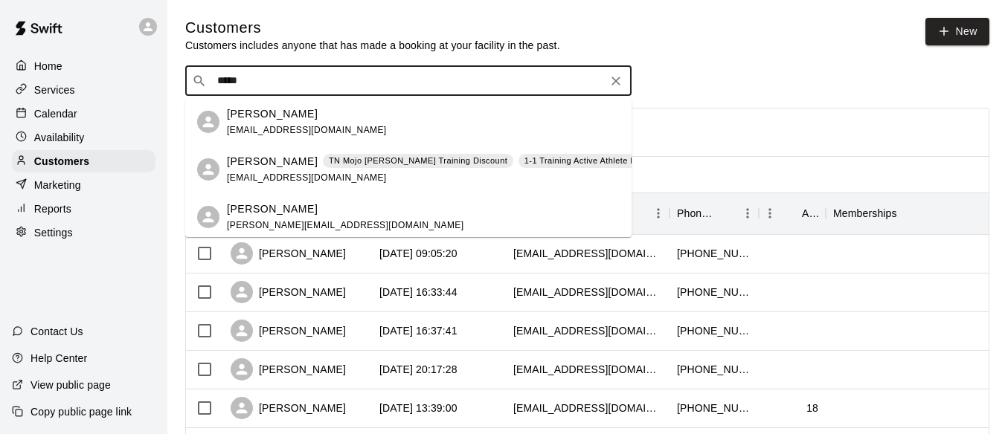
click at [253, 171] on div "[PERSON_NAME] Power TN Mojo [PERSON_NAME] Training Discount 1-1 Training Active…" at bounding box center [438, 170] width 423 height 32
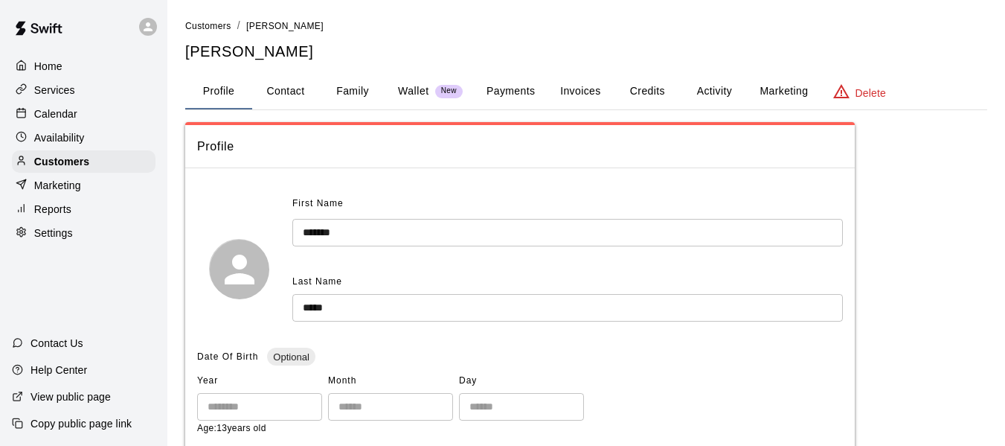
click at [719, 90] on button "Activity" at bounding box center [714, 92] width 67 height 36
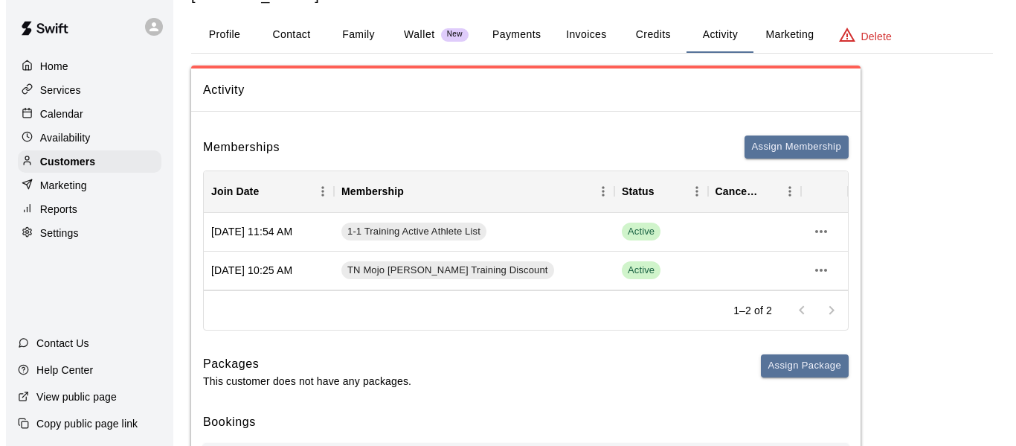
scroll to position [74, 0]
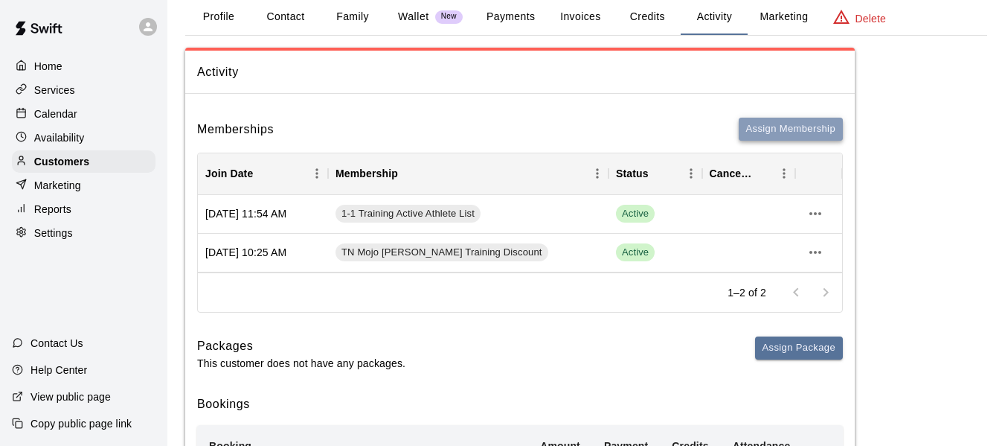
click at [789, 128] on button "Assign Membership" at bounding box center [791, 129] width 104 height 23
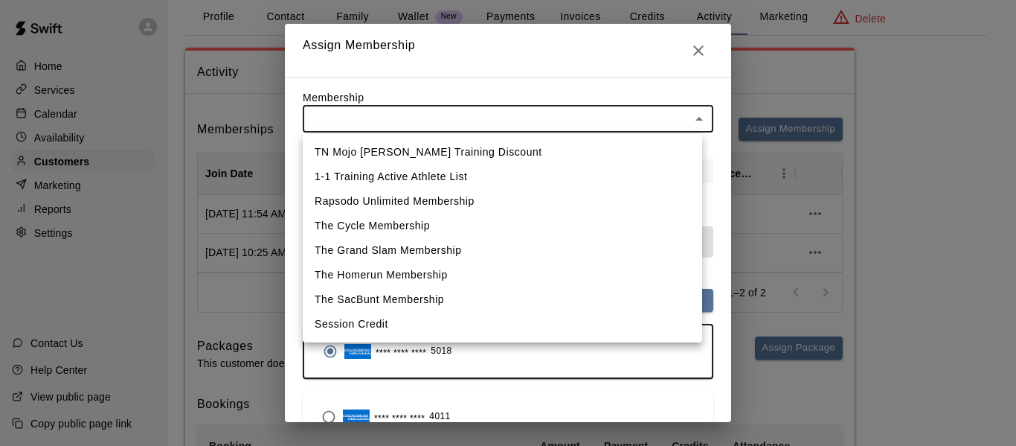
click at [466, 277] on li "The Homerun Membership" at bounding box center [502, 275] width 399 height 25
type input "**********"
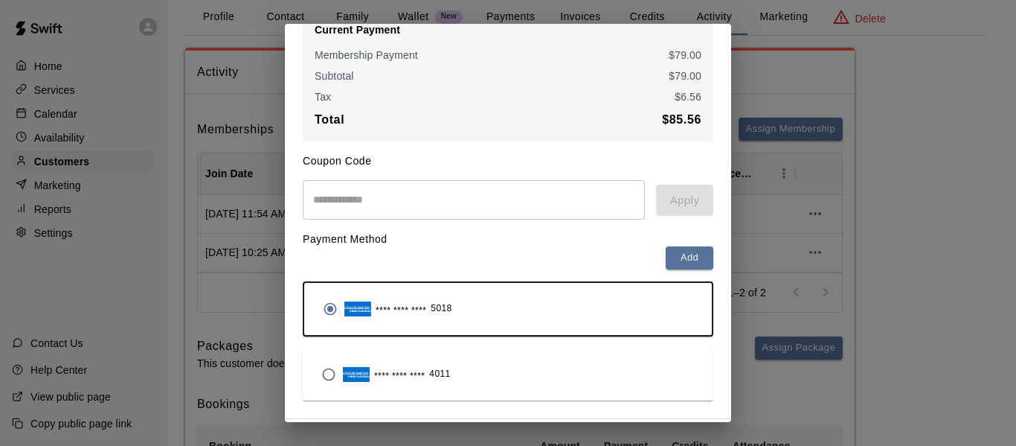
scroll to position [273, 0]
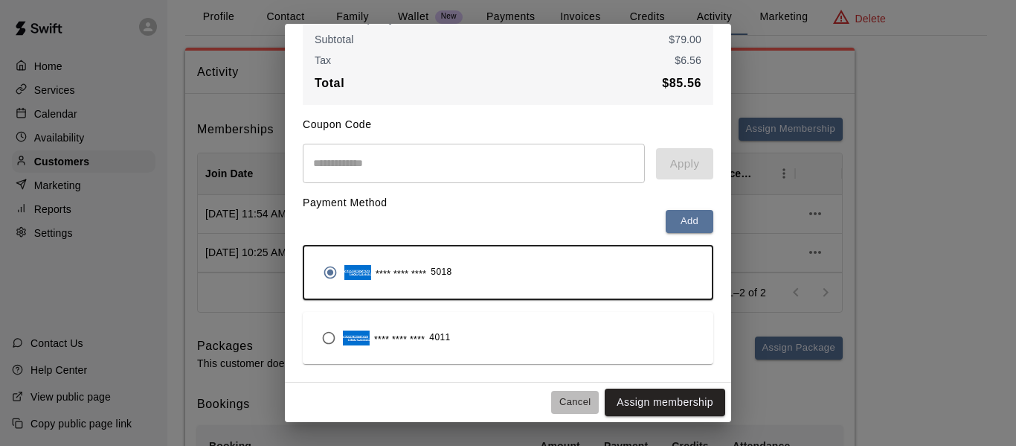
click at [559, 405] on button "Cancel" at bounding box center [575, 402] width 48 height 23
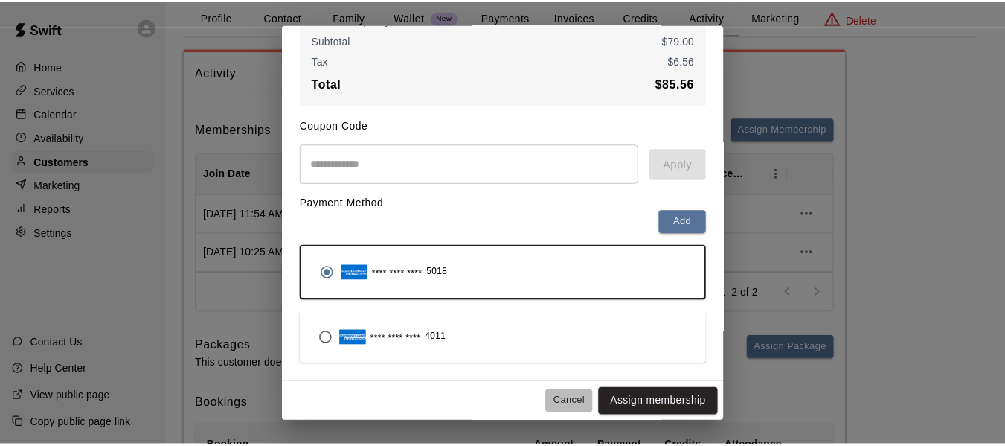
scroll to position [81, 0]
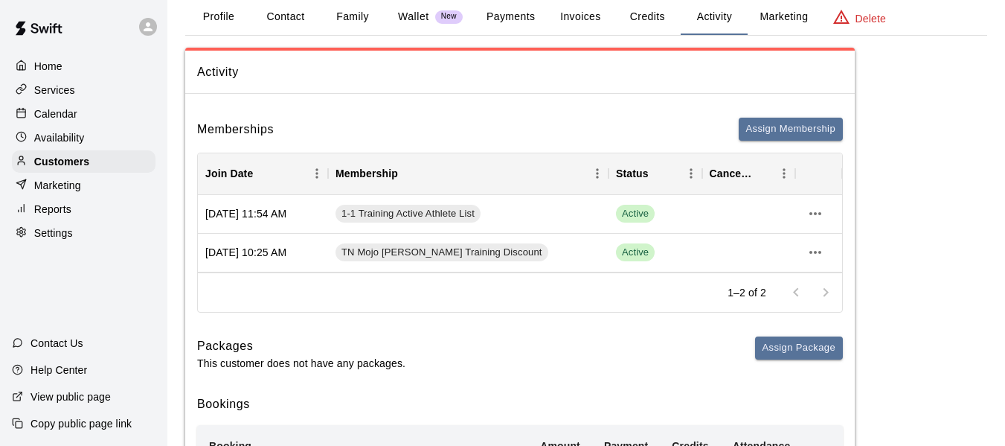
click at [69, 97] on p "Services" at bounding box center [54, 90] width 41 height 15
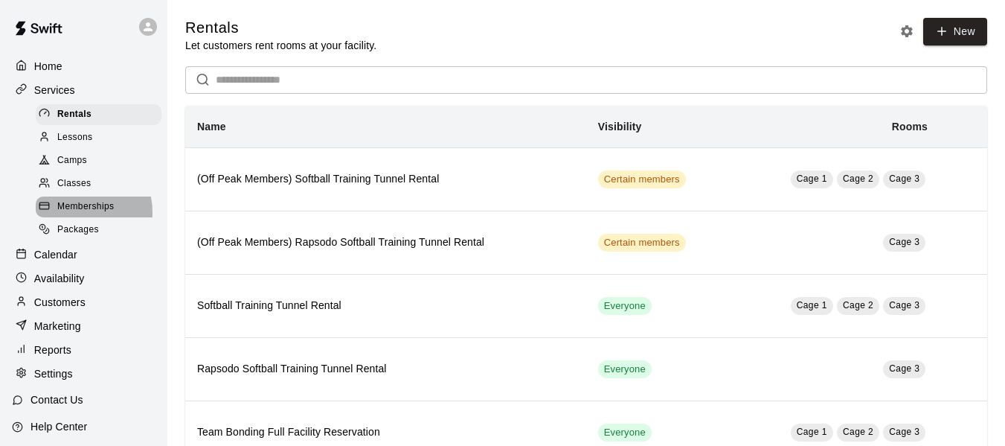
click at [74, 214] on span "Memberships" at bounding box center [85, 206] width 57 height 15
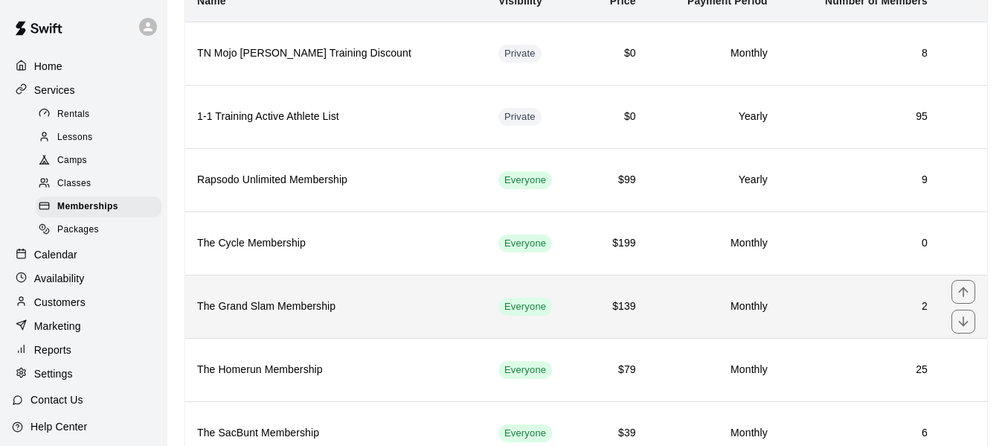
scroll to position [149, 0]
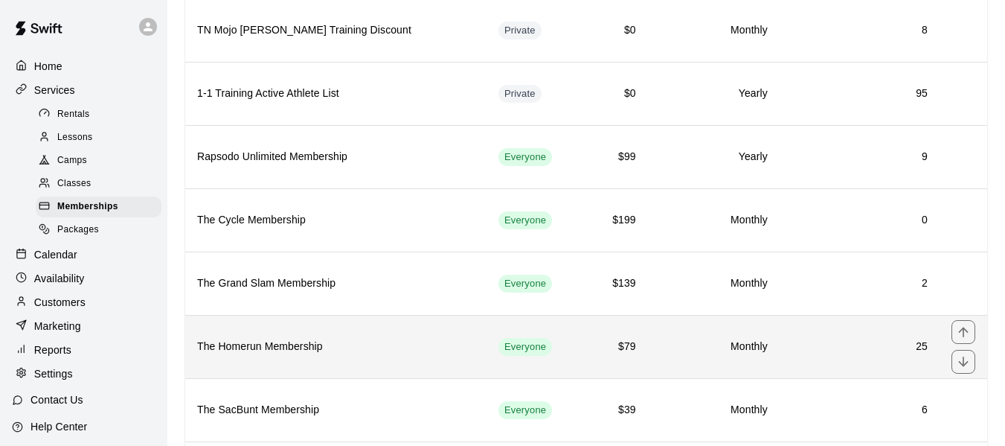
click at [293, 344] on h6 "The Homerun Membership" at bounding box center [335, 346] width 277 height 16
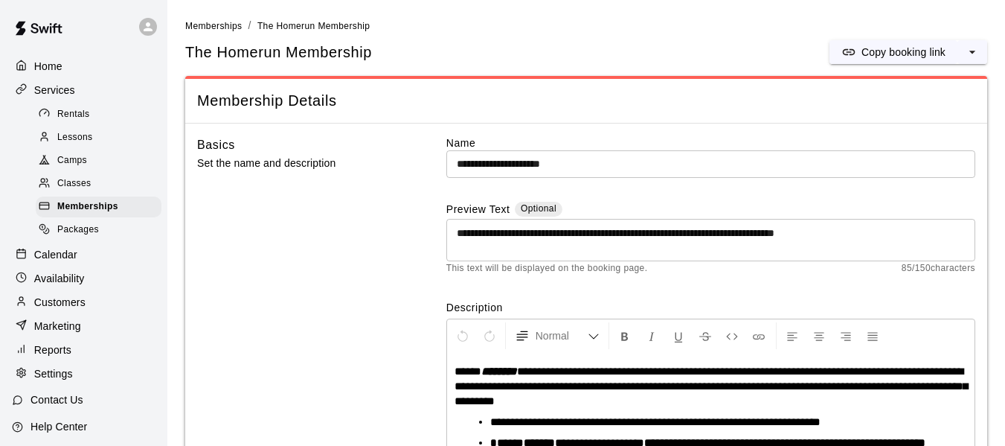
scroll to position [138, 0]
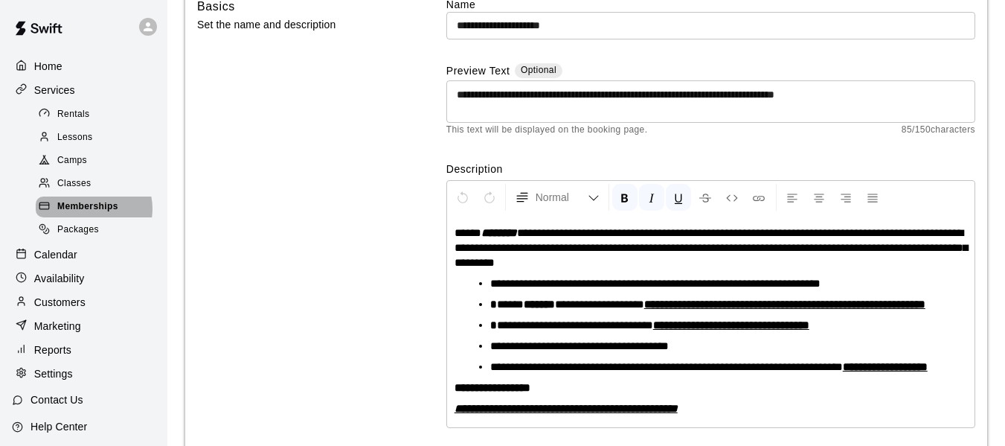
click at [88, 214] on span "Memberships" at bounding box center [87, 206] width 61 height 15
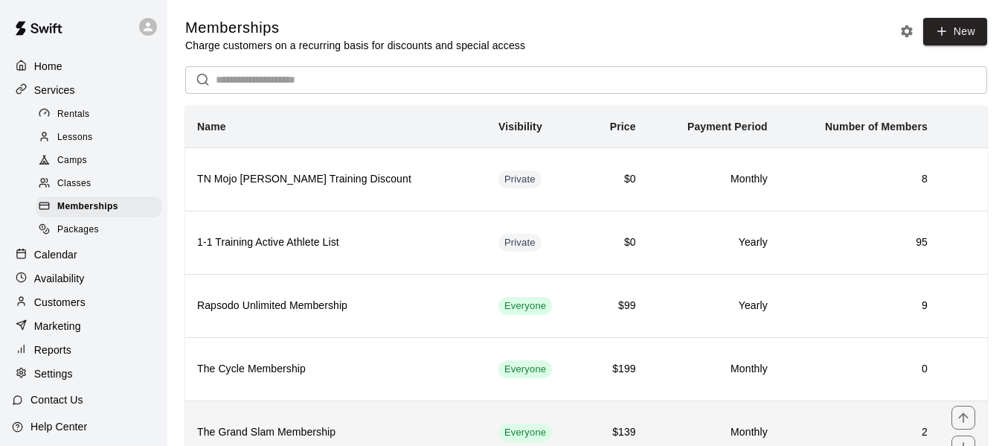
click at [295, 420] on th "The Grand Slam Membership" at bounding box center [335, 431] width 301 height 63
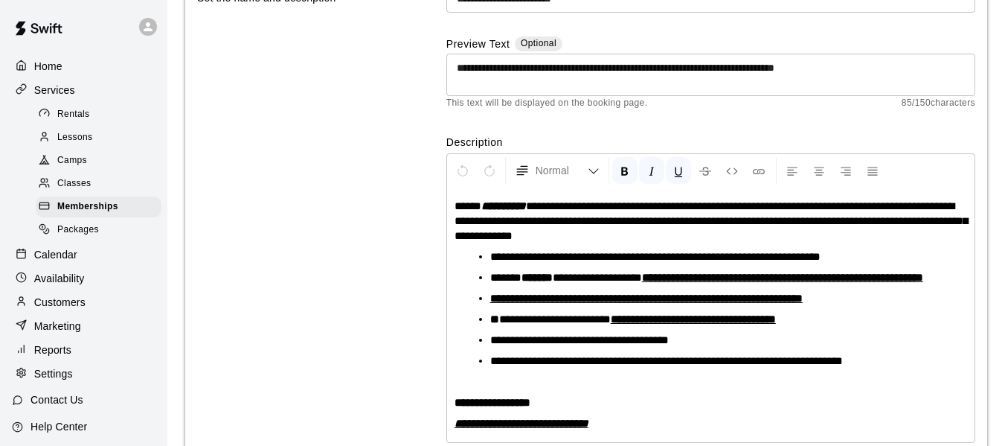
scroll to position [215, 0]
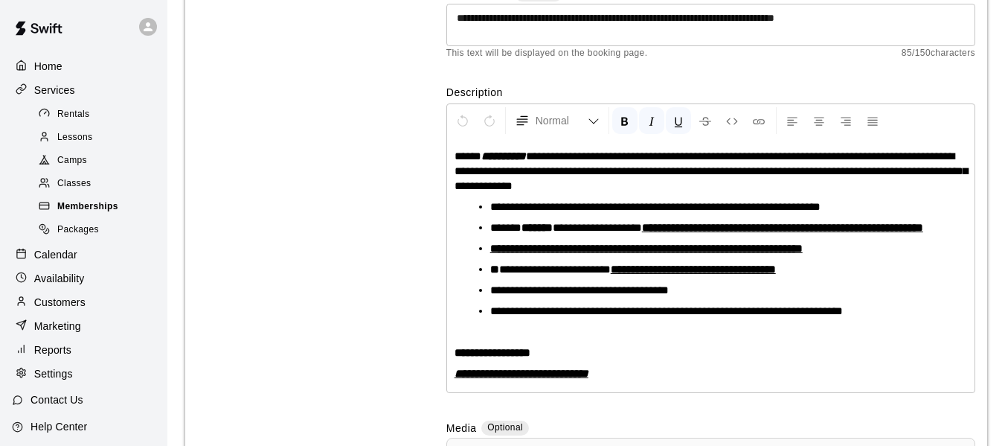
click at [64, 210] on span "Memberships" at bounding box center [87, 206] width 61 height 15
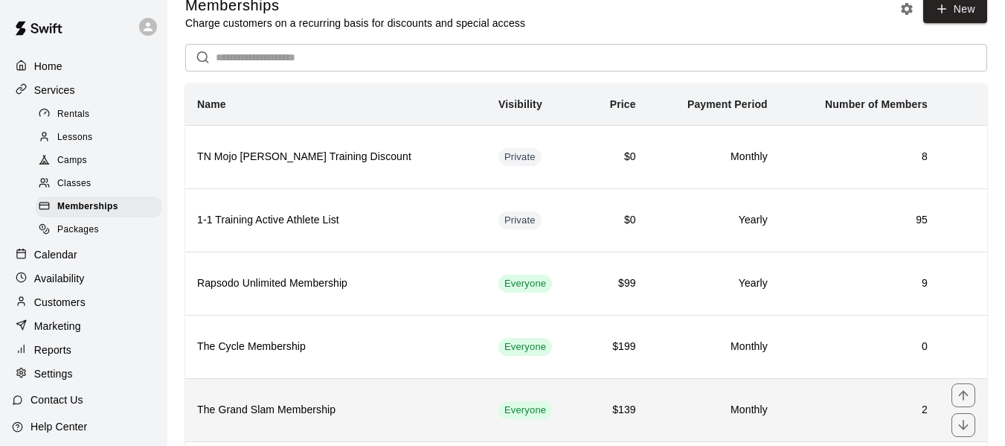
scroll to position [74, 0]
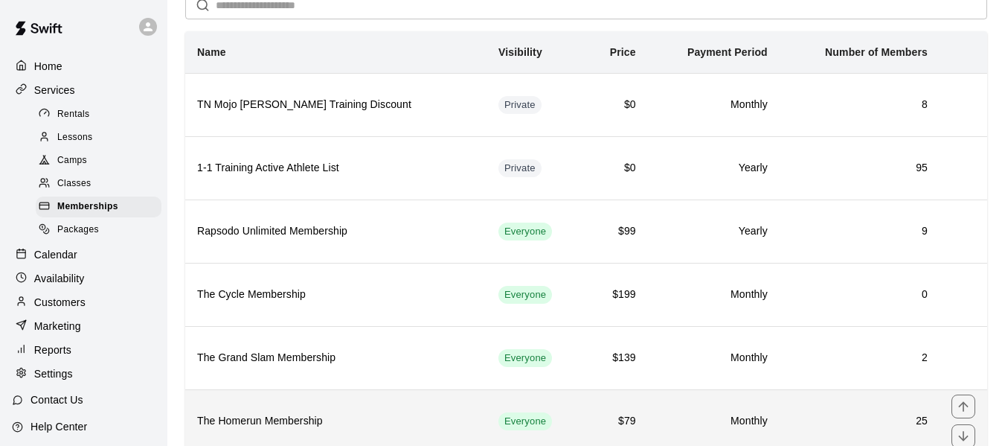
click at [316, 423] on h6 "The Homerun Membership" at bounding box center [335, 421] width 277 height 16
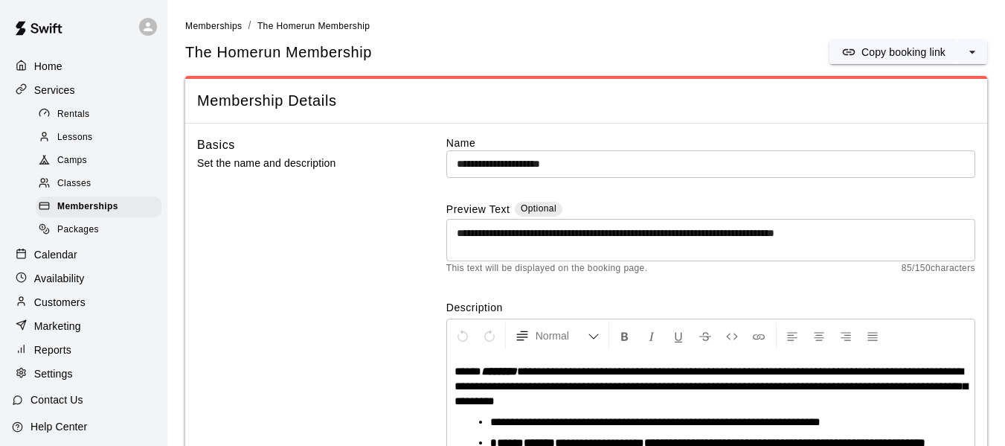
scroll to position [138, 0]
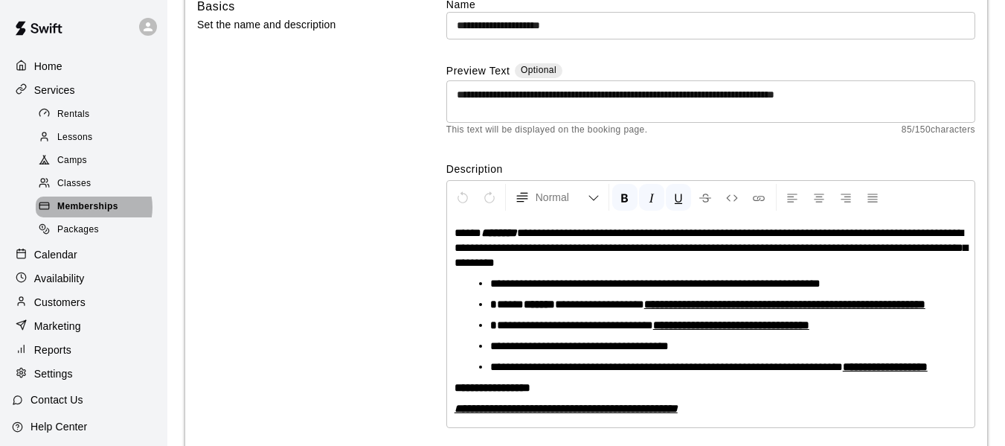
click at [92, 212] on span "Memberships" at bounding box center [87, 206] width 61 height 15
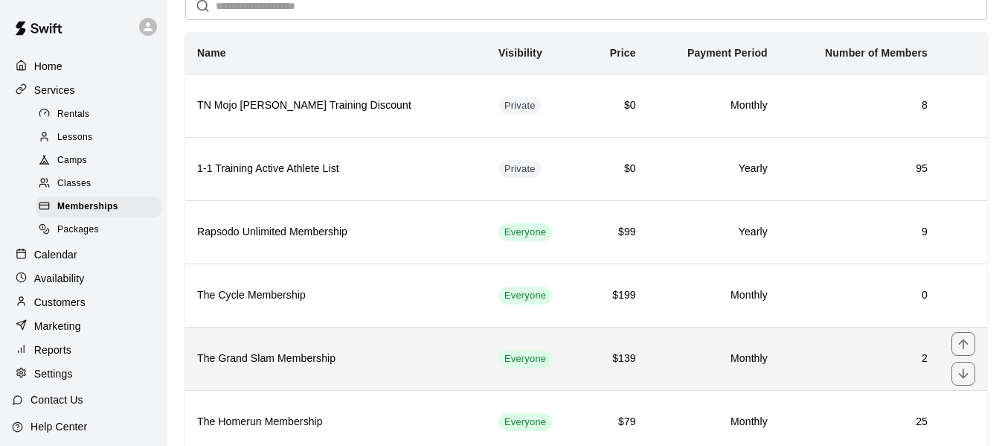
scroll to position [74, 0]
click at [304, 362] on h6 "The Grand Slam Membership" at bounding box center [335, 358] width 277 height 16
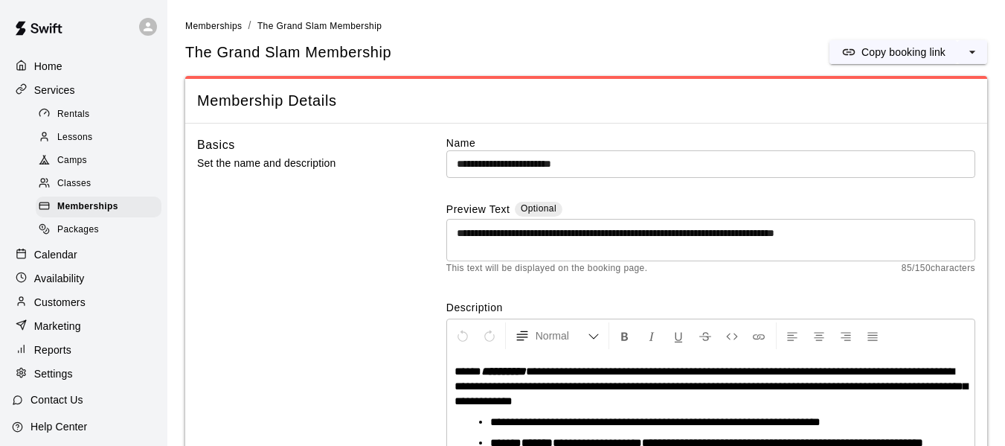
scroll to position [165, 0]
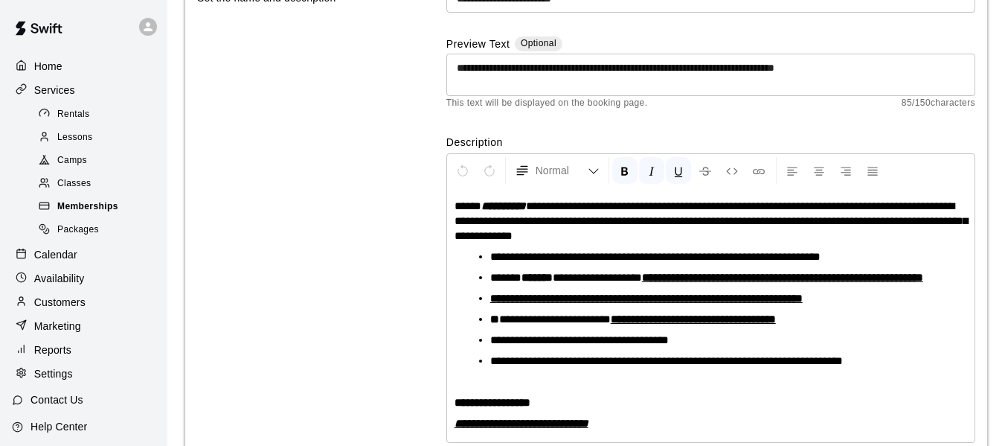
click at [72, 214] on span "Memberships" at bounding box center [87, 206] width 61 height 15
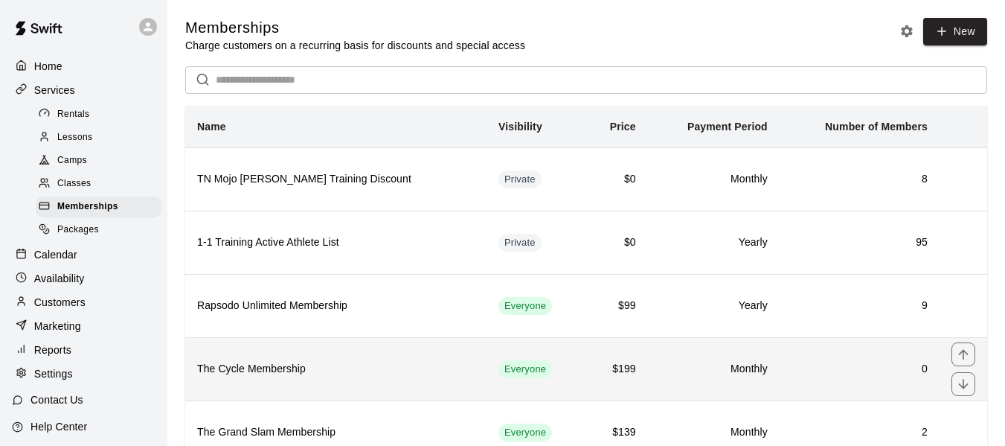
click at [281, 358] on th "The Cycle Membership" at bounding box center [335, 368] width 301 height 63
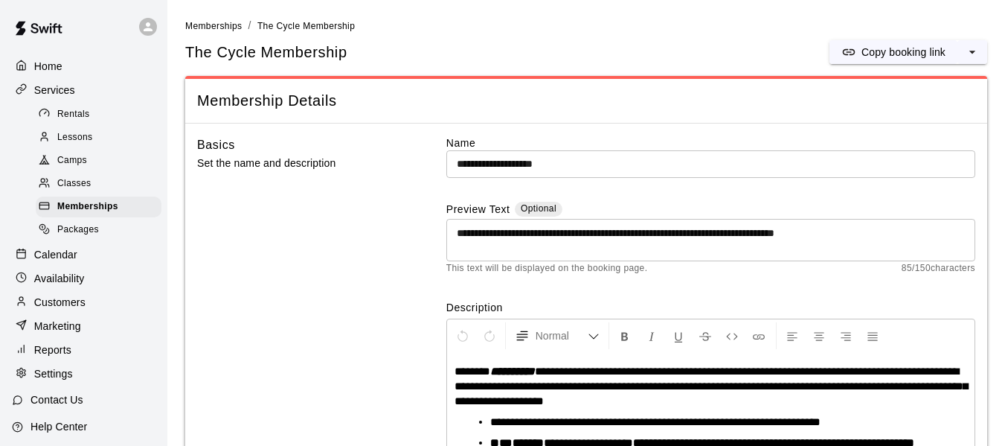
scroll to position [165, 0]
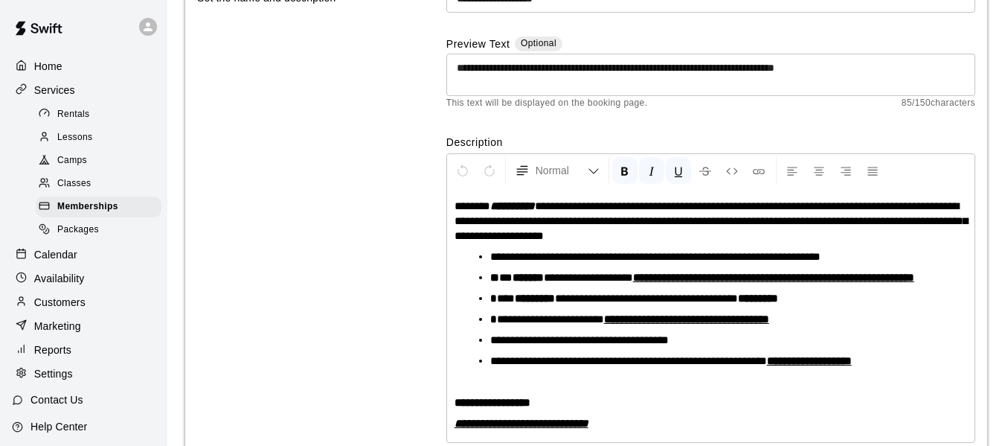
click at [68, 262] on p "Calendar" at bounding box center [55, 254] width 43 height 15
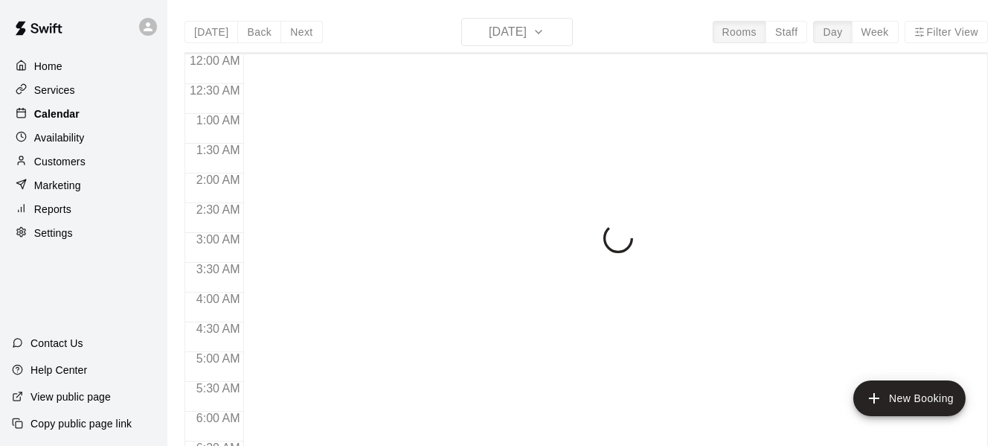
scroll to position [838, 0]
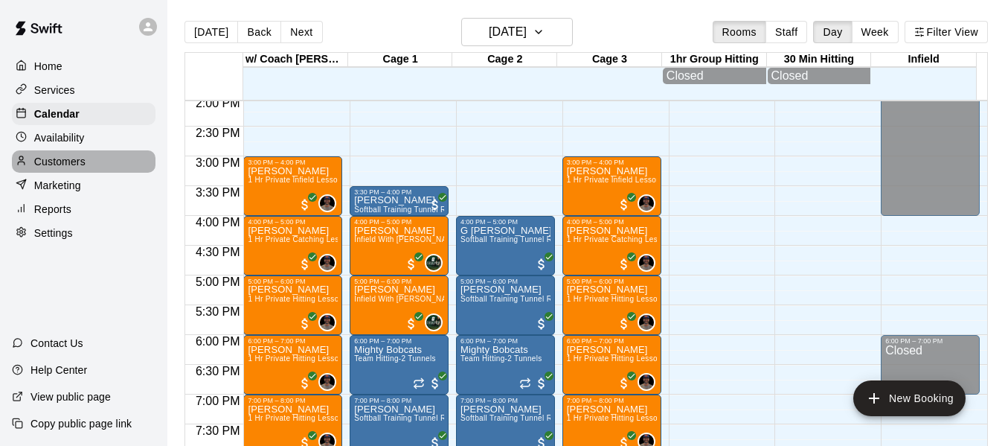
click at [67, 167] on p "Customers" at bounding box center [59, 161] width 51 height 15
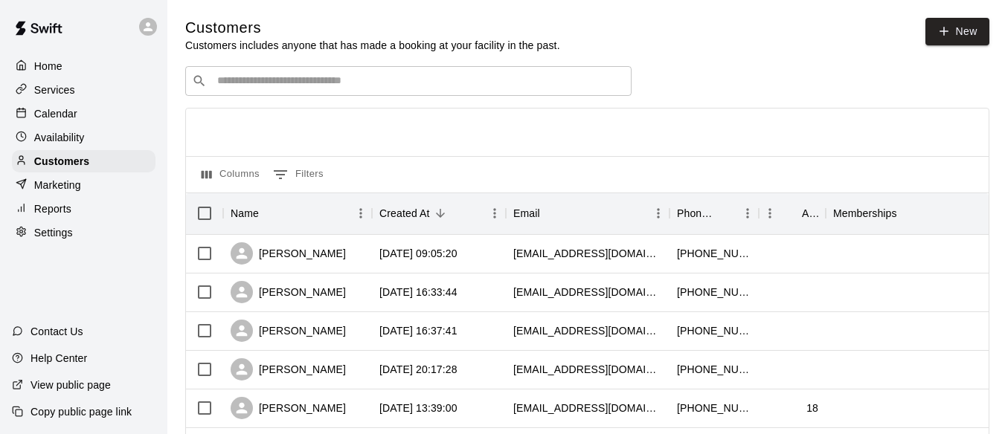
click at [407, 83] on input "Search customers by name or email" at bounding box center [419, 81] width 412 height 15
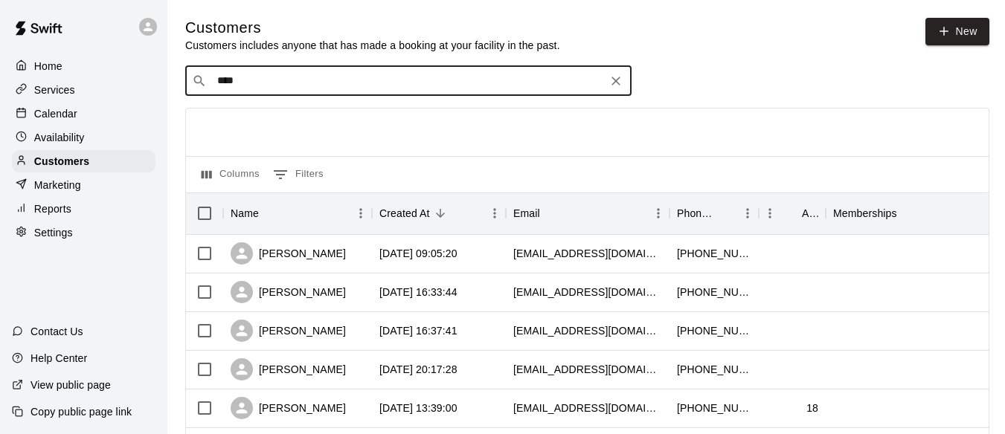
type input "*****"
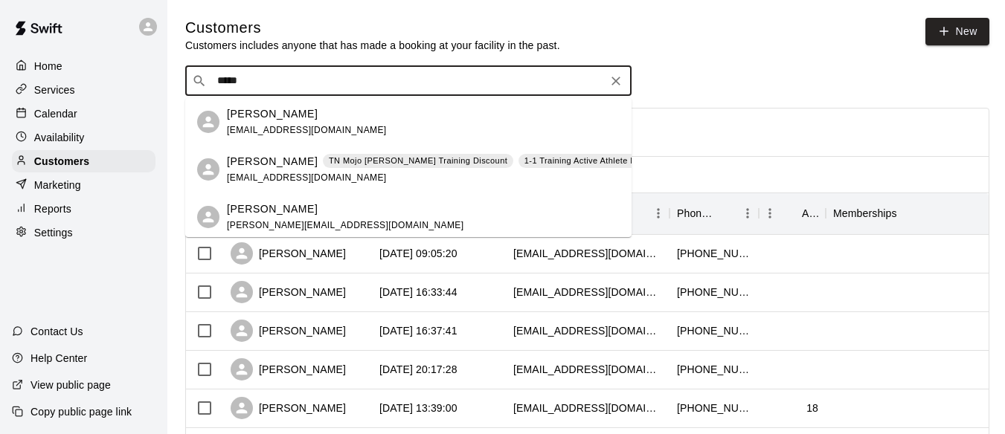
click at [274, 169] on div "[PERSON_NAME] Power TN Mojo [PERSON_NAME] Training Discount 1-1 Training Active…" at bounding box center [438, 170] width 423 height 32
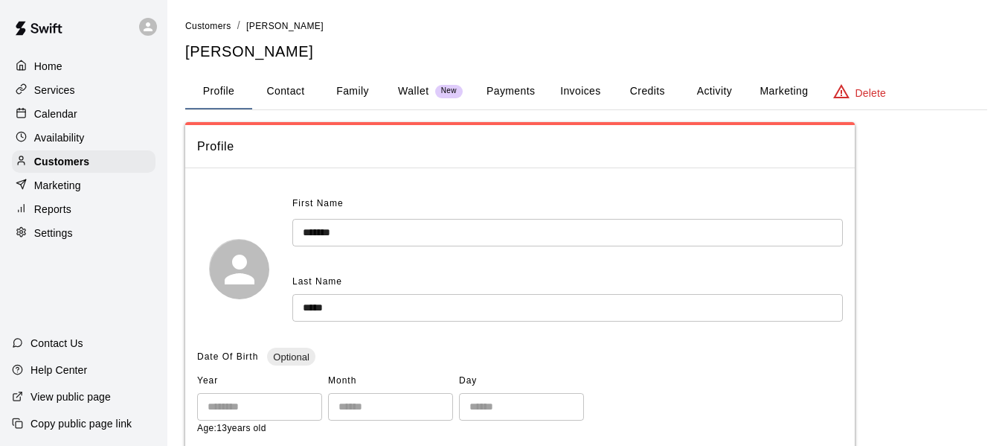
click at [513, 95] on button "Payments" at bounding box center [511, 92] width 72 height 36
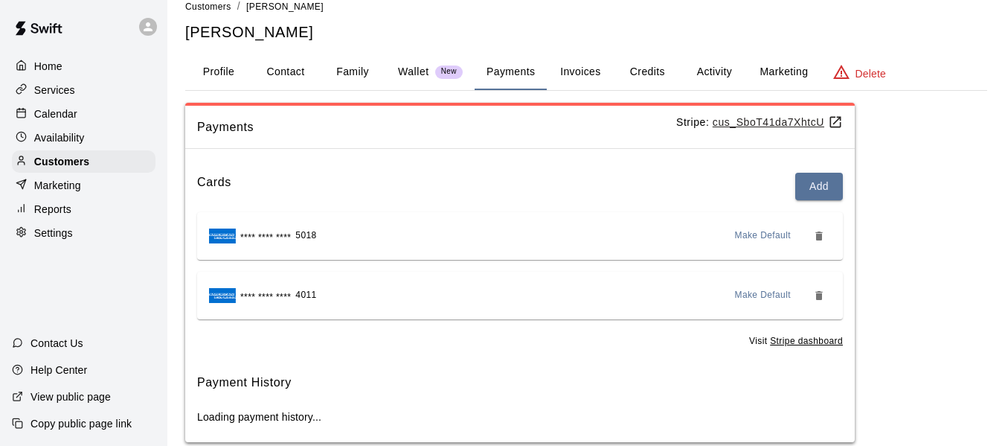
scroll to position [25, 0]
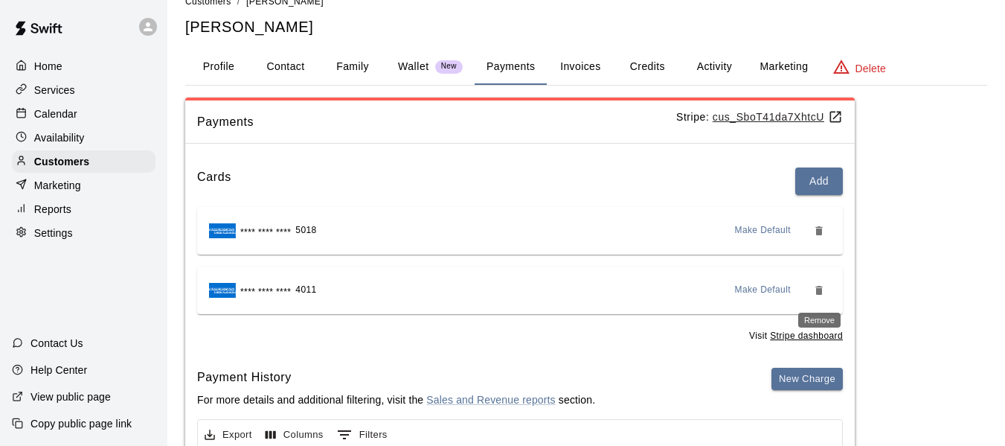
click at [817, 289] on icon "Remove" at bounding box center [818, 290] width 7 height 9
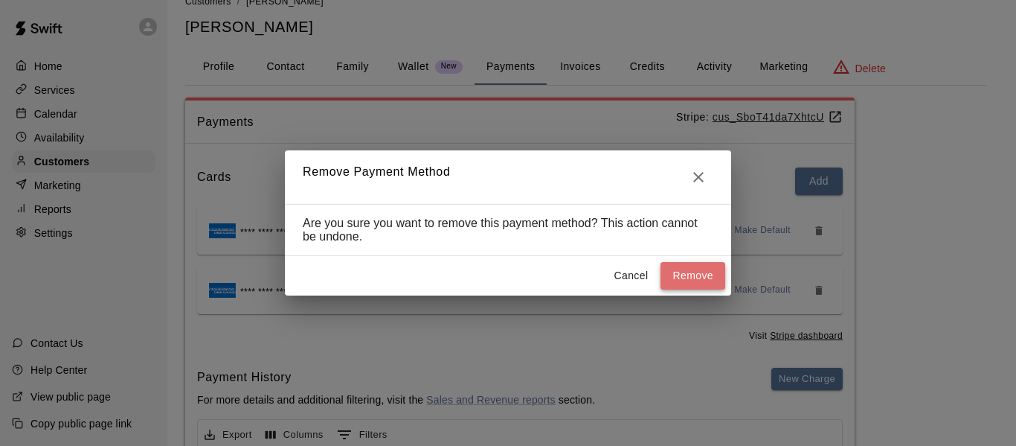
click at [689, 275] on button "Remove" at bounding box center [693, 276] width 65 height 28
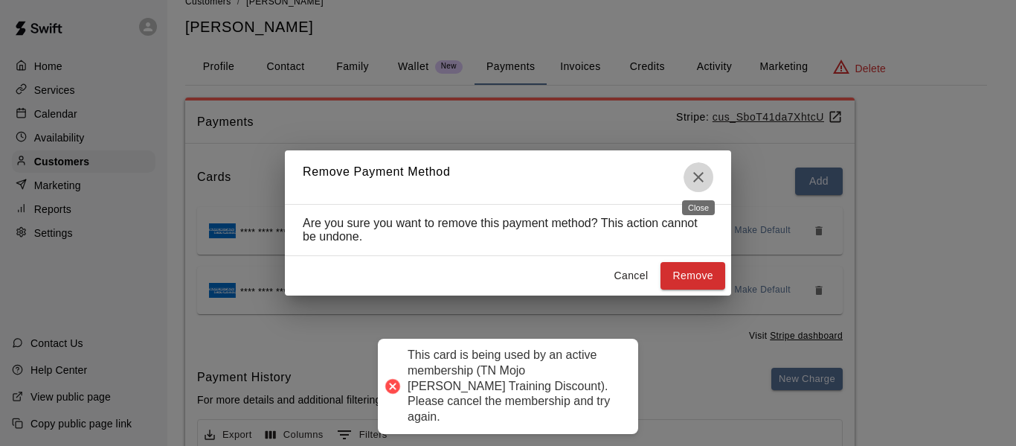
click at [707, 168] on button "Close" at bounding box center [699, 177] width 30 height 30
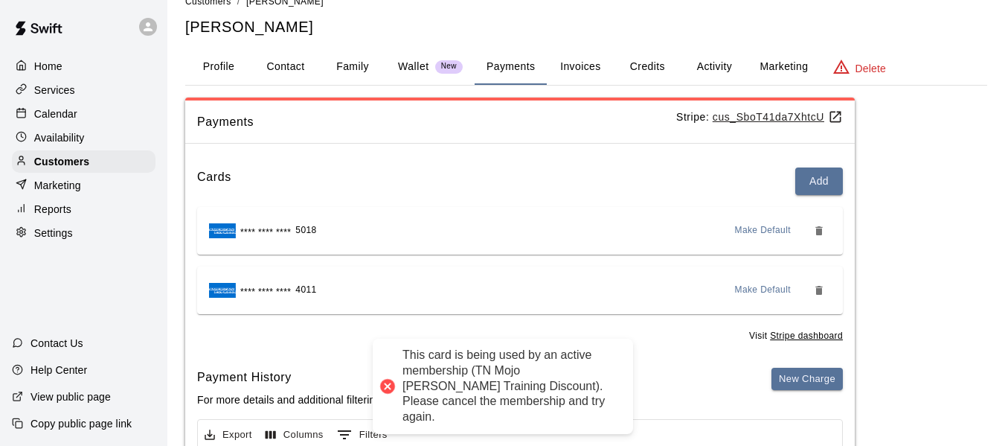
click at [712, 62] on button "Activity" at bounding box center [714, 67] width 67 height 36
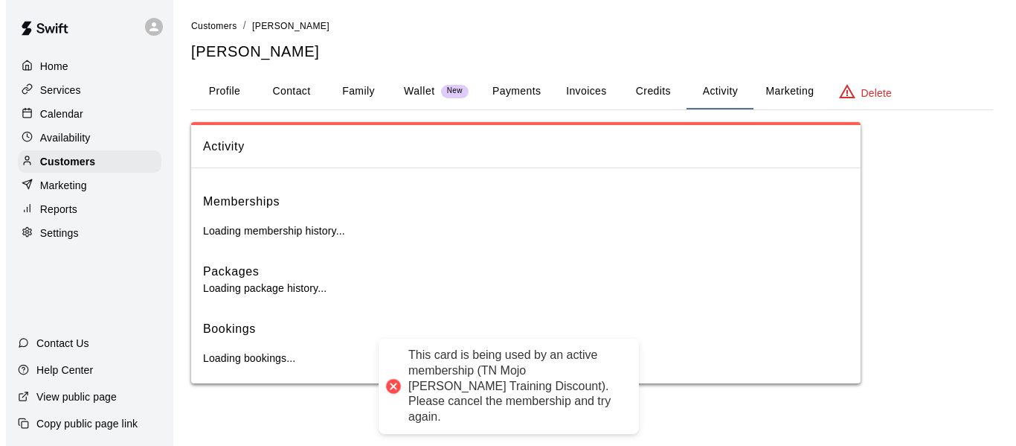
scroll to position [0, 0]
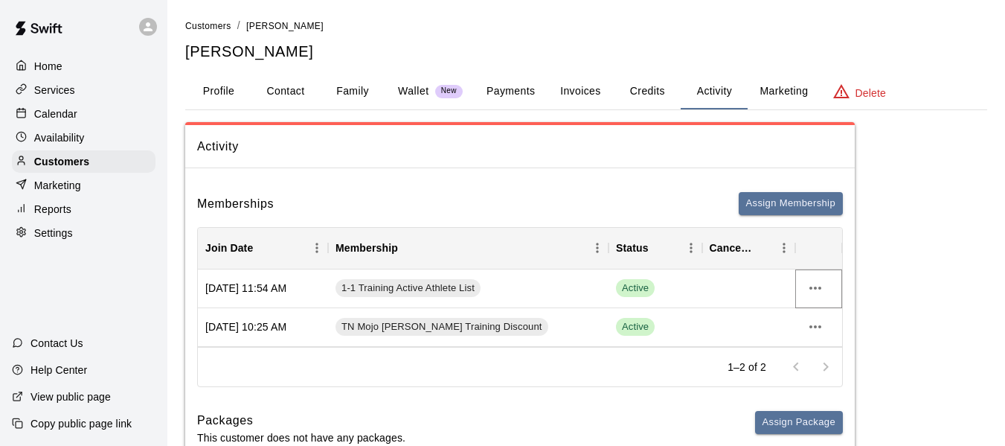
click at [818, 289] on icon "more actions" at bounding box center [815, 288] width 18 height 18
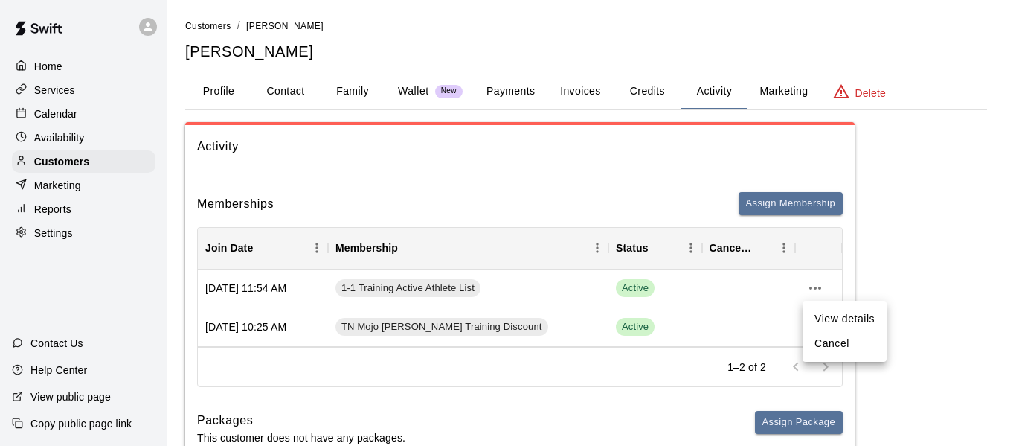
click at [832, 347] on li "Cancel" at bounding box center [845, 343] width 84 height 25
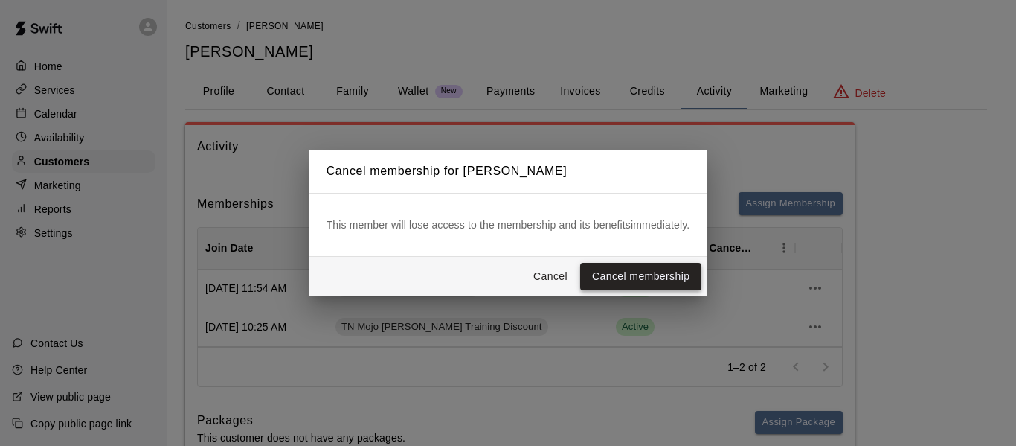
click at [642, 276] on button "Cancel membership" at bounding box center [640, 277] width 121 height 28
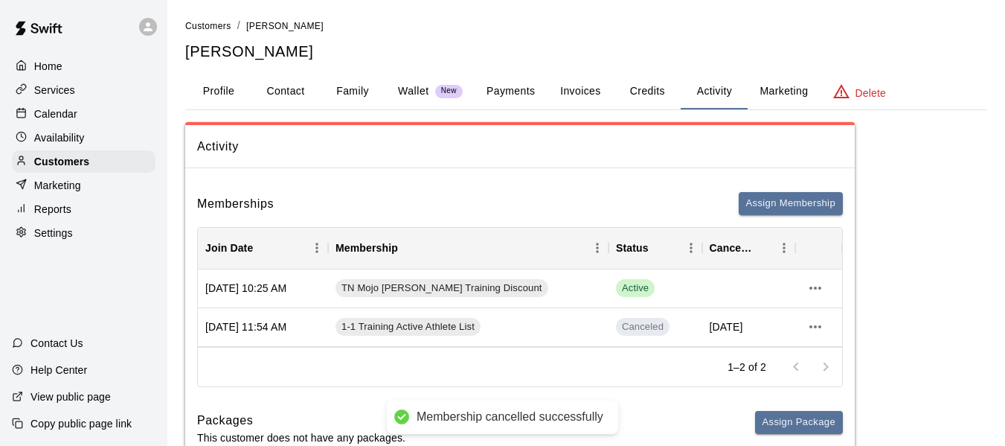
click at [812, 327] on icon "more actions" at bounding box center [815, 326] width 12 height 3
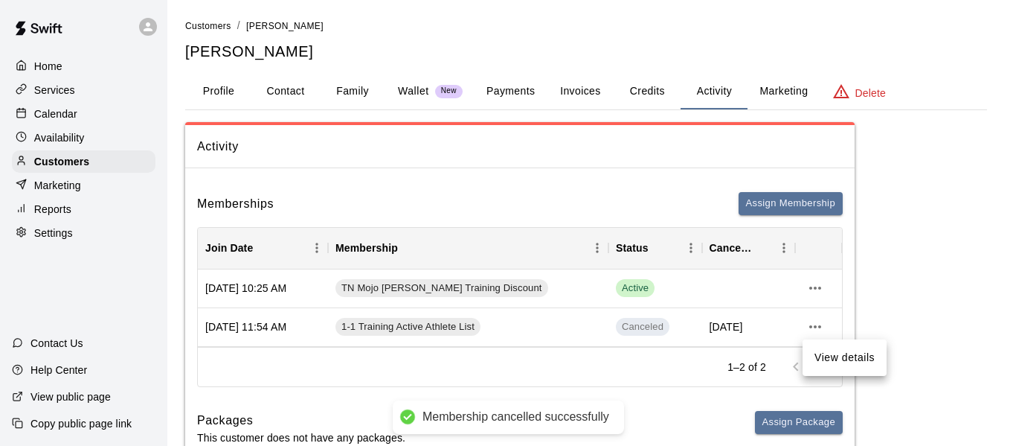
click at [815, 288] on div at bounding box center [508, 223] width 1016 height 446
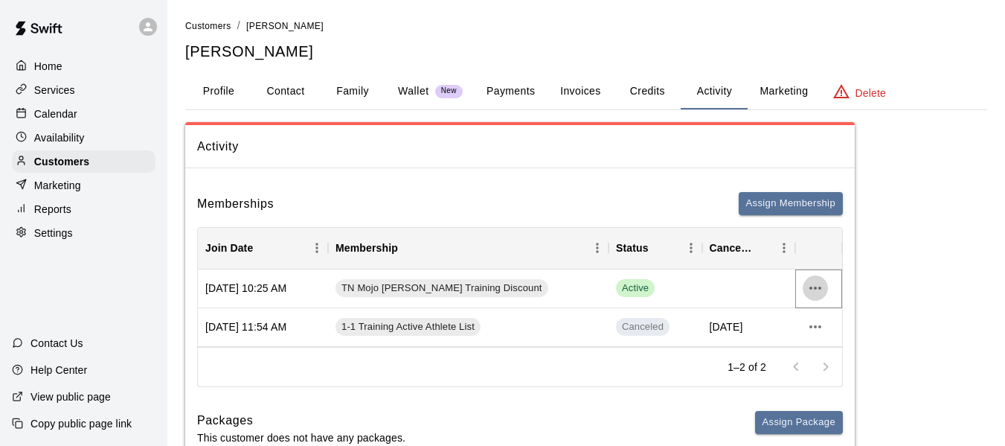
click at [814, 287] on icon "more actions" at bounding box center [815, 288] width 18 height 18
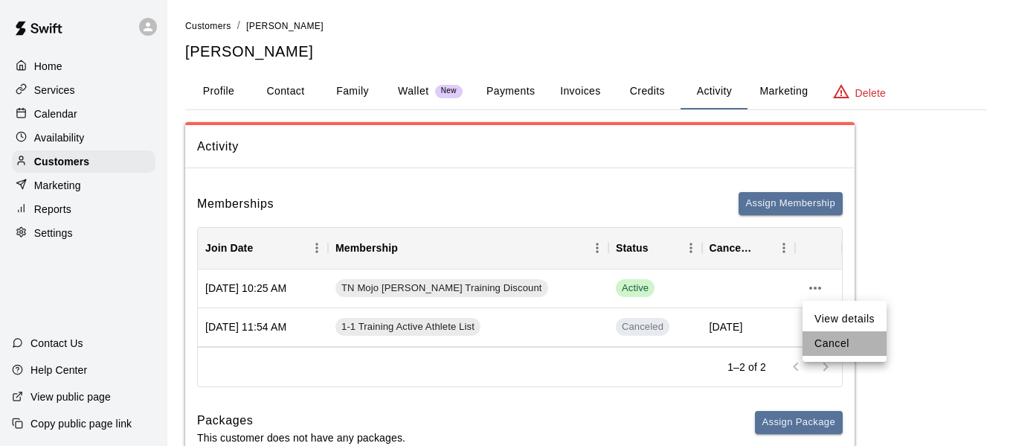
click at [821, 336] on li "Cancel" at bounding box center [845, 343] width 84 height 25
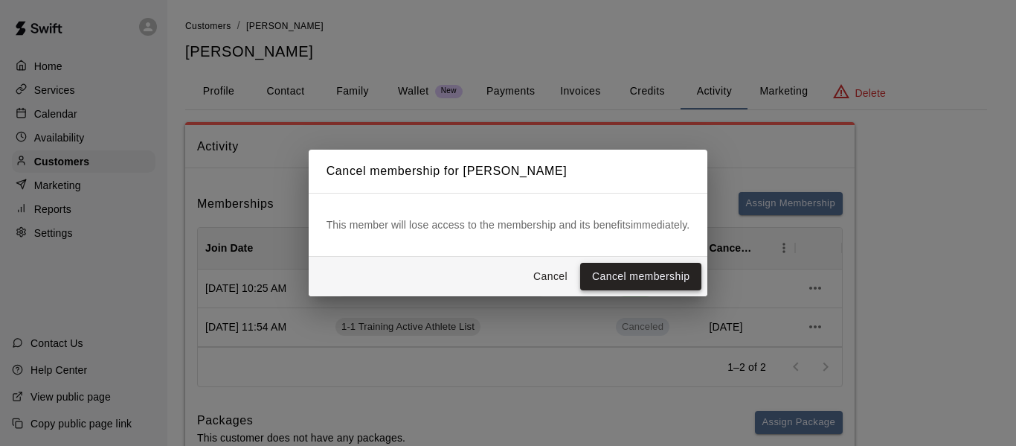
click at [607, 270] on button "Cancel membership" at bounding box center [640, 277] width 121 height 28
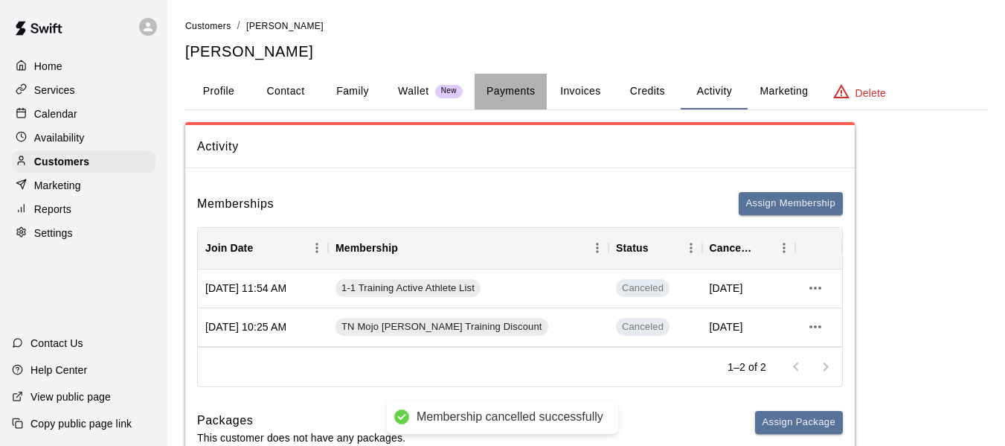
click at [518, 84] on button "Payments" at bounding box center [511, 92] width 72 height 36
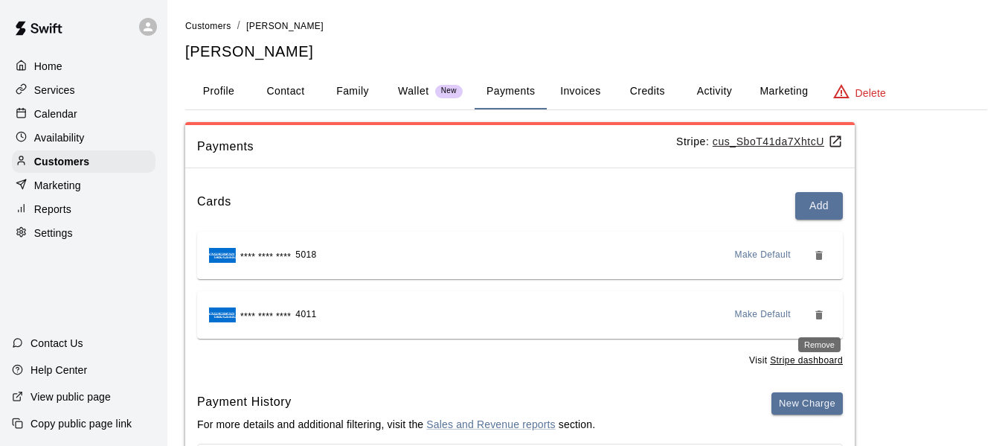
click at [811, 314] on button "Remove" at bounding box center [819, 315] width 24 height 24
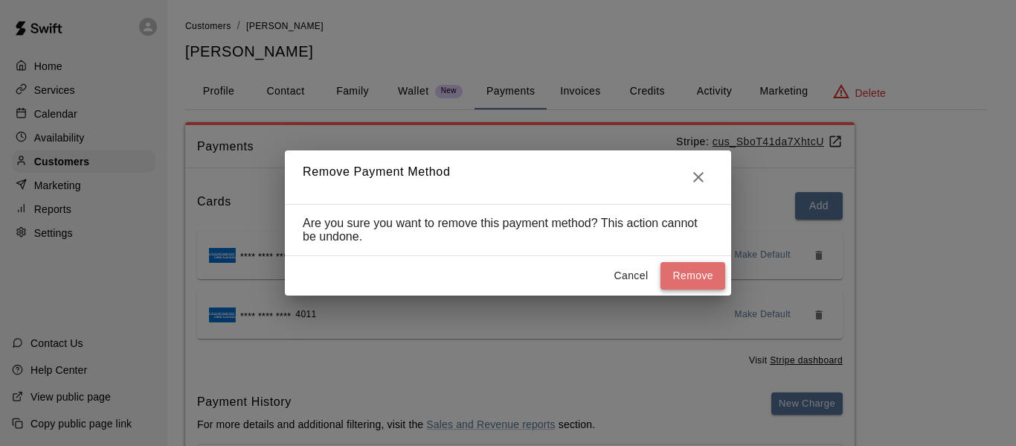
click at [690, 280] on button "Remove" at bounding box center [693, 276] width 65 height 28
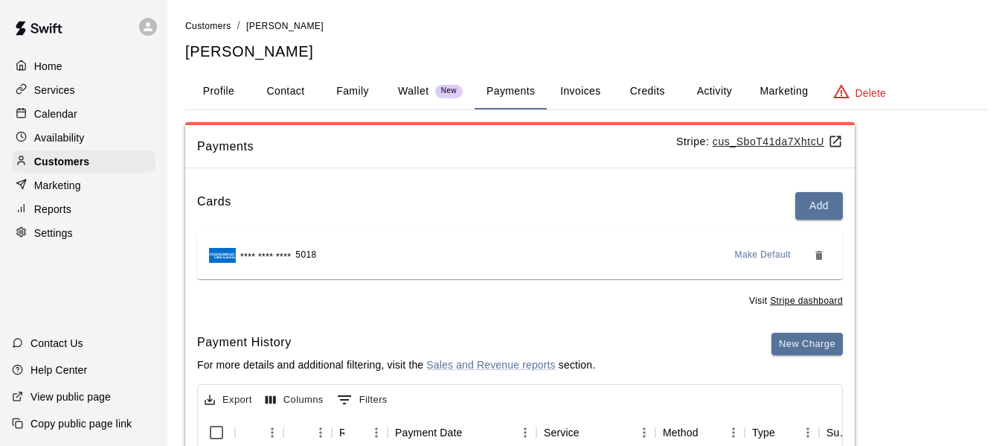
click at [751, 72] on div "Customers / [PERSON_NAME] [PERSON_NAME] Power Profile Contact Family Wallet New…" at bounding box center [586, 370] width 802 height 704
click at [713, 94] on button "Activity" at bounding box center [714, 92] width 67 height 36
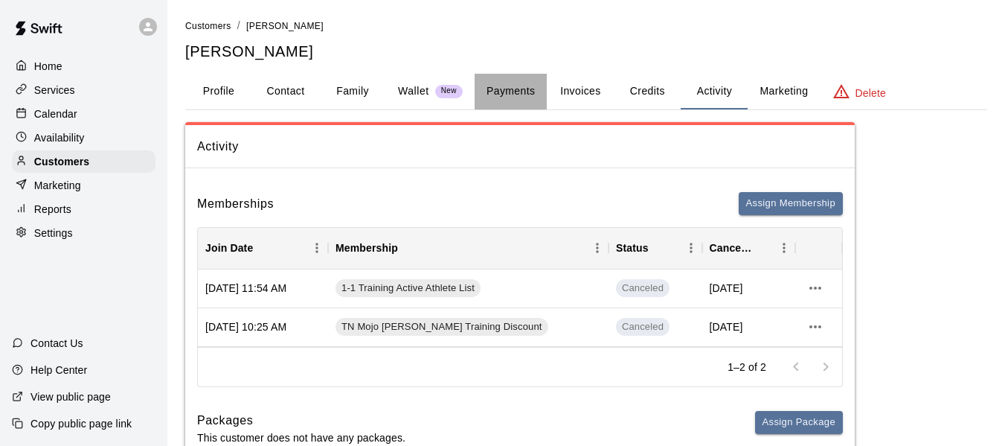
click at [524, 92] on button "Payments" at bounding box center [511, 92] width 72 height 36
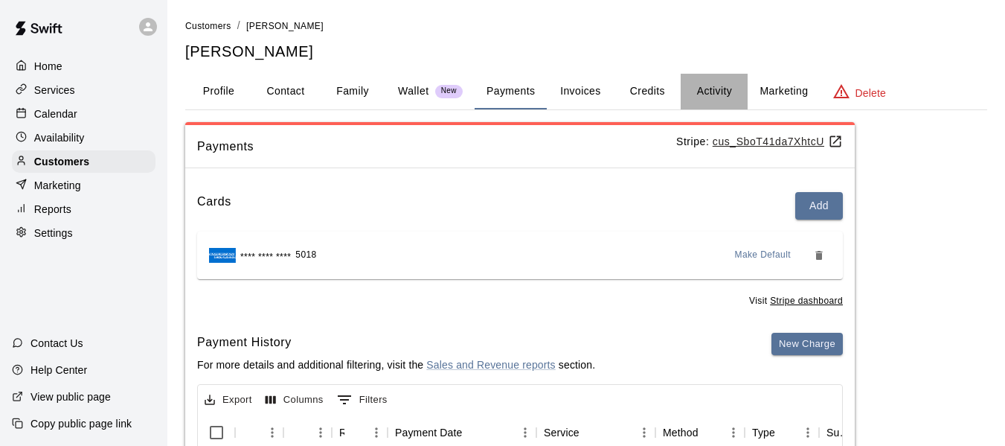
click at [715, 87] on button "Activity" at bounding box center [714, 92] width 67 height 36
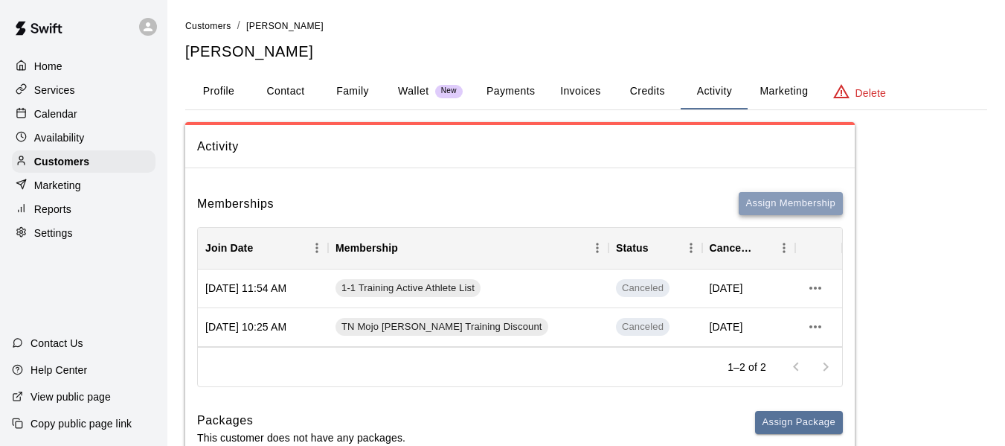
click at [786, 196] on button "Assign Membership" at bounding box center [791, 203] width 104 height 23
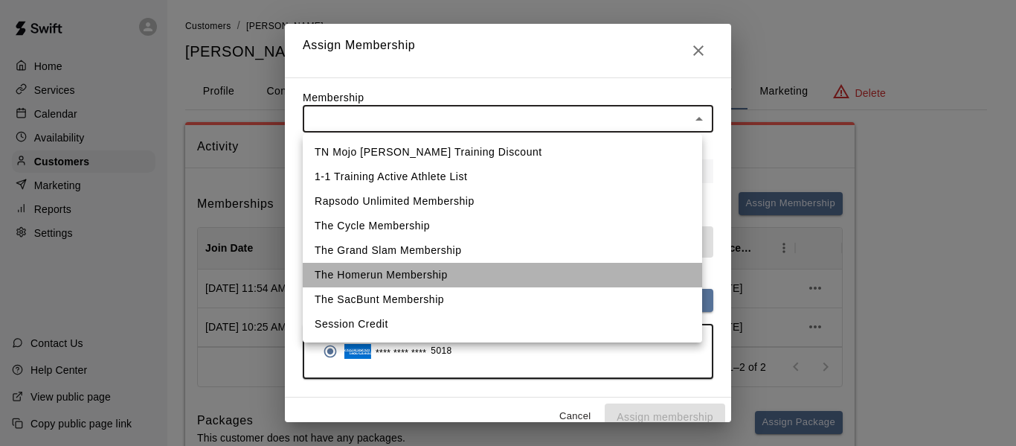
click at [403, 272] on li "The Homerun Membership" at bounding box center [502, 275] width 399 height 25
type input "**********"
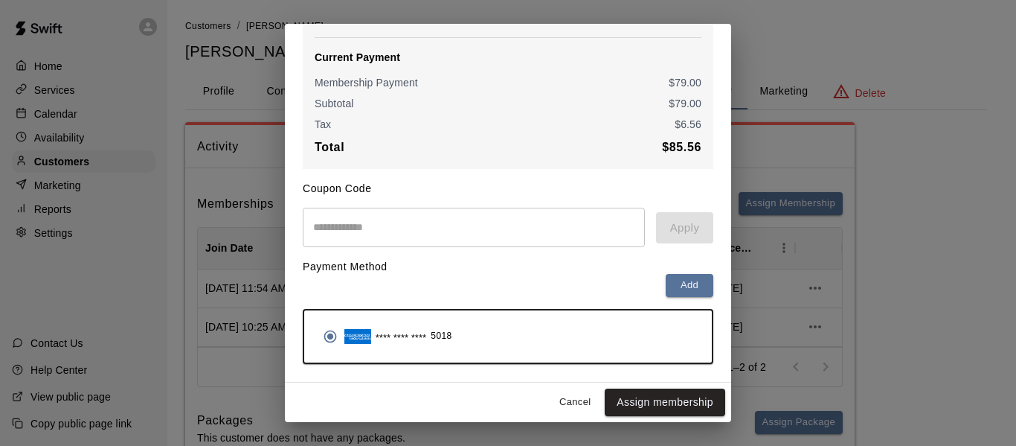
scroll to position [210, 0]
click at [675, 402] on button "Assign membership" at bounding box center [665, 402] width 121 height 28
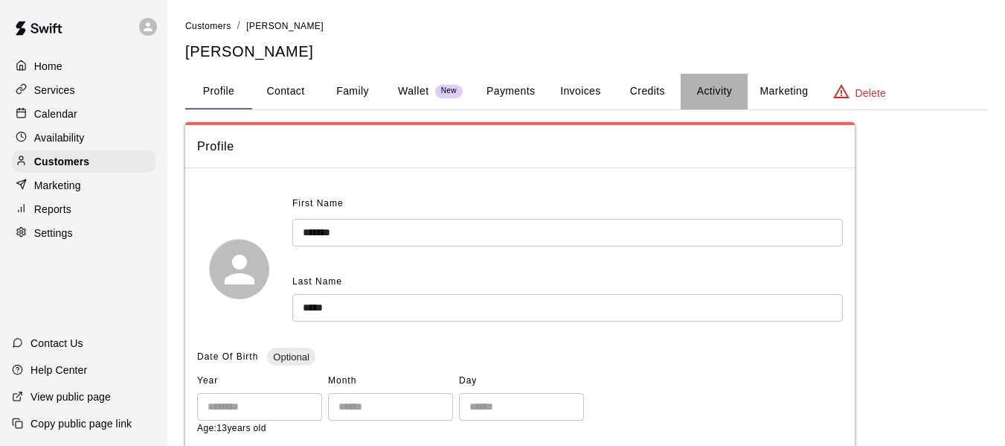
click at [692, 85] on button "Activity" at bounding box center [714, 92] width 67 height 36
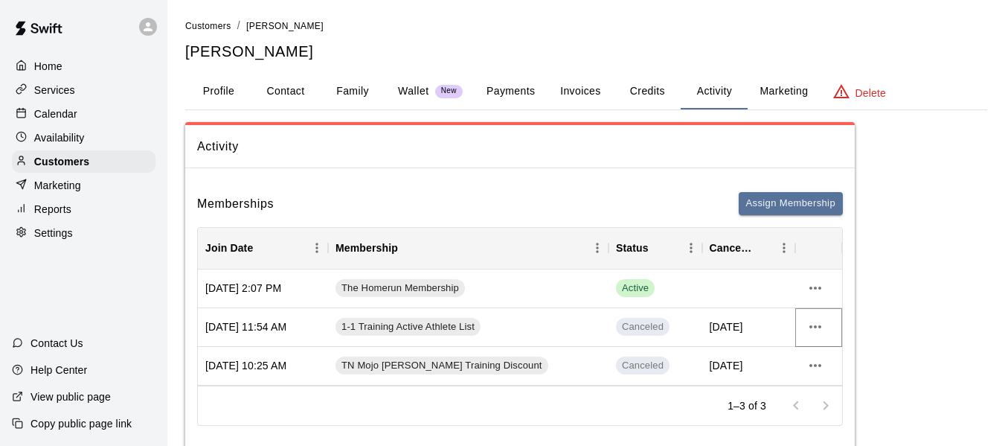
click at [815, 323] on icon "more actions" at bounding box center [815, 327] width 18 height 18
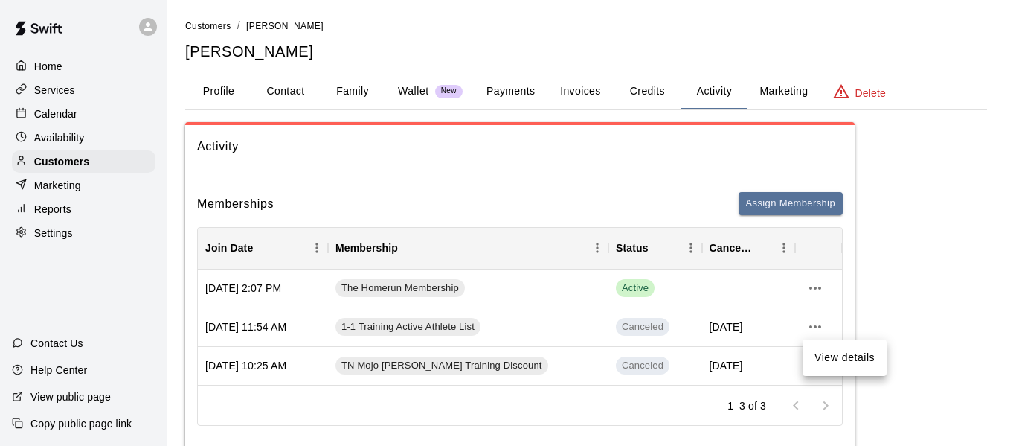
click at [774, 205] on div at bounding box center [508, 223] width 1016 height 446
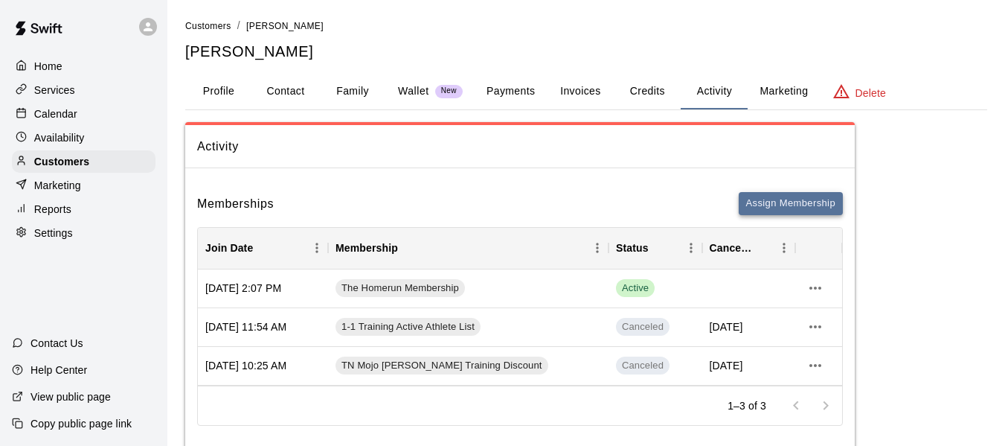
click at [797, 204] on button "Assign Membership" at bounding box center [791, 203] width 104 height 23
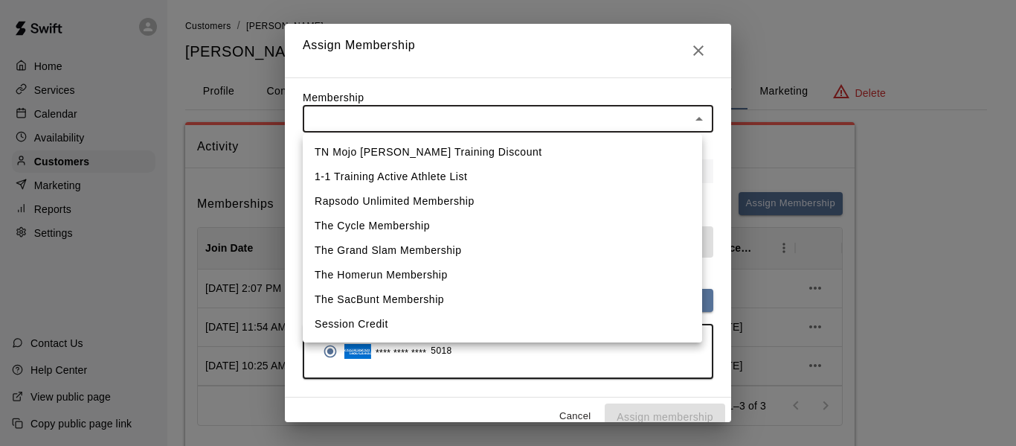
click at [403, 177] on li "1-1 Training Active Athlete List" at bounding box center [502, 176] width 399 height 25
type input "**********"
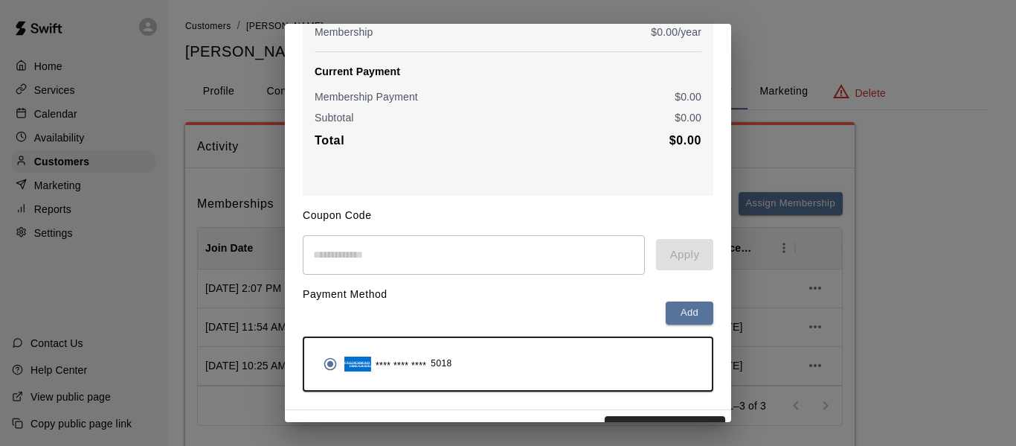
scroll to position [205, 0]
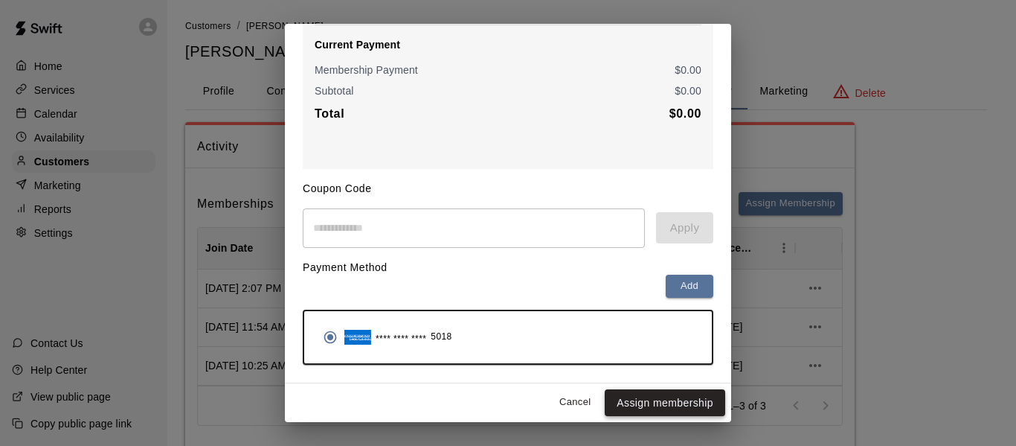
click at [676, 402] on button "Assign membership" at bounding box center [665, 403] width 121 height 28
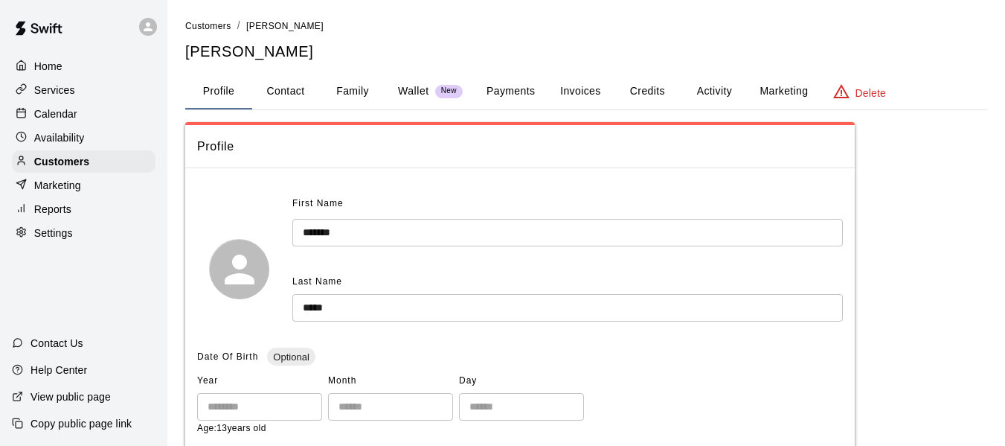
click at [711, 93] on button "Activity" at bounding box center [714, 92] width 67 height 36
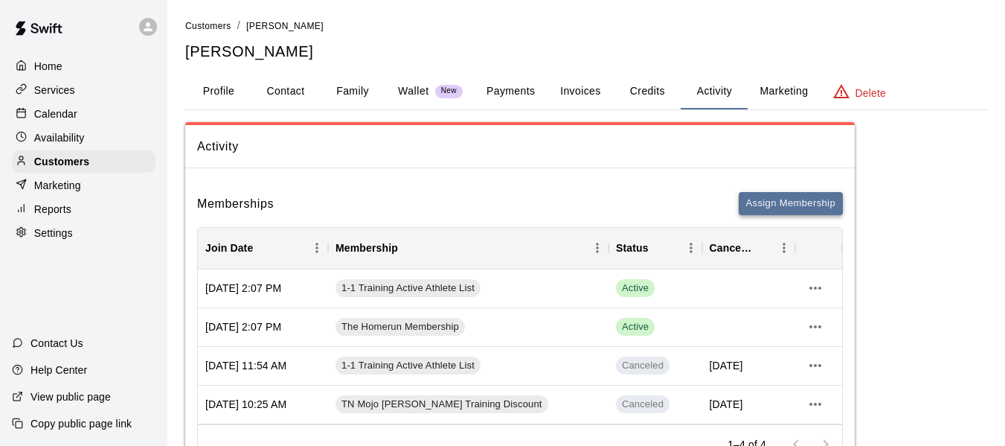
click at [811, 197] on button "Assign Membership" at bounding box center [791, 203] width 104 height 23
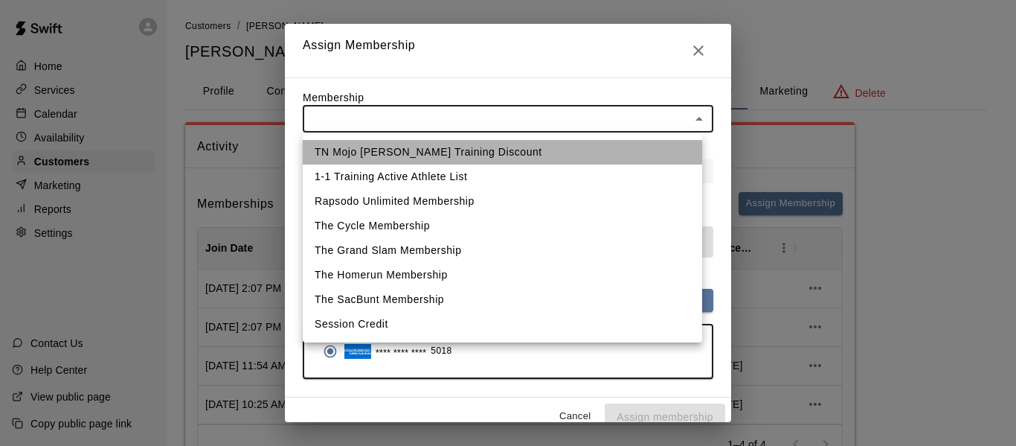
click at [432, 154] on li "TN Mojo [PERSON_NAME] Training Discount" at bounding box center [502, 152] width 399 height 25
type input "**********"
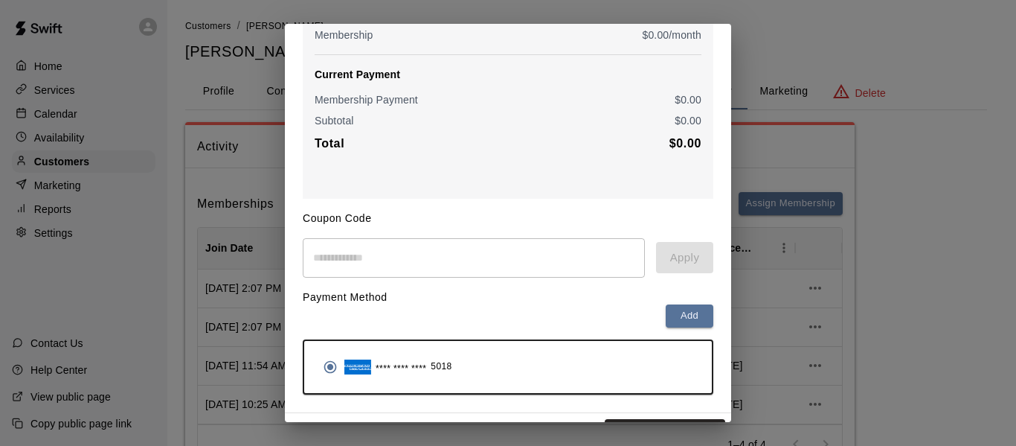
scroll to position [205, 0]
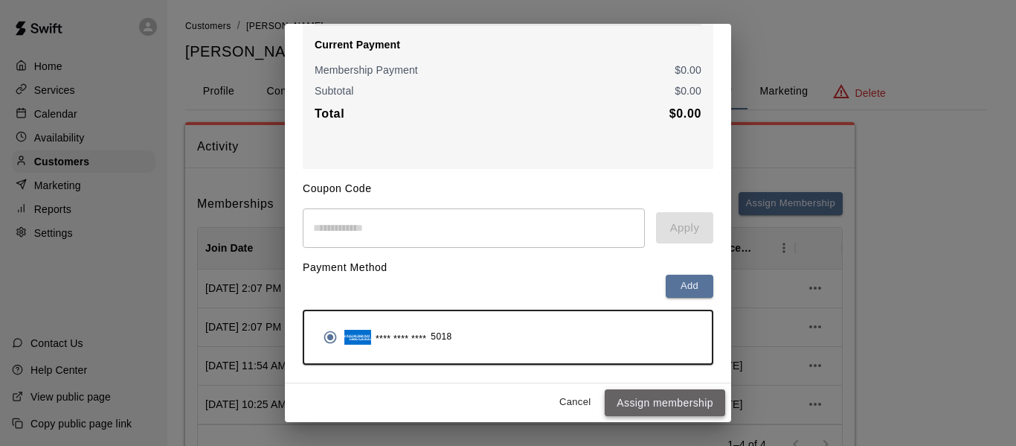
click at [659, 402] on button "Assign membership" at bounding box center [665, 403] width 121 height 28
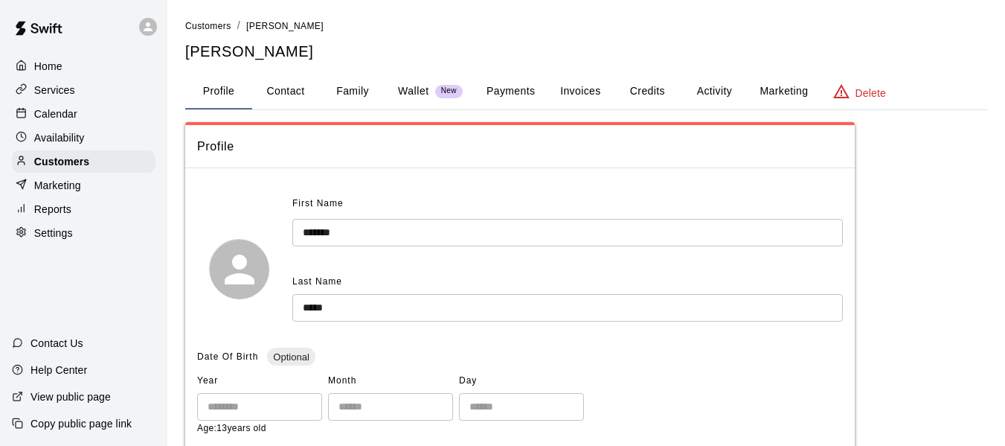
click at [726, 93] on button "Activity" at bounding box center [714, 92] width 67 height 36
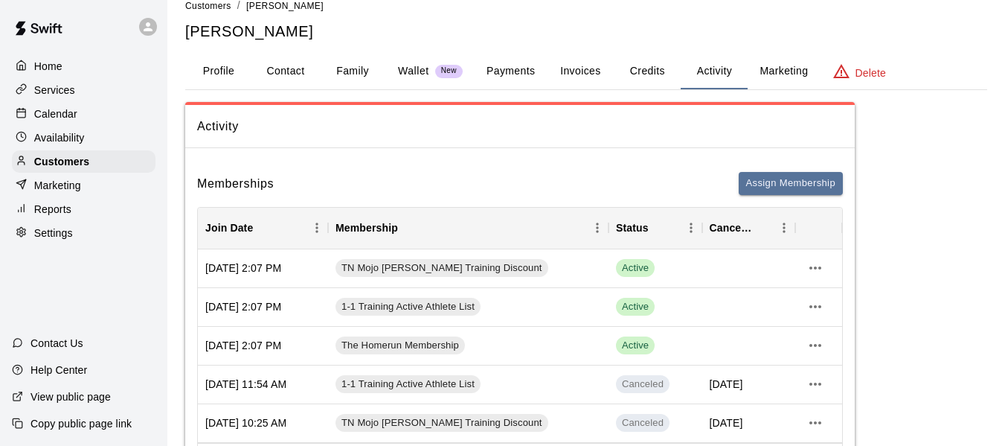
scroll to position [25, 0]
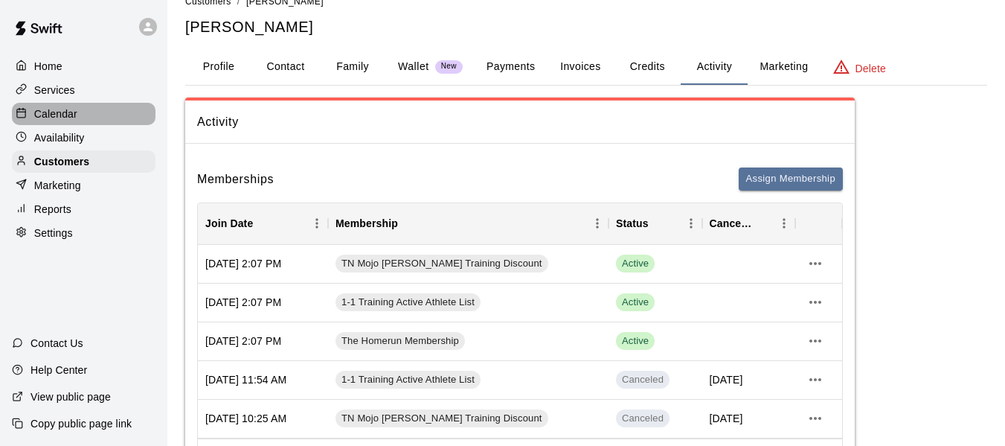
click at [49, 110] on p "Calendar" at bounding box center [55, 113] width 43 height 15
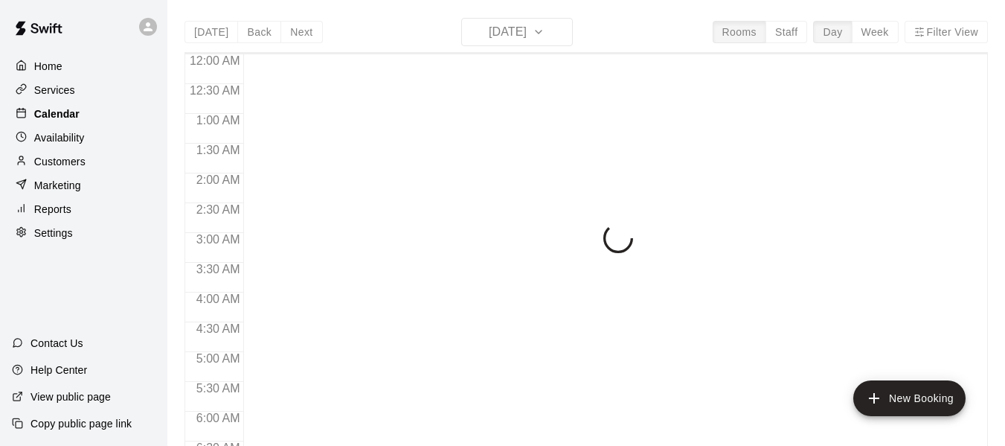
scroll to position [841, 0]
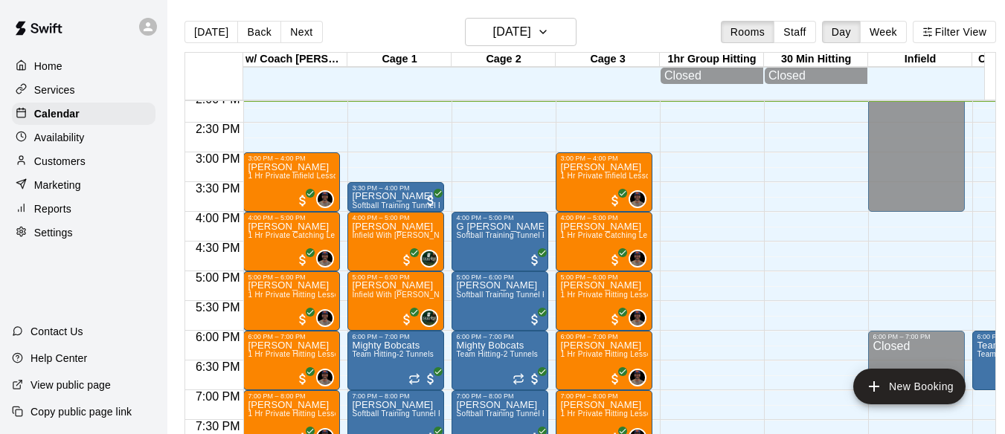
click at [58, 92] on p "Services" at bounding box center [54, 90] width 41 height 15
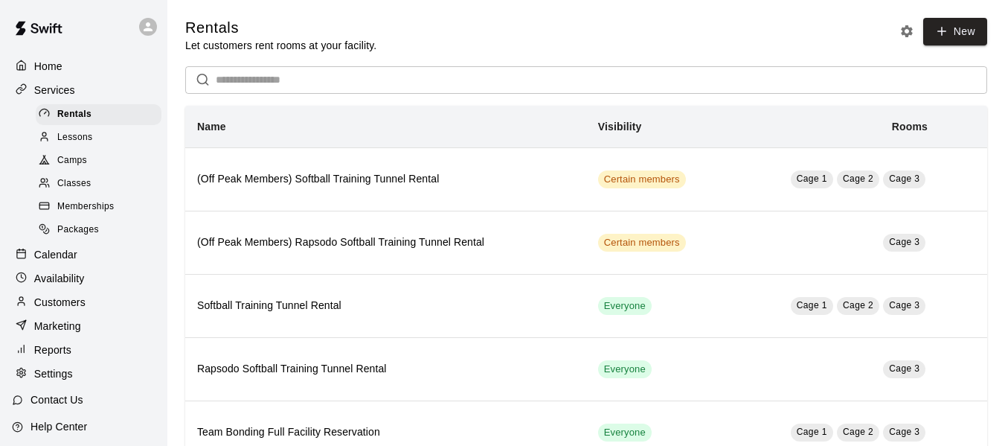
click at [92, 206] on span "Memberships" at bounding box center [85, 206] width 57 height 15
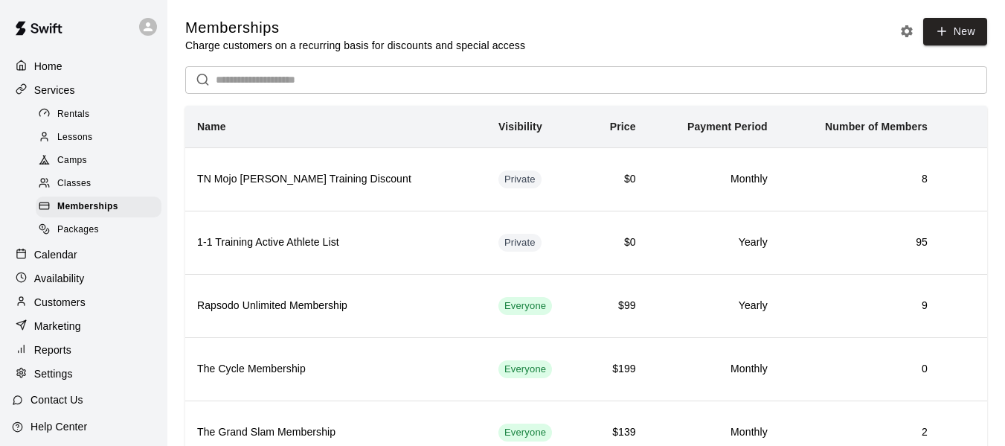
click at [47, 262] on p "Calendar" at bounding box center [55, 254] width 43 height 15
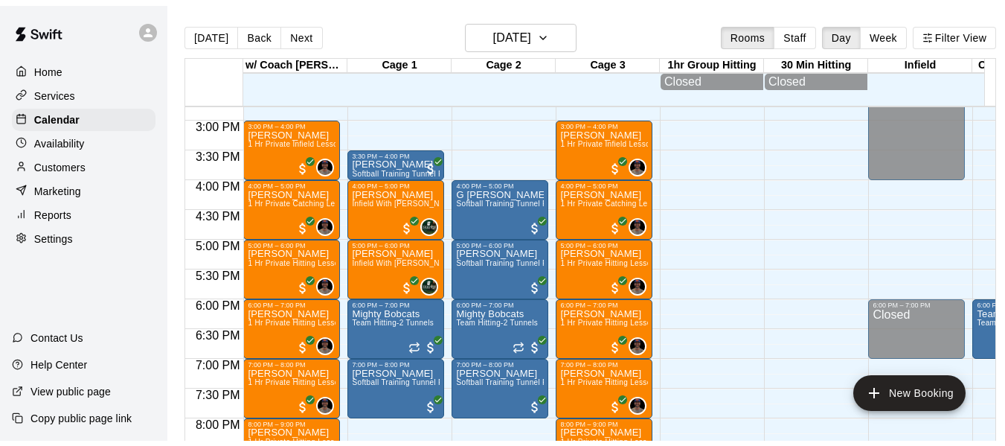
scroll to position [896, 0]
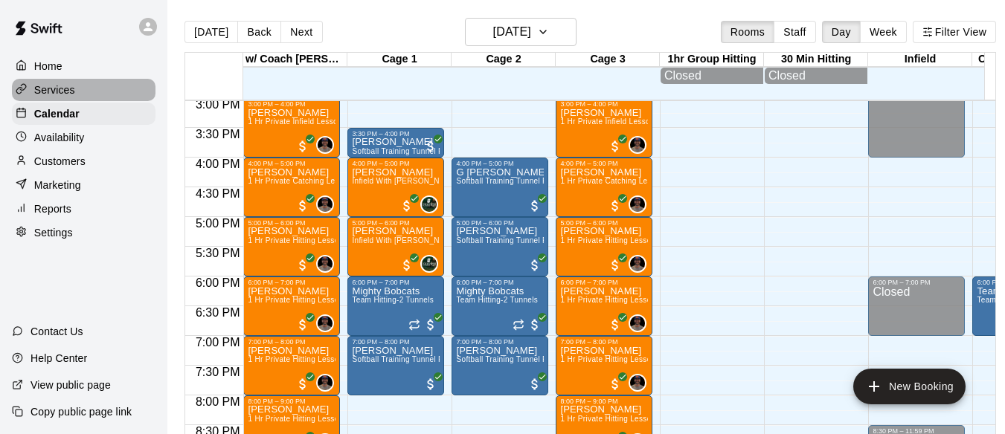
click at [83, 89] on div "Services" at bounding box center [84, 90] width 144 height 22
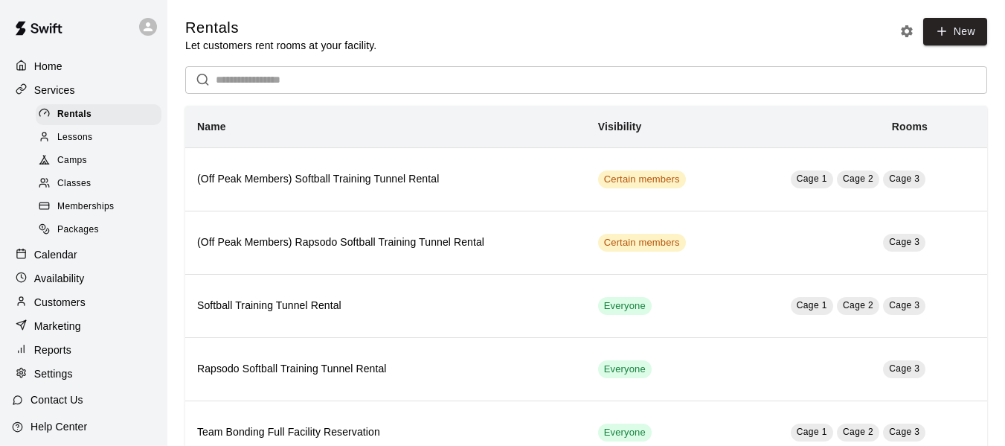
click at [80, 211] on span "Memberships" at bounding box center [85, 206] width 57 height 15
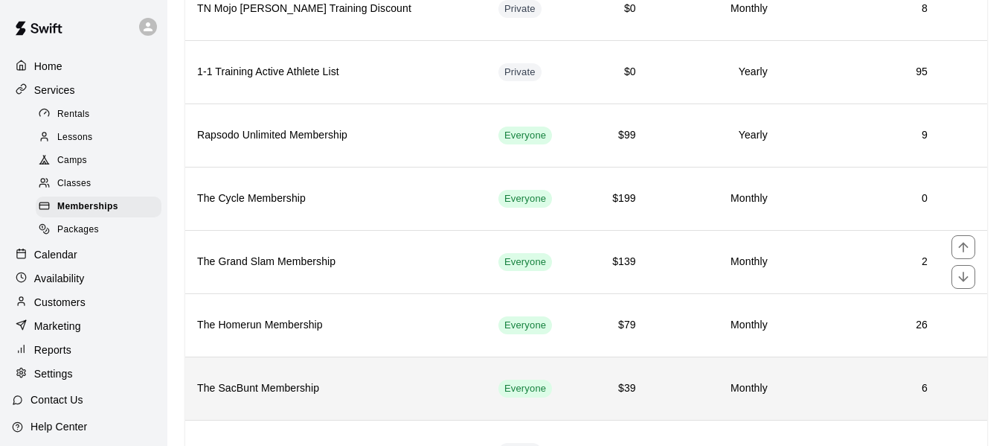
scroll to position [174, 0]
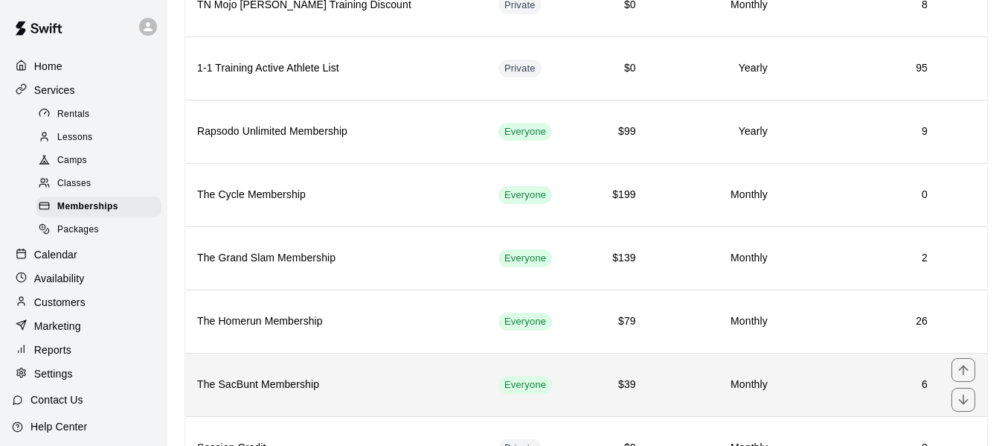
click at [263, 382] on h6 "The SacBunt Membership" at bounding box center [335, 384] width 277 height 16
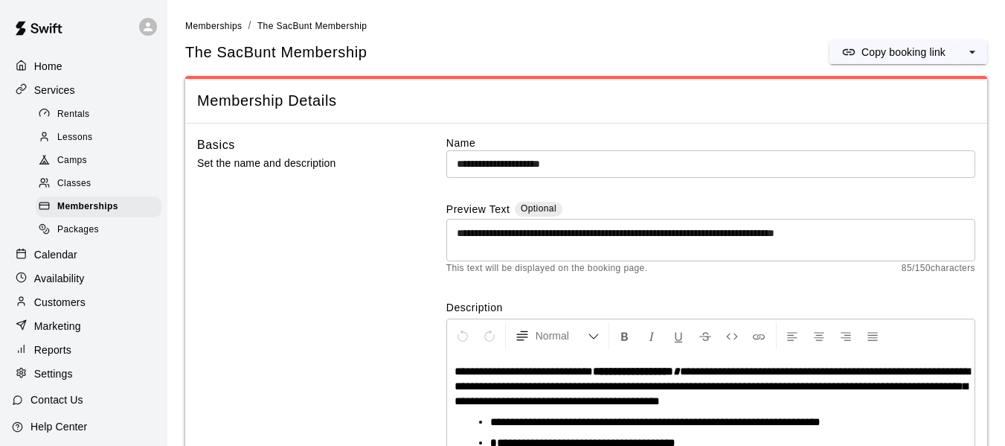
scroll to position [109, 0]
